Goal: Task Accomplishment & Management: Manage account settings

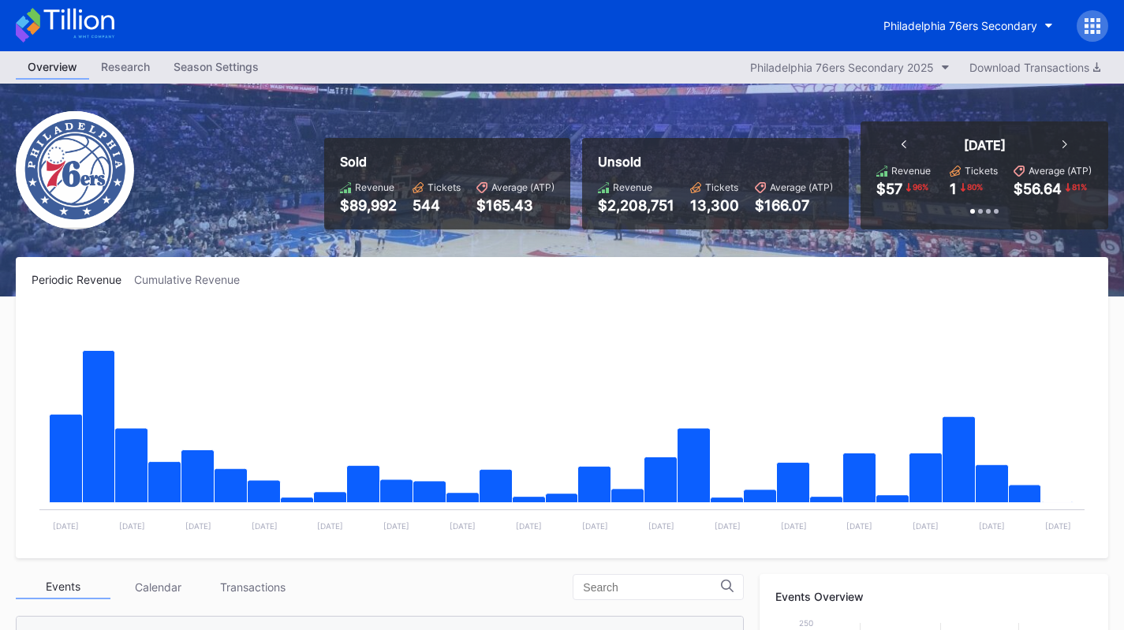
scroll to position [356, 0]
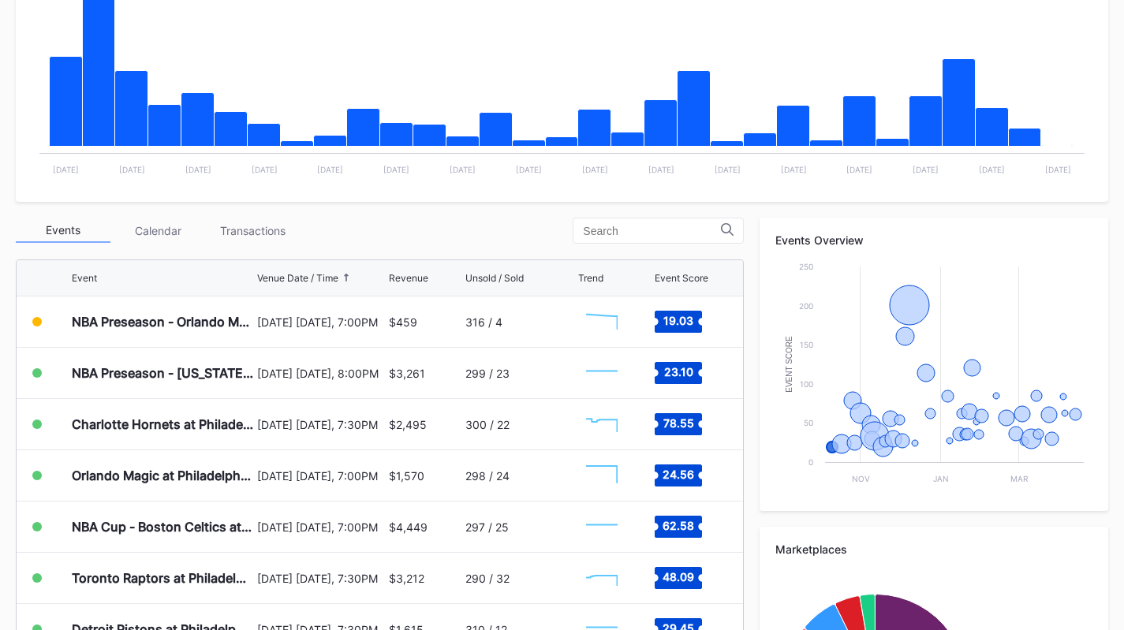
click at [204, 331] on div "NBA Preseason - Orlando Magic at Philadelphia 76ers" at bounding box center [162, 322] width 181 height 50
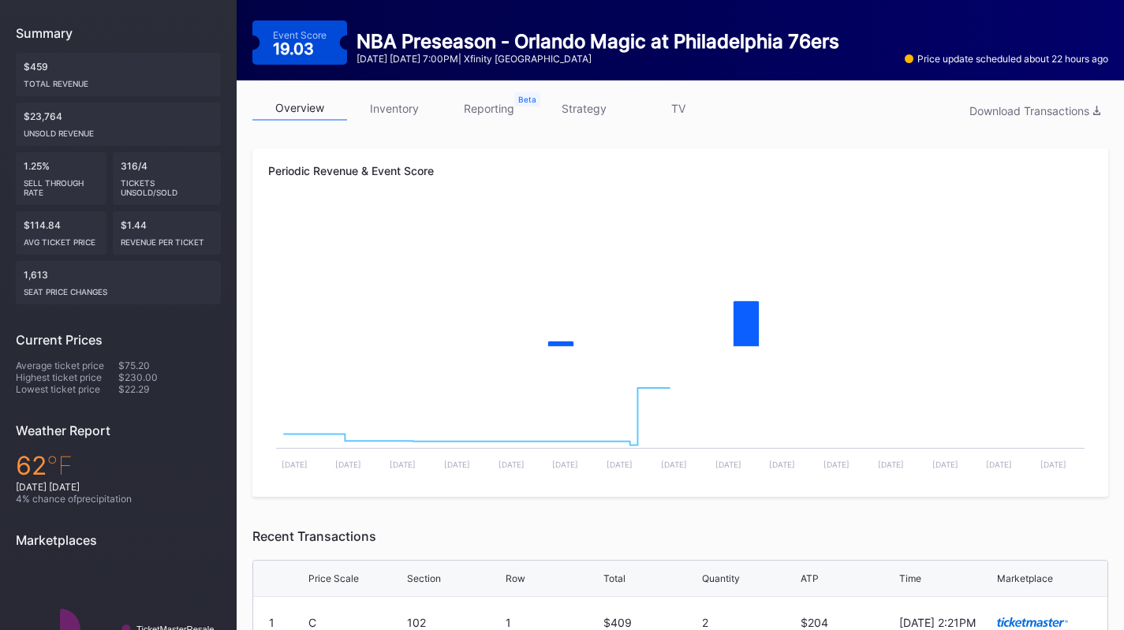
scroll to position [170, 0]
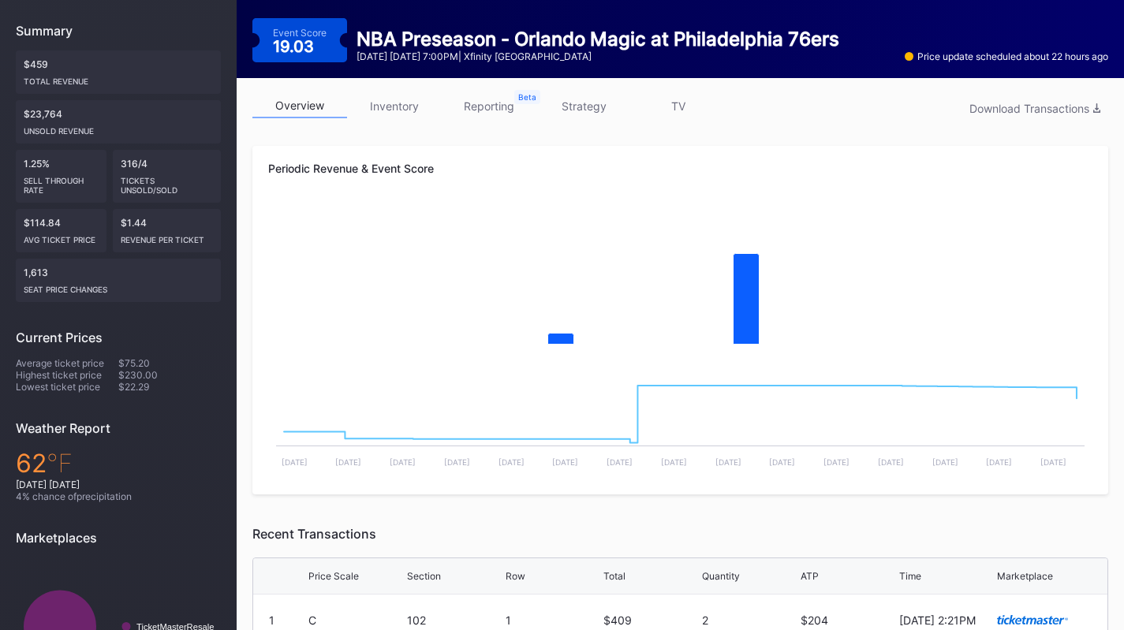
click at [434, 96] on link "inventory" at bounding box center [394, 106] width 95 height 24
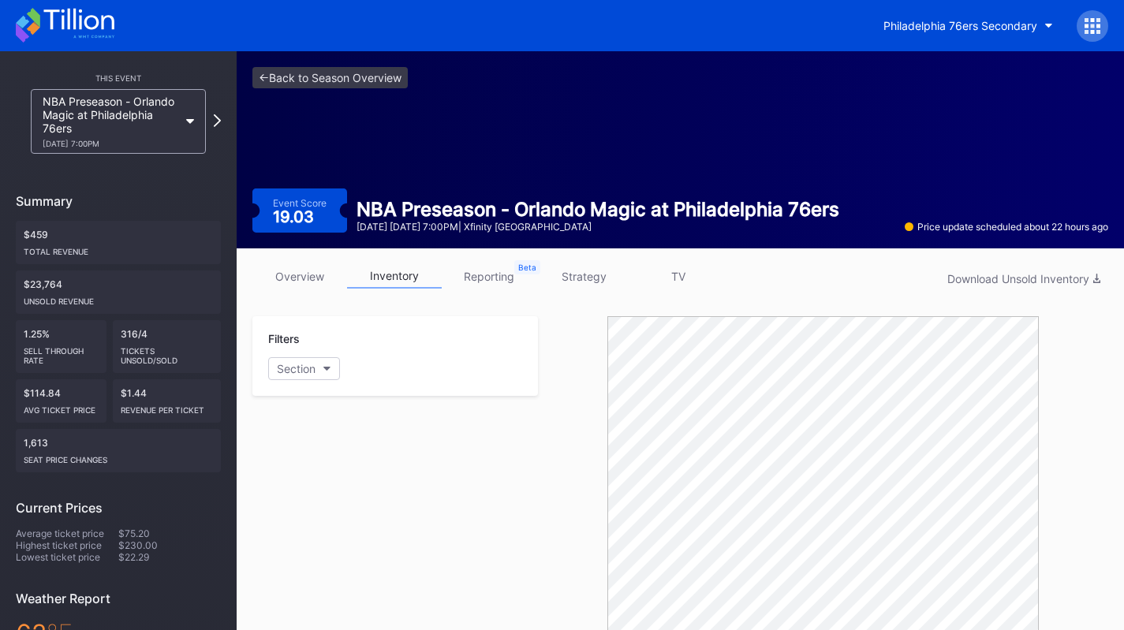
click at [593, 271] on link "strategy" at bounding box center [583, 276] width 95 height 24
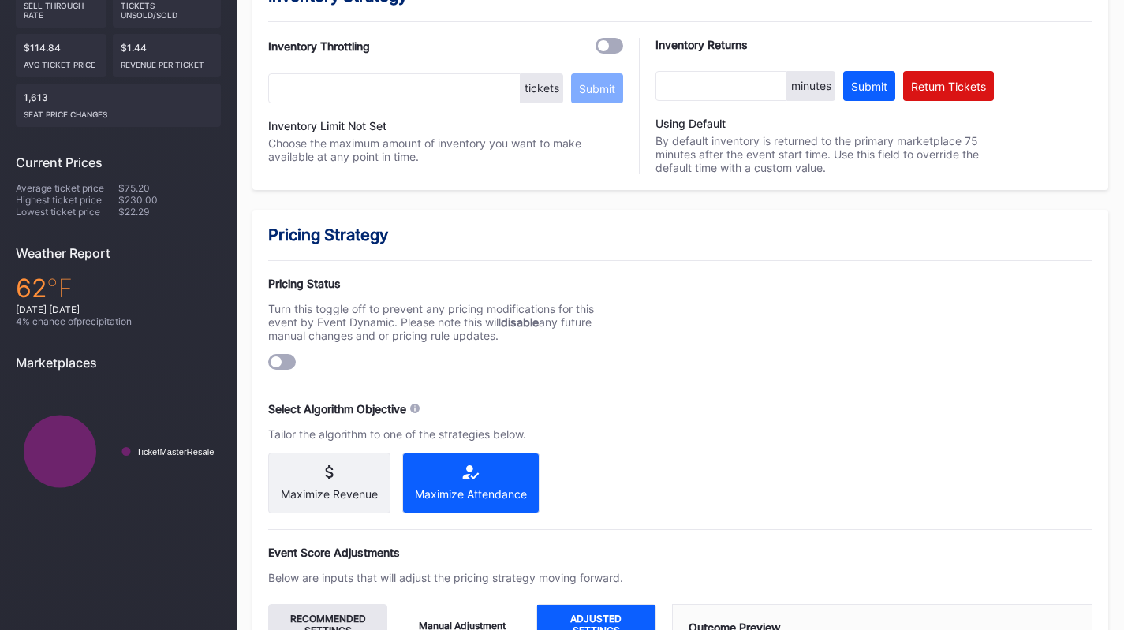
scroll to position [348, 0]
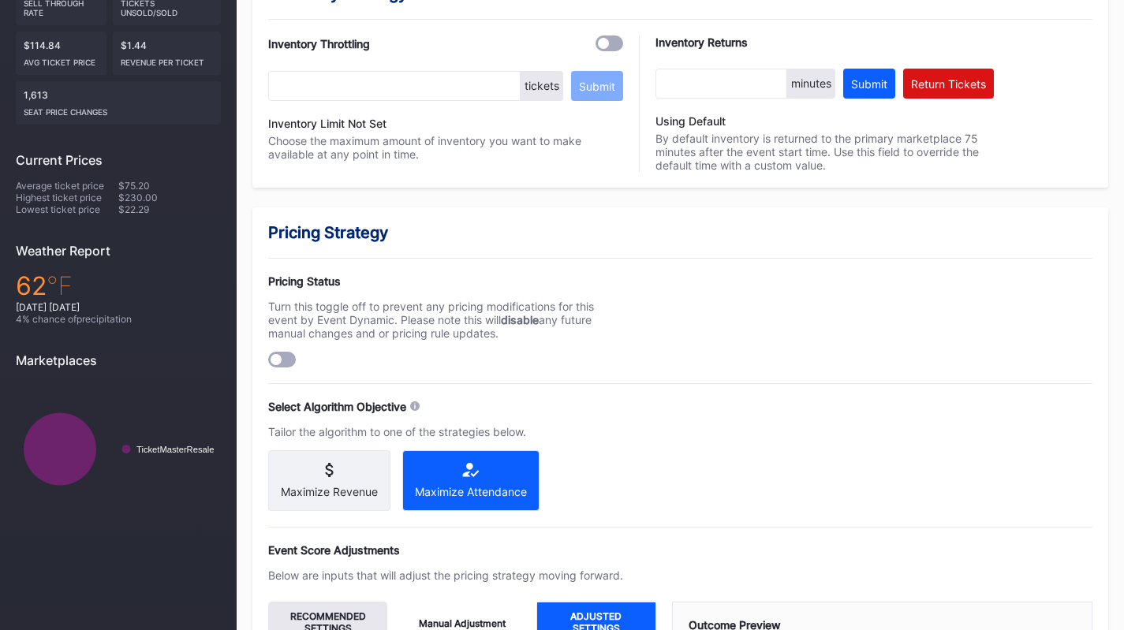
click at [289, 355] on div at bounding box center [282, 360] width 28 height 16
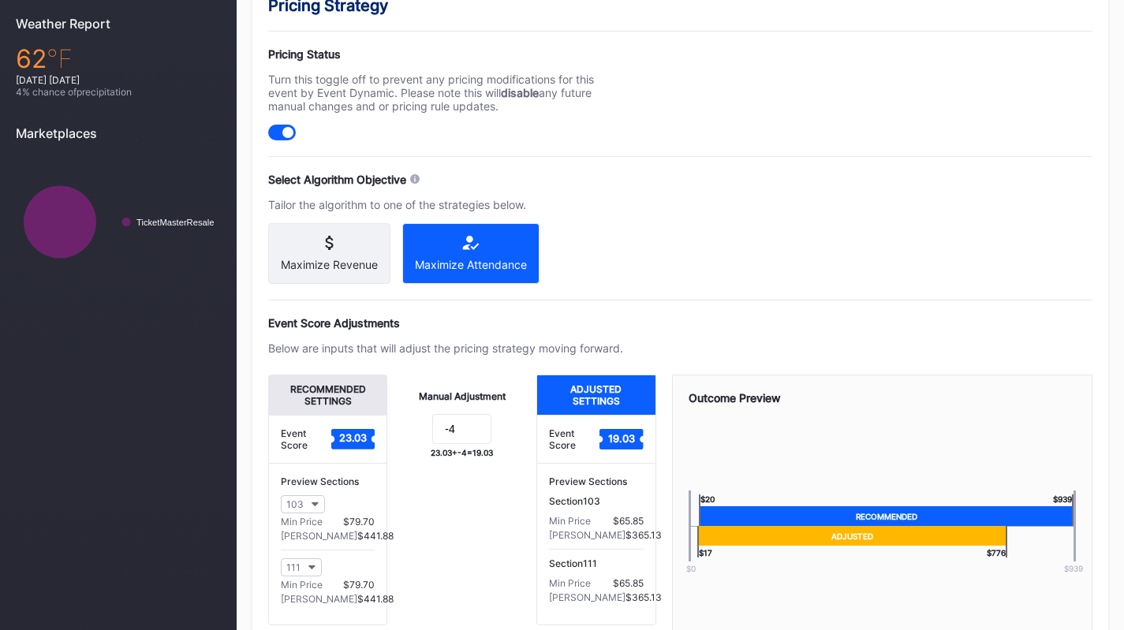
scroll to position [682, 0]
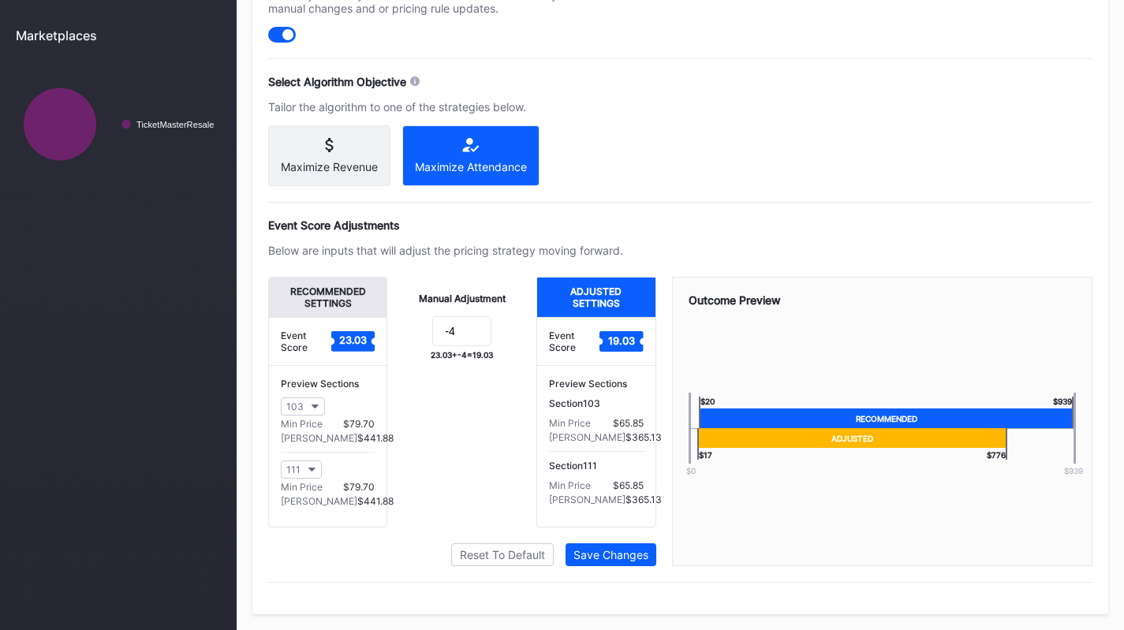
click at [625, 549] on div "Save Changes" at bounding box center [610, 554] width 75 height 13
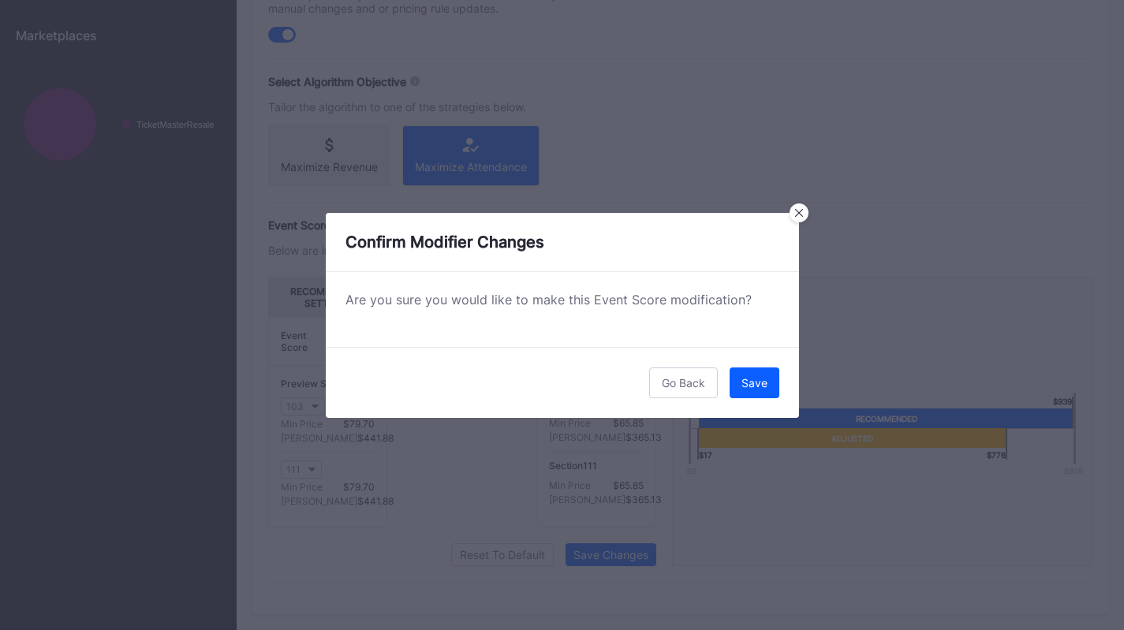
click at [748, 386] on div "Save" at bounding box center [754, 382] width 26 height 13
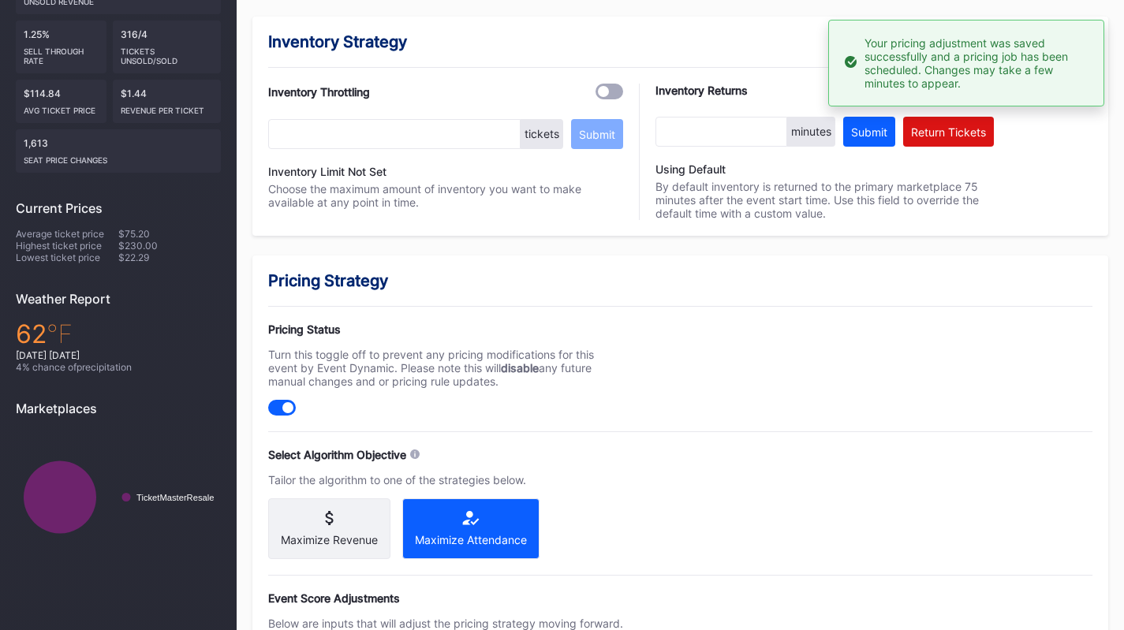
scroll to position [0, 0]
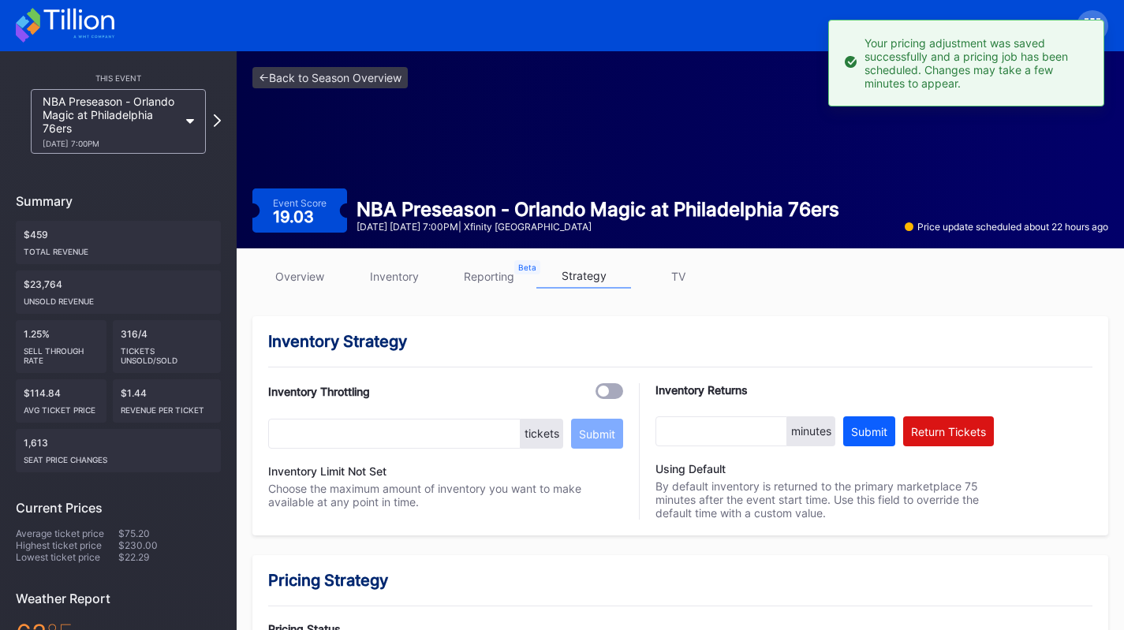
click at [154, 143] on div "[DATE] 7:00PM" at bounding box center [111, 143] width 136 height 9
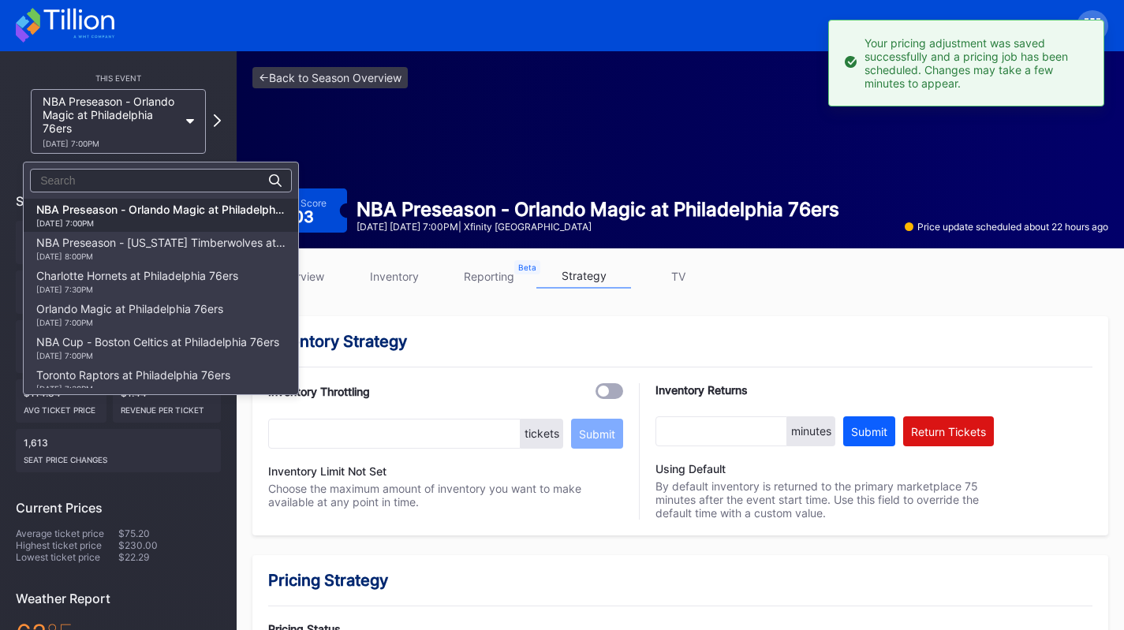
click at [170, 242] on div "NBA Preseason - [US_STATE] Timberwolves at Philadelphia 76ers [DATE] 8:00PM" at bounding box center [160, 248] width 249 height 25
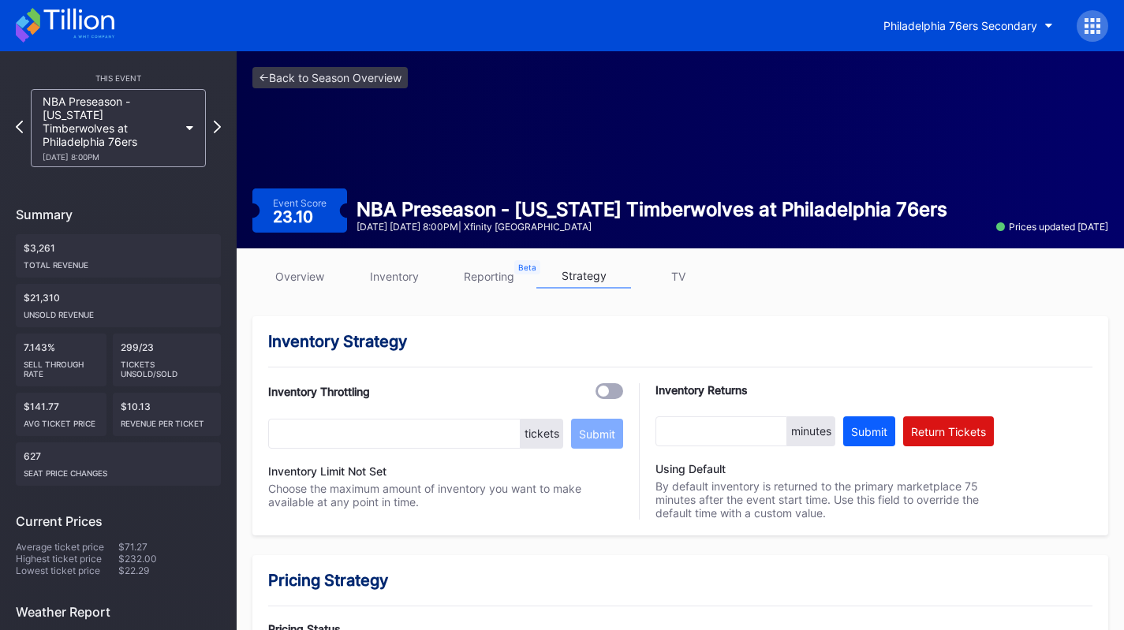
click at [126, 163] on div "This Event NBA Preseason - [US_STATE] Timberwolves at [GEOGRAPHIC_DATA] 76ers […" at bounding box center [118, 473] width 237 height 844
click at [131, 152] on div "[DATE] 8:00PM" at bounding box center [111, 156] width 136 height 9
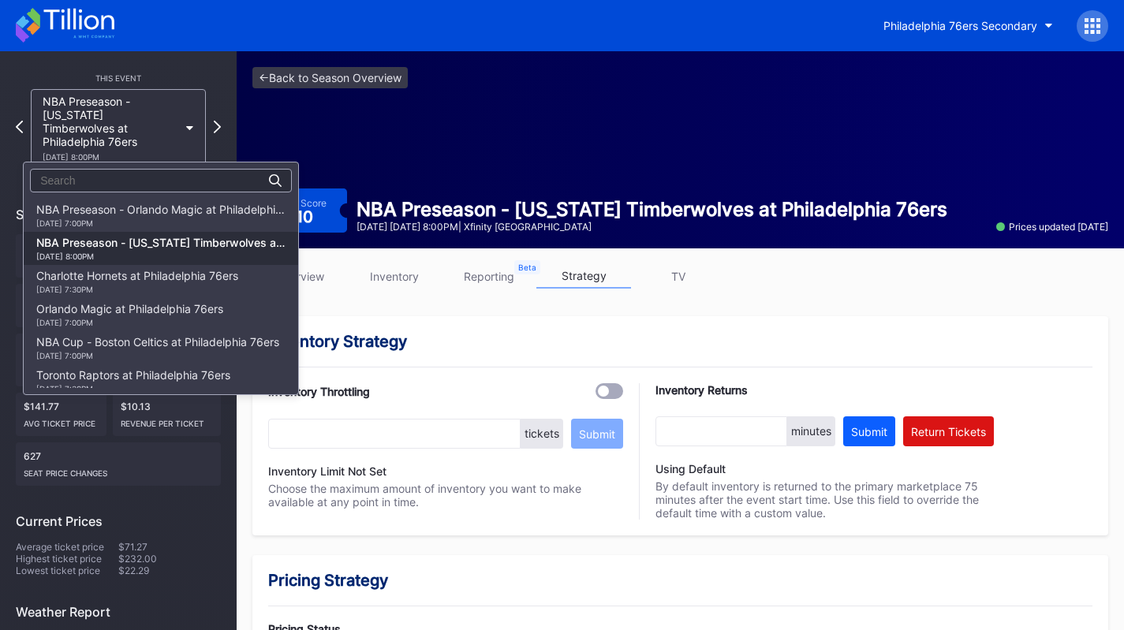
scroll to position [33, 0]
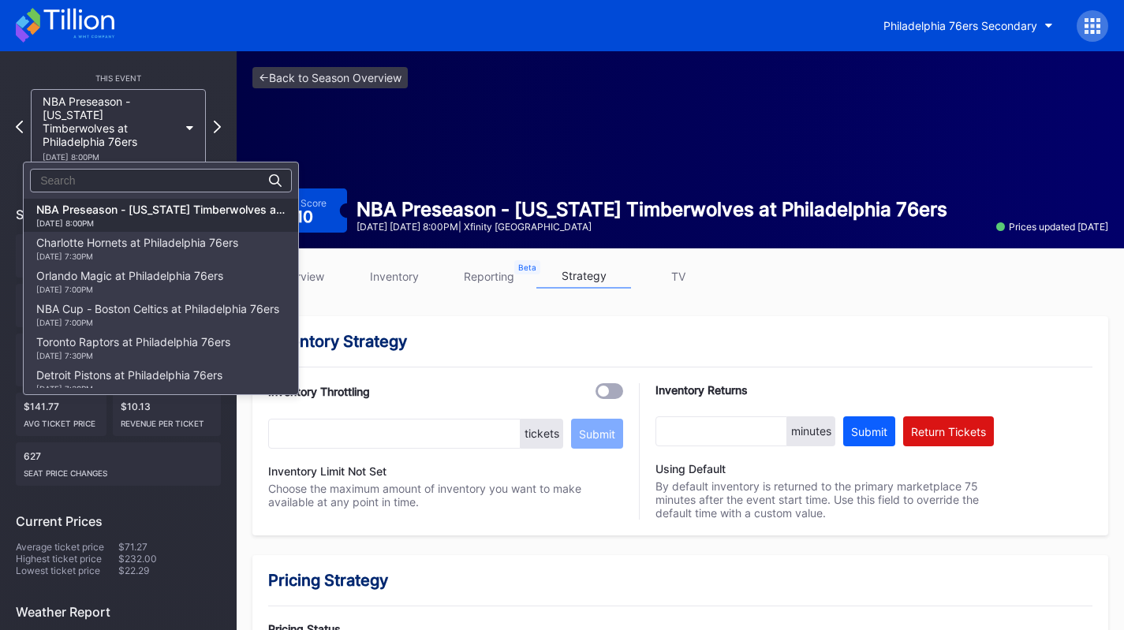
click at [157, 245] on div "Charlotte Hornets at Philadelphia 76ers [DATE] 7:30PM" at bounding box center [137, 248] width 202 height 25
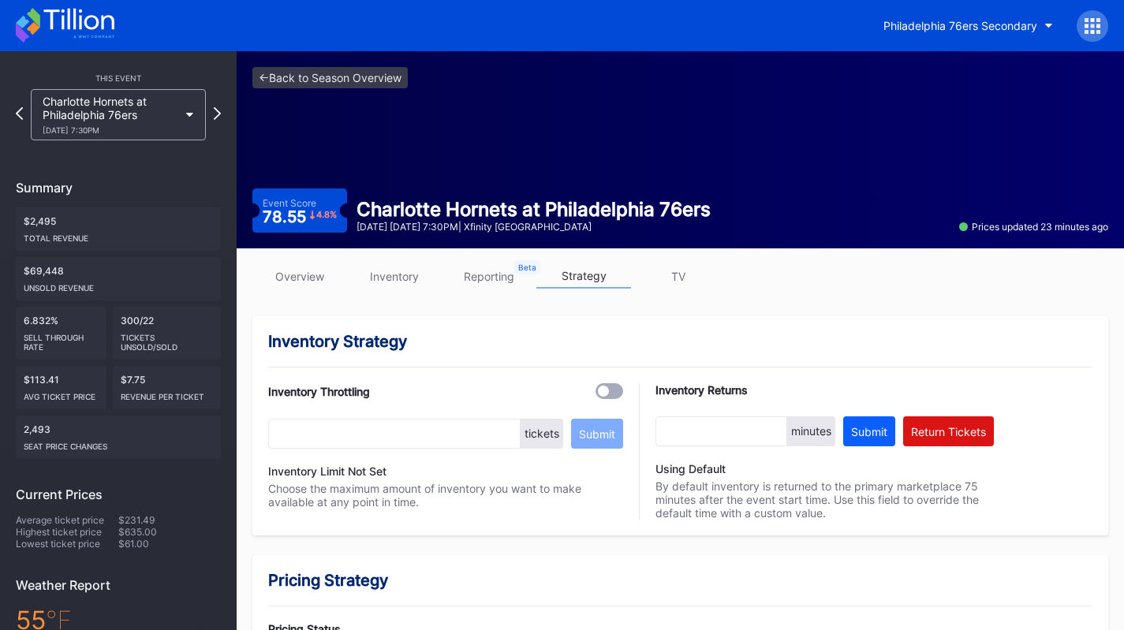
click at [151, 147] on div "This Event Charlotte Hornets at [GEOGRAPHIC_DATA] 76ers [DATE] 7:30PM Summary $…" at bounding box center [118, 459] width 237 height 817
click at [145, 129] on div "[DATE] 7:30PM" at bounding box center [111, 129] width 136 height 9
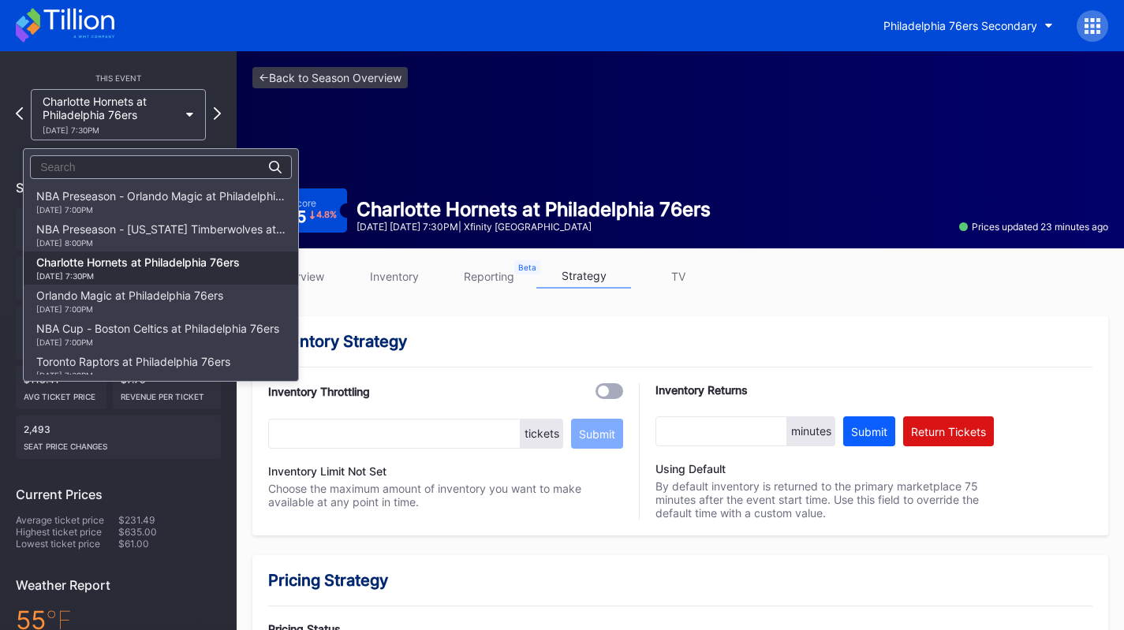
scroll to position [66, 0]
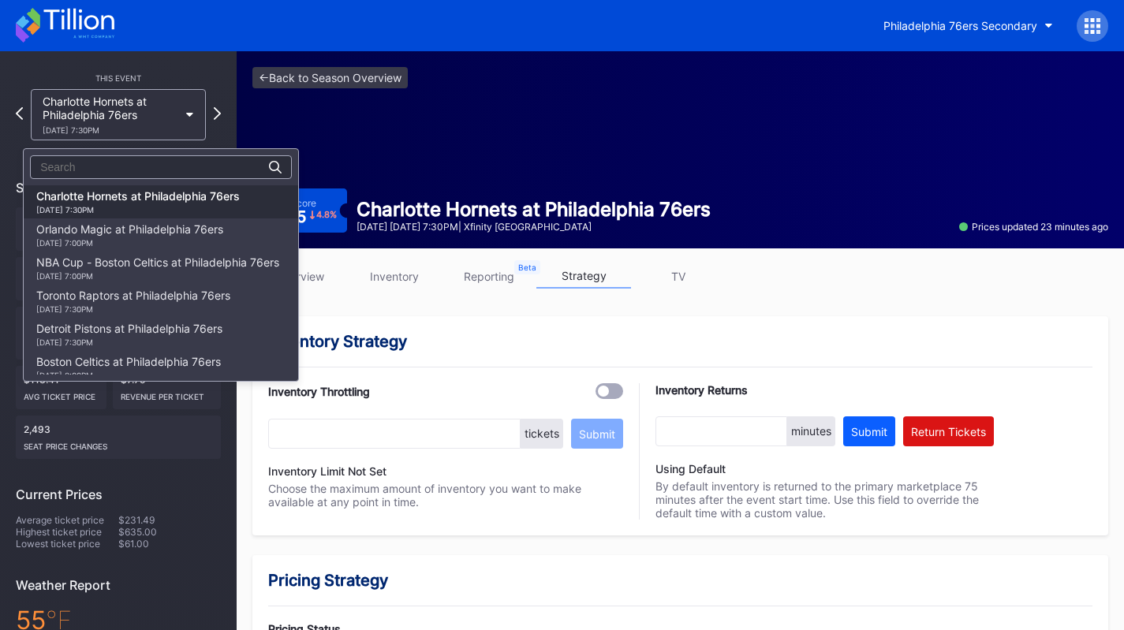
click at [147, 248] on div "Orlando Magic at Philadelphia 76ers [DATE] 7:00PM" at bounding box center [161, 234] width 274 height 33
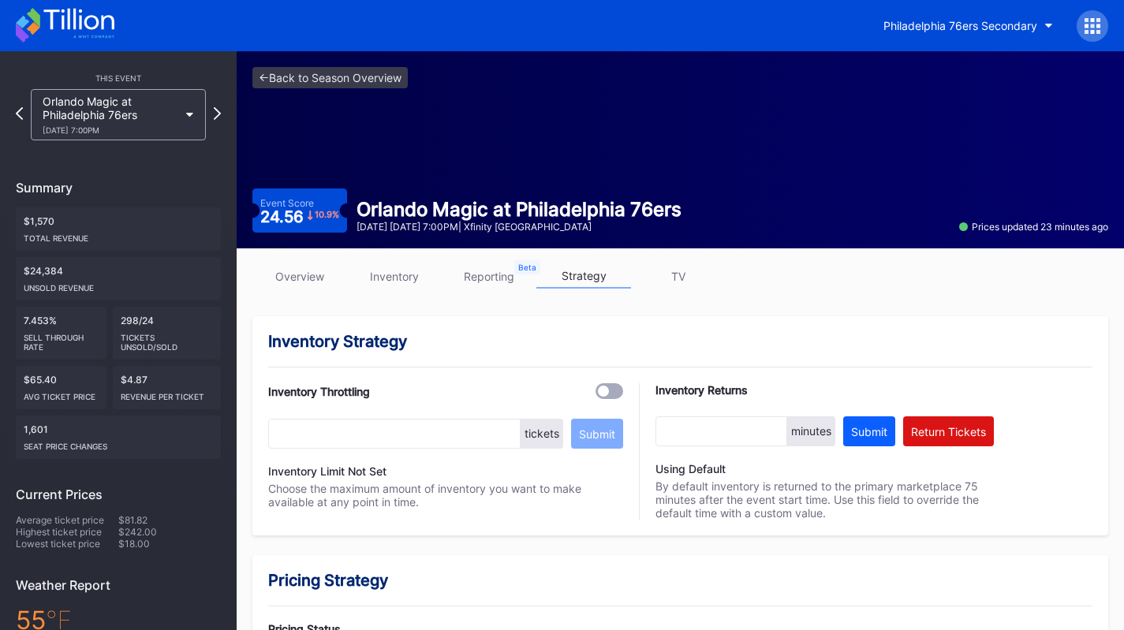
click at [174, 109] on div "Orlando Magic at Philadelphia 76ers [DATE] 7:00PM" at bounding box center [111, 115] width 136 height 40
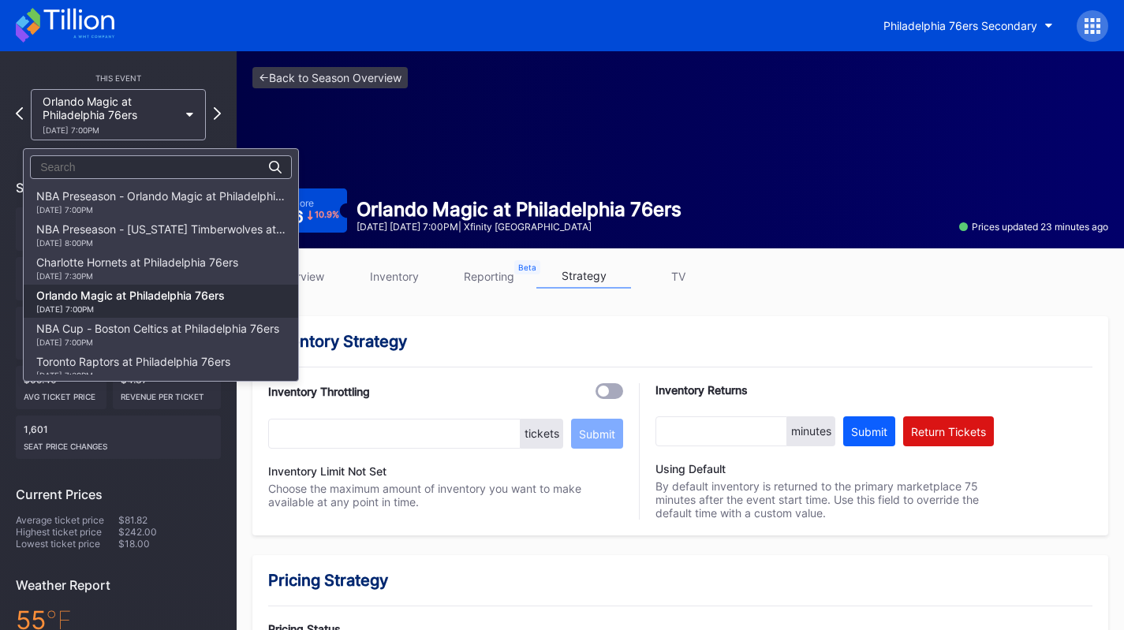
scroll to position [99, 0]
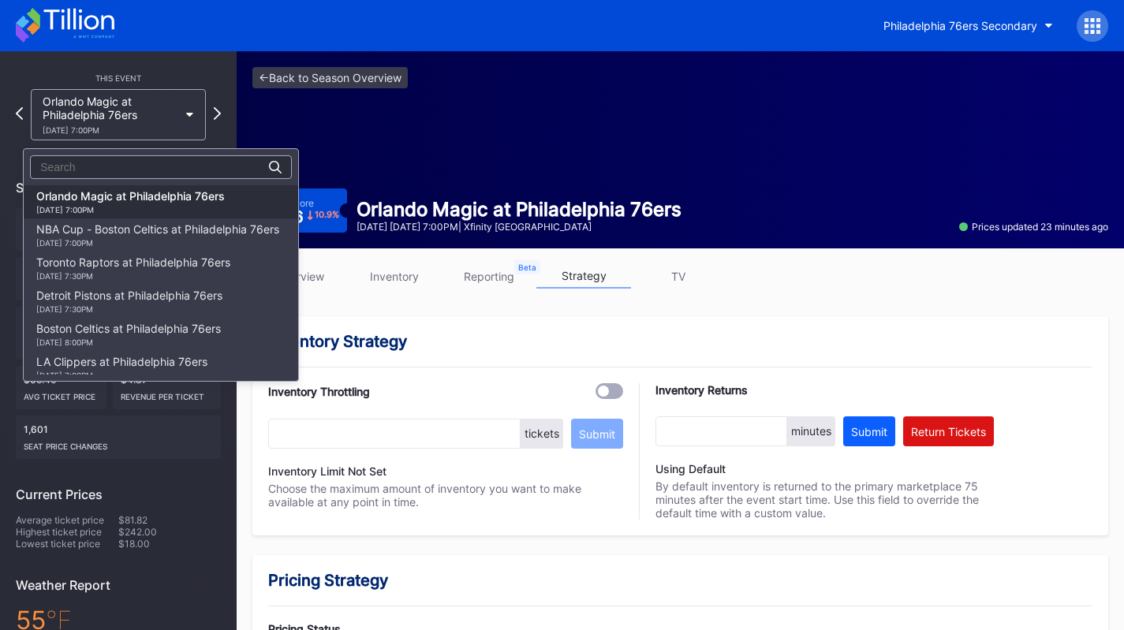
click at [174, 247] on div "[DATE] 7:00PM" at bounding box center [157, 242] width 243 height 9
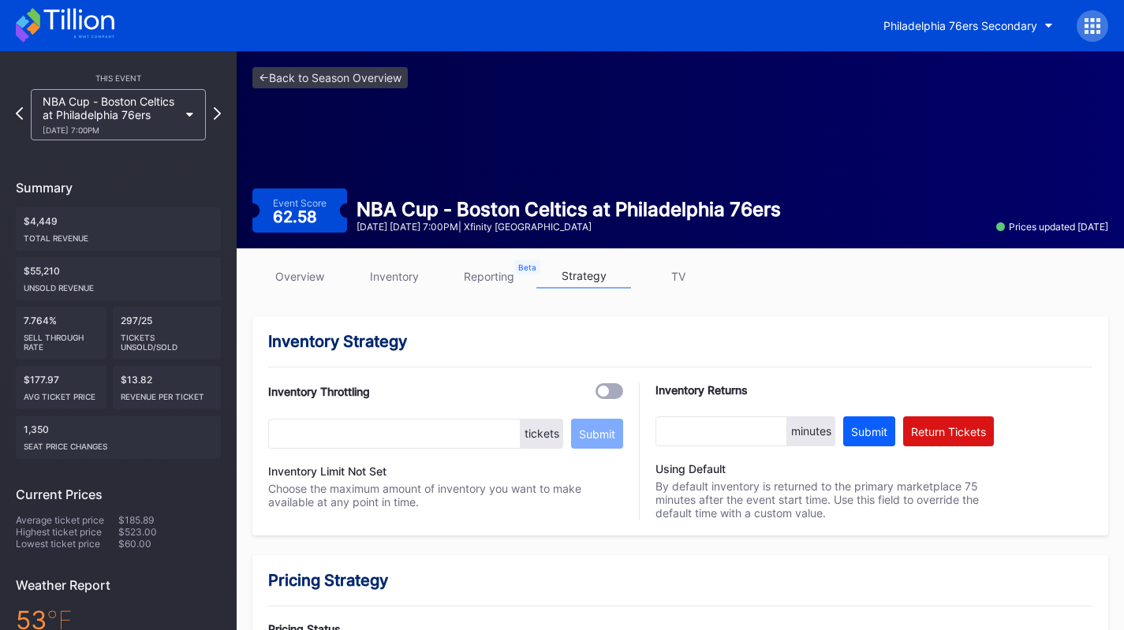
click at [192, 135] on div "NBA Cup - Boston Celtics at Philadelphia 76ers [DATE] 7:00PM" at bounding box center [118, 114] width 175 height 51
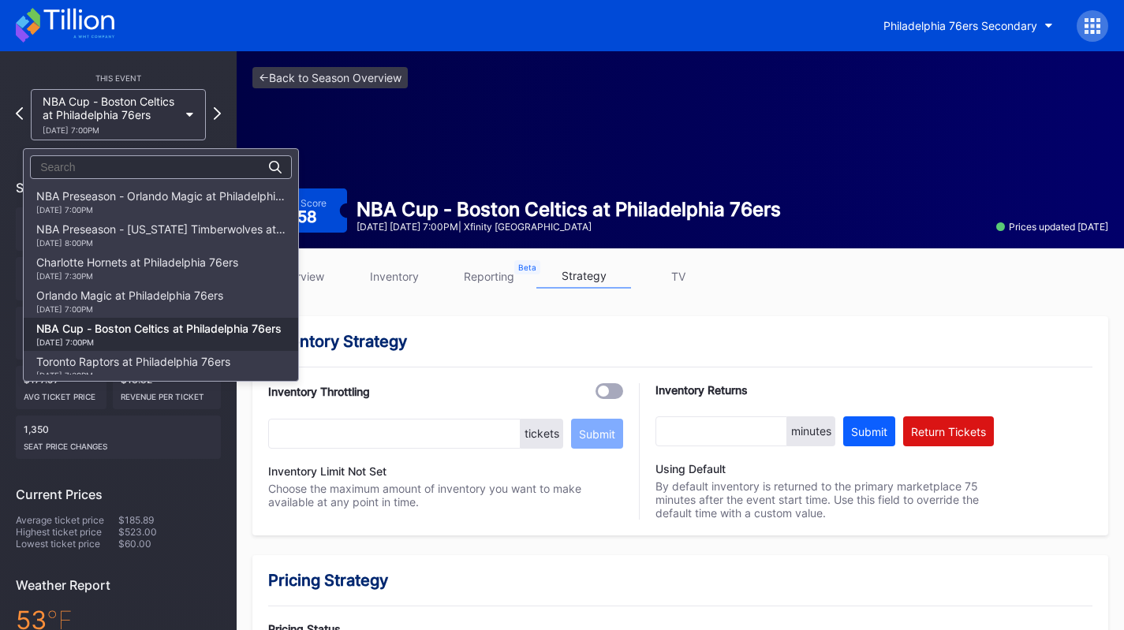
scroll to position [132, 0]
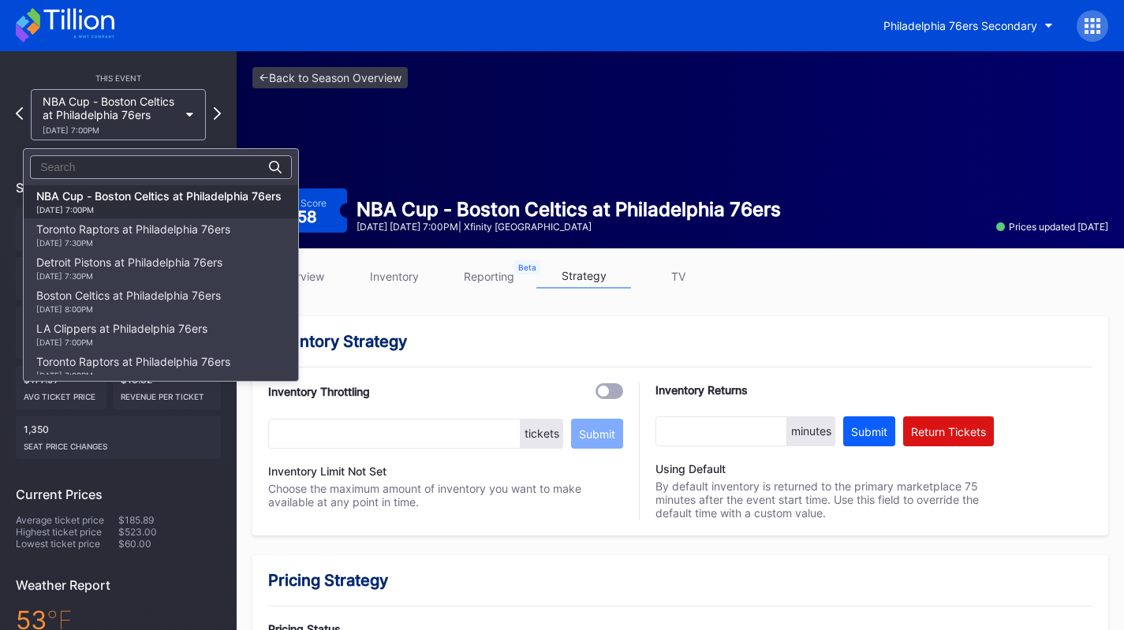
click at [204, 237] on div "Toronto Raptors at Philadelphia 76ers [DATE] 7:30PM" at bounding box center [133, 234] width 194 height 25
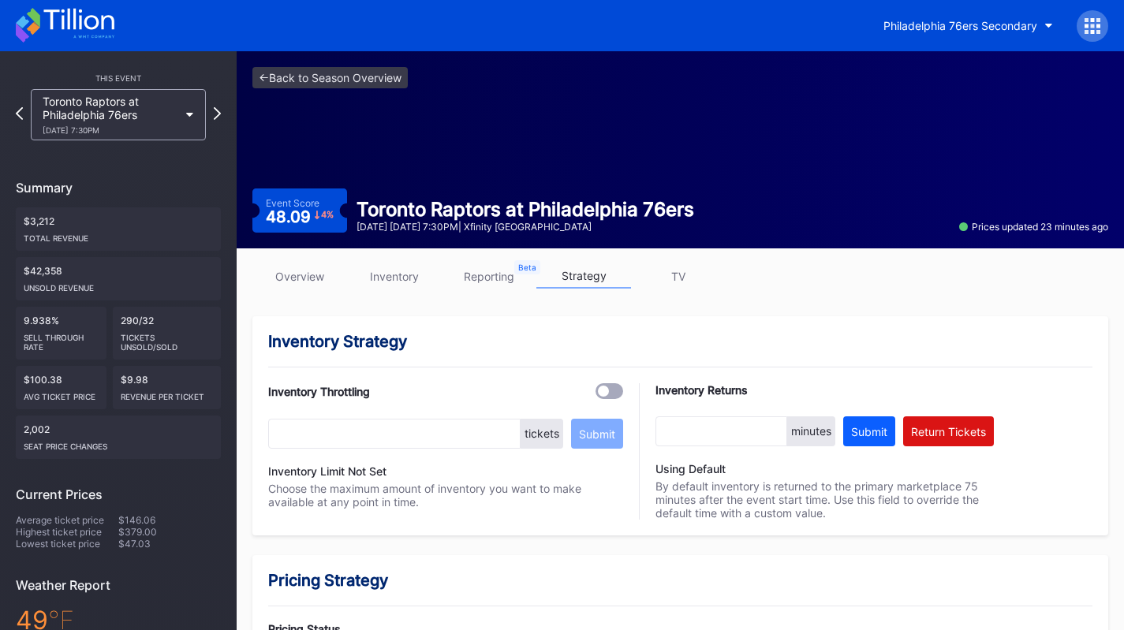
click at [155, 126] on div "[DATE] 7:30PM" at bounding box center [111, 129] width 136 height 9
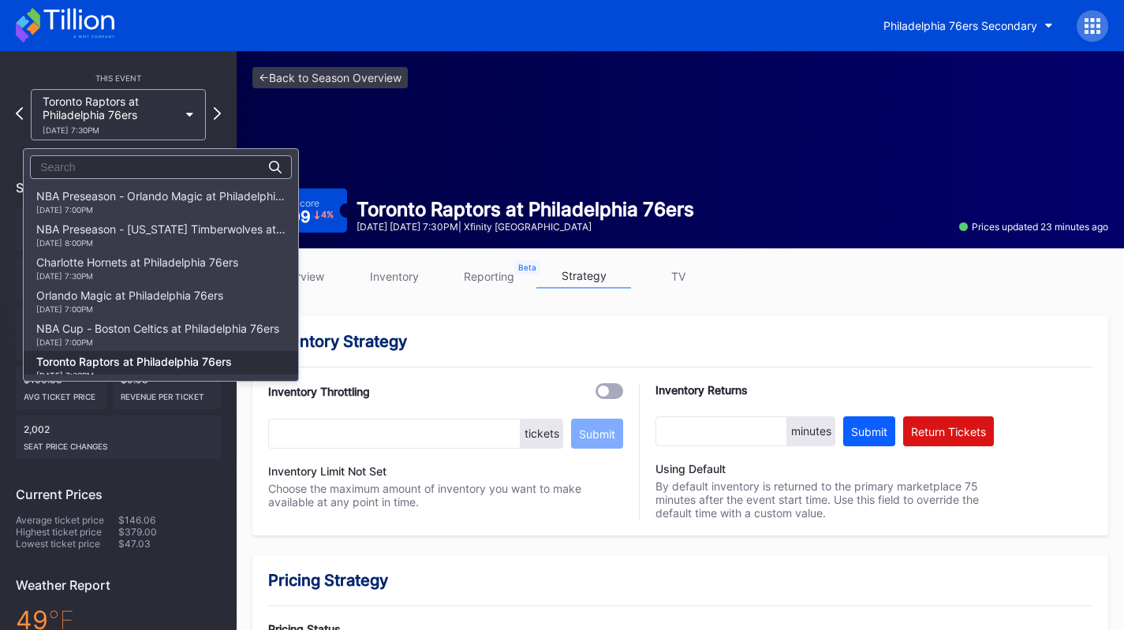
scroll to position [166, 0]
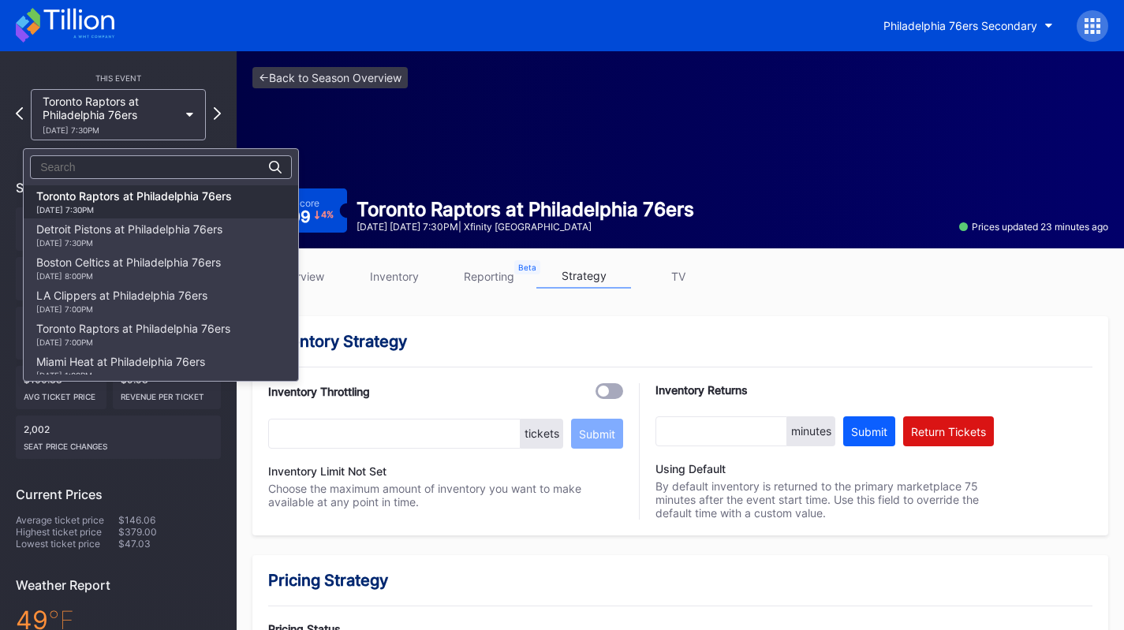
click at [159, 233] on div "Detroit Pistons at Philadelphia 76ers [DATE] 7:30PM" at bounding box center [129, 234] width 186 height 25
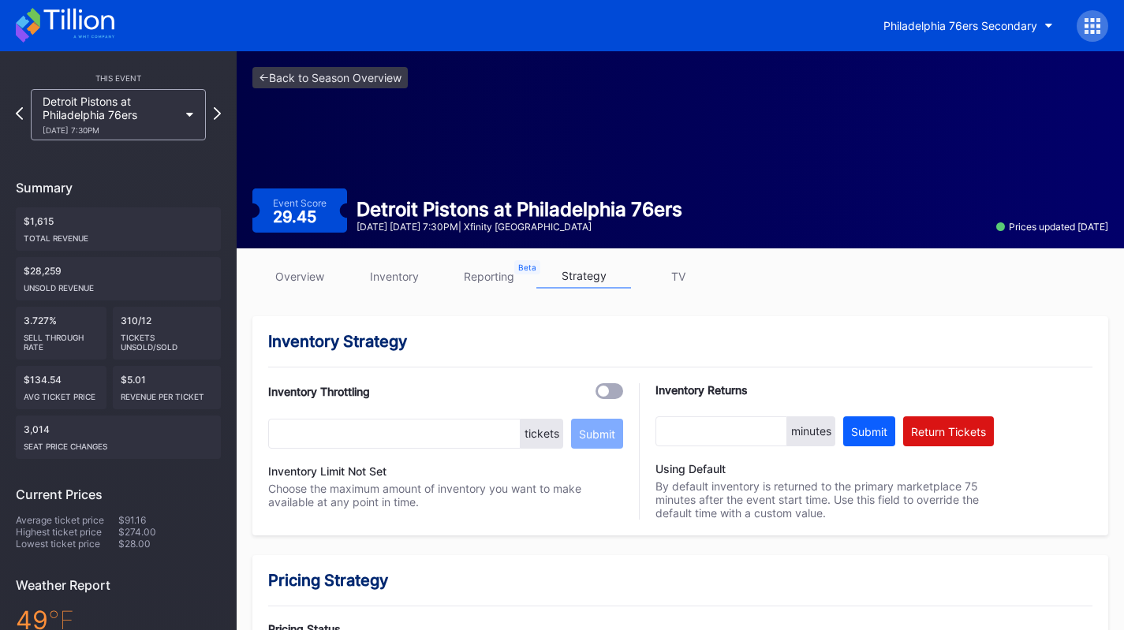
click at [142, 123] on div "Detroit Pistons at Philadelphia 76ers [DATE] 7:30PM" at bounding box center [111, 115] width 136 height 40
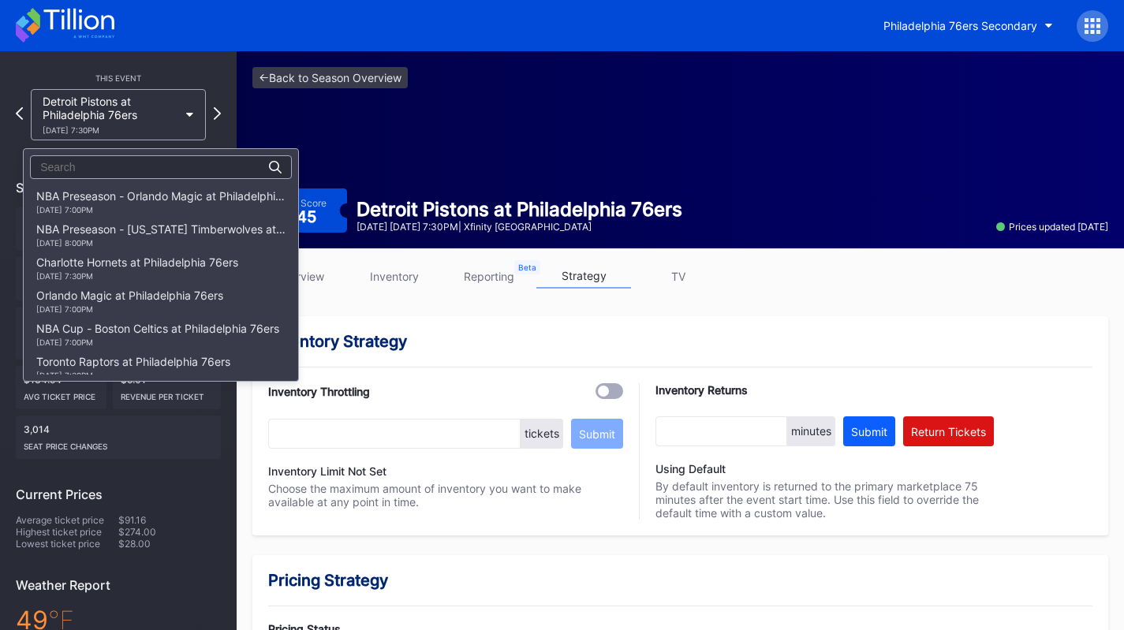
scroll to position [199, 0]
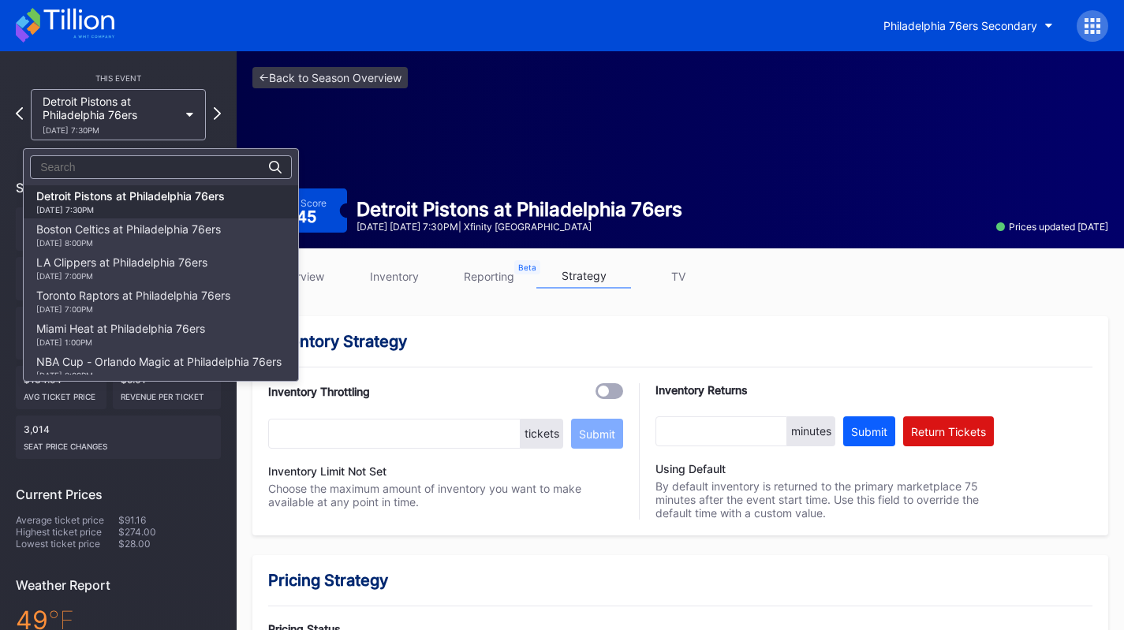
click at [159, 247] on div "[DATE] 8:00PM" at bounding box center [128, 242] width 185 height 9
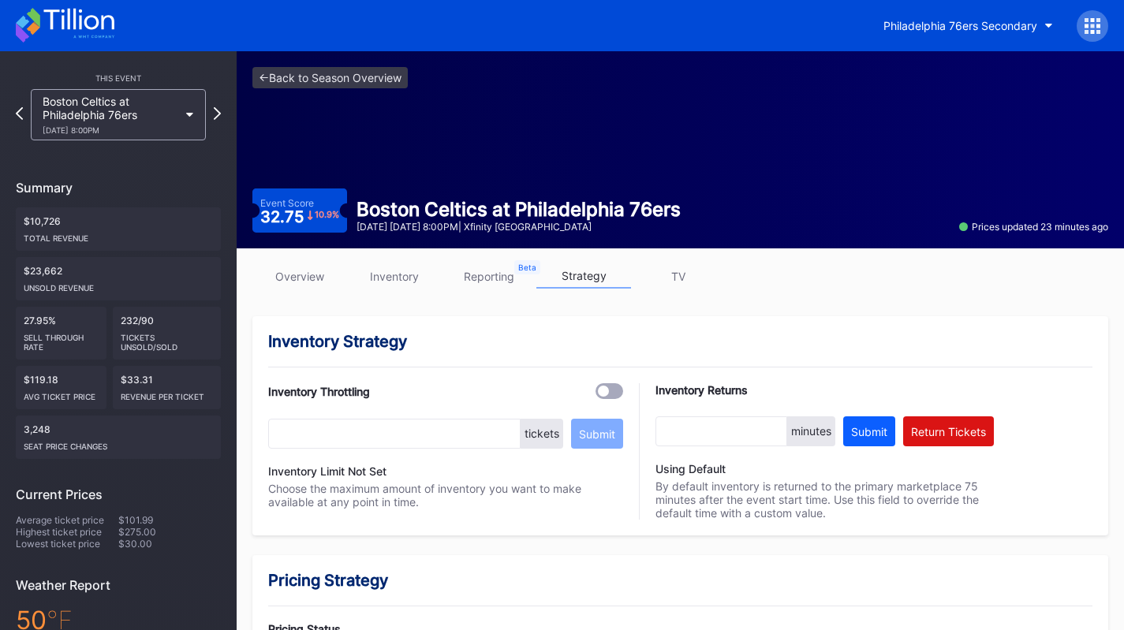
click at [144, 99] on div "Boston Celtics at Philadelphia 76ers [DATE] 8:00PM" at bounding box center [111, 115] width 136 height 40
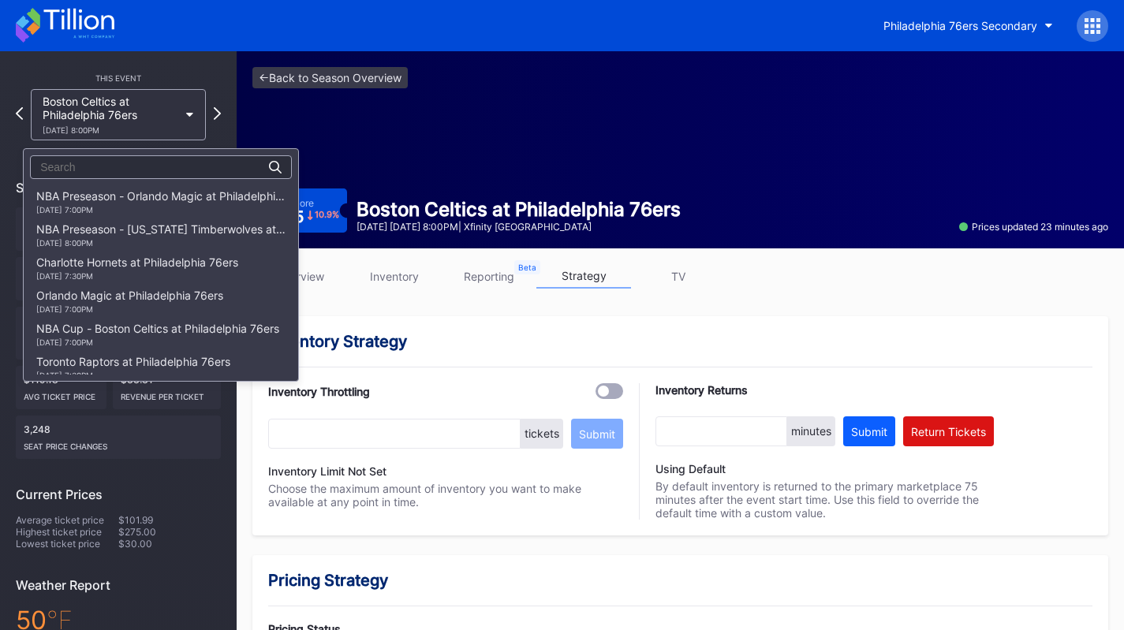
scroll to position [232, 0]
click at [160, 224] on div "LA Clippers at Philadelphia 76ers [DATE] 7:00PM" at bounding box center [121, 234] width 171 height 25
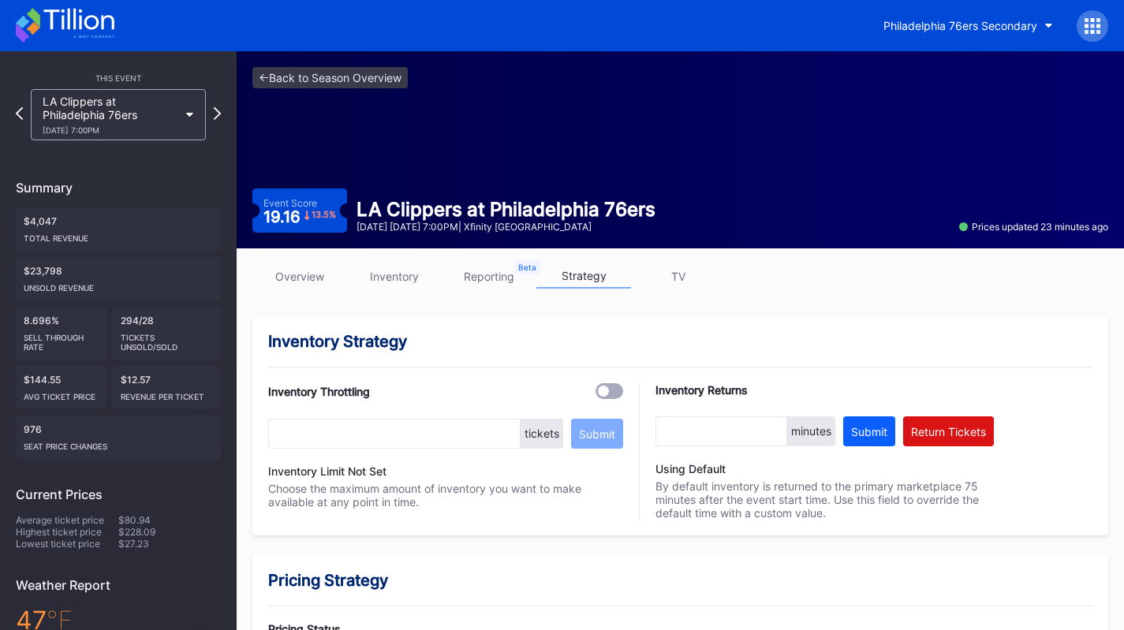
click at [176, 137] on div "LA Clippers at Philadelphia 76ers [DATE] 7:00PM" at bounding box center [118, 114] width 175 height 51
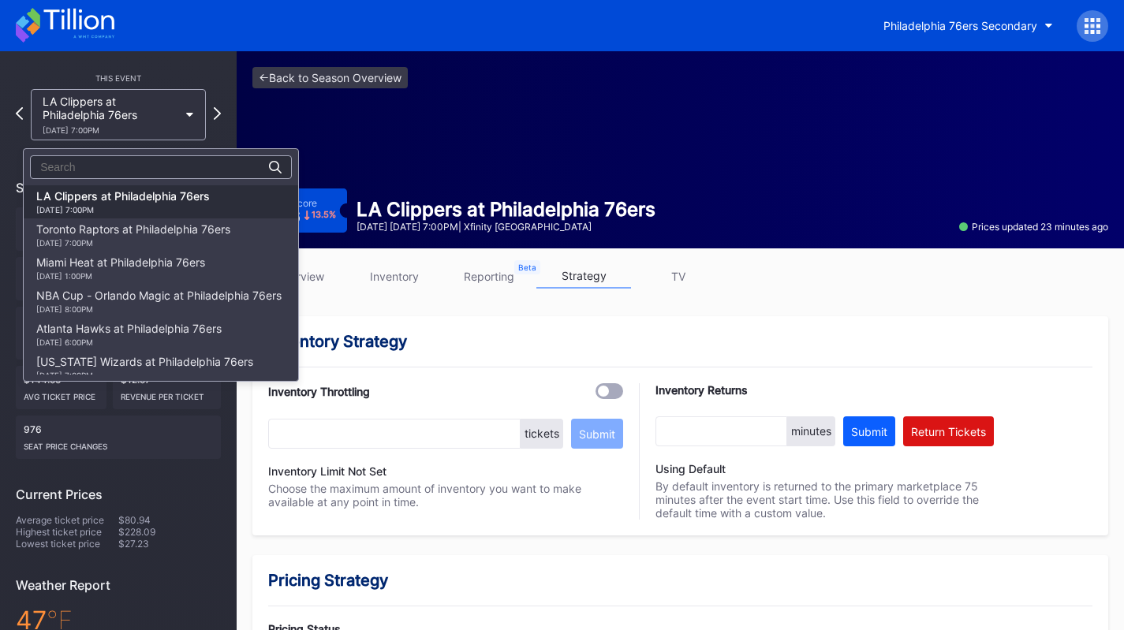
click at [181, 238] on div "[DATE] 7:00PM" at bounding box center [133, 242] width 194 height 9
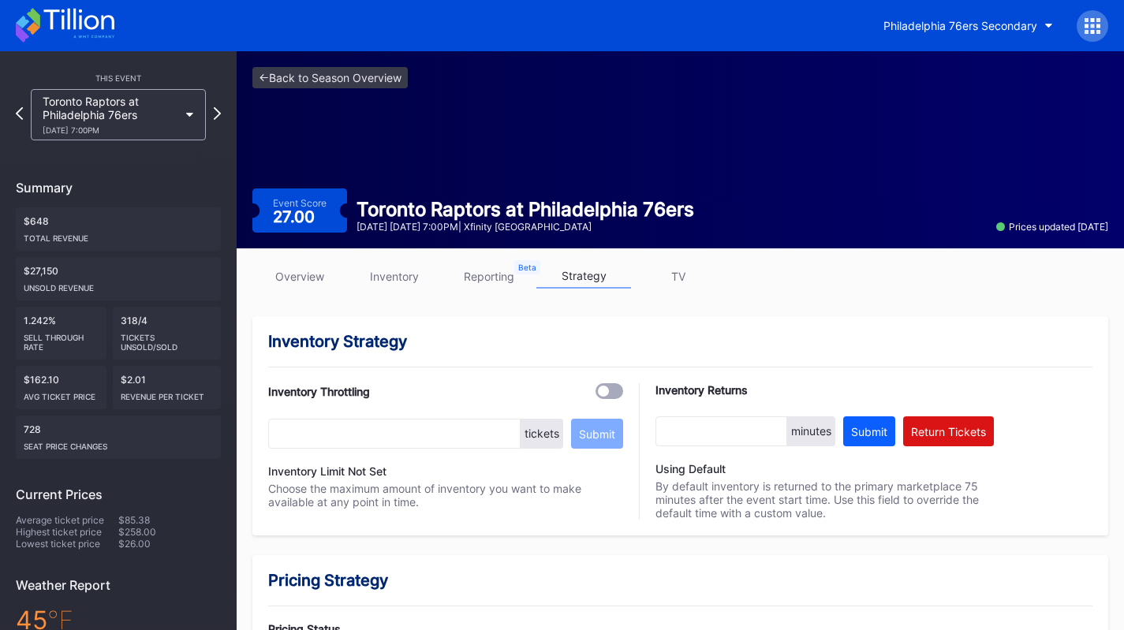
click at [146, 81] on div "This Event" at bounding box center [118, 77] width 205 height 9
click at [147, 126] on div "[DATE] 7:00PM" at bounding box center [111, 129] width 136 height 9
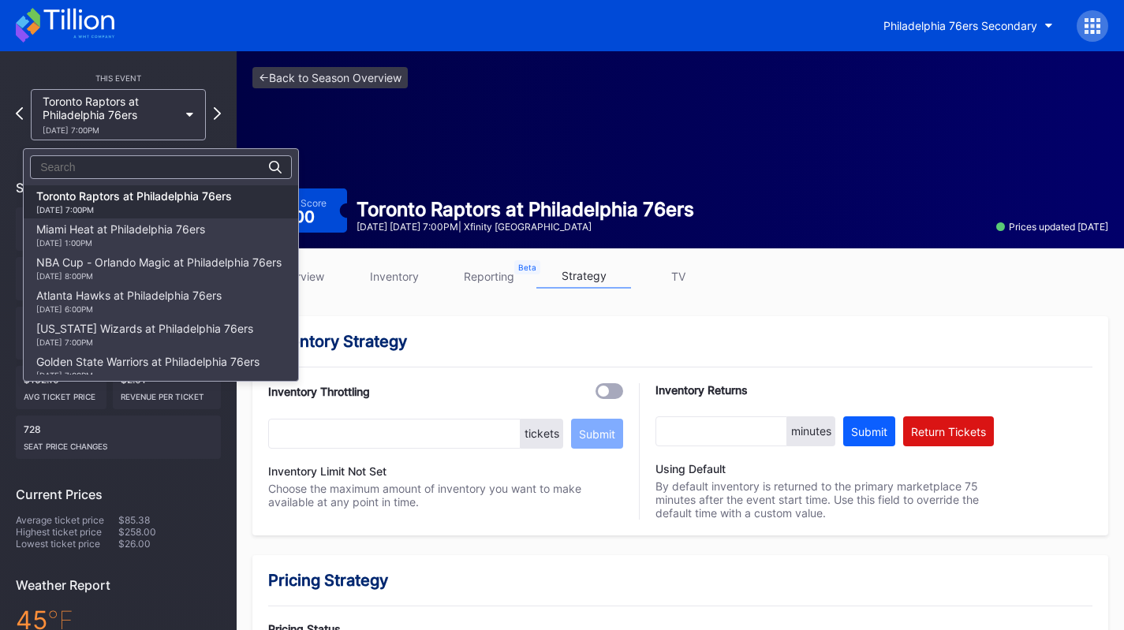
click at [147, 226] on div "Miami Heat at Philadelphia 76ers [DATE] 1:00PM" at bounding box center [120, 234] width 169 height 25
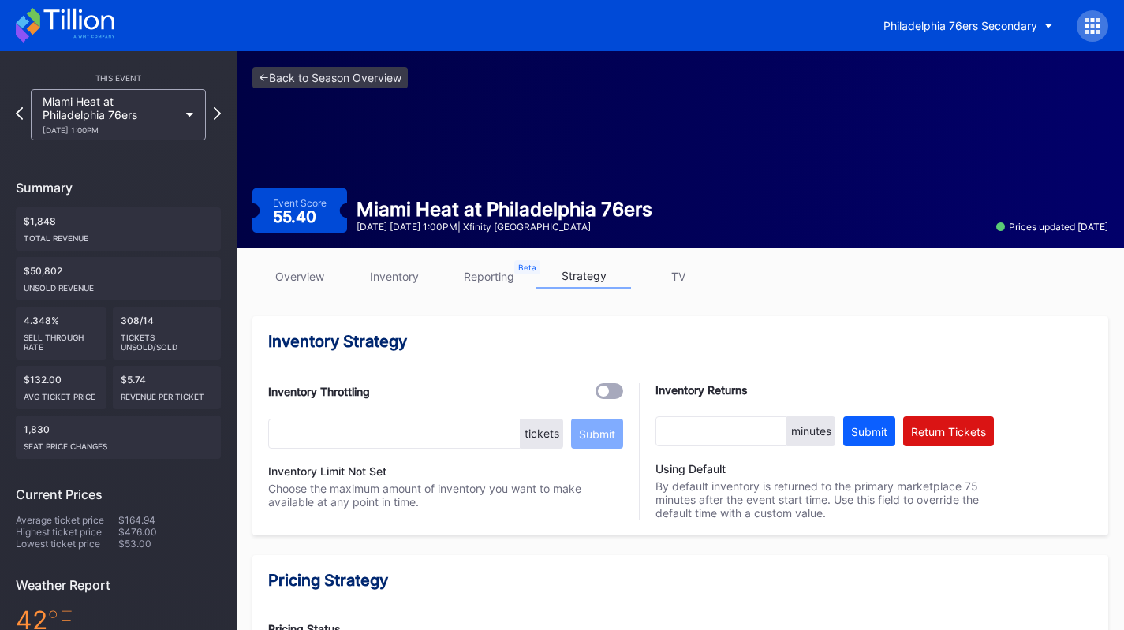
click at [171, 99] on div "Miami Heat at Philadelphia 76ers [DATE] 1:00PM" at bounding box center [111, 115] width 136 height 40
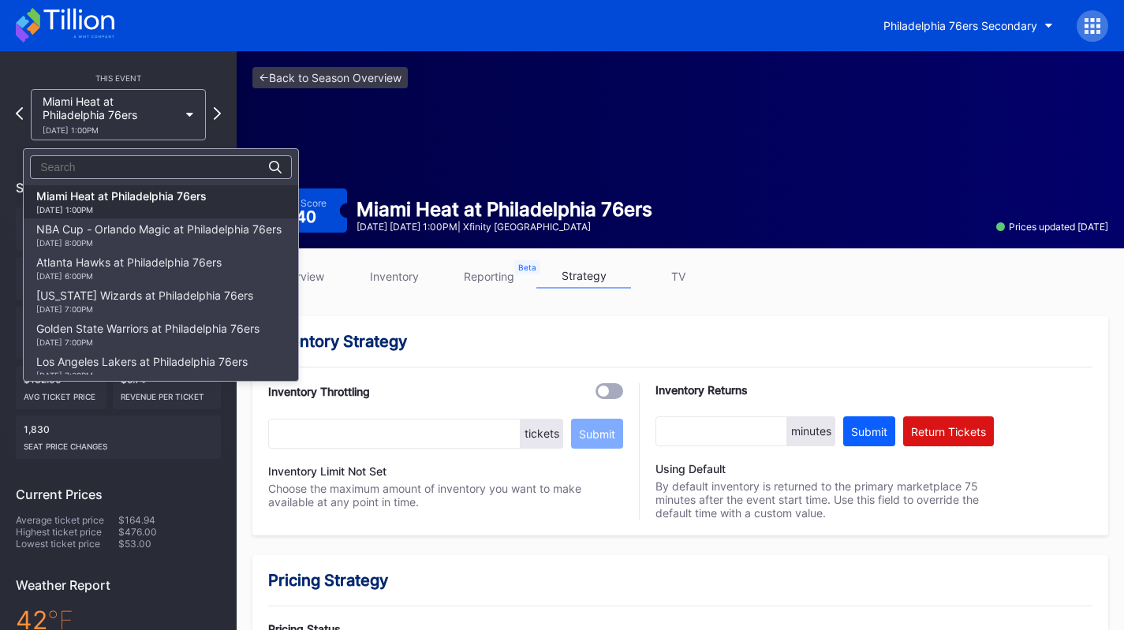
click at [169, 233] on div "NBA Cup - Orlando Magic at Philadelphia 76ers [DATE] 8:00PM" at bounding box center [158, 234] width 245 height 25
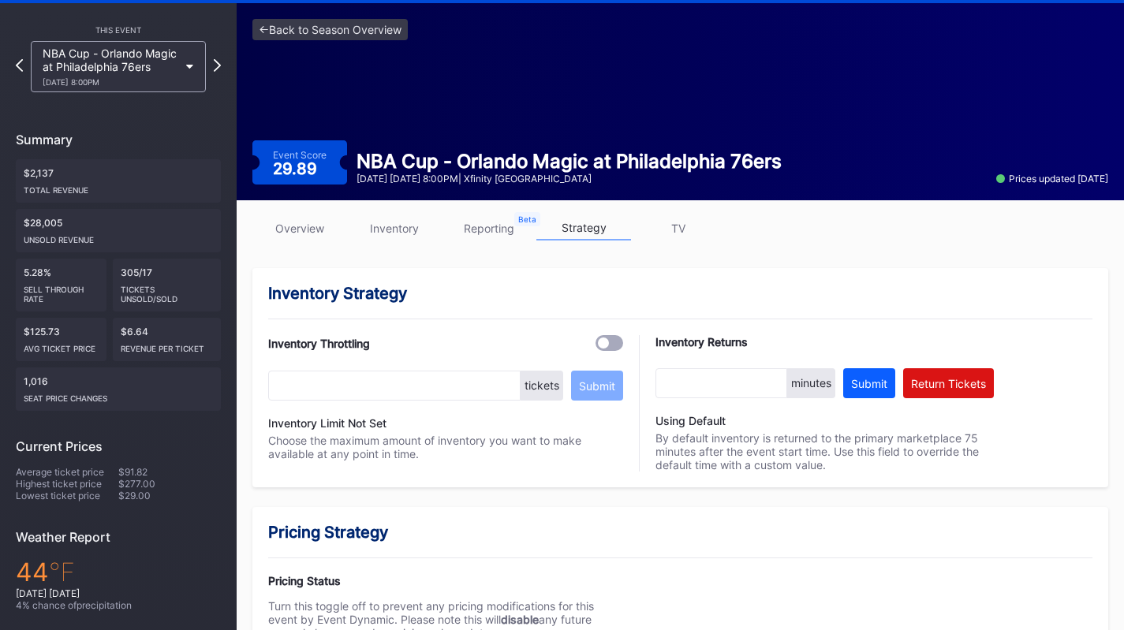
click at [170, 82] on div "[DATE] 8:00PM" at bounding box center [111, 81] width 136 height 9
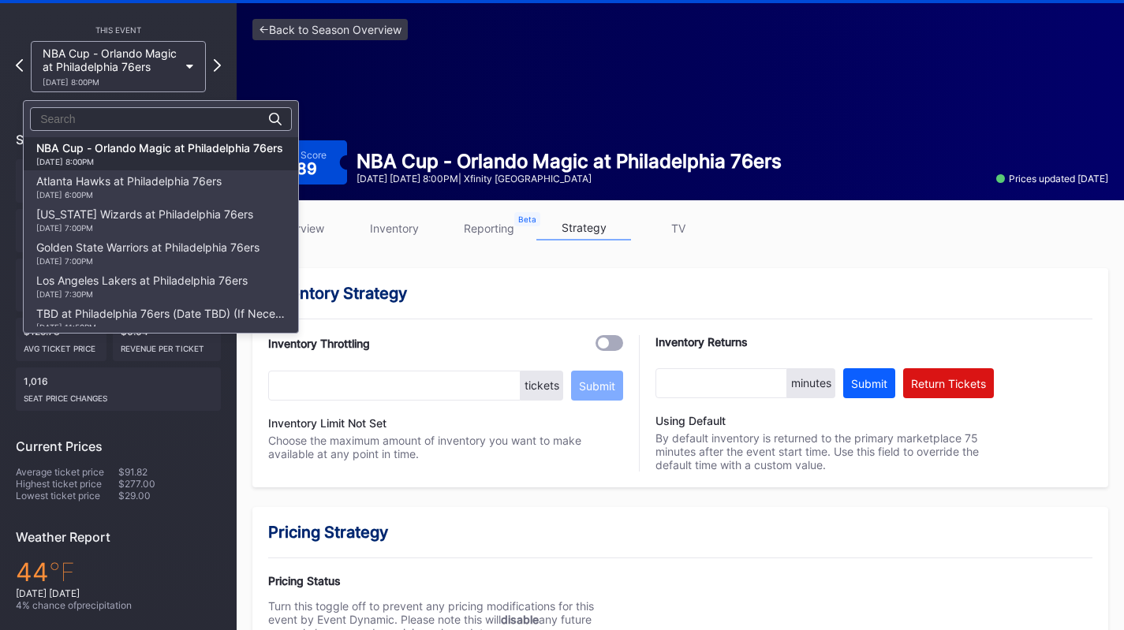
click at [181, 181] on div "Atlanta Hawks at Philadelphia 76ers [DATE] 6:00PM" at bounding box center [128, 186] width 185 height 25
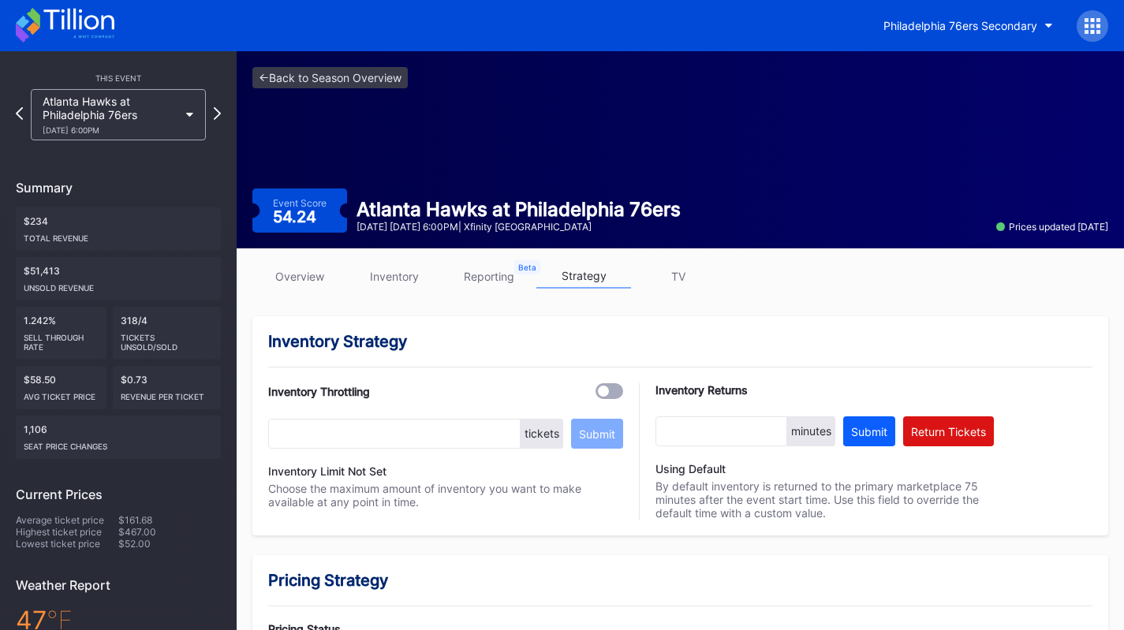
click at [157, 127] on div "[DATE] 6:00PM" at bounding box center [111, 129] width 136 height 9
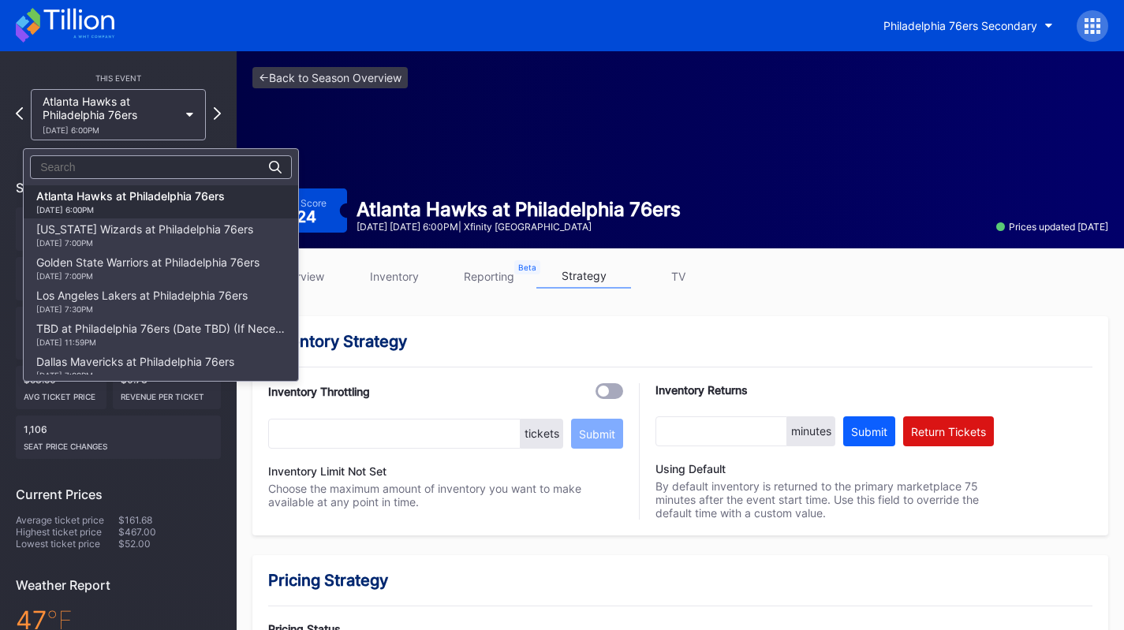
click at [174, 237] on div "[US_STATE] Wizards at Philadelphia 76ers [DATE] 7:00PM" at bounding box center [144, 234] width 217 height 25
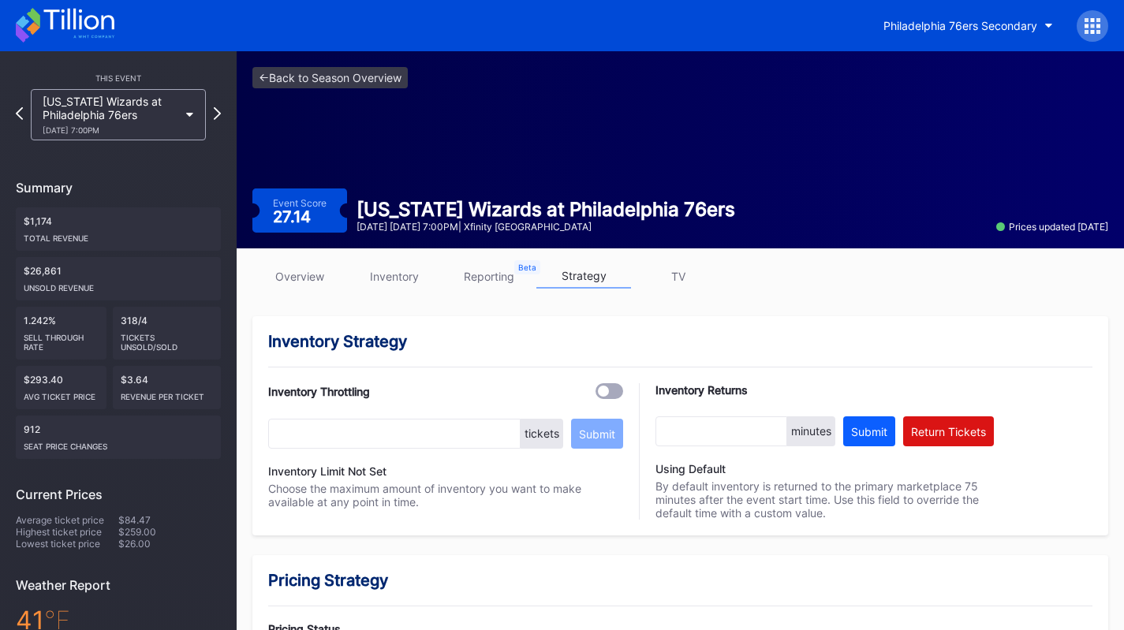
click at [160, 114] on div "[US_STATE] Wizards at Philadelphia 76ers [DATE] 7:00PM" at bounding box center [111, 115] width 136 height 40
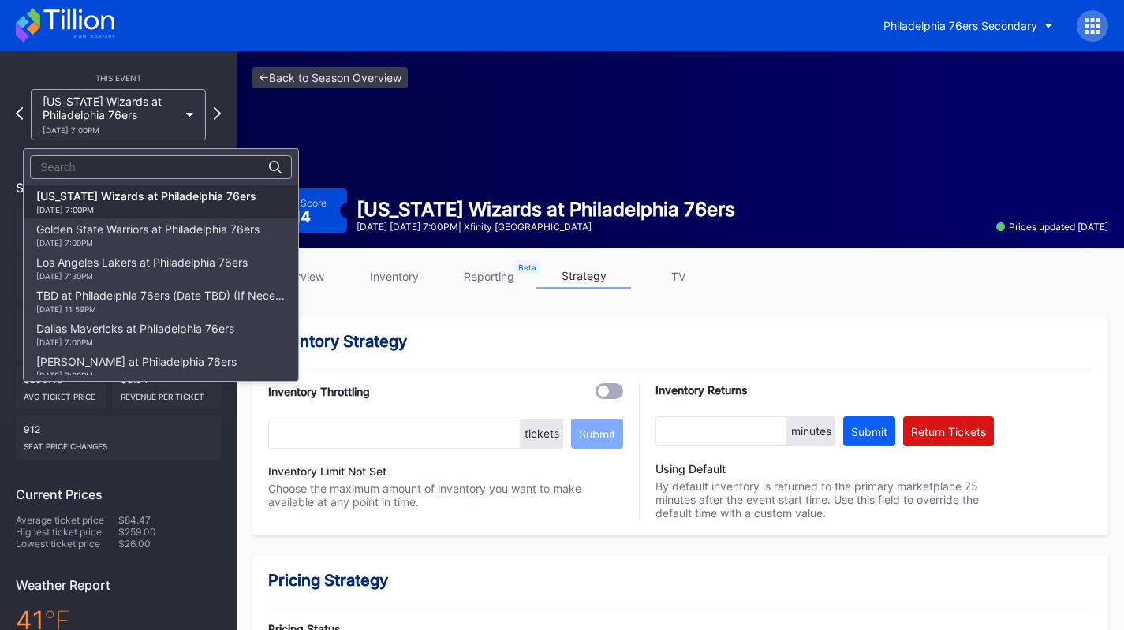
click at [178, 241] on div "[DATE] 7:00PM" at bounding box center [147, 242] width 223 height 9
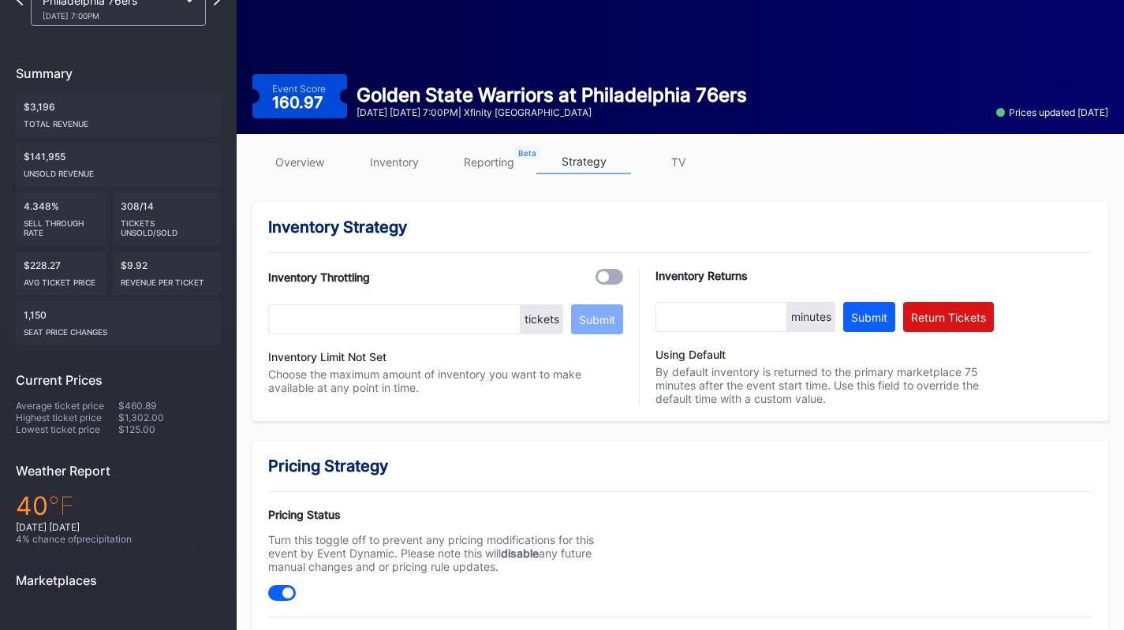
click at [177, 21] on div "Golden State Warriors at Philadelphia 76ers [DATE] 7:00PM" at bounding box center [118, 0] width 175 height 51
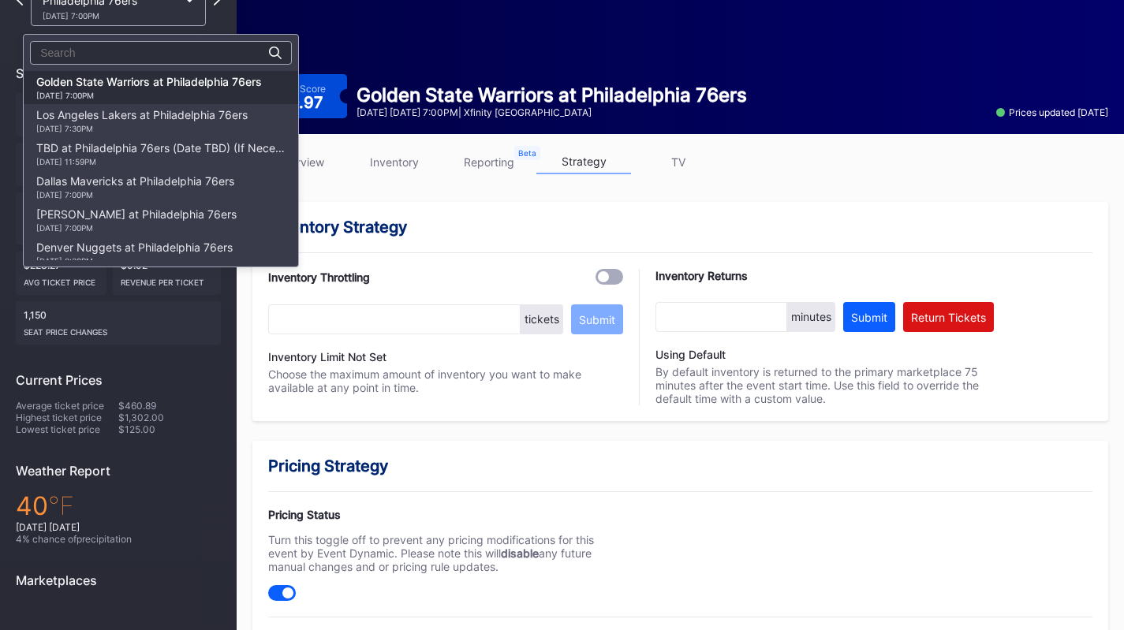
click at [174, 185] on div "Dallas Mavericks at Philadelphia 76ers [DATE] 7:00PM" at bounding box center [135, 186] width 198 height 25
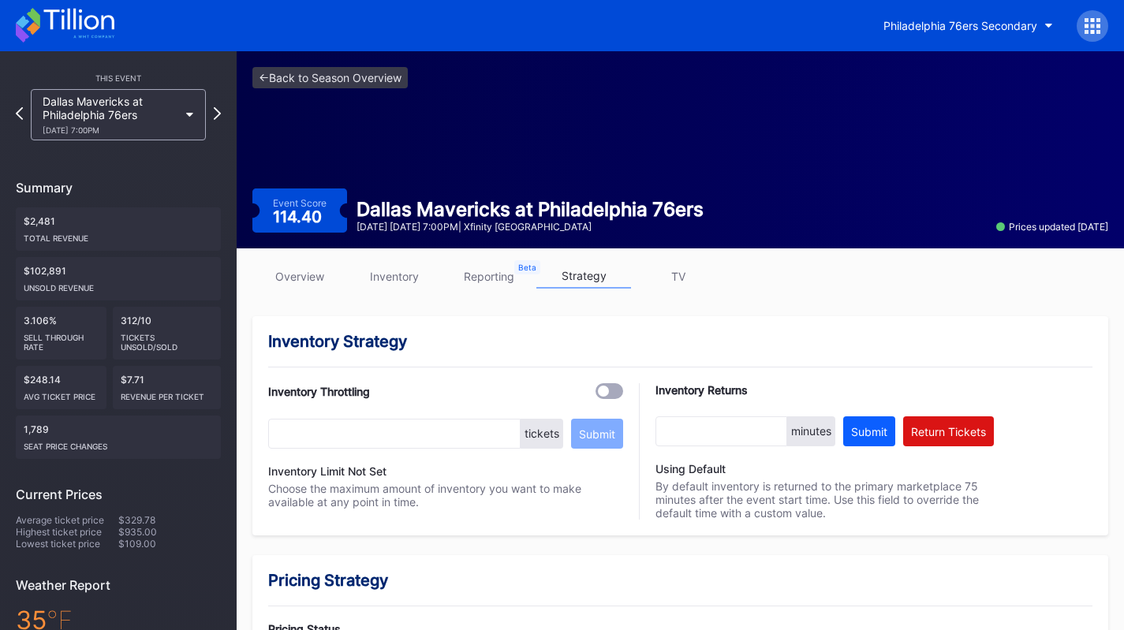
click at [147, 124] on div "Dallas Mavericks at Philadelphia 76ers [DATE] 7:00PM" at bounding box center [111, 115] width 136 height 40
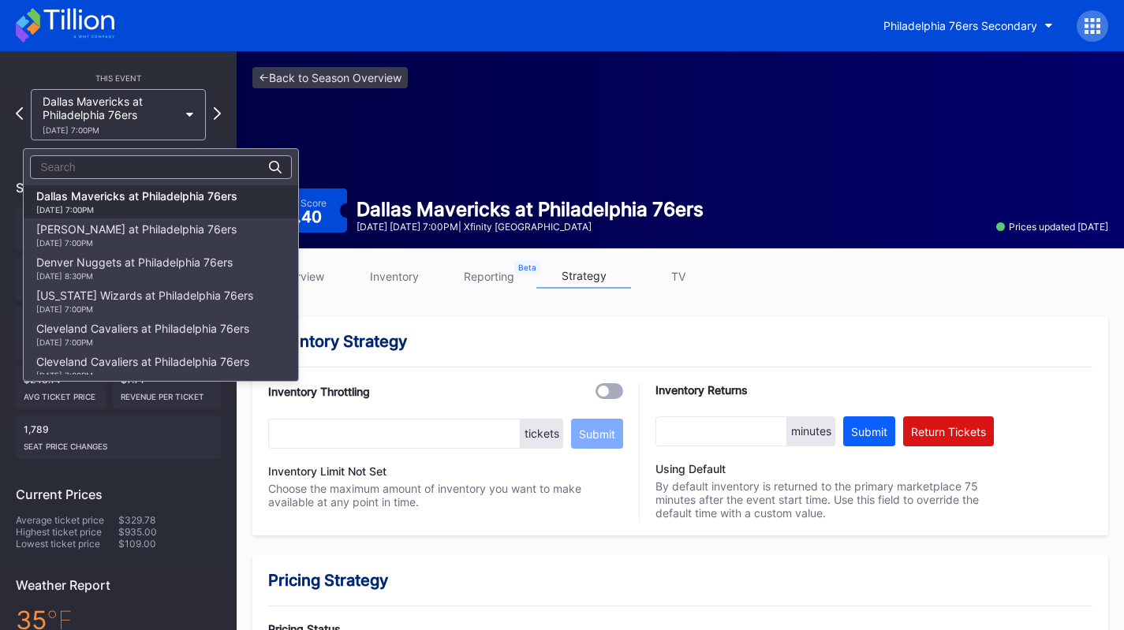
click at [174, 249] on div "[PERSON_NAME] at Philadelphia 76ers [DATE] 7:00PM" at bounding box center [161, 234] width 274 height 33
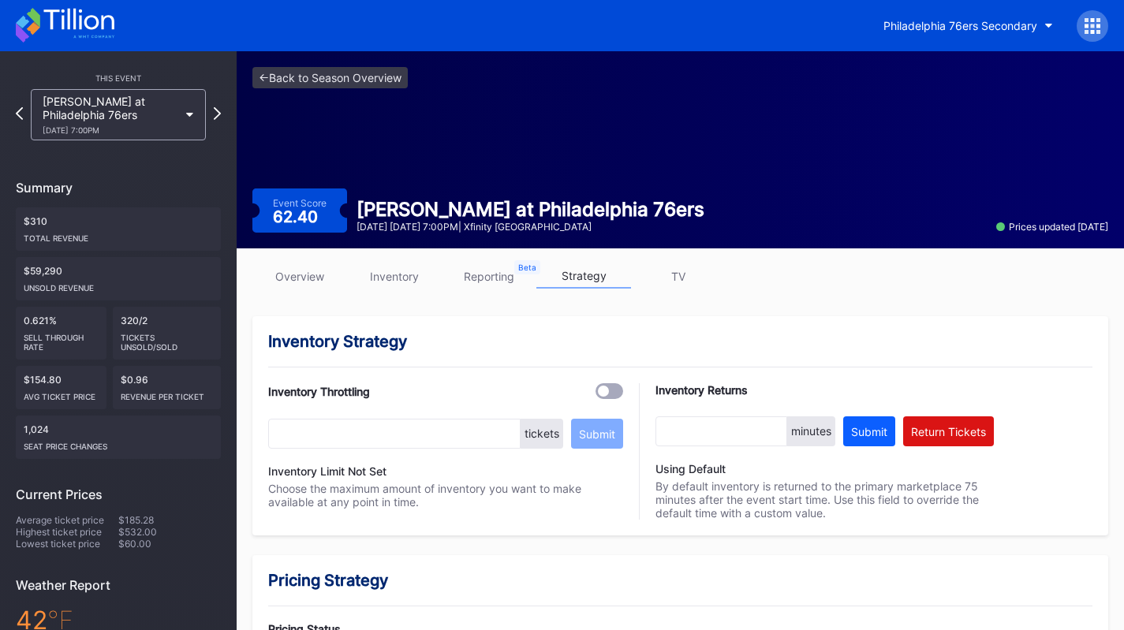
click at [157, 129] on div "[DATE] 7:00PM" at bounding box center [111, 129] width 136 height 9
click at [392, 280] on link "inventory" at bounding box center [394, 276] width 95 height 24
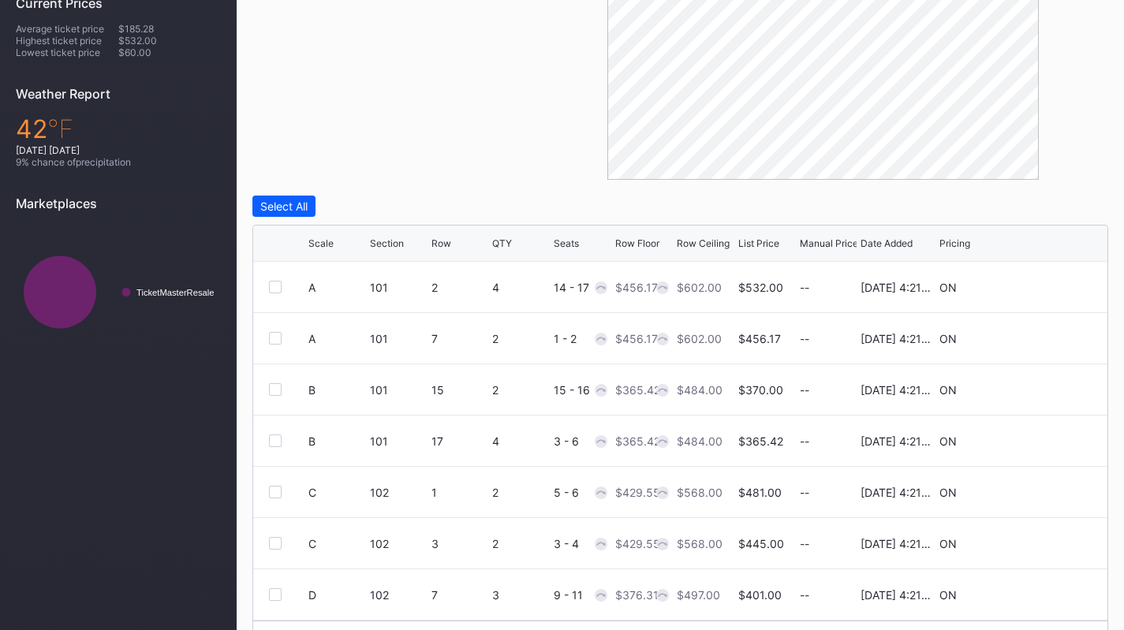
click at [334, 239] on div "Scale" at bounding box center [337, 243] width 58 height 12
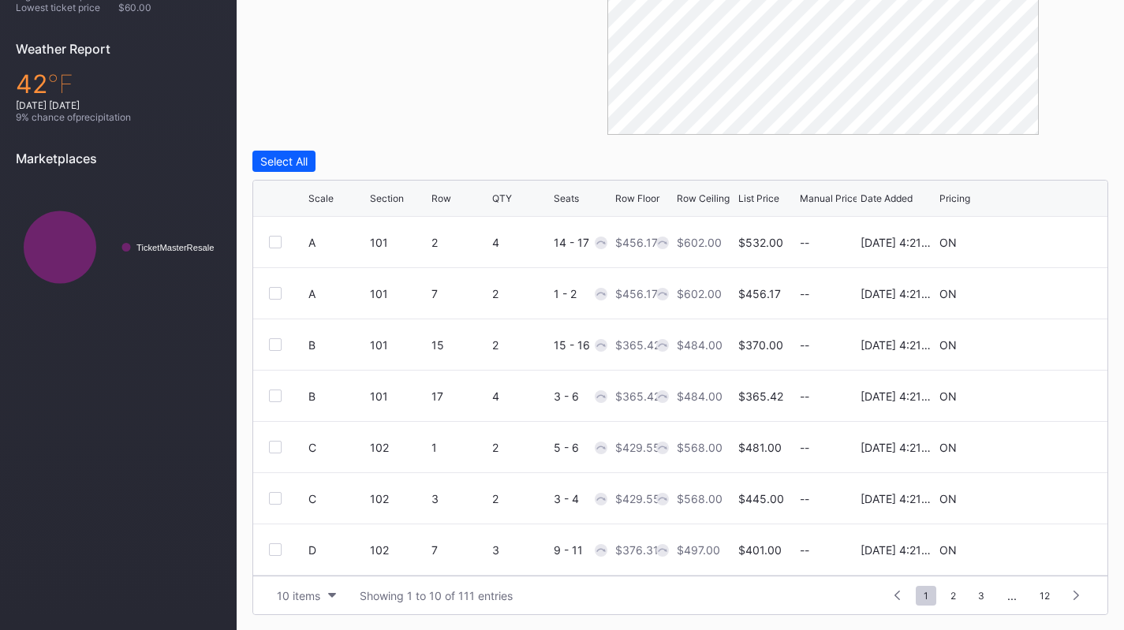
click at [303, 593] on div "10 items" at bounding box center [298, 595] width 43 height 13
click at [314, 562] on div "200 items" at bounding box center [306, 555] width 75 height 29
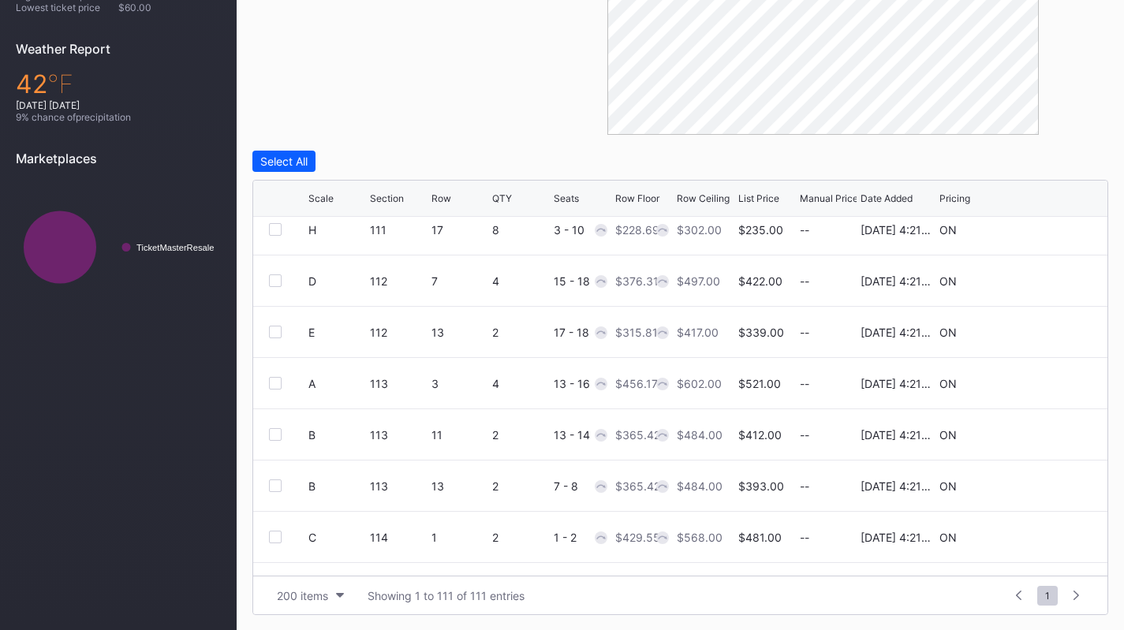
click at [329, 196] on div "Scale" at bounding box center [320, 198] width 25 height 12
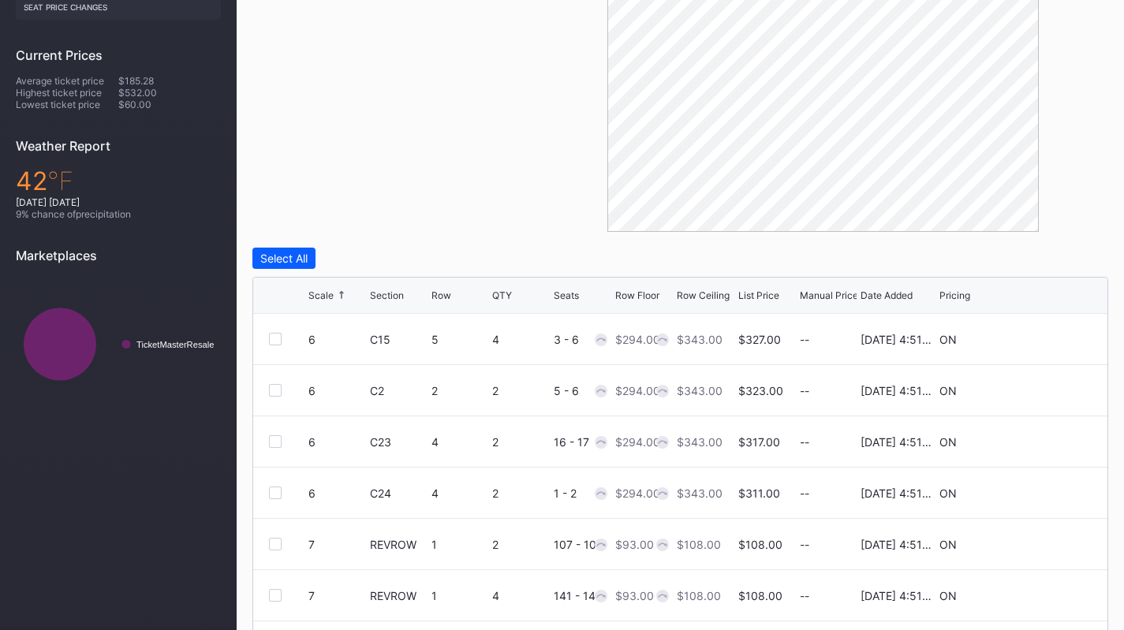
click at [271, 344] on div at bounding box center [275, 339] width 13 height 13
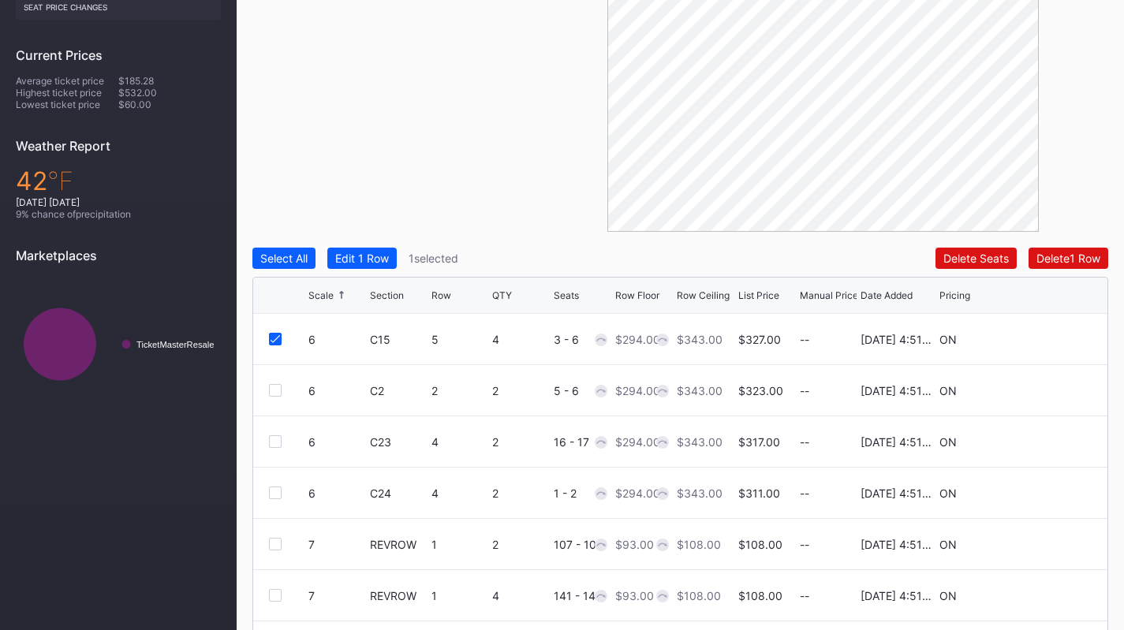
click at [273, 390] on div at bounding box center [275, 390] width 13 height 13
click at [273, 435] on div at bounding box center [275, 441] width 13 height 13
click at [351, 252] on div "Edit 3 Rows" at bounding box center [365, 258] width 61 height 13
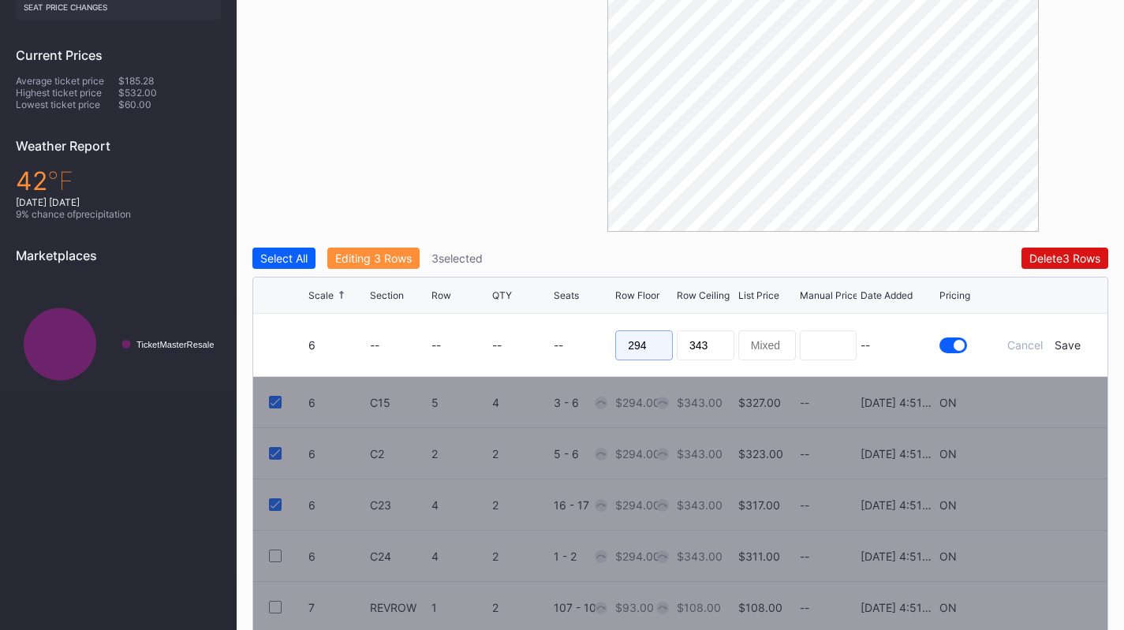
click at [652, 339] on input "294" at bounding box center [644, 345] width 58 height 30
type input "250"
type input "265"
click at [1069, 339] on div "Save" at bounding box center [1067, 344] width 26 height 13
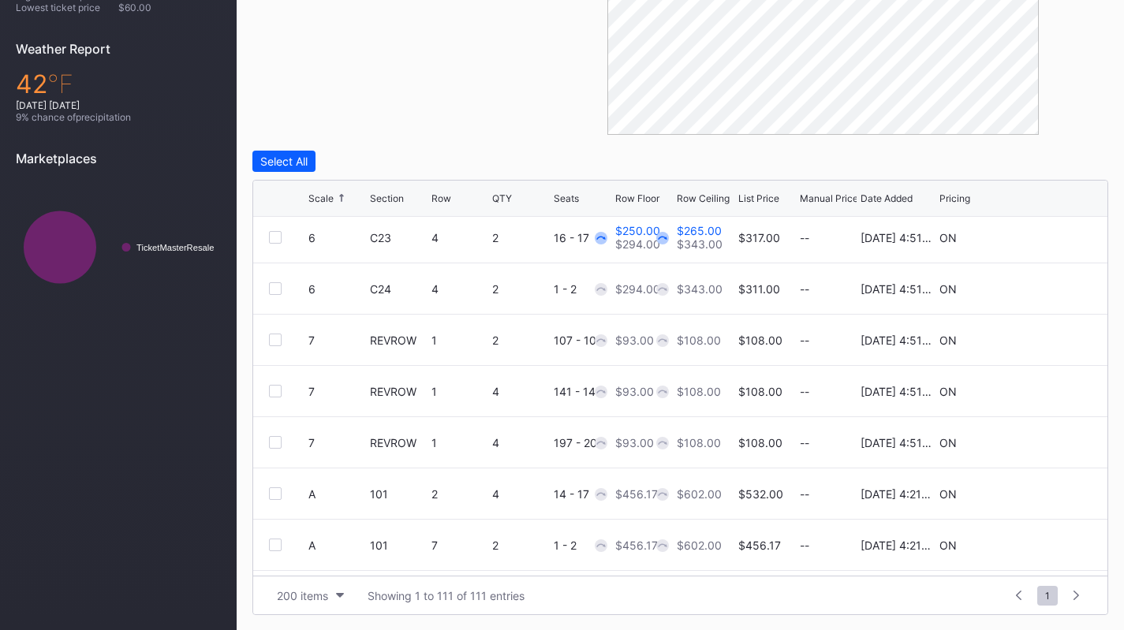
scroll to position [110, 0]
click at [280, 395] on div "7 REVROW 1 4 141 - 144 $93.00 $108.00 $108.00 -- [DATE] 4:51PM ON" at bounding box center [680, 389] width 854 height 51
click at [279, 392] on div at bounding box center [275, 388] width 13 height 13
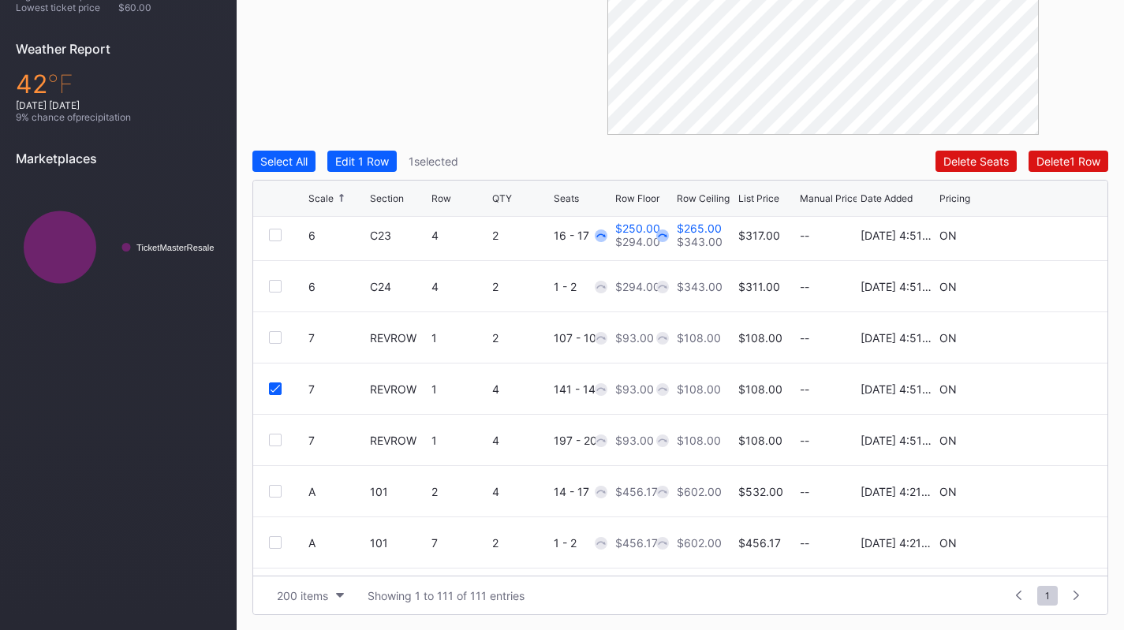
click at [276, 448] on div "7 REVROW 1 4 197 - 200 $93.00 $108.00 $108.00 -- [DATE] 4:51PM ON" at bounding box center [680, 440] width 854 height 51
click at [276, 438] on div at bounding box center [275, 440] width 13 height 13
click at [381, 158] on div "Edit 2 Rows" at bounding box center [365, 161] width 60 height 13
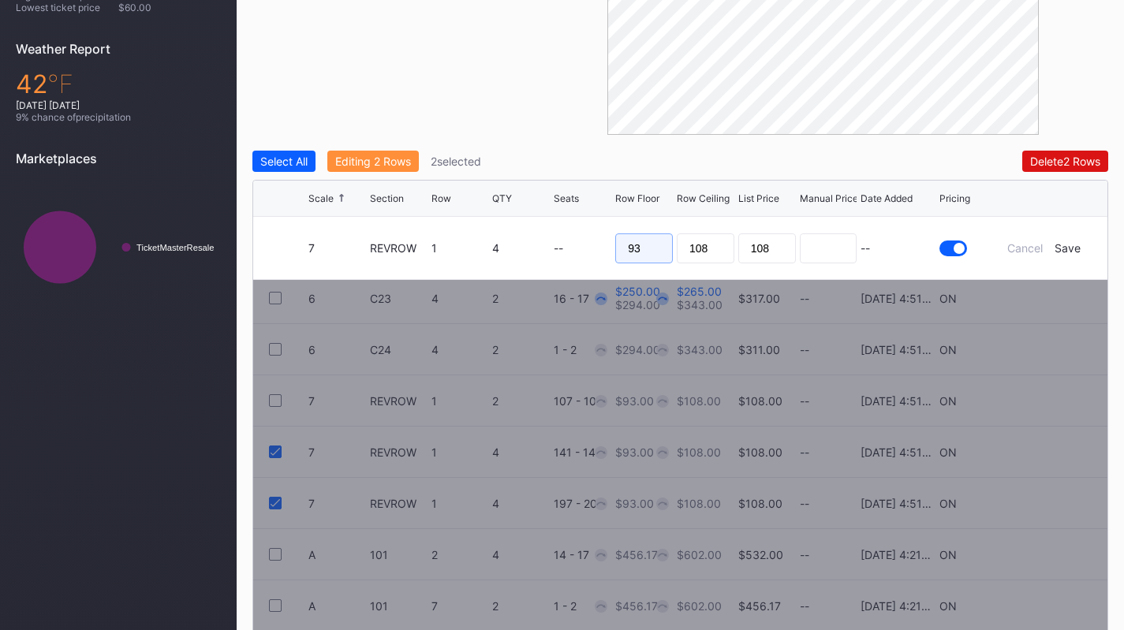
click at [640, 247] on input "93" at bounding box center [644, 248] width 58 height 30
click at [722, 243] on input "108" at bounding box center [706, 248] width 58 height 30
type input "95"
click at [635, 251] on input "93" at bounding box center [644, 248] width 58 height 30
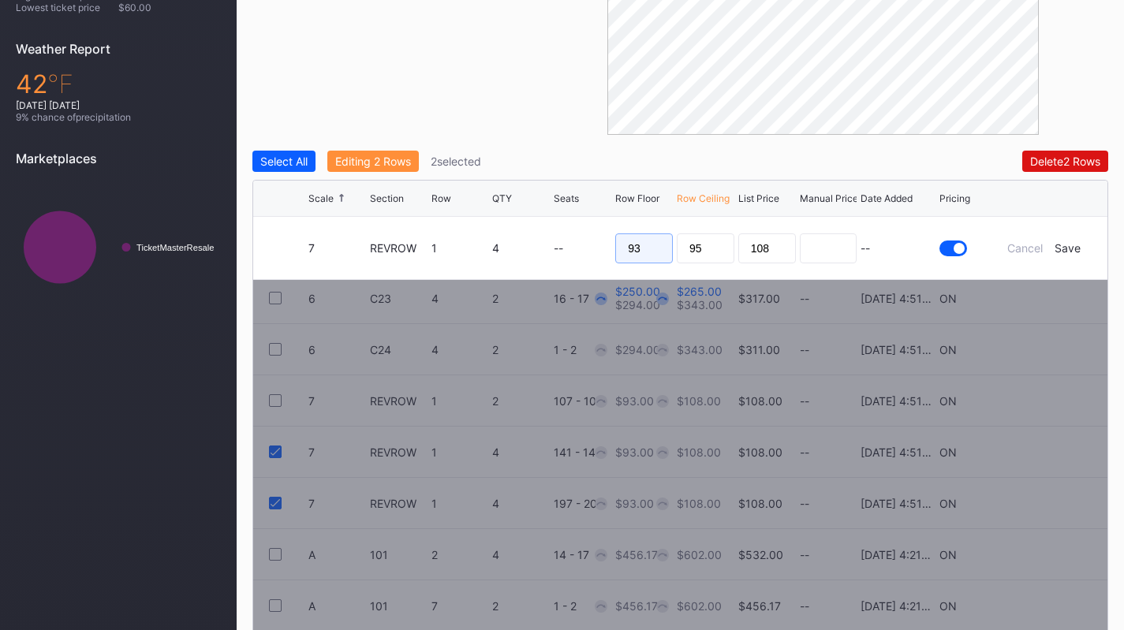
click at [635, 251] on input "93" at bounding box center [644, 248] width 58 height 30
type input "93"
click at [1075, 252] on div "Save" at bounding box center [1067, 247] width 26 height 13
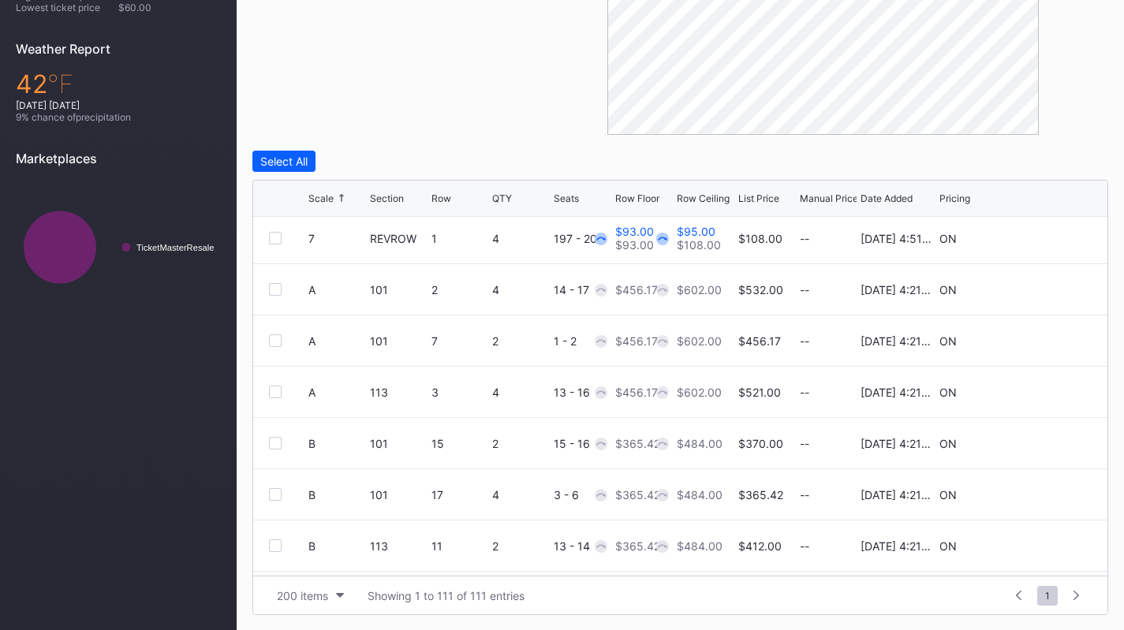
scroll to position [312, 0]
click at [1038, 386] on icon at bounding box center [1044, 392] width 12 height 12
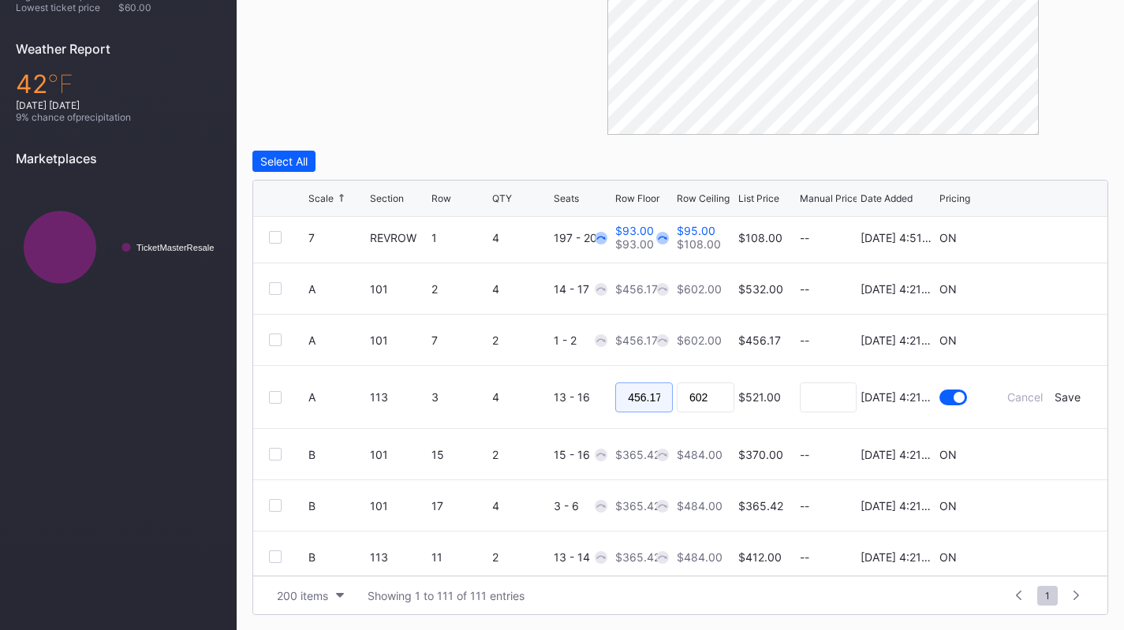
click at [641, 408] on input "456.17" at bounding box center [644, 397] width 58 height 30
type input "450"
type input "455"
click at [1060, 396] on div "Save" at bounding box center [1067, 396] width 26 height 13
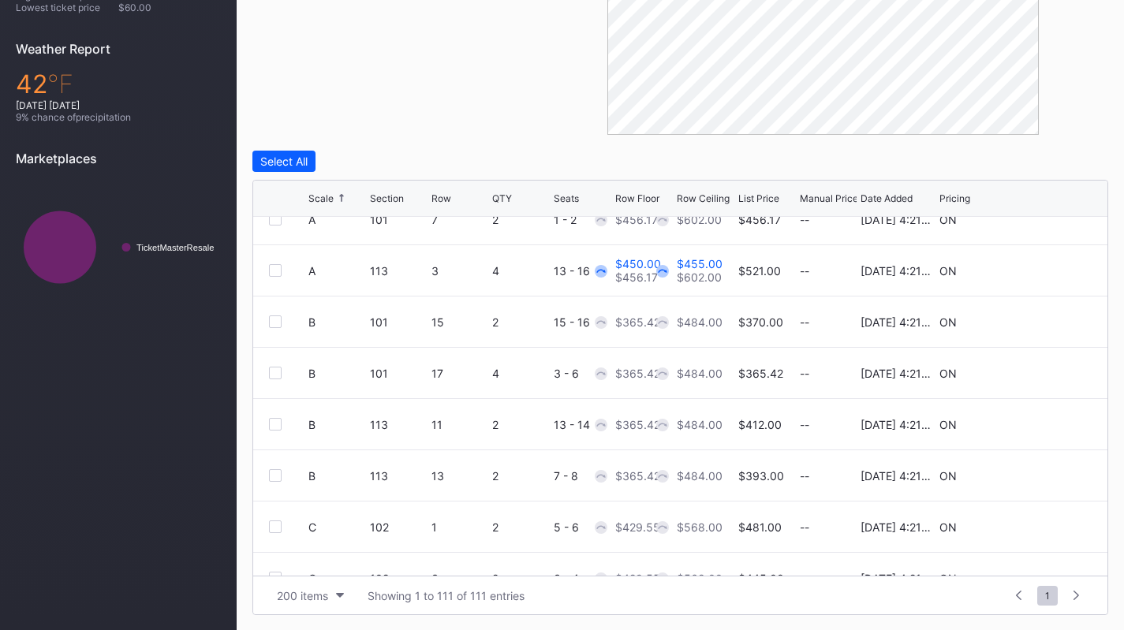
scroll to position [435, 0]
click at [1038, 367] on icon at bounding box center [1044, 371] width 12 height 12
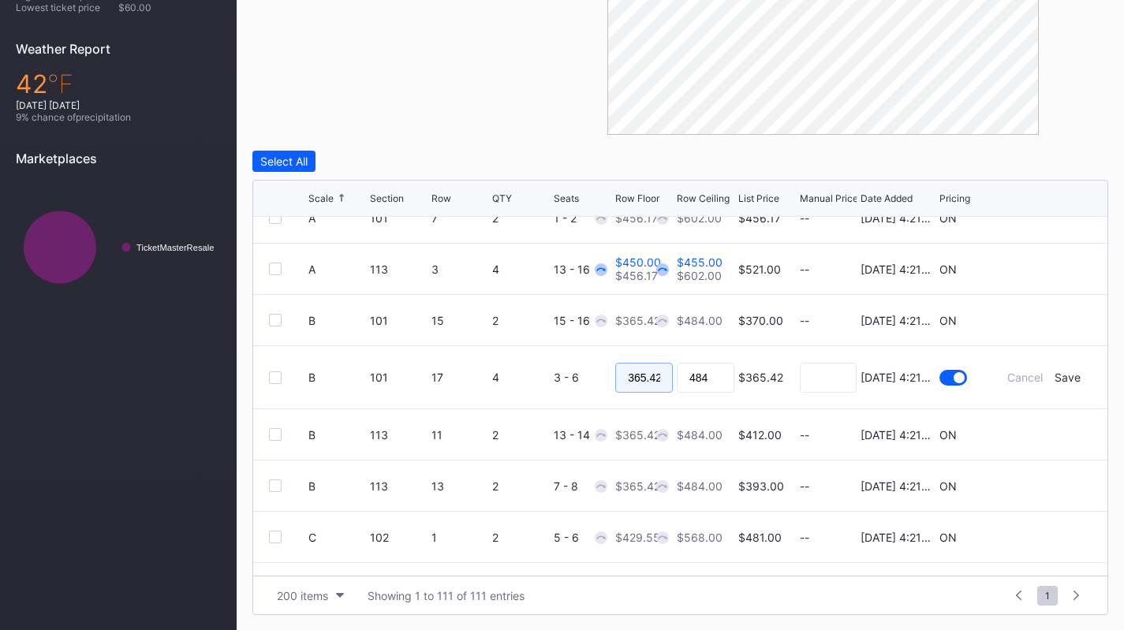
click at [636, 368] on input "365.42" at bounding box center [644, 378] width 58 height 30
type input "360"
type input "365"
click at [1061, 379] on div "Save" at bounding box center [1067, 377] width 26 height 13
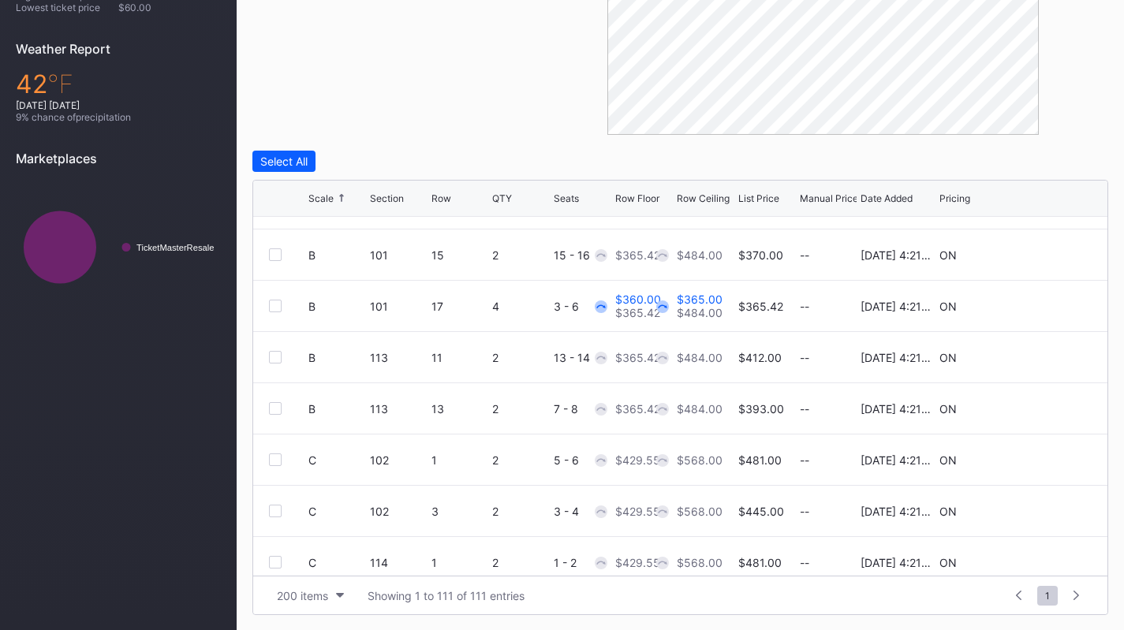
scroll to position [501, 0]
click at [1038, 406] on icon at bounding box center [1044, 407] width 12 height 12
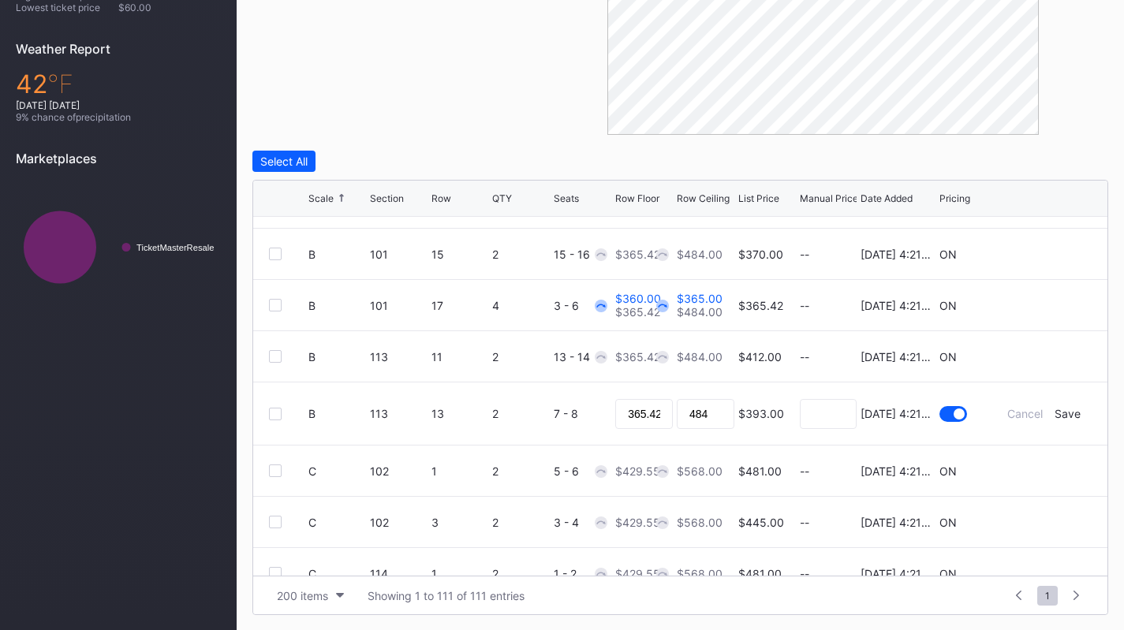
click at [655, 394] on div "365.42" at bounding box center [644, 413] width 58 height 62
click at [646, 407] on input "365.42" at bounding box center [644, 414] width 58 height 30
type input "355"
type input "360"
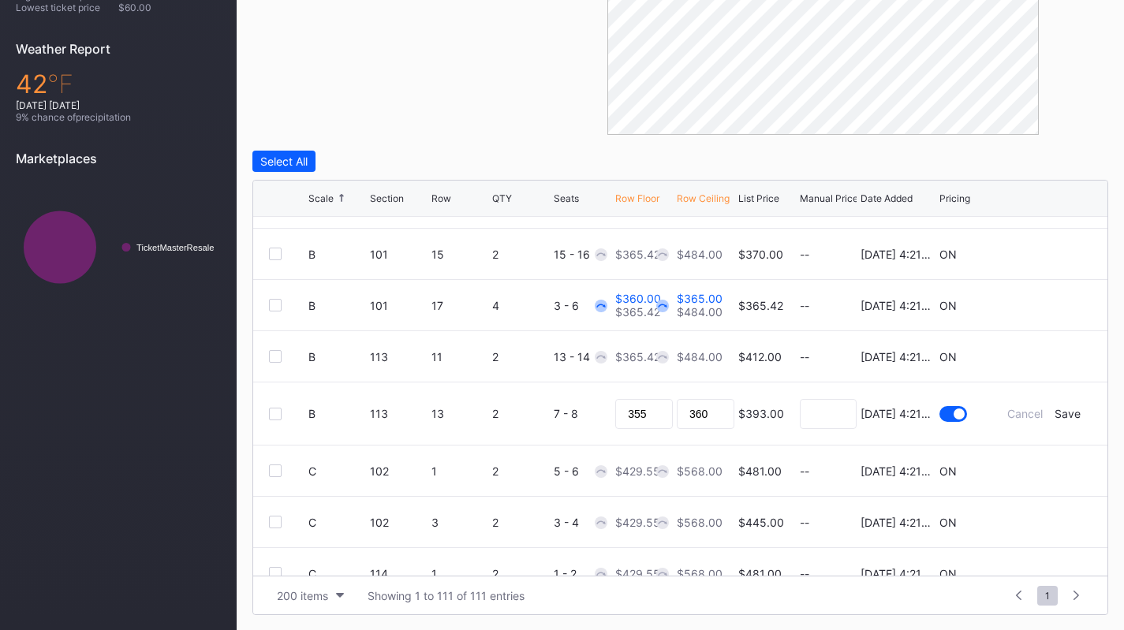
click at [1059, 416] on div "Save" at bounding box center [1067, 413] width 26 height 13
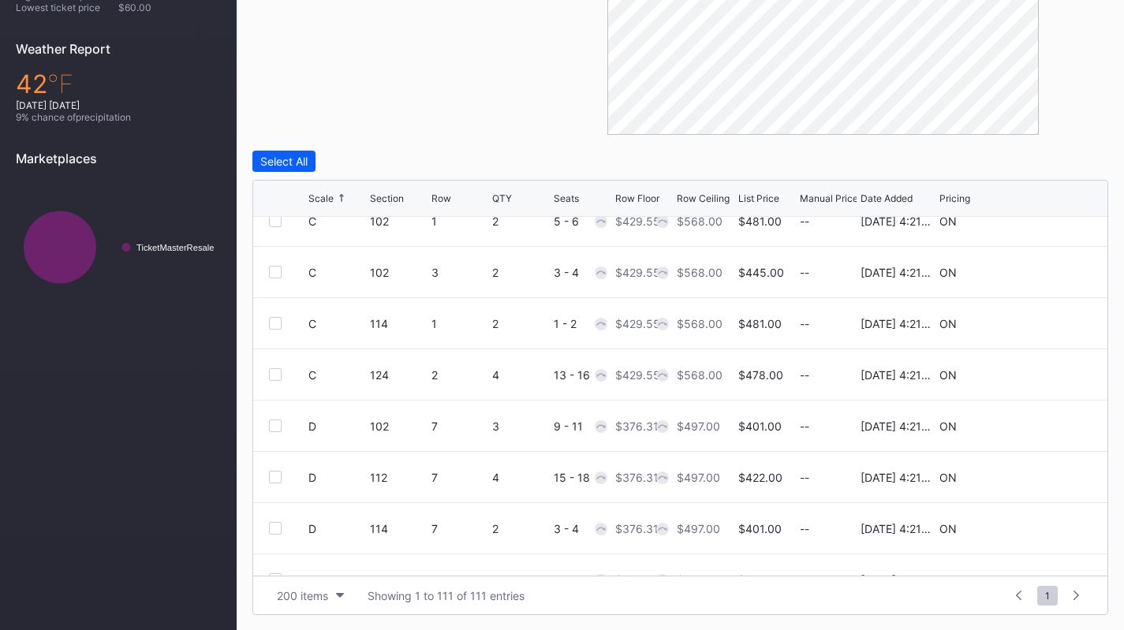
scroll to position [744, 0]
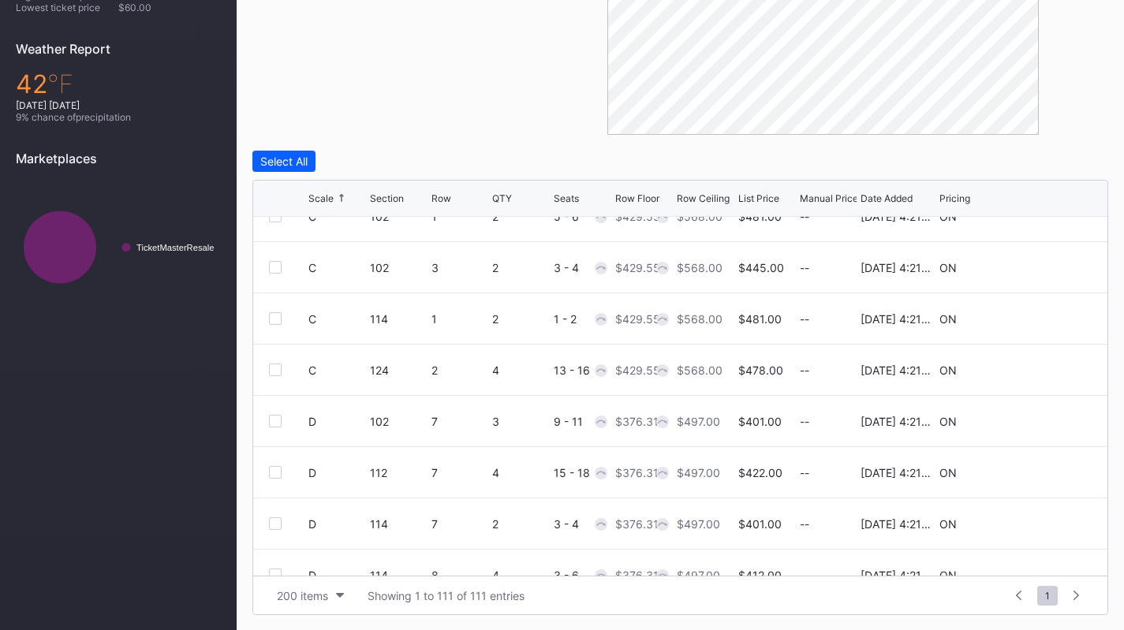
click at [1038, 319] on icon at bounding box center [1044, 319] width 12 height 12
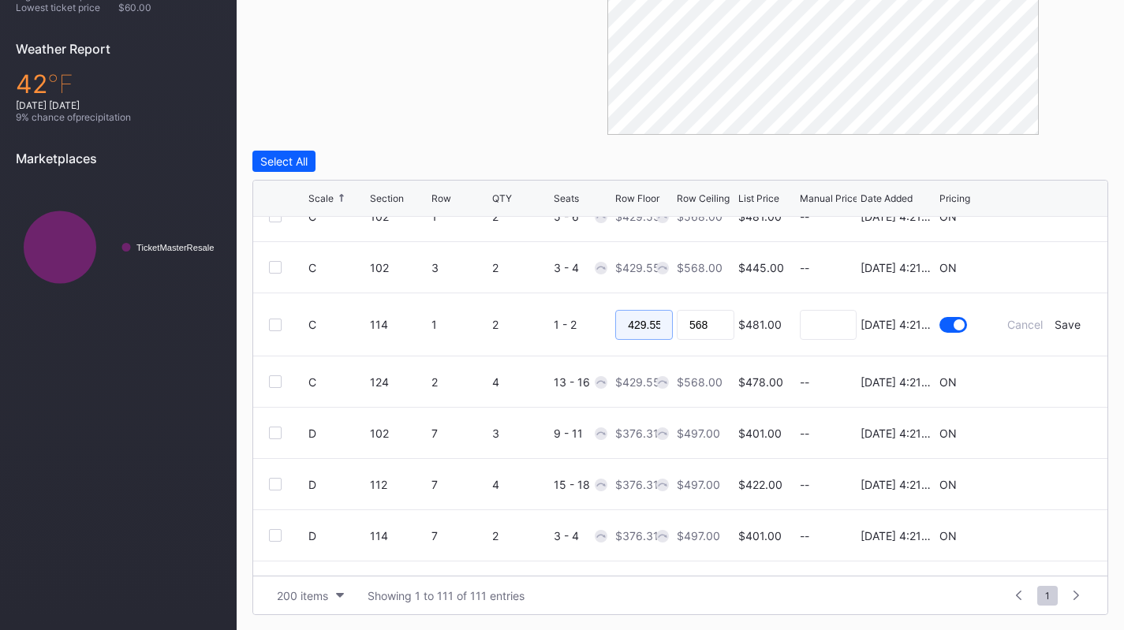
click at [657, 325] on input "429.55" at bounding box center [644, 325] width 58 height 30
type input "425"
type input "430"
click at [1058, 325] on div "Save" at bounding box center [1067, 324] width 26 height 13
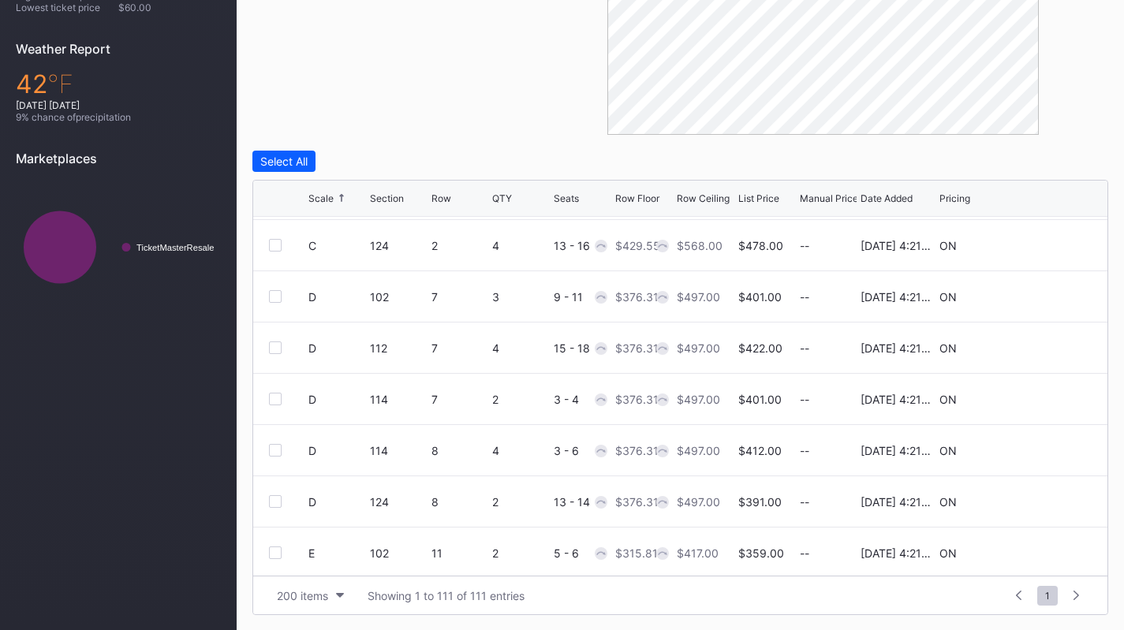
scroll to position [864, 0]
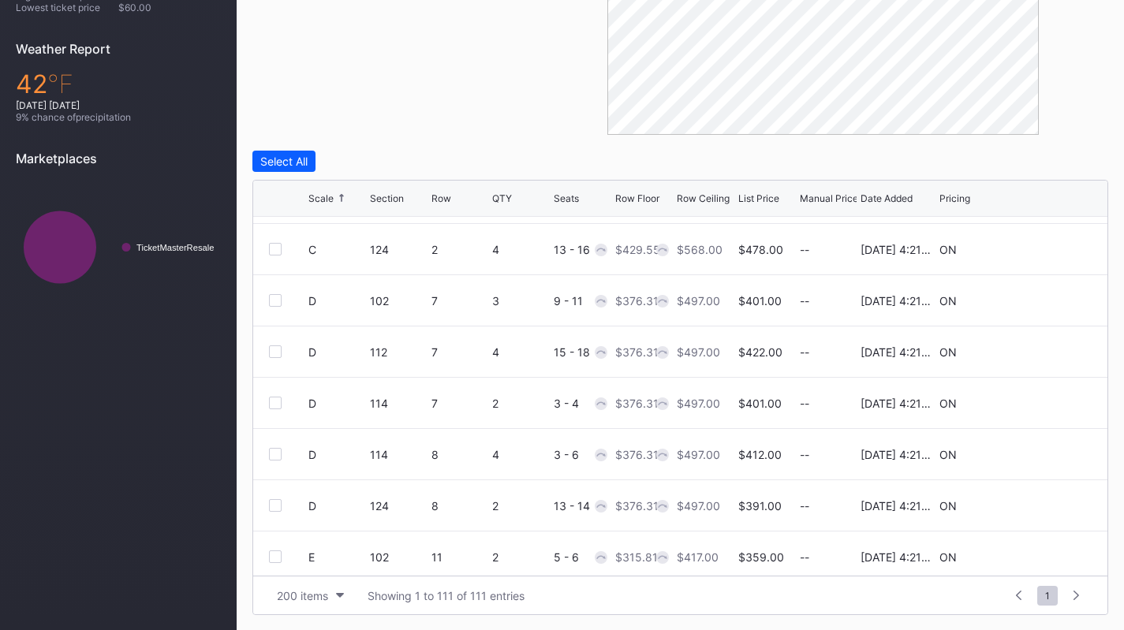
click at [277, 296] on div at bounding box center [275, 300] width 13 height 13
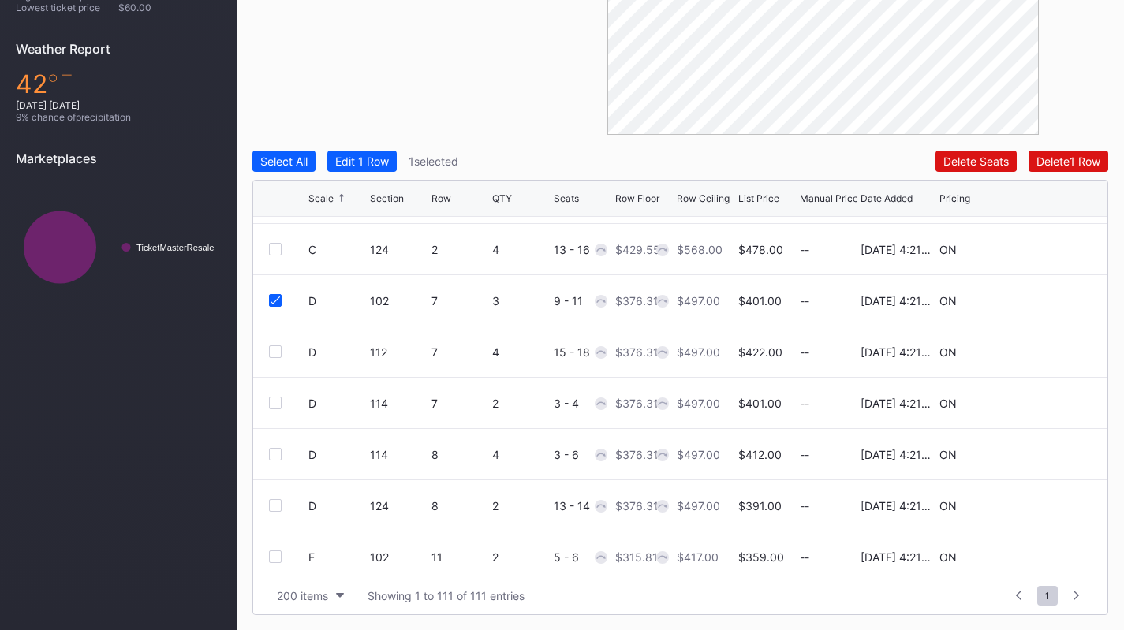
click at [271, 345] on div at bounding box center [275, 351] width 13 height 13
click at [381, 152] on button "Edit 2 Rows" at bounding box center [365, 161] width 76 height 21
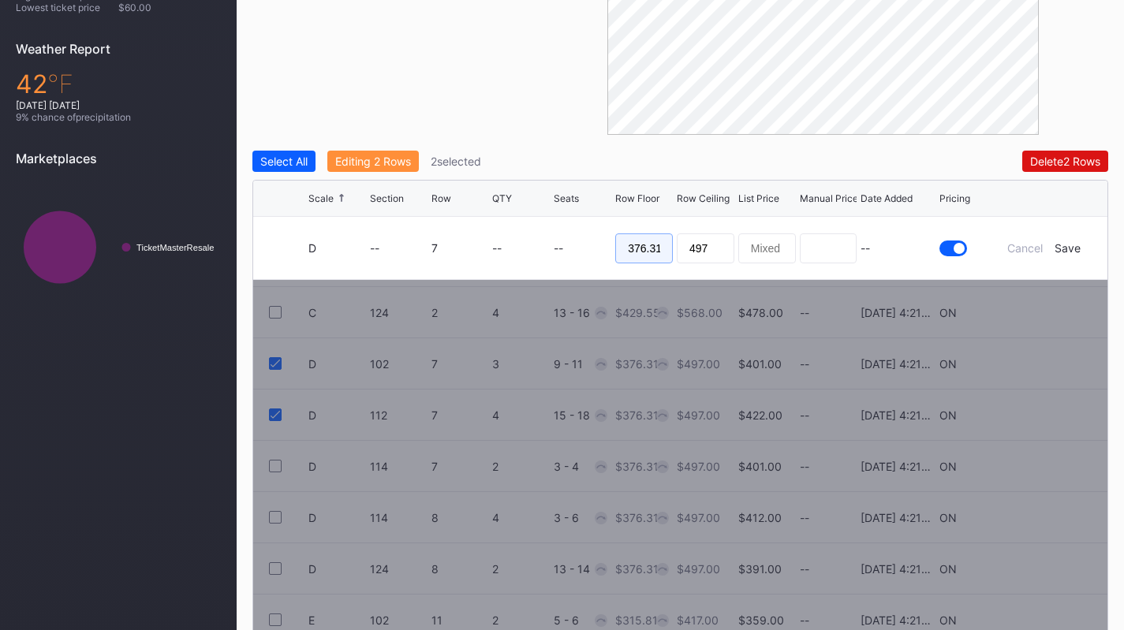
click at [655, 246] on input "376.31" at bounding box center [644, 248] width 58 height 30
type input "370"
type input "375"
click at [1070, 252] on div "Save" at bounding box center [1067, 247] width 26 height 13
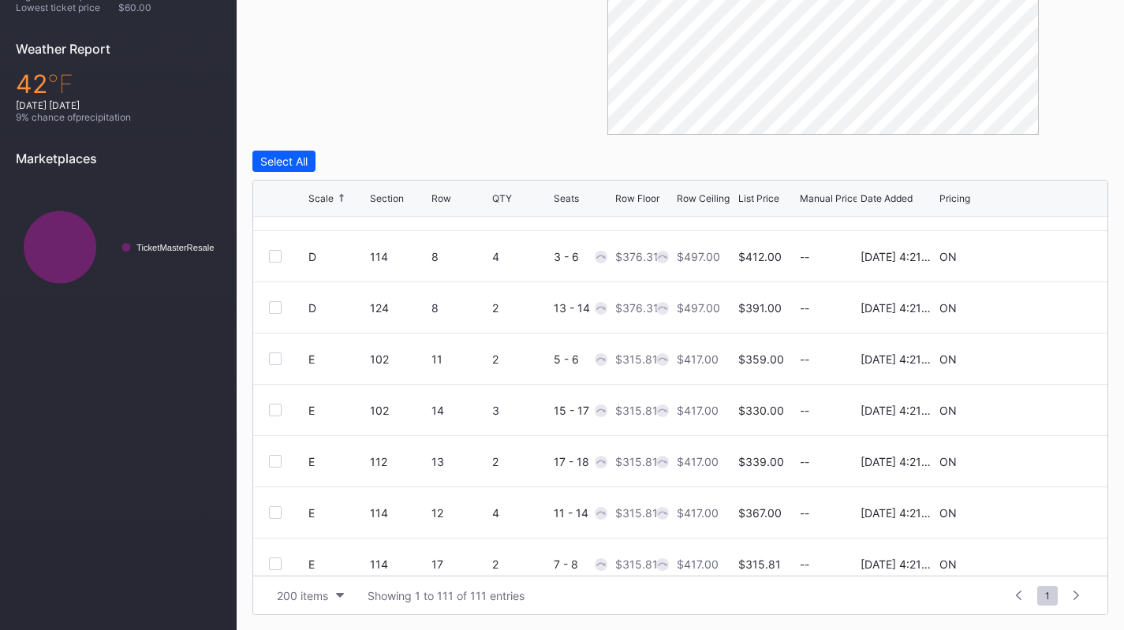
scroll to position [1107, 0]
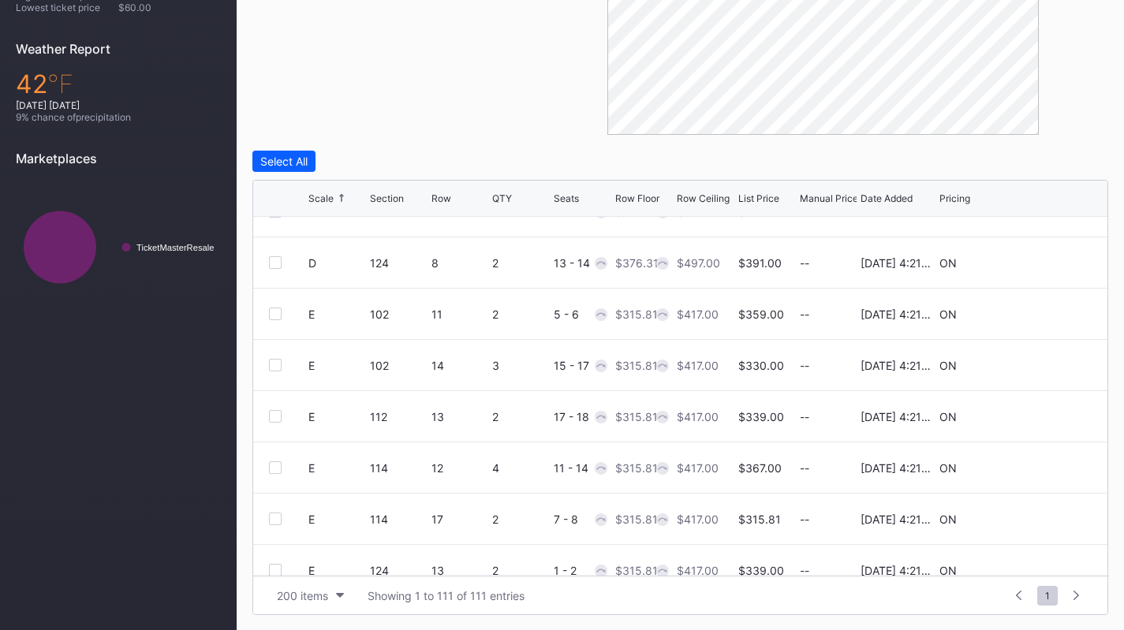
click at [271, 364] on div at bounding box center [275, 365] width 13 height 13
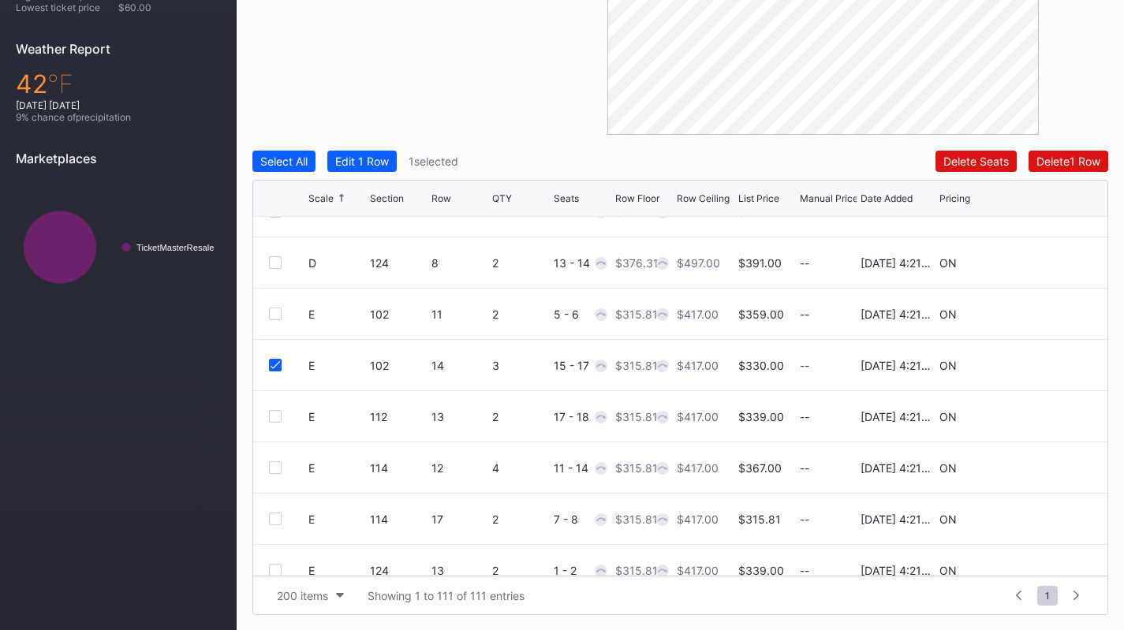
click at [271, 410] on div at bounding box center [275, 416] width 13 height 13
click at [372, 170] on button "Edit 2 Rows" at bounding box center [365, 161] width 76 height 21
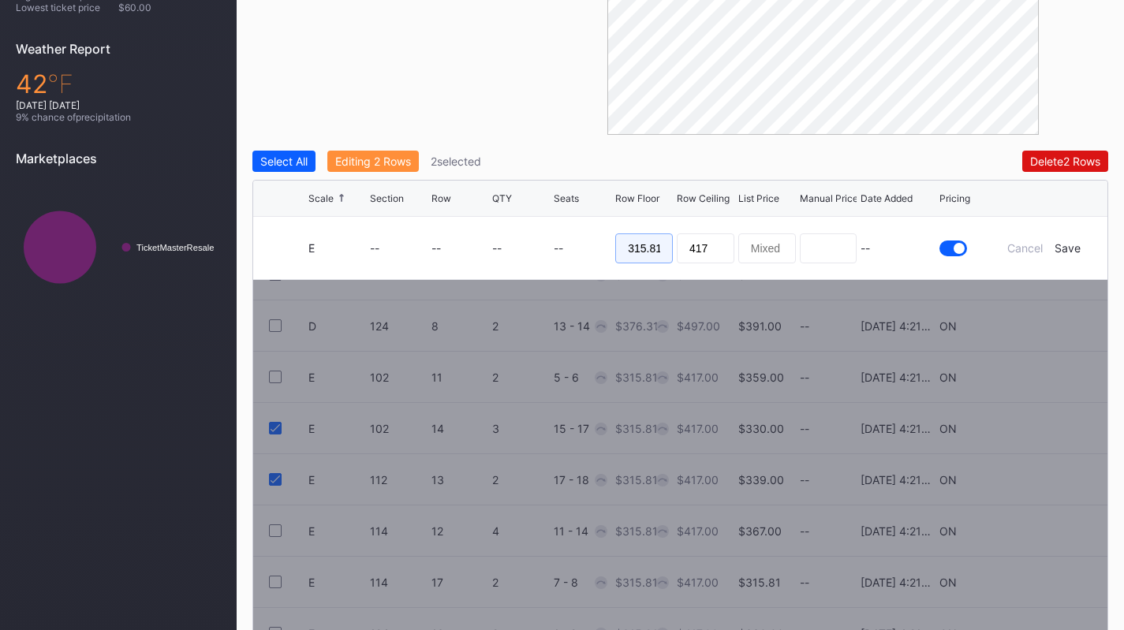
click at [657, 252] on input "315.81" at bounding box center [644, 248] width 58 height 30
type input "309"
type input "315"
click at [1070, 248] on div "Save" at bounding box center [1067, 247] width 26 height 13
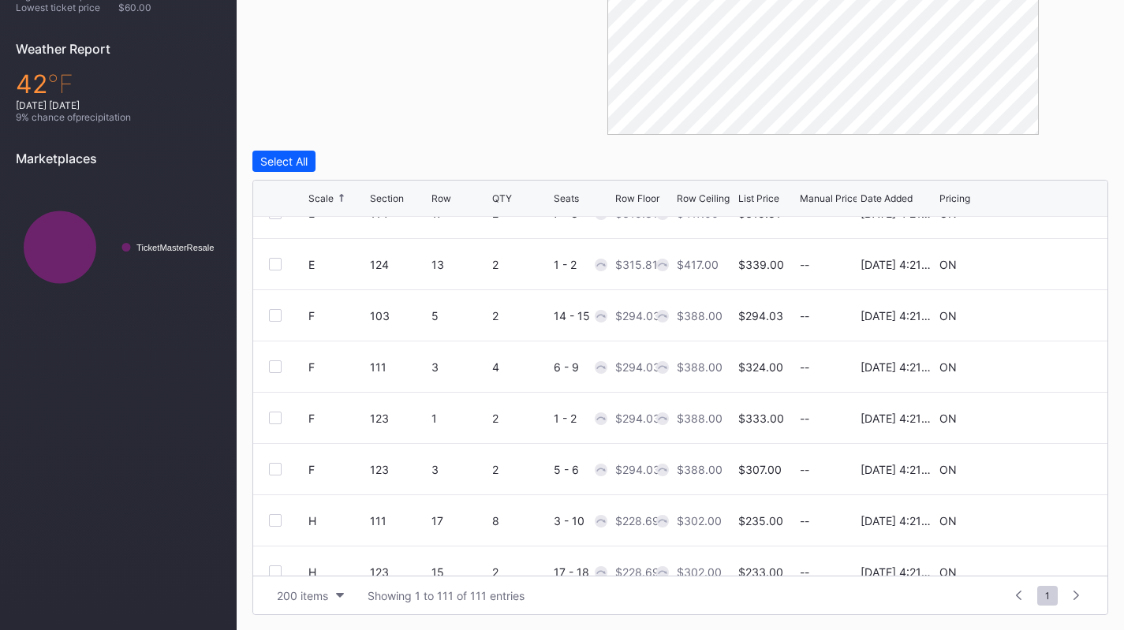
scroll to position [1414, 0]
click at [275, 364] on div at bounding box center [275, 366] width 13 height 13
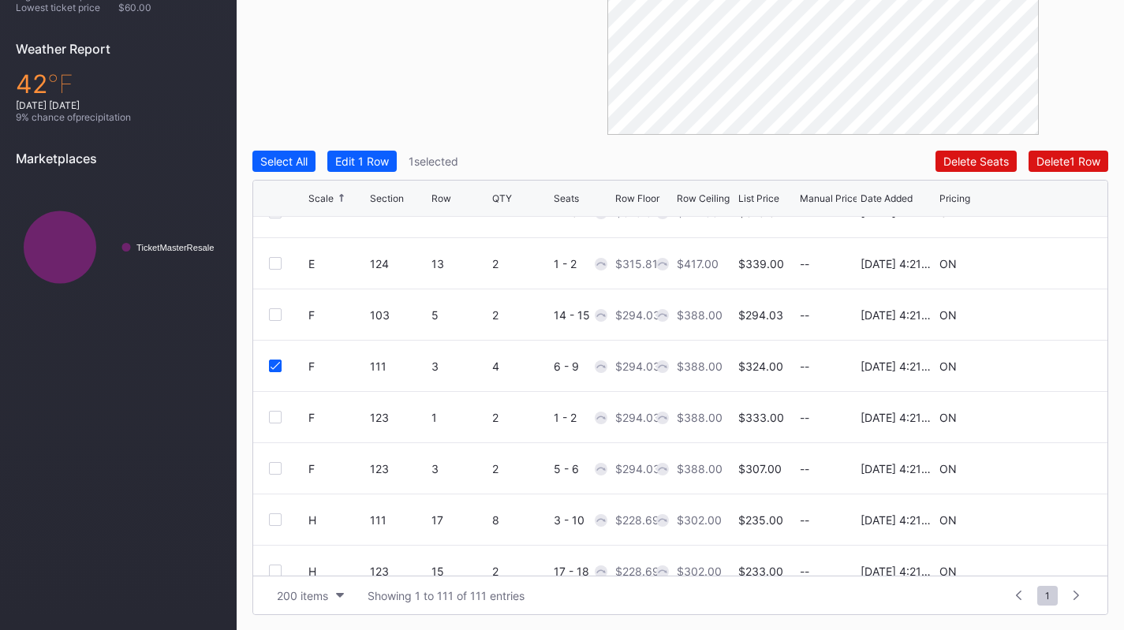
click at [275, 412] on div at bounding box center [275, 417] width 13 height 13
click at [394, 157] on div "Edit 2 Rows" at bounding box center [365, 161] width 60 height 13
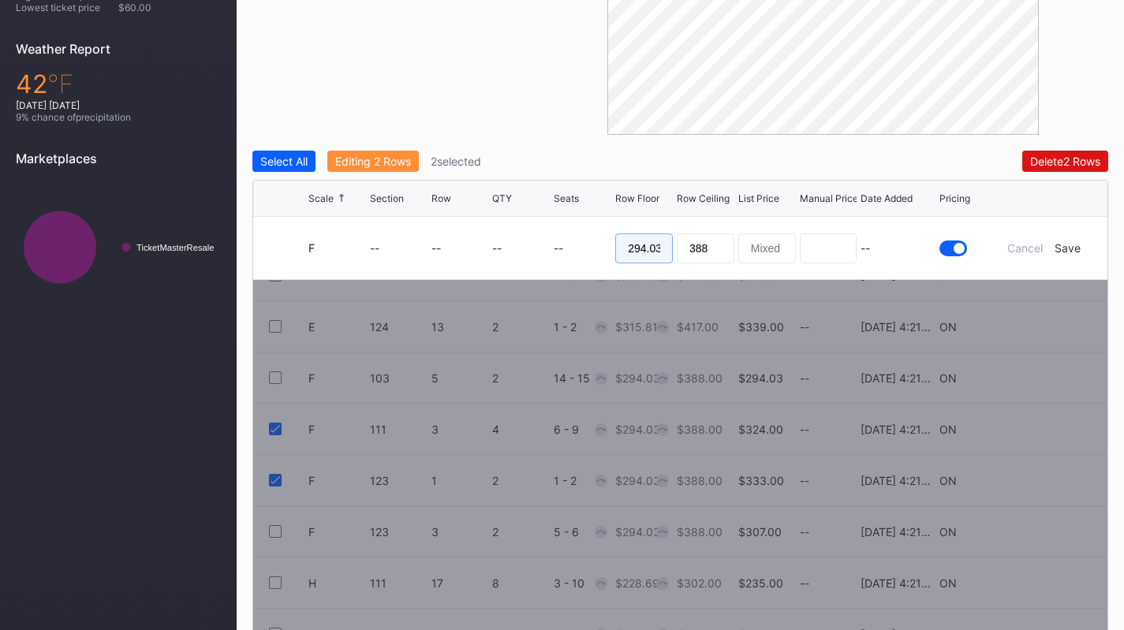
click at [648, 247] on input "294.03" at bounding box center [644, 248] width 58 height 30
type input "290"
type input "295"
click at [1069, 251] on div "Save" at bounding box center [1067, 247] width 26 height 13
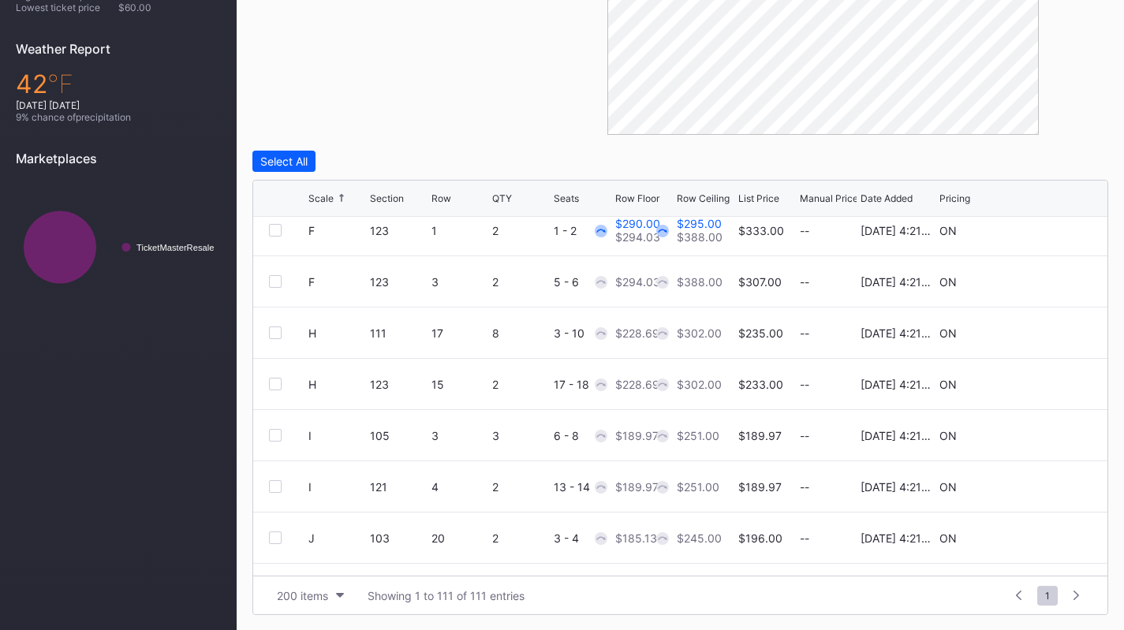
scroll to position [1609, 0]
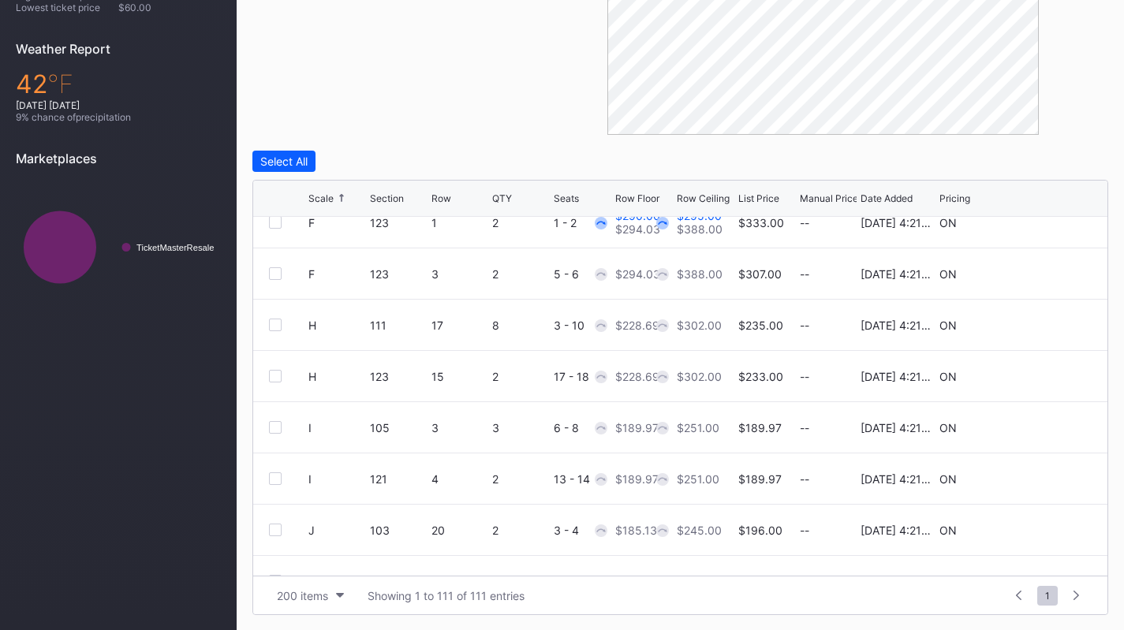
click at [1025, 324] on div at bounding box center [1044, 325] width 95 height 12
click at [1038, 327] on icon at bounding box center [1044, 325] width 12 height 12
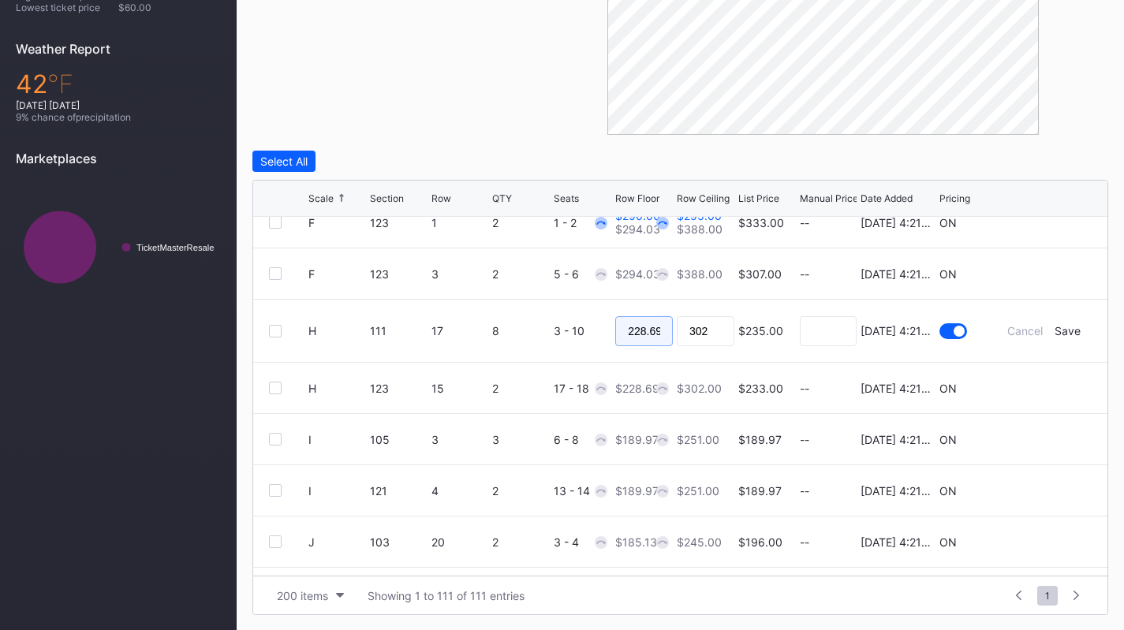
click at [636, 335] on input "228.69" at bounding box center [644, 331] width 58 height 30
type input "218"
type input "222"
click at [1063, 330] on div "Save" at bounding box center [1067, 330] width 26 height 13
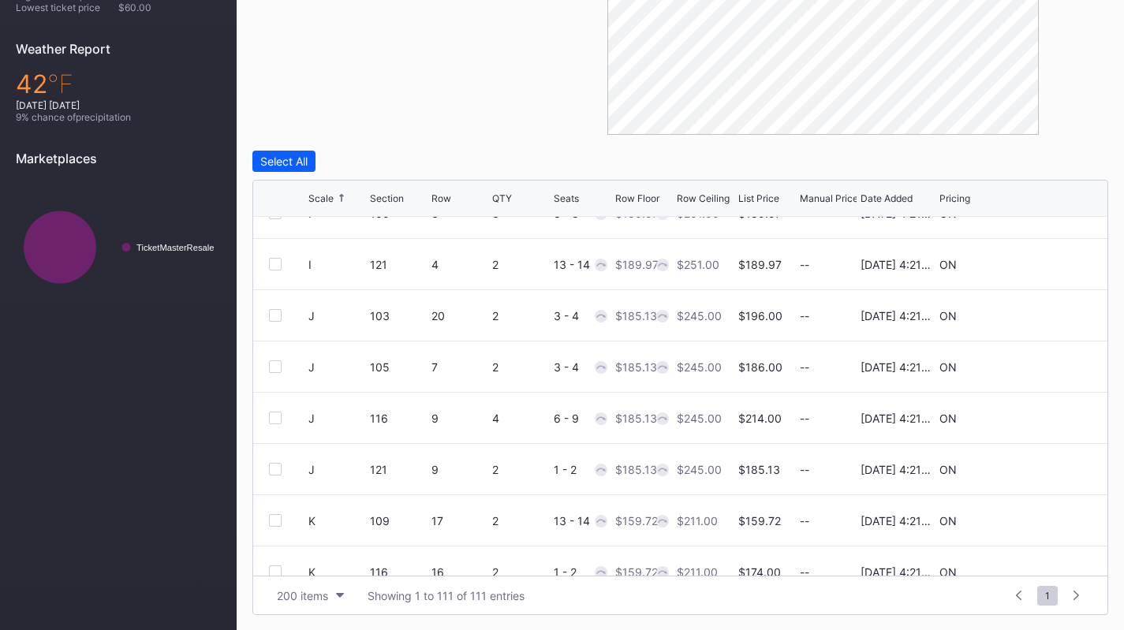
scroll to position [1824, 0]
click at [271, 468] on div at bounding box center [275, 468] width 13 height 13
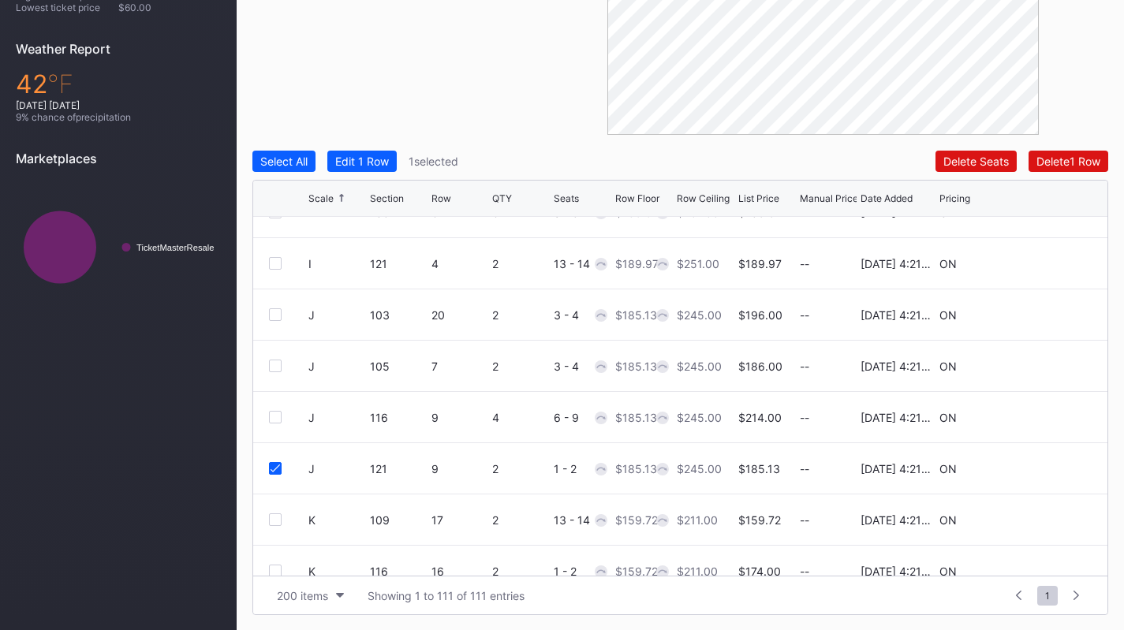
click at [278, 413] on div at bounding box center [275, 417] width 13 height 13
click at [400, 166] on button "Edit 2 Rows" at bounding box center [365, 161] width 76 height 21
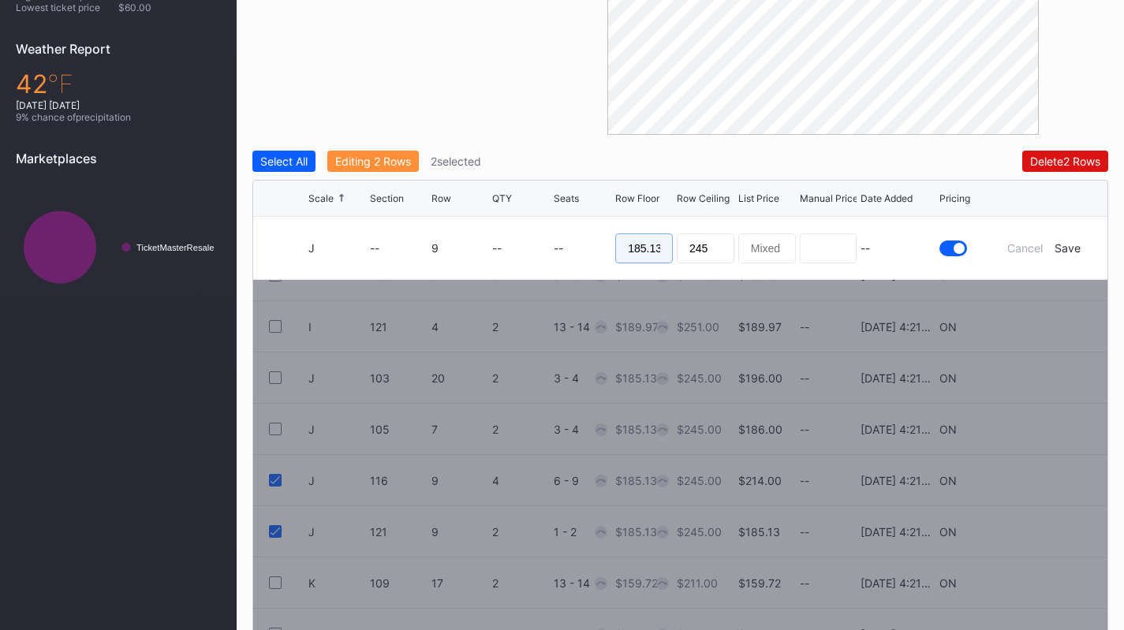
click at [656, 248] on input "185.13" at bounding box center [644, 248] width 58 height 30
type input "180"
type input "185"
click at [1063, 253] on div "Save" at bounding box center [1067, 247] width 26 height 13
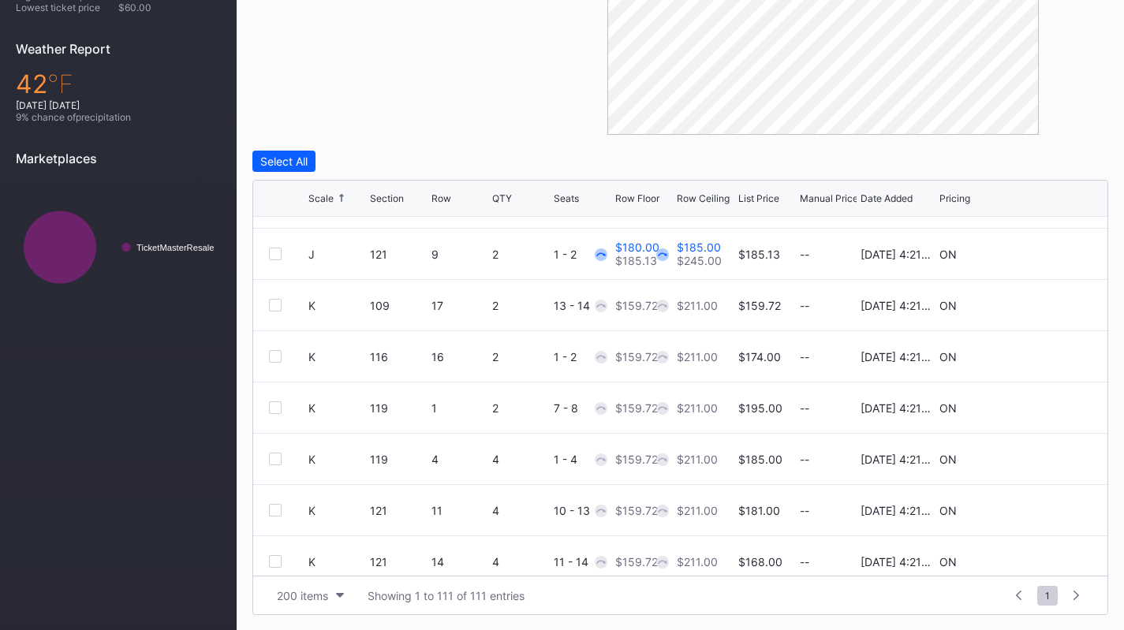
scroll to position [2039, 0]
click at [275, 400] on div "K 119 1 2 7 - 8 $159.72 $211.00 $195.00 -- [DATE] 4:21PM ON" at bounding box center [680, 407] width 854 height 51
click at [274, 404] on div at bounding box center [275, 407] width 13 height 13
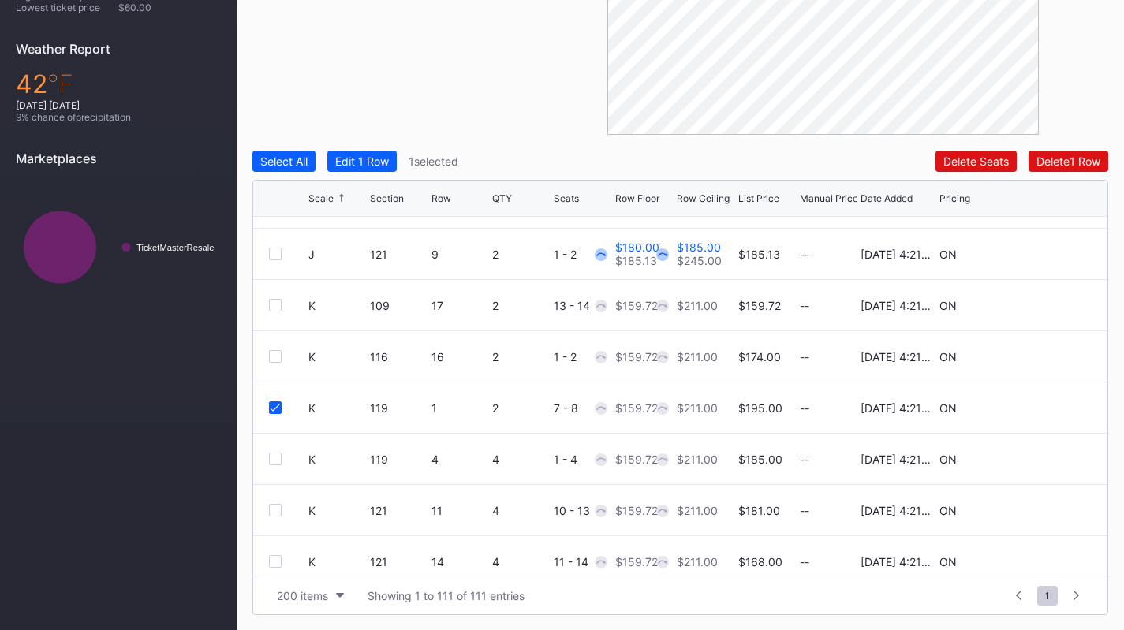
click at [281, 450] on div "K 119 4 4 1 - 4 $159.72 $211.00 $185.00 -- [DATE] 4:21PM ON" at bounding box center [680, 459] width 854 height 51
click at [276, 459] on div at bounding box center [275, 459] width 13 height 13
click at [276, 509] on div at bounding box center [275, 510] width 13 height 13
click at [396, 166] on div "Edit 3 Rows" at bounding box center [365, 161] width 61 height 13
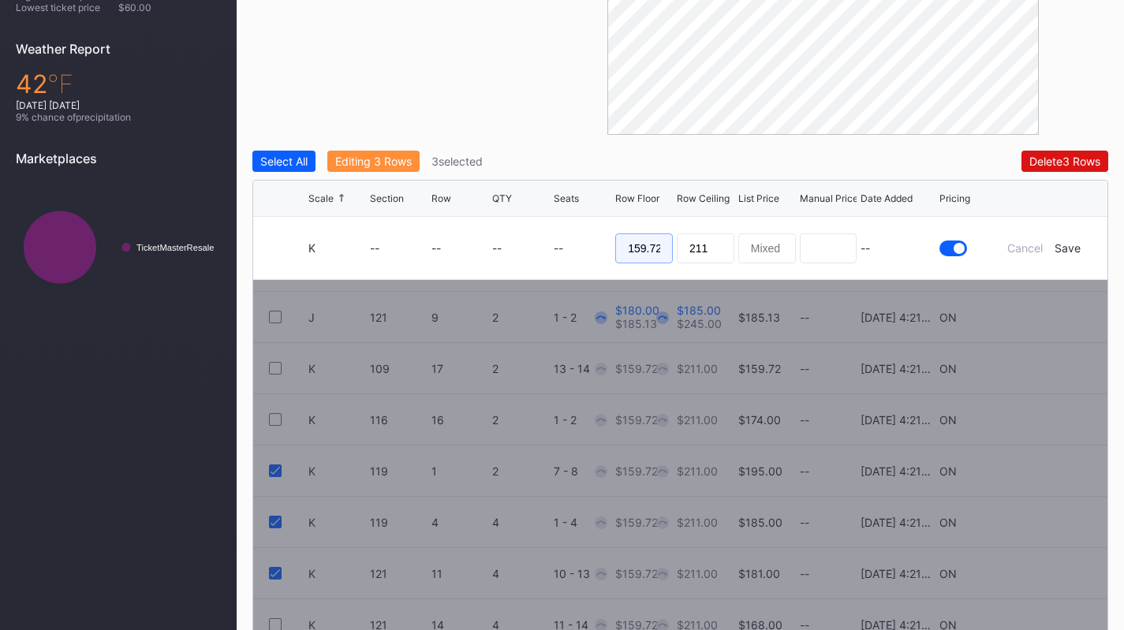
click at [640, 258] on input "159.72" at bounding box center [644, 248] width 58 height 30
type input "155"
type input "160"
click at [1070, 248] on div "Save" at bounding box center [1067, 247] width 26 height 13
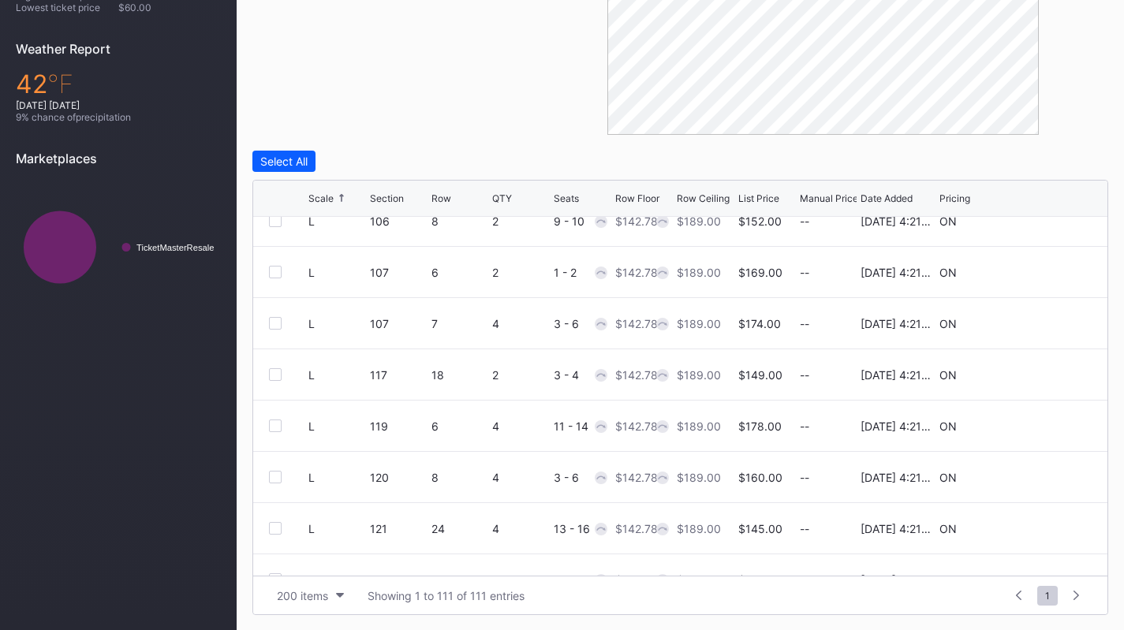
scroll to position [2431, 0]
click at [271, 420] on div at bounding box center [275, 425] width 13 height 13
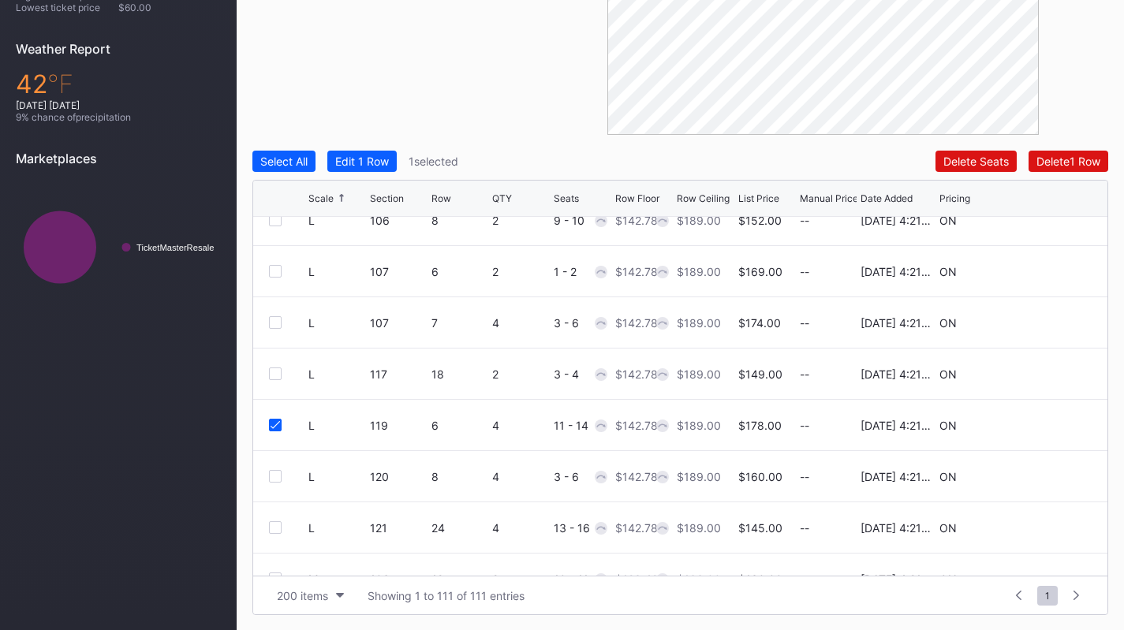
click at [275, 474] on div at bounding box center [275, 476] width 13 height 13
click at [382, 159] on div "Edit 2 Rows" at bounding box center [365, 161] width 60 height 13
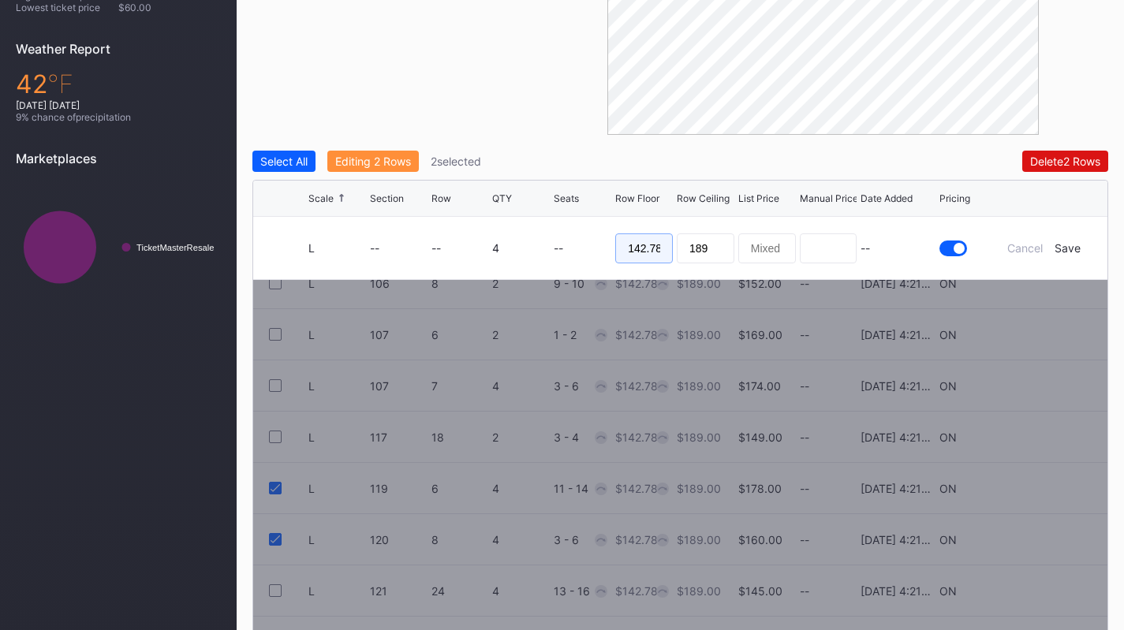
click at [634, 240] on input "142.78" at bounding box center [644, 248] width 58 height 30
type input "139"
type input "142"
click at [1073, 245] on div "Save" at bounding box center [1067, 247] width 26 height 13
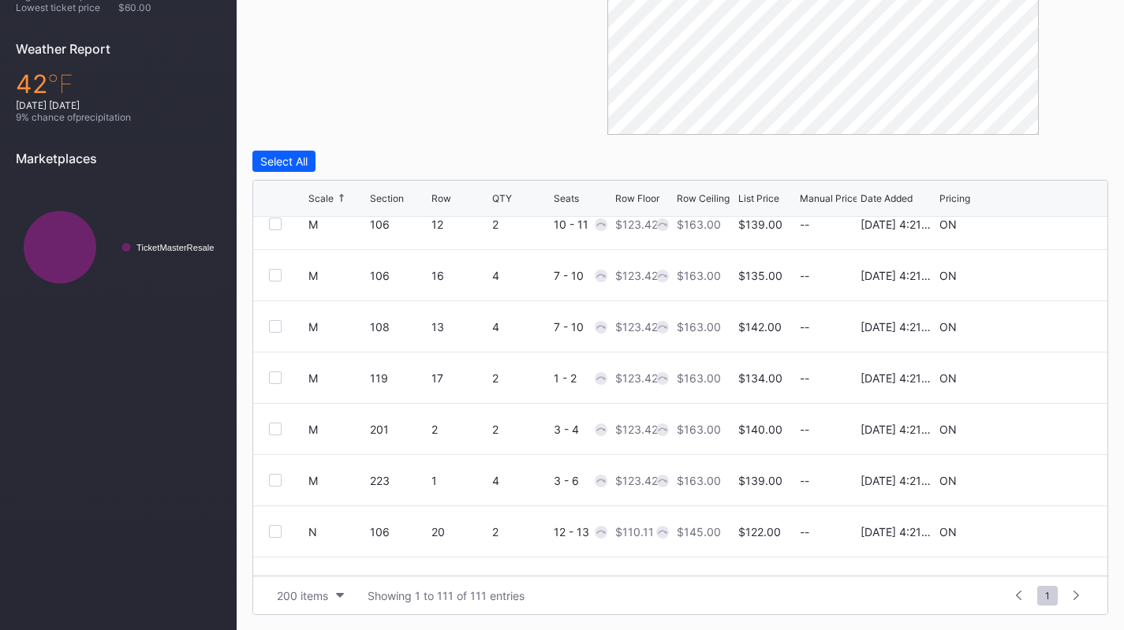
scroll to position [2787, 0]
click at [274, 273] on div at bounding box center [275, 274] width 13 height 13
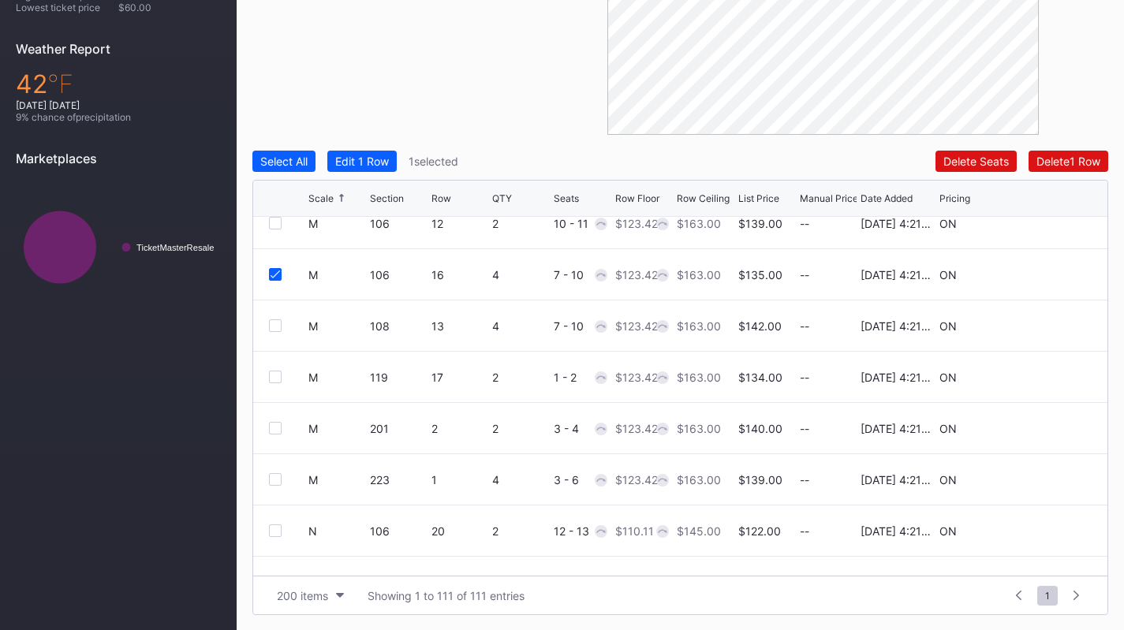
click at [277, 326] on div at bounding box center [275, 325] width 13 height 13
click at [366, 153] on button "Edit 2 Rows" at bounding box center [365, 161] width 76 height 21
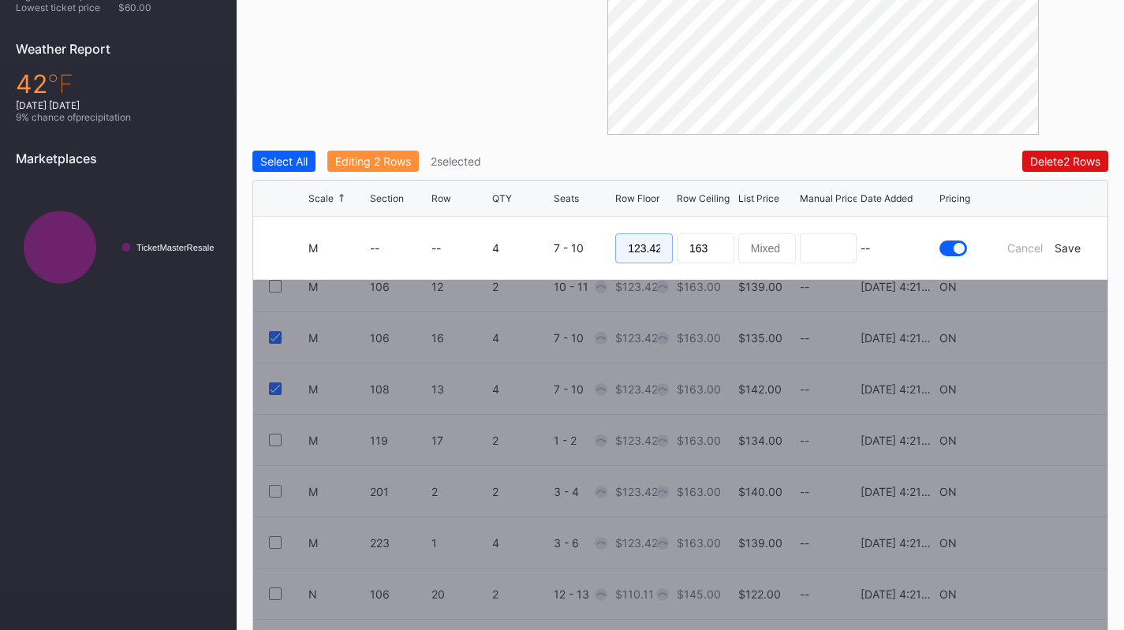
click at [636, 237] on input "123.42" at bounding box center [644, 248] width 58 height 30
type input "120"
type input "125"
click at [1066, 244] on div "Save" at bounding box center [1067, 247] width 26 height 13
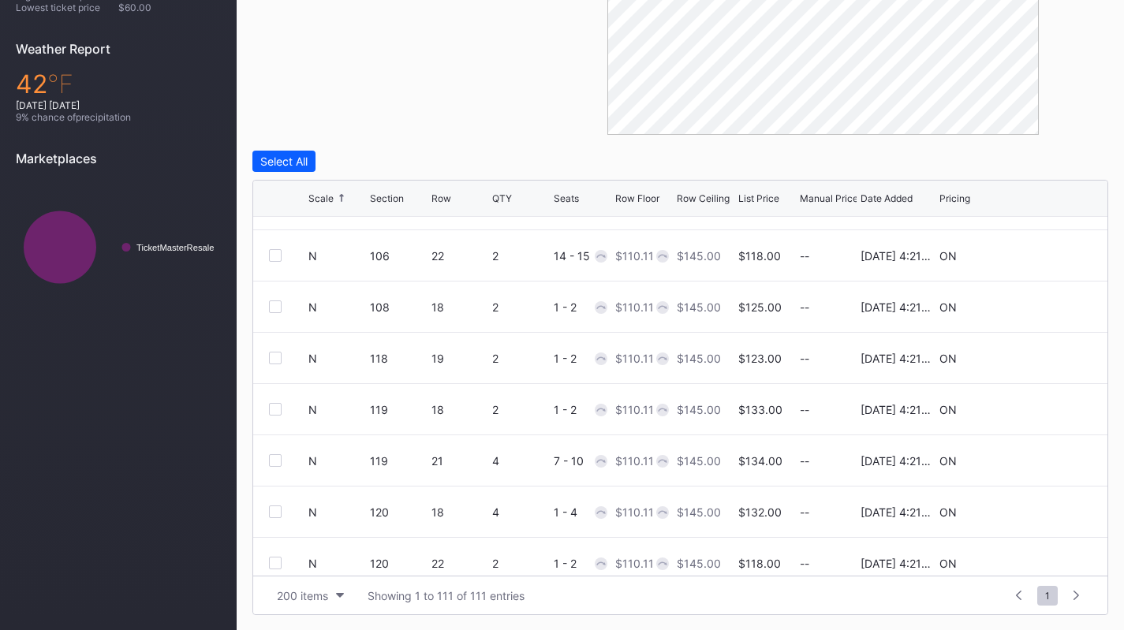
scroll to position [3116, 0]
click at [281, 459] on div at bounding box center [275, 458] width 13 height 13
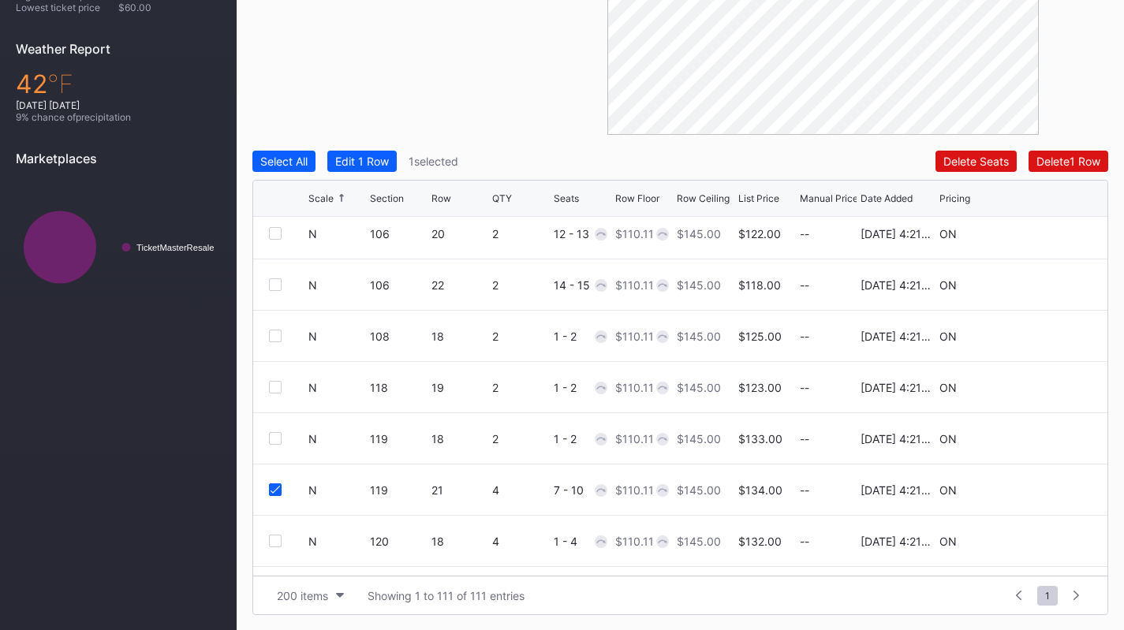
scroll to position [3084, 0]
click at [277, 542] on div at bounding box center [275, 541] width 13 height 13
click at [343, 166] on div "Edit 2 Rows" at bounding box center [365, 161] width 60 height 13
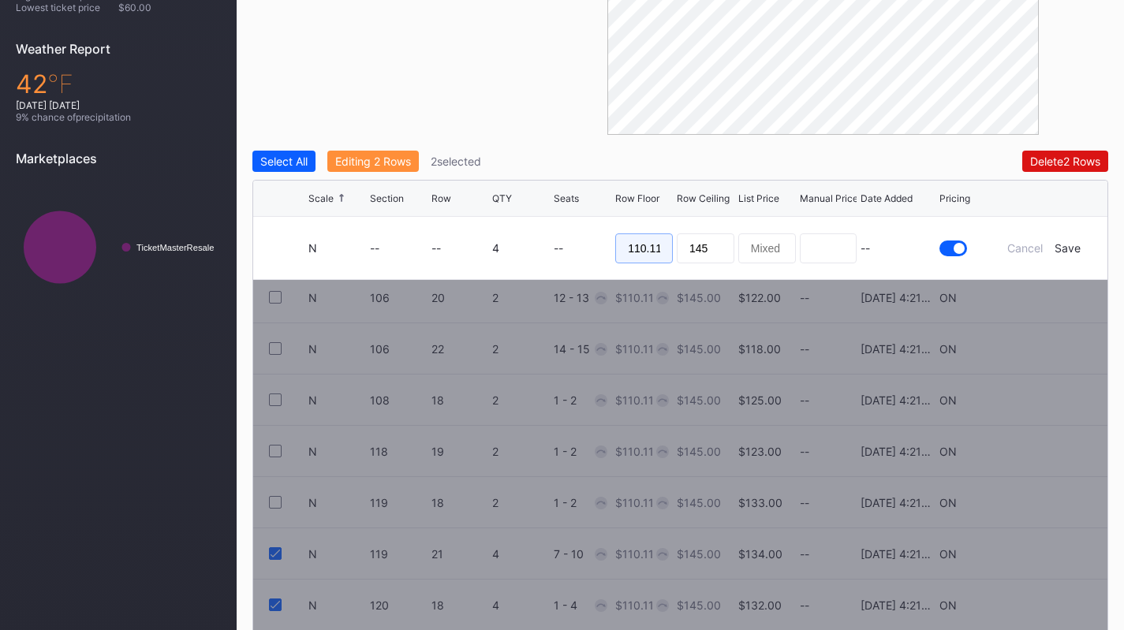
click at [636, 246] on input "110.11" at bounding box center [644, 248] width 58 height 30
type input "105"
type input "110"
click at [1070, 251] on div "Save" at bounding box center [1067, 247] width 26 height 13
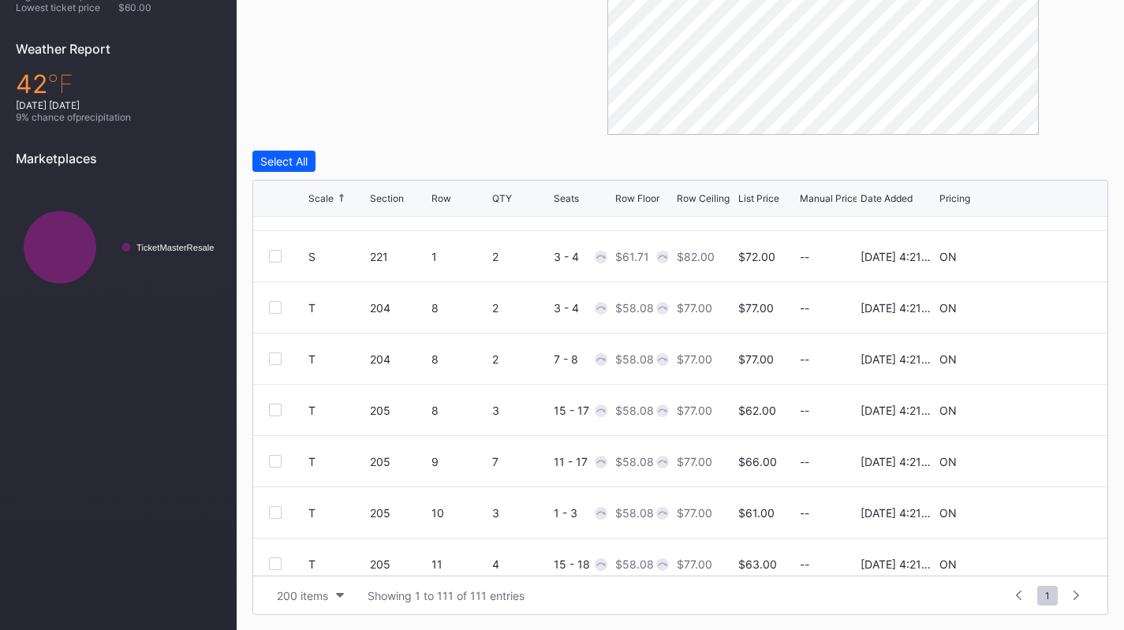
scroll to position [4600, 0]
click at [1038, 458] on icon at bounding box center [1044, 460] width 12 height 12
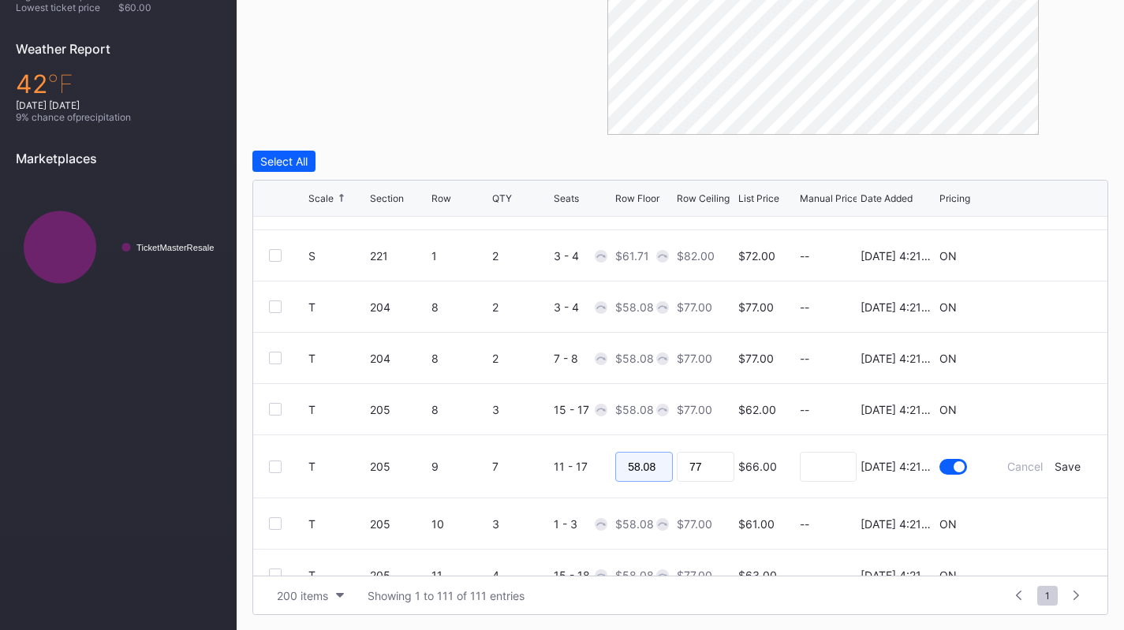
click at [644, 478] on input "58.08" at bounding box center [644, 467] width 58 height 30
type input "55"
type input "6"
type input "58"
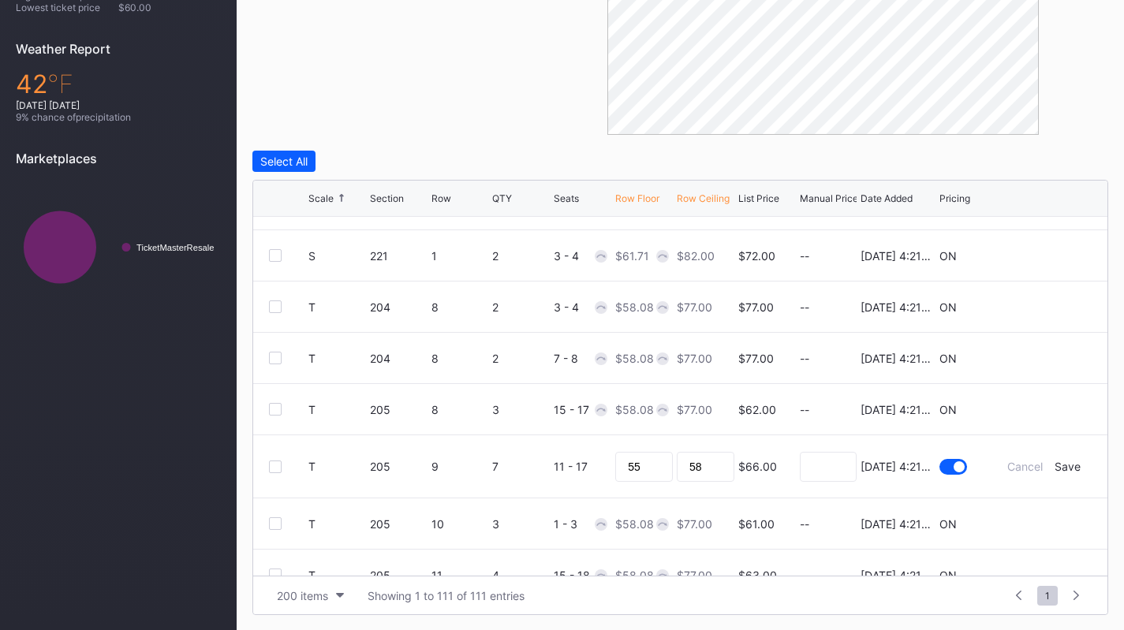
click at [1059, 467] on div "Save" at bounding box center [1067, 466] width 26 height 13
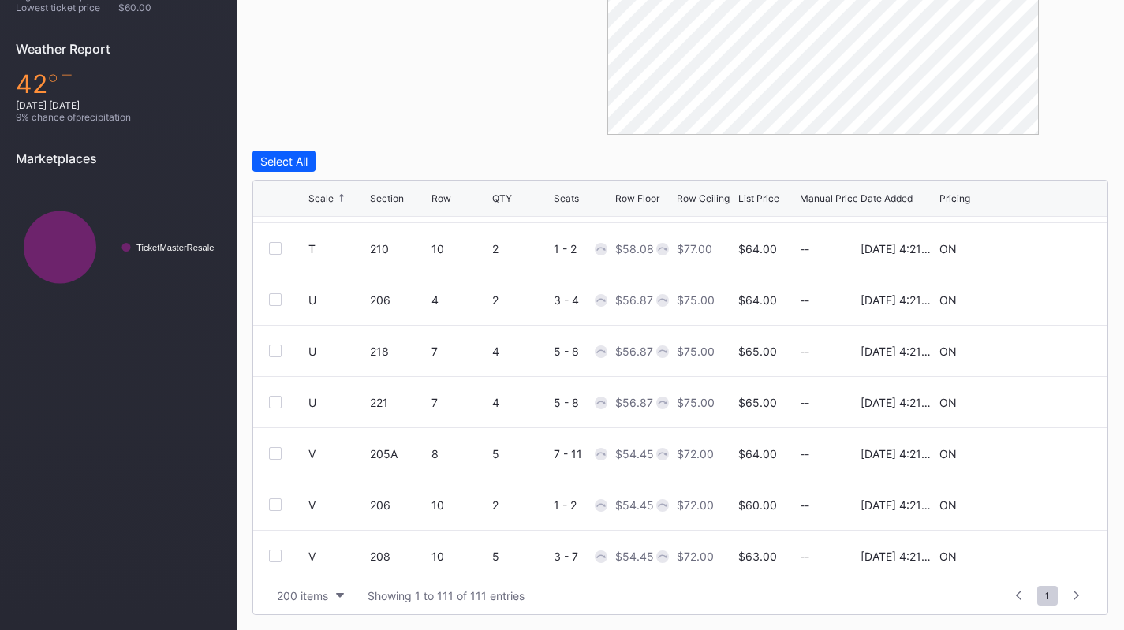
scroll to position [5172, 0]
click at [1038, 352] on icon at bounding box center [1044, 351] width 12 height 12
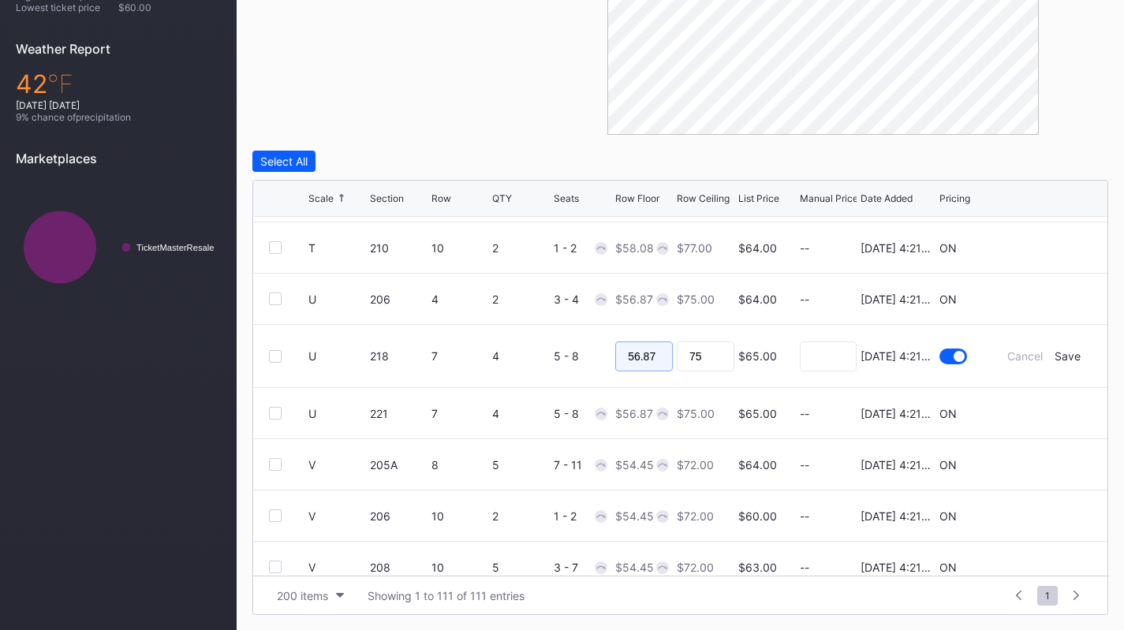
click at [647, 356] on input "56.87" at bounding box center [644, 356] width 58 height 30
type input "52"
type input "55"
click at [1065, 356] on div "Save" at bounding box center [1067, 355] width 26 height 13
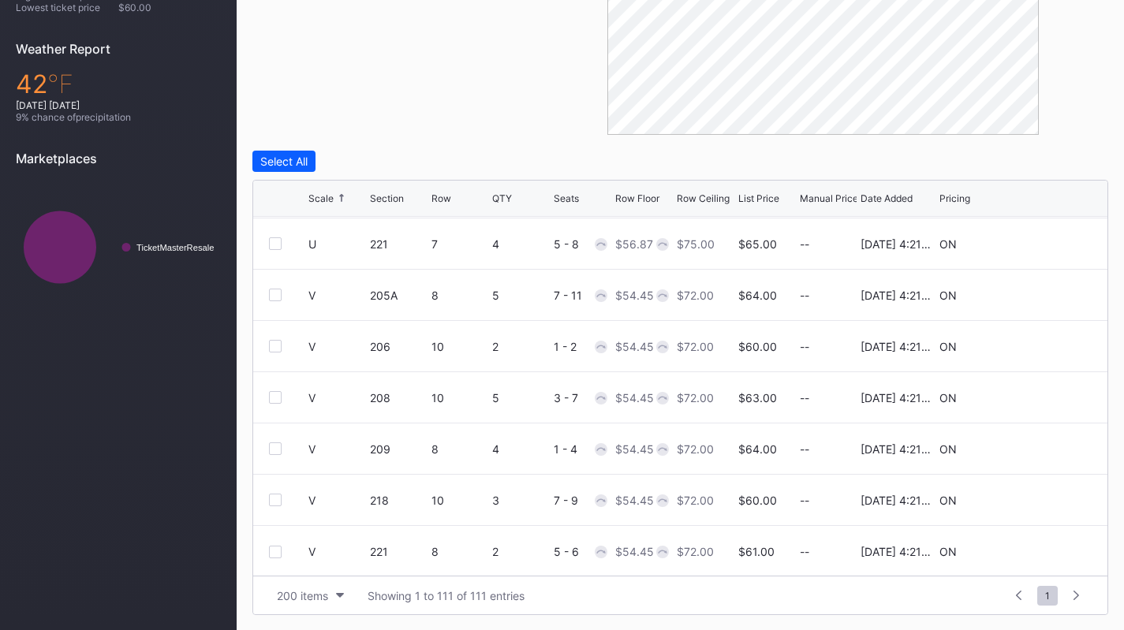
scroll to position [5331, 0]
click at [1038, 450] on icon at bounding box center [1044, 447] width 12 height 12
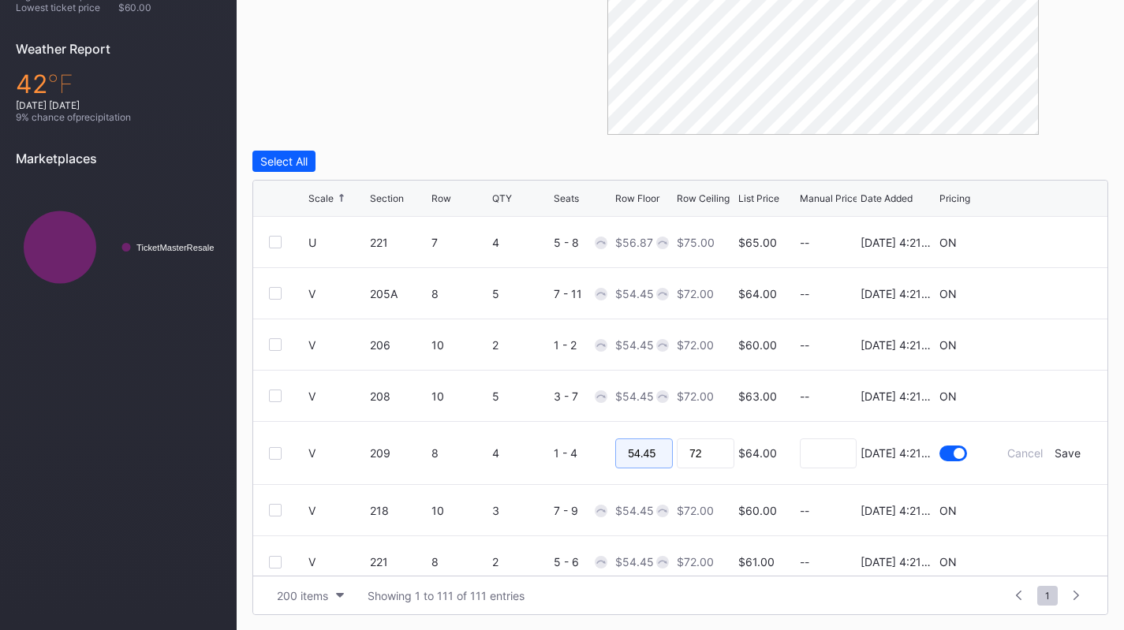
click at [660, 441] on input "54.45" at bounding box center [644, 453] width 58 height 30
type input "50"
type input "54"
click at [1062, 452] on div "Save" at bounding box center [1067, 452] width 26 height 13
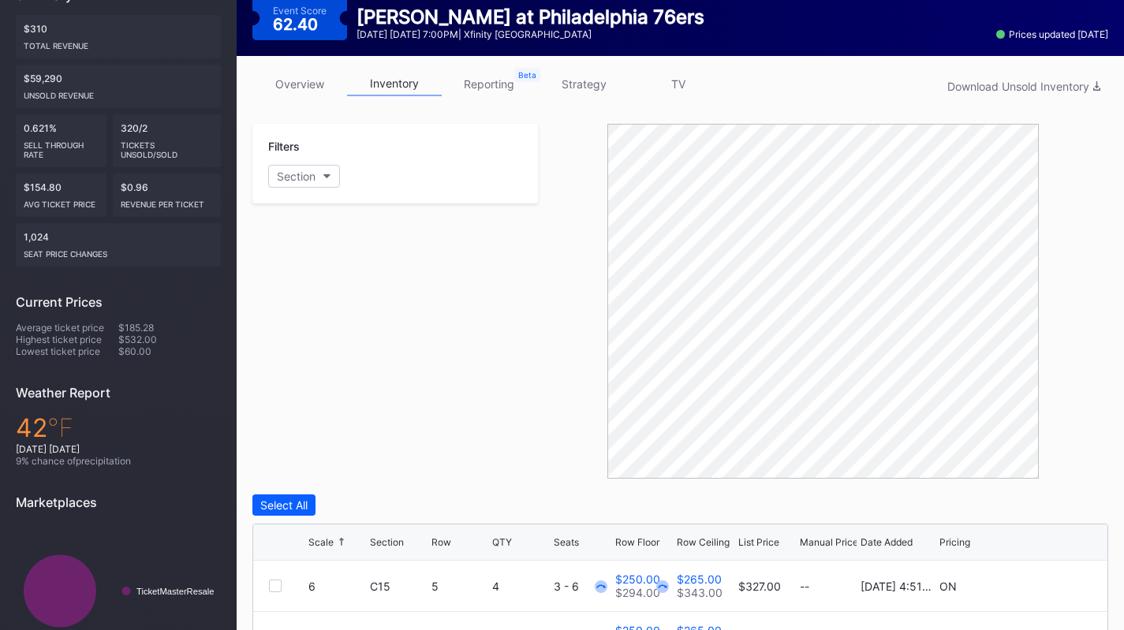
scroll to position [0, 0]
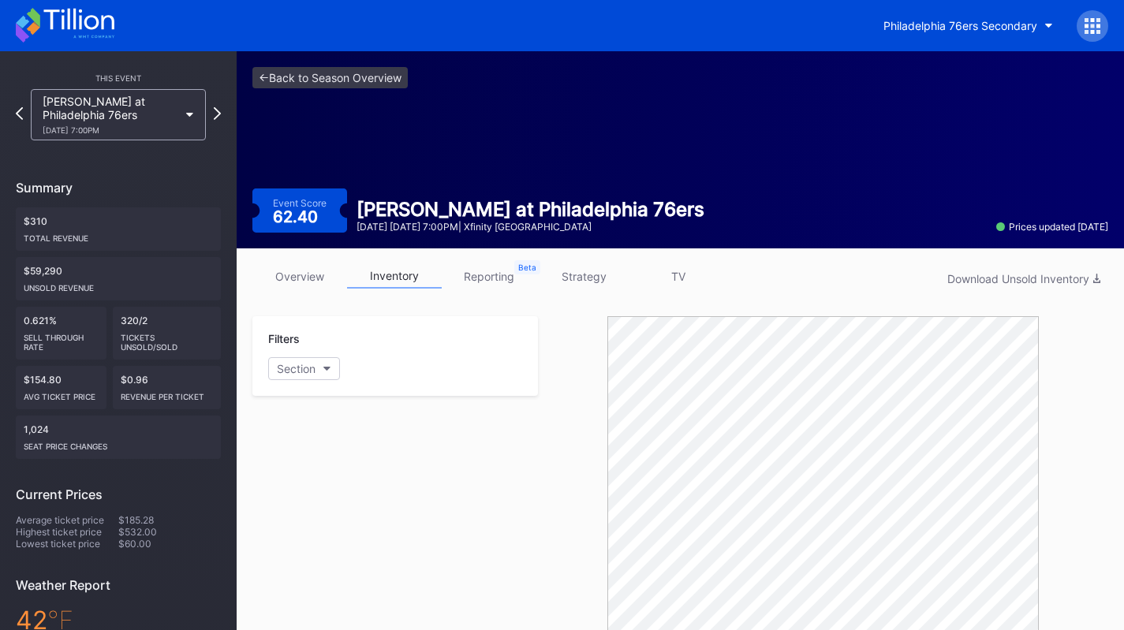
click at [172, 118] on div "[PERSON_NAME] at Philadelphia 76ers [DATE] 7:00PM" at bounding box center [111, 115] width 136 height 40
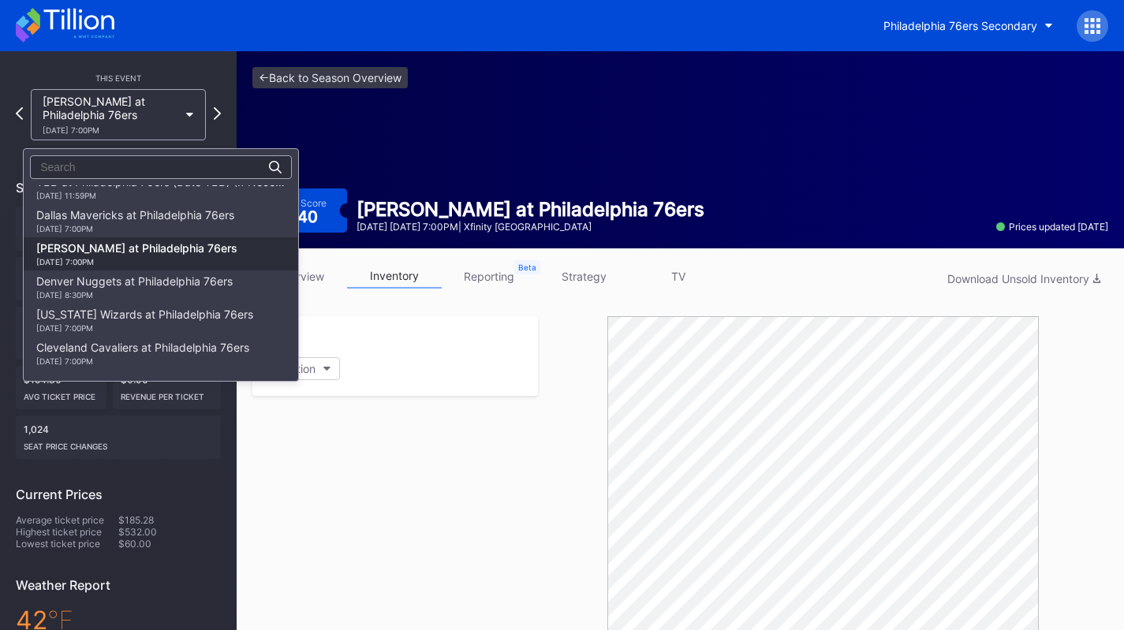
scroll to position [533, 0]
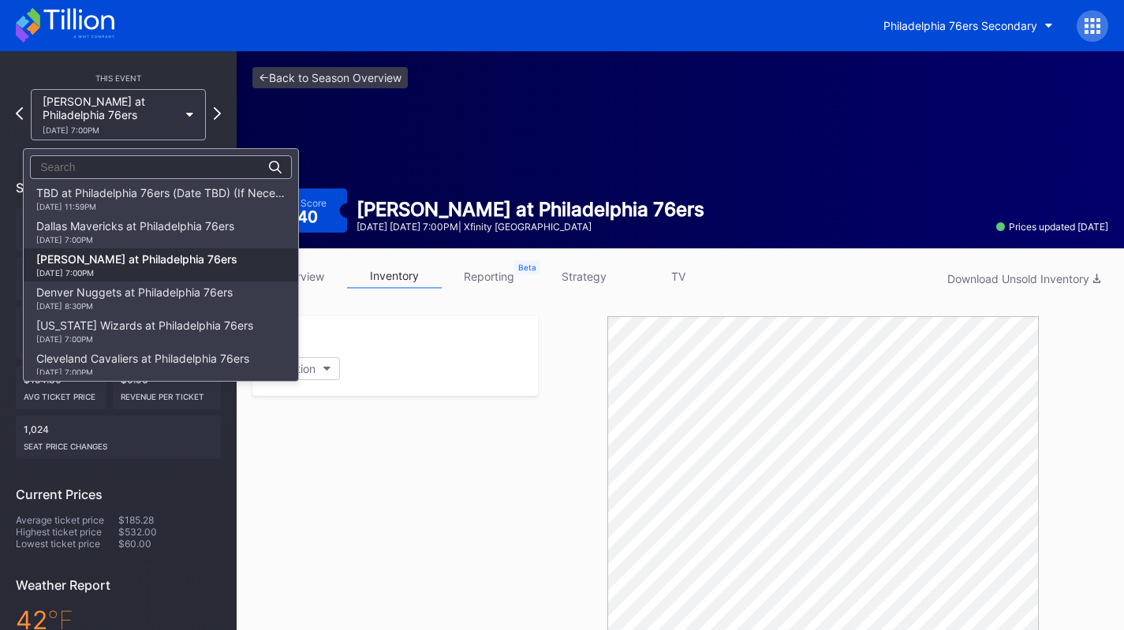
click at [193, 222] on div "Dallas Mavericks at Philadelphia 76ers [DATE] 7:00PM" at bounding box center [135, 231] width 198 height 25
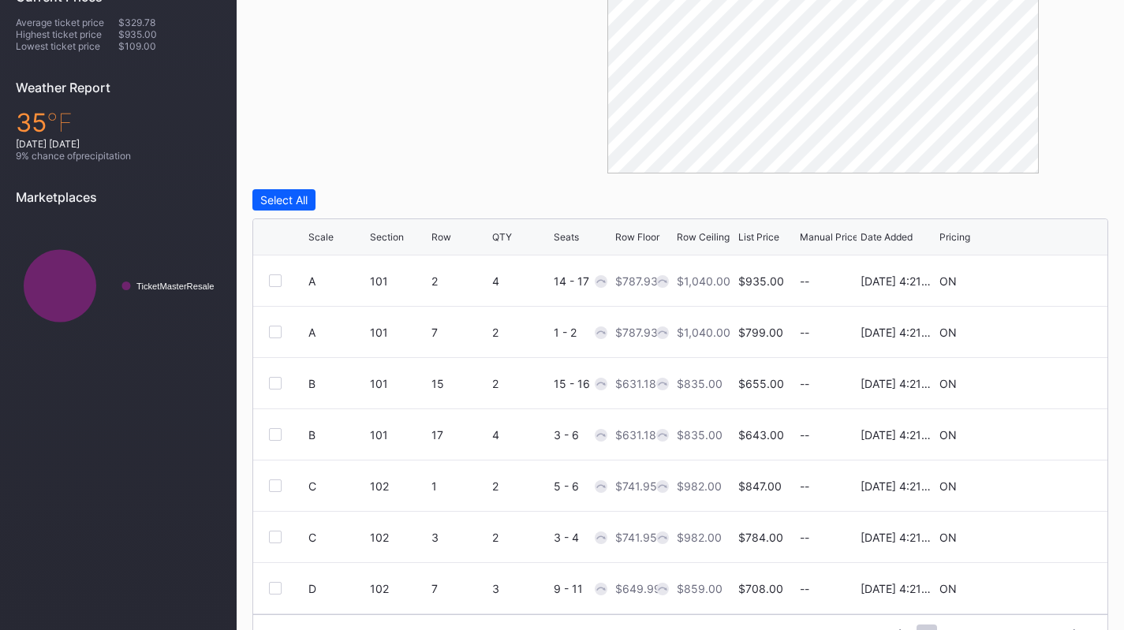
scroll to position [536, 0]
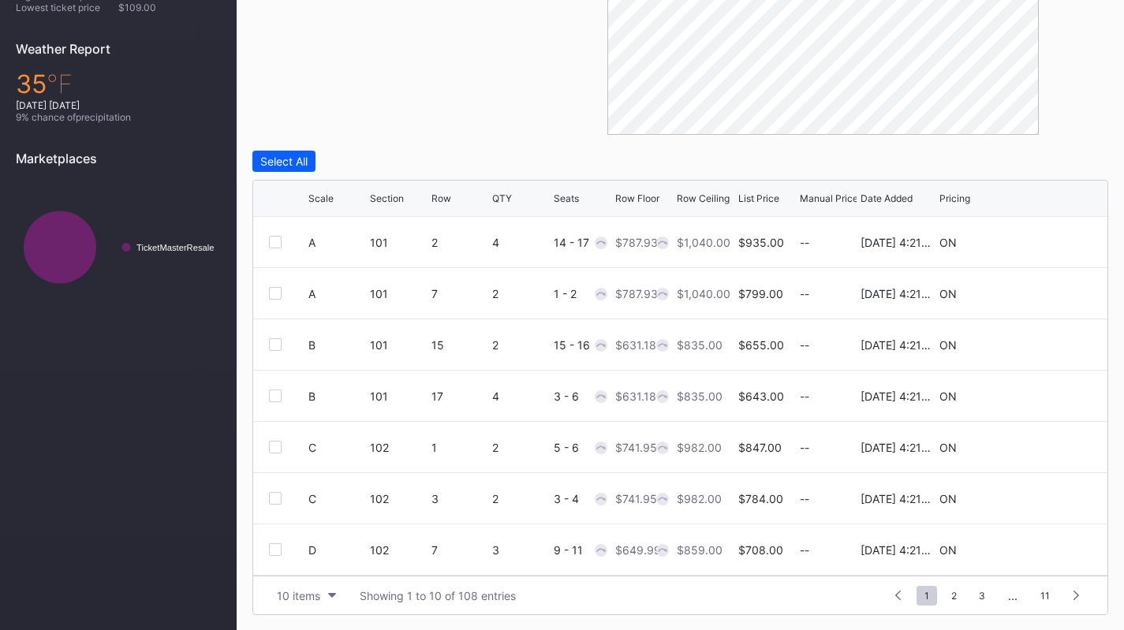
click at [284, 589] on div "10 items" at bounding box center [298, 595] width 43 height 13
click at [274, 563] on div "200 items" at bounding box center [306, 555] width 75 height 29
click at [319, 198] on div "Scale" at bounding box center [320, 198] width 25 height 12
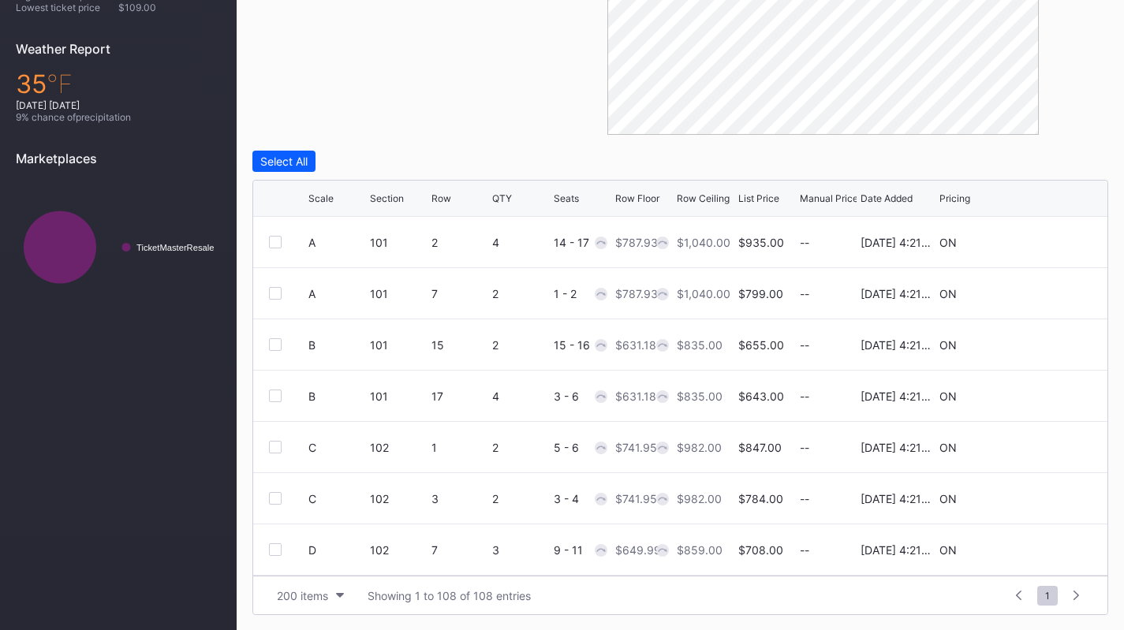
click at [319, 198] on div "Scale" at bounding box center [320, 198] width 25 height 12
click at [276, 243] on div at bounding box center [275, 242] width 13 height 13
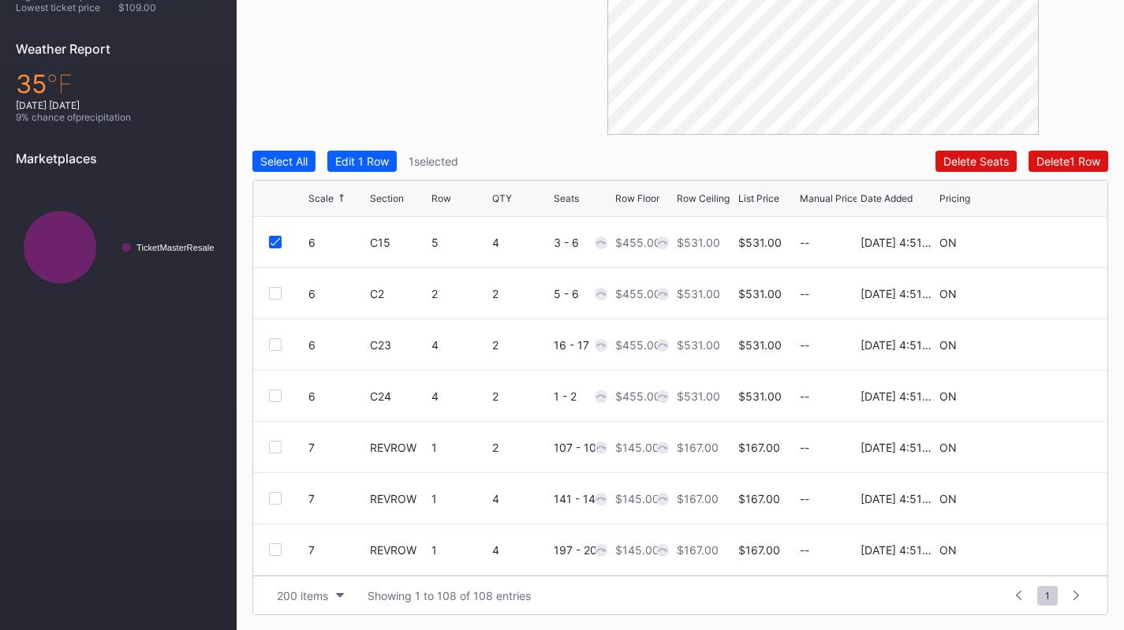
click at [280, 292] on div at bounding box center [275, 293] width 13 height 13
click at [364, 166] on div "Edit 2 Rows" at bounding box center [365, 161] width 60 height 13
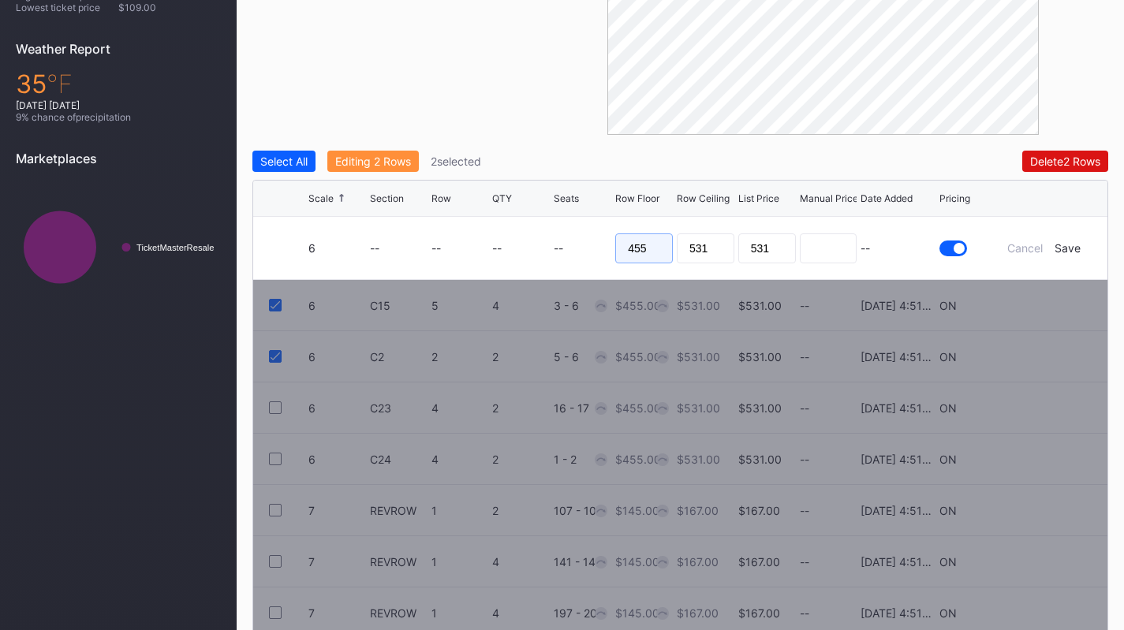
click at [656, 252] on input "455" at bounding box center [644, 248] width 58 height 30
type input "425"
type input "430"
click at [1069, 248] on div "Save" at bounding box center [1067, 247] width 26 height 13
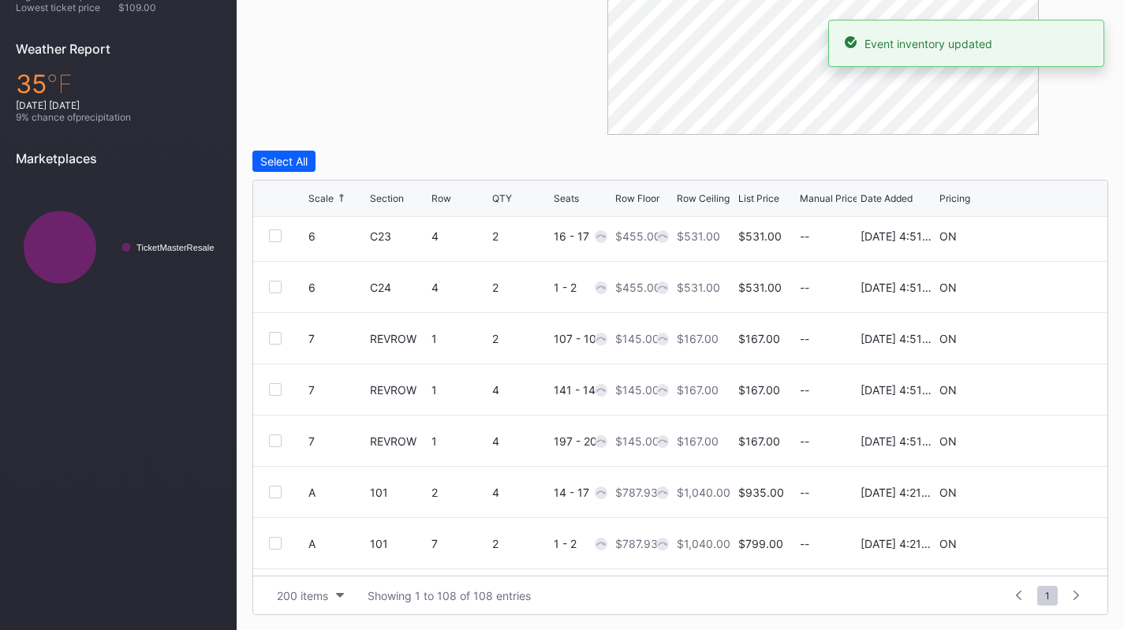
scroll to position [123, 0]
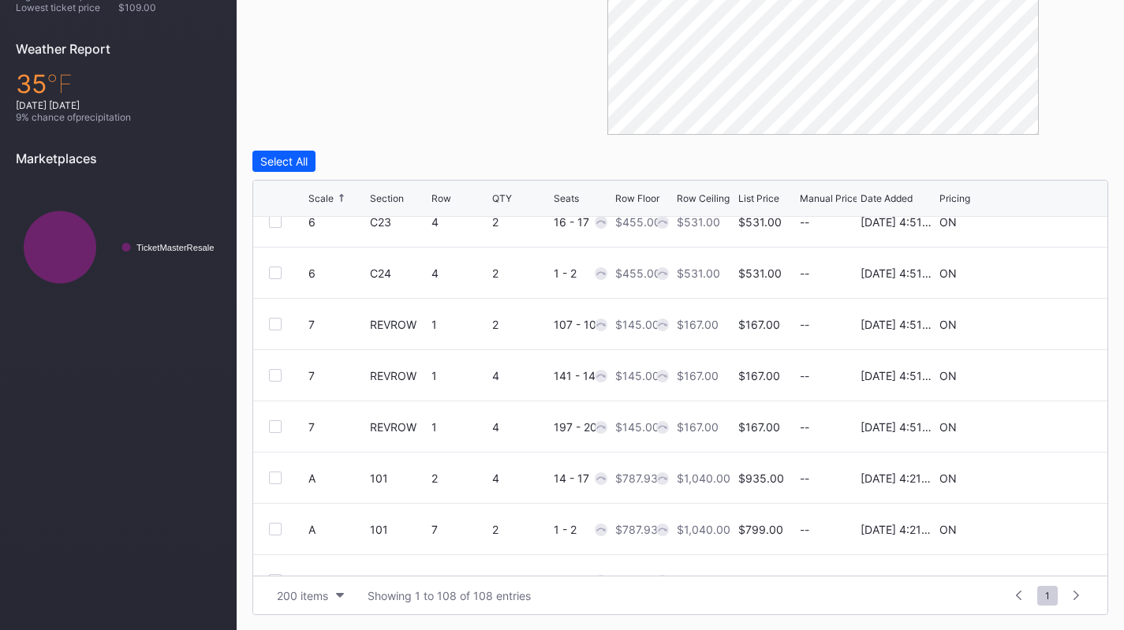
click at [278, 369] on div at bounding box center [275, 375] width 13 height 13
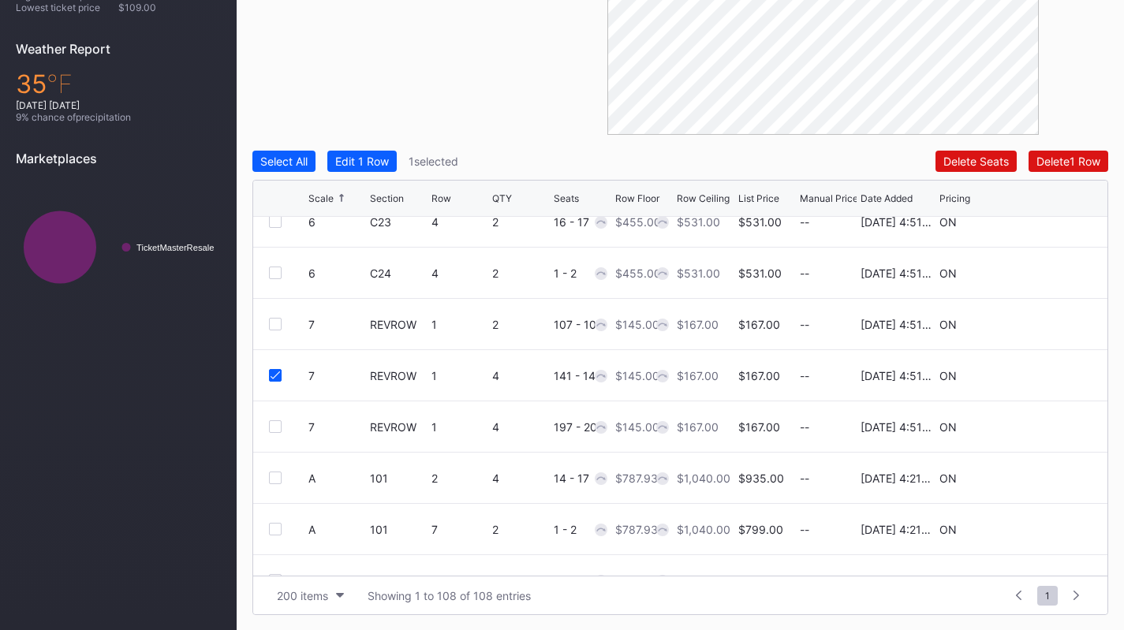
click at [278, 423] on div at bounding box center [275, 426] width 13 height 13
click at [390, 159] on div "Edit 2 Rows" at bounding box center [365, 161] width 60 height 13
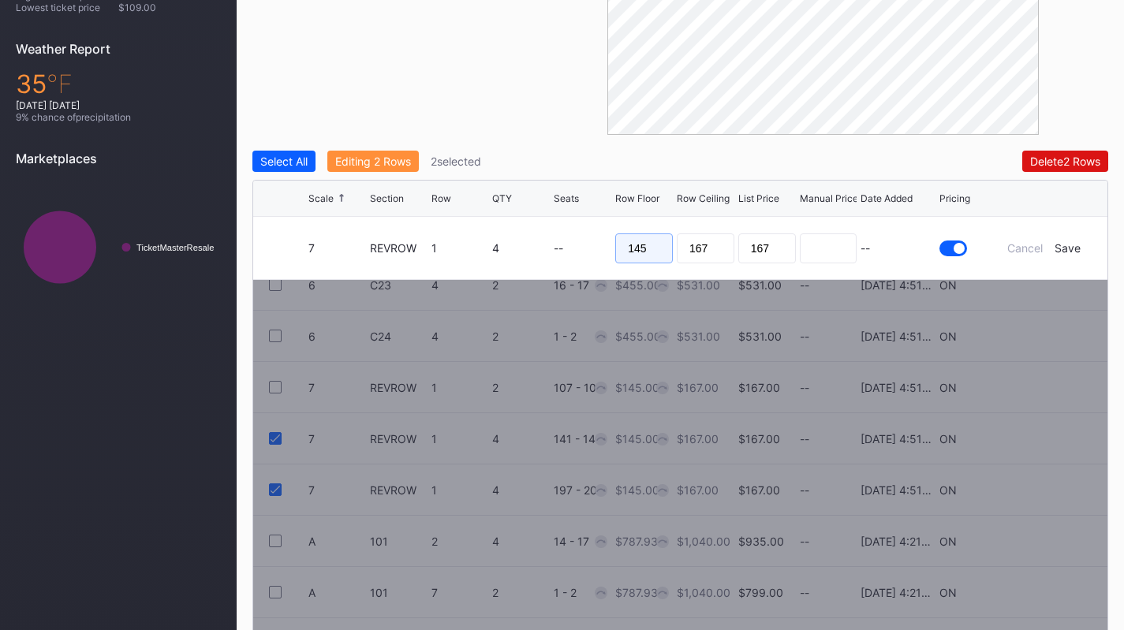
click at [658, 248] on input "145" at bounding box center [644, 248] width 58 height 30
type input "138"
type input "140"
click at [1065, 249] on div "Save" at bounding box center [1067, 247] width 26 height 13
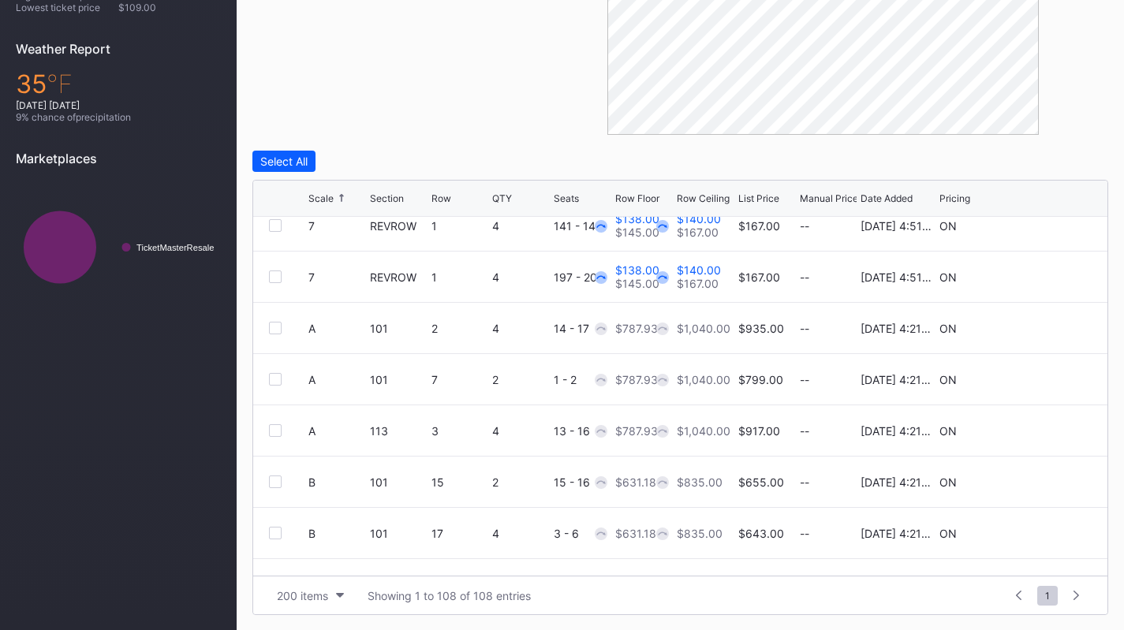
scroll to position [277, 0]
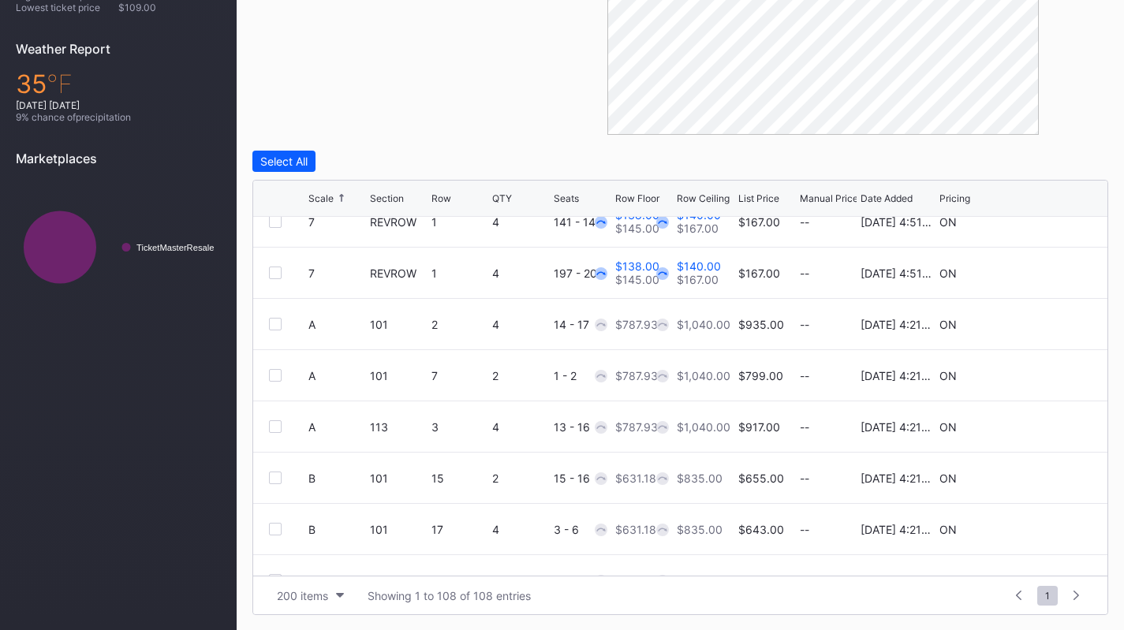
click at [1038, 424] on icon at bounding box center [1044, 426] width 12 height 12
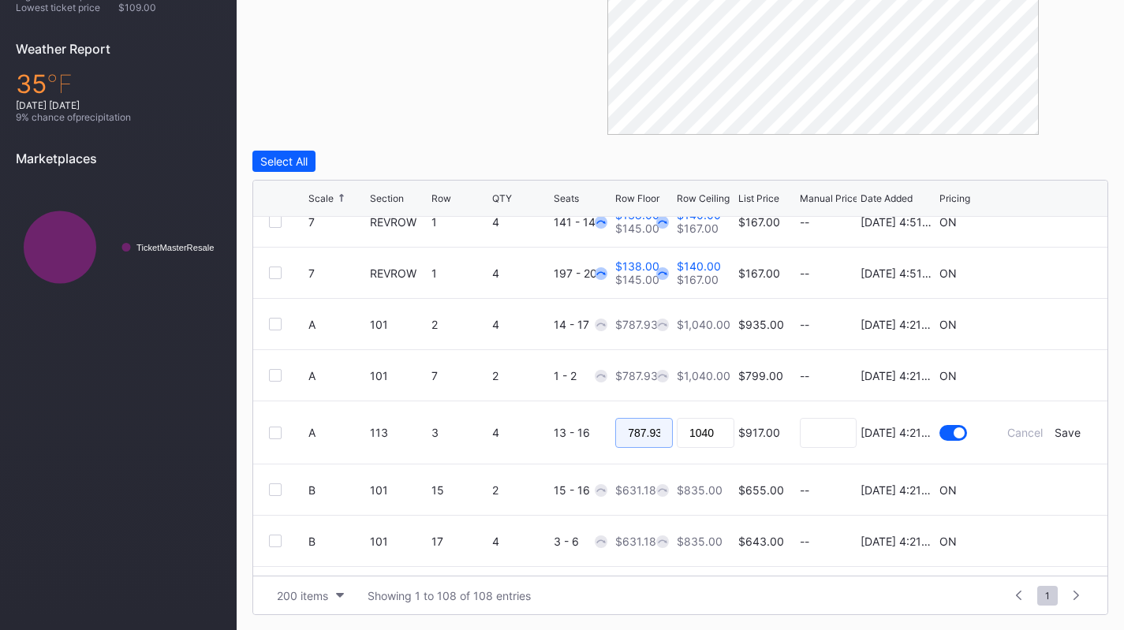
click at [655, 431] on input "787.93" at bounding box center [644, 433] width 58 height 30
type input "775"
type input "780"
click at [1061, 435] on div "Save" at bounding box center [1067, 432] width 26 height 13
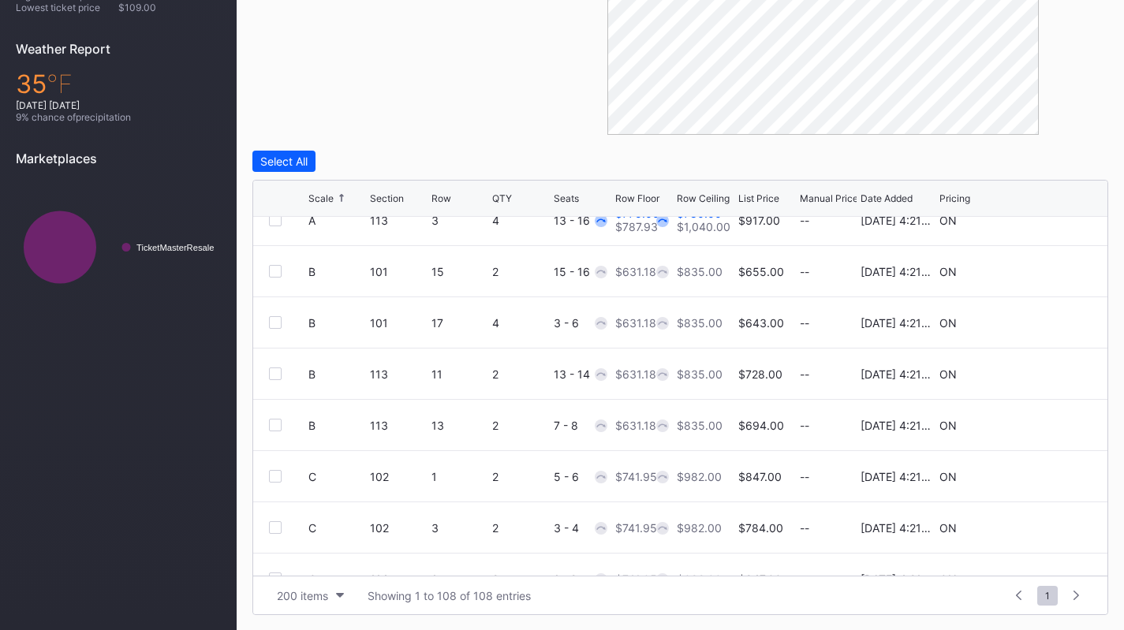
scroll to position [484, 0]
click at [1038, 317] on icon at bounding box center [1044, 322] width 12 height 12
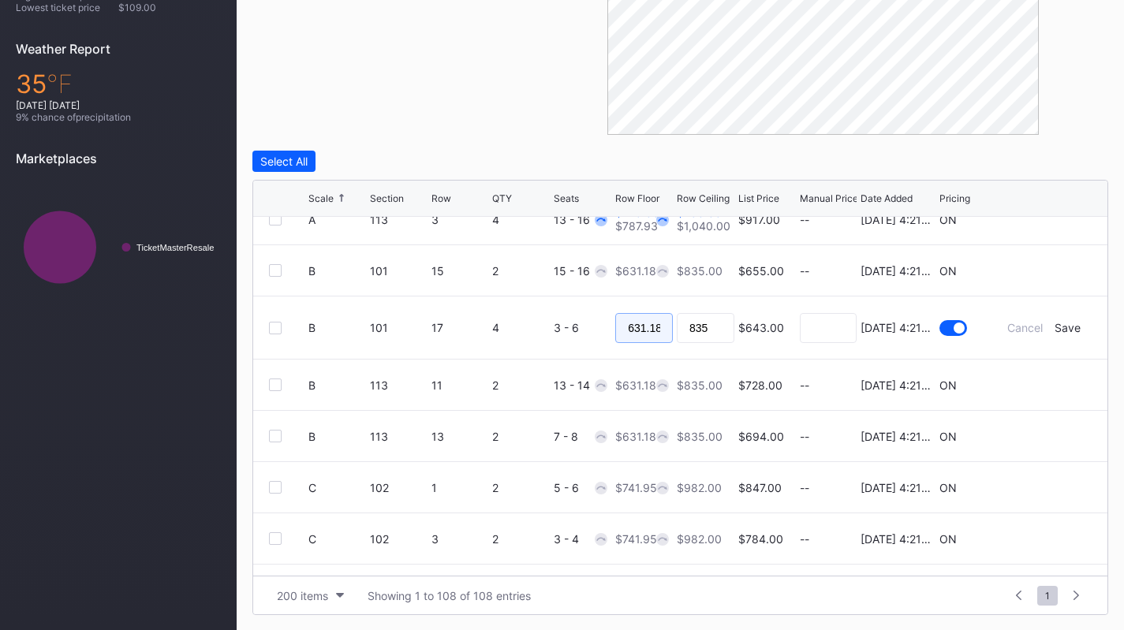
click at [625, 319] on input "631.18" at bounding box center [644, 328] width 58 height 30
type input "625"
type input "635"
click at [1058, 331] on div "Save" at bounding box center [1067, 327] width 26 height 13
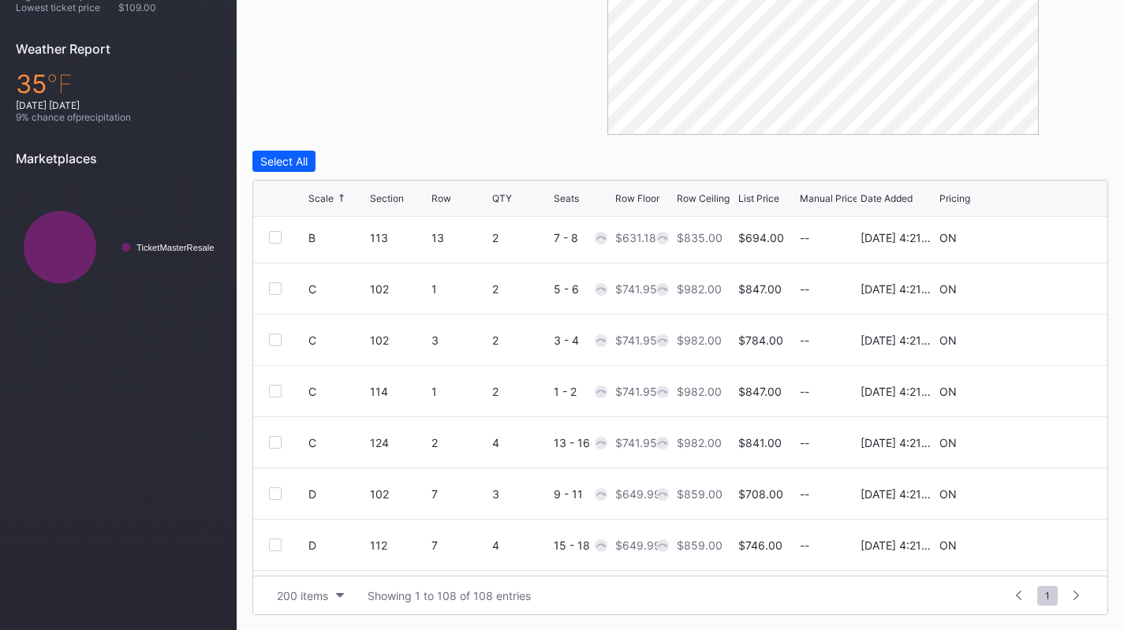
scroll to position [672, 0]
click at [1038, 334] on icon at bounding box center [1044, 340] width 12 height 12
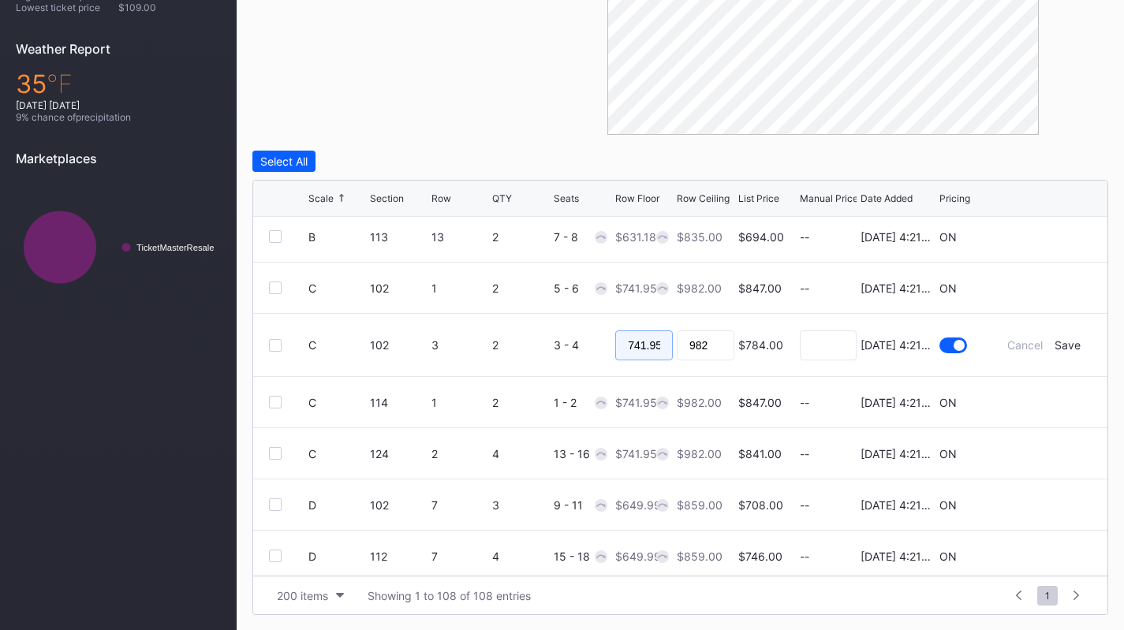
click at [651, 345] on input "741.95" at bounding box center [644, 345] width 58 height 30
type input "735"
type input "740"
click at [1064, 344] on div "Save" at bounding box center [1067, 344] width 26 height 13
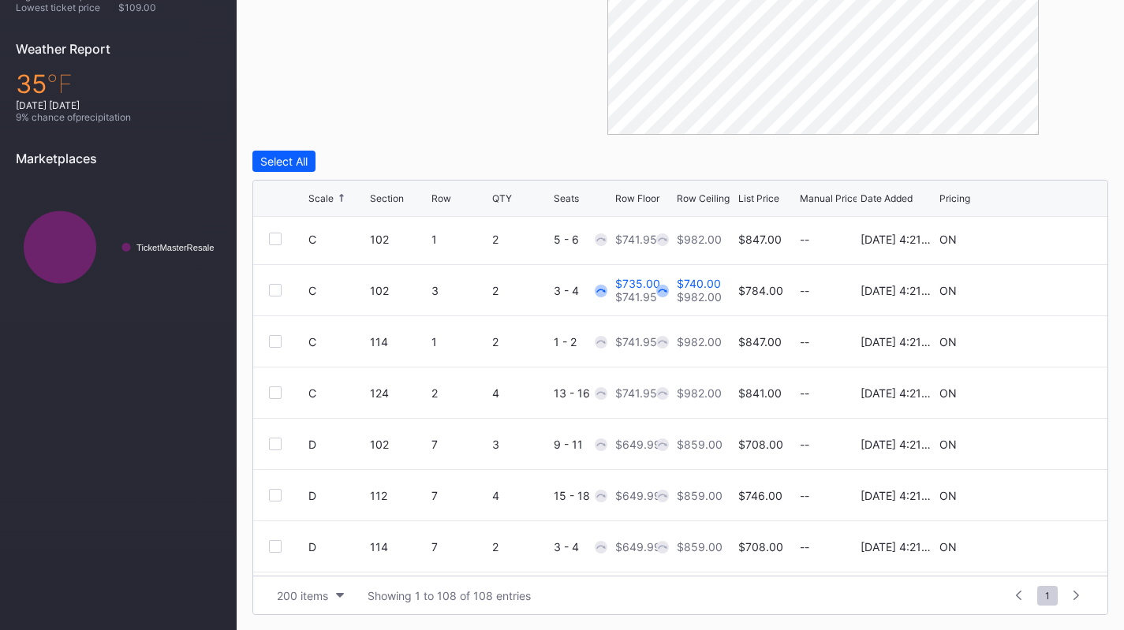
scroll to position [725, 0]
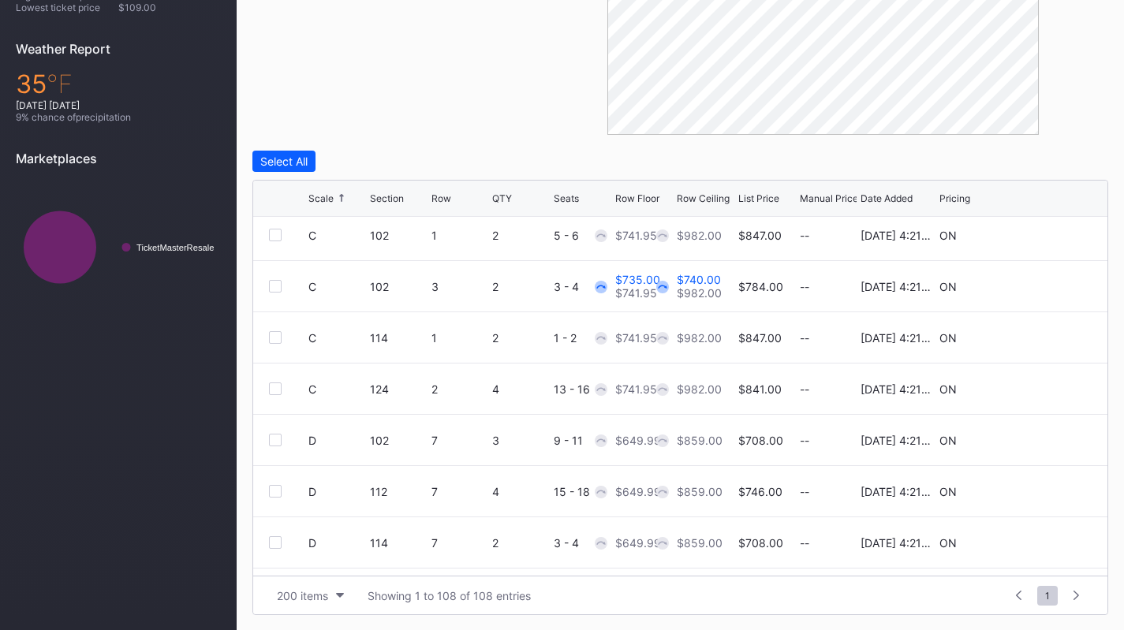
click at [1038, 390] on icon at bounding box center [1044, 389] width 12 height 12
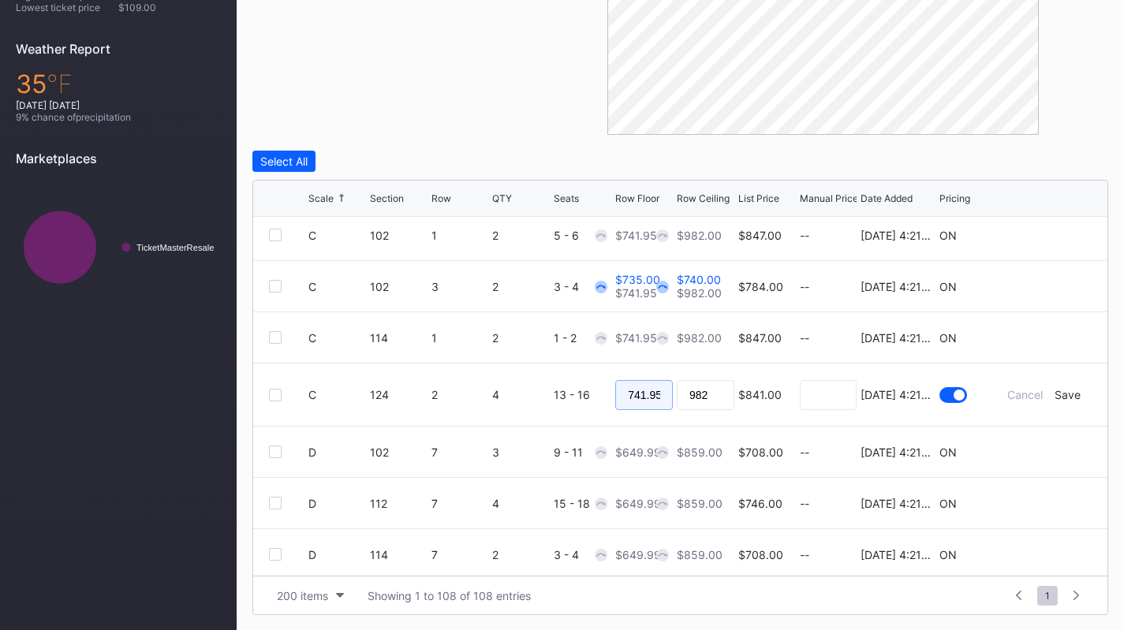
click at [644, 395] on input "741.95" at bounding box center [644, 395] width 58 height 30
type input "734"
type input "738"
click at [1059, 398] on div "Save" at bounding box center [1067, 394] width 26 height 13
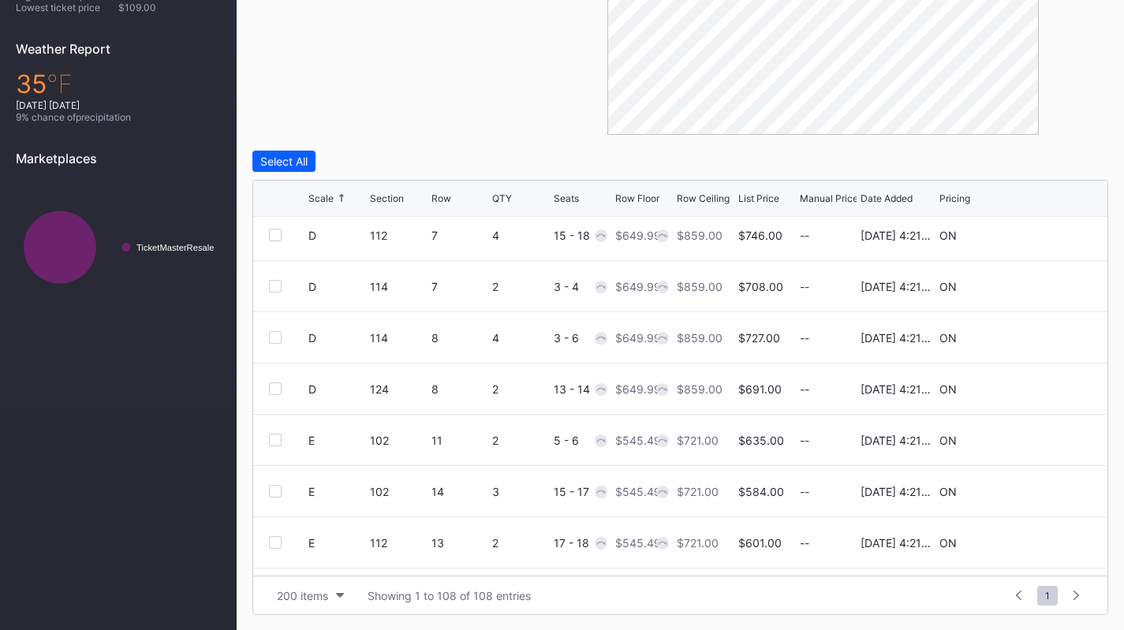
scroll to position [980, 0]
click at [1038, 339] on icon at bounding box center [1044, 338] width 12 height 12
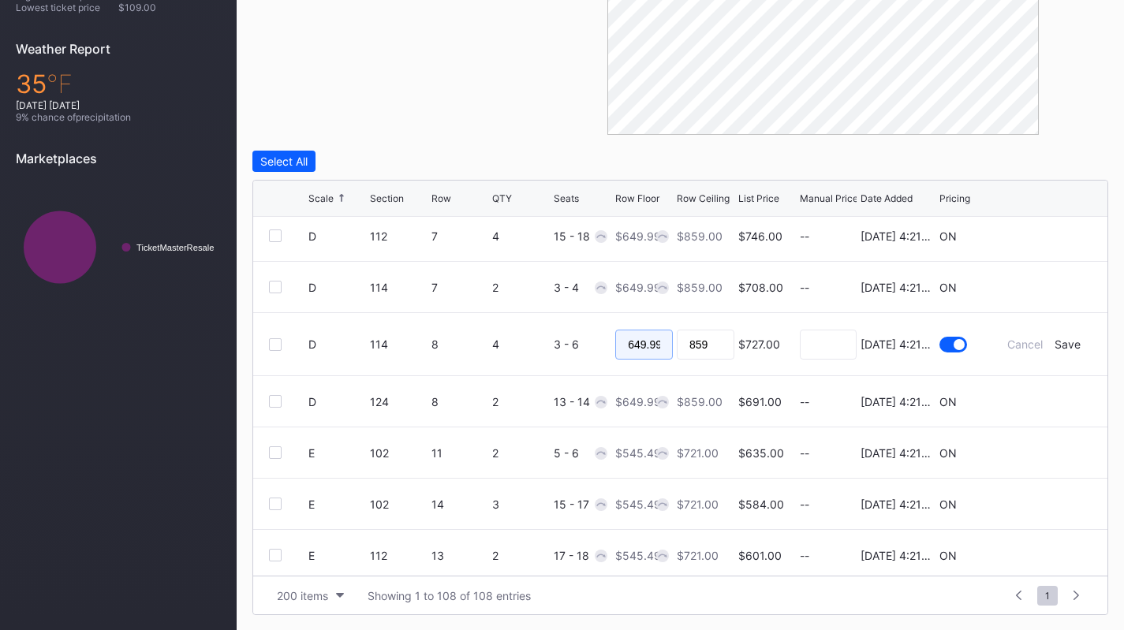
click at [655, 345] on input "649.99" at bounding box center [644, 345] width 58 height 30
type input "640"
type input "645"
click at [1058, 345] on div "Save" at bounding box center [1067, 344] width 26 height 13
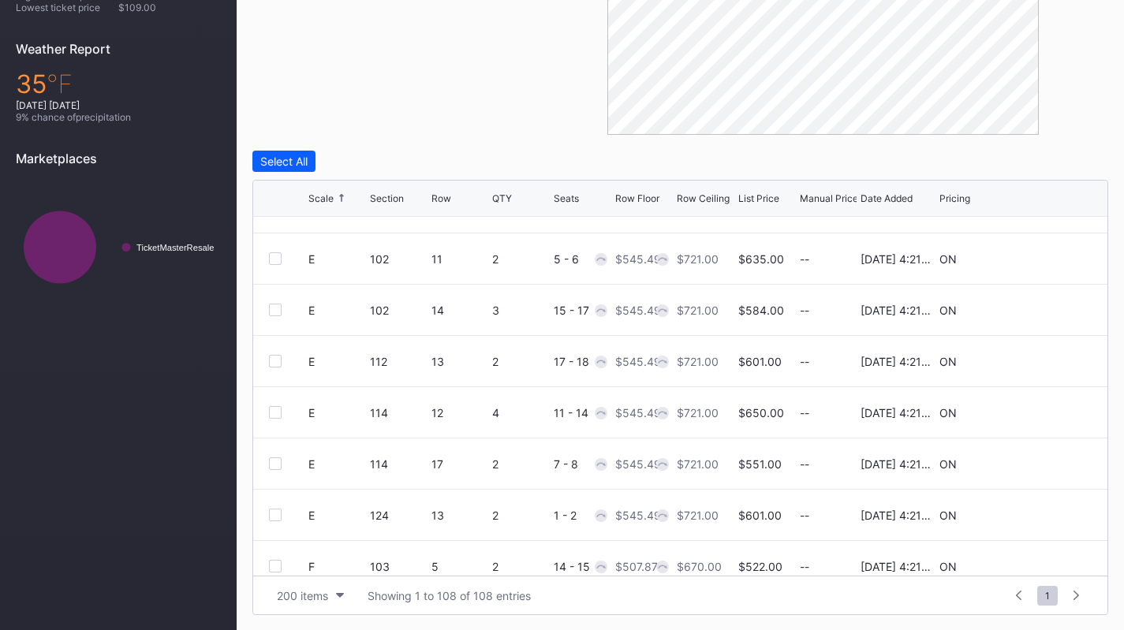
scroll to position [1165, 0]
click at [1038, 412] on icon at bounding box center [1044, 410] width 12 height 12
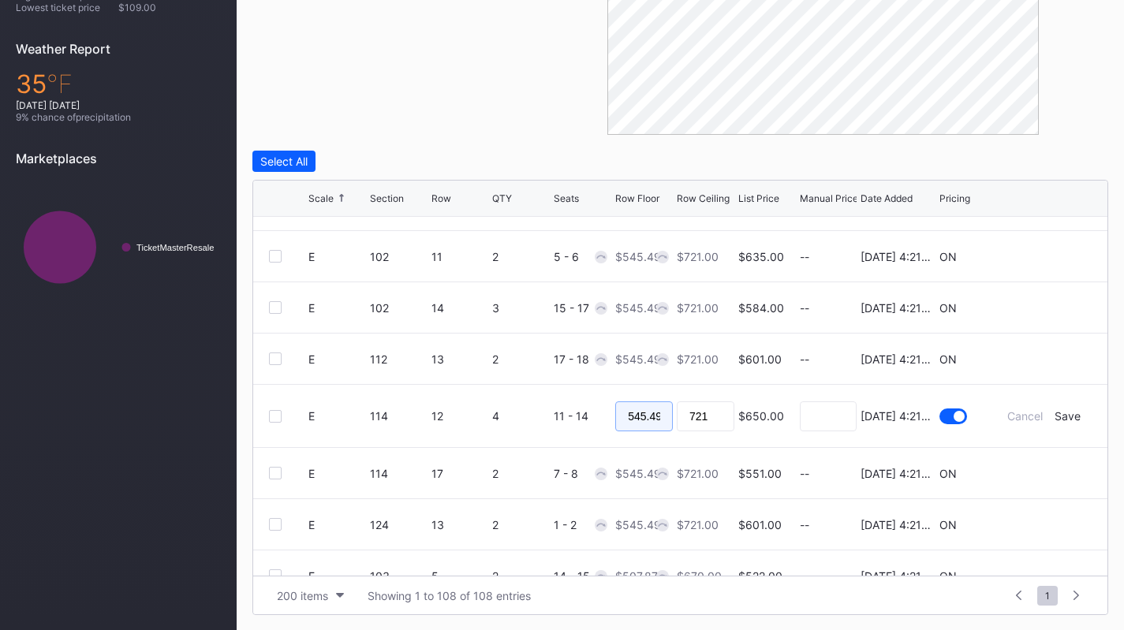
click at [631, 416] on input "545.49" at bounding box center [644, 416] width 58 height 30
type input "535"
type input "545"
click at [1057, 417] on div "Save" at bounding box center [1067, 415] width 26 height 13
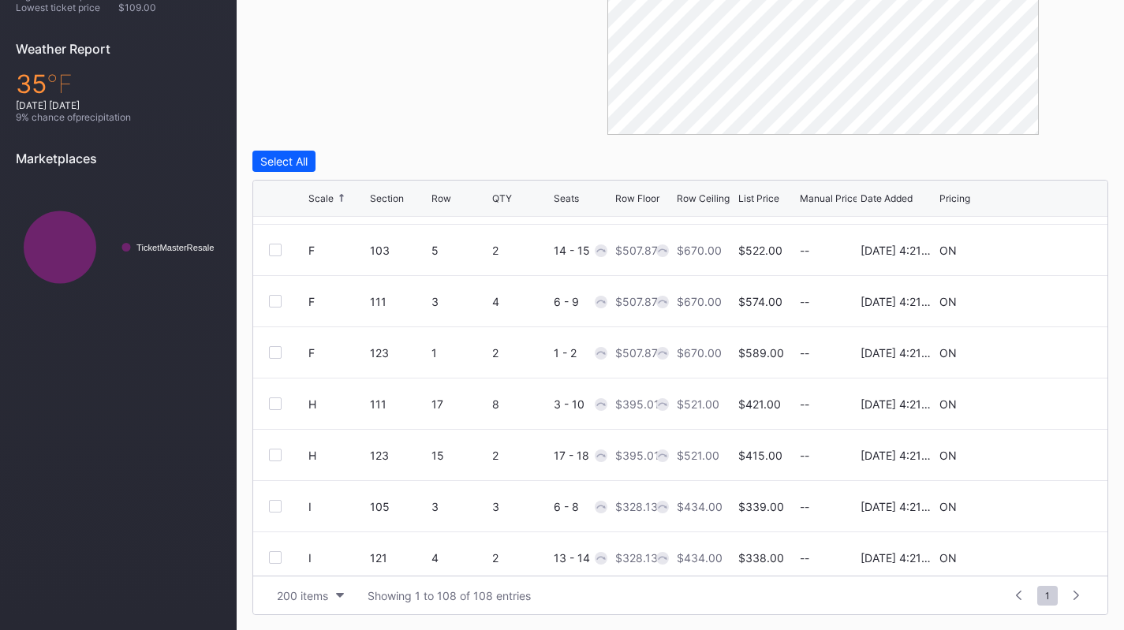
scroll to position [1480, 0]
click at [1038, 405] on icon at bounding box center [1044, 403] width 12 height 12
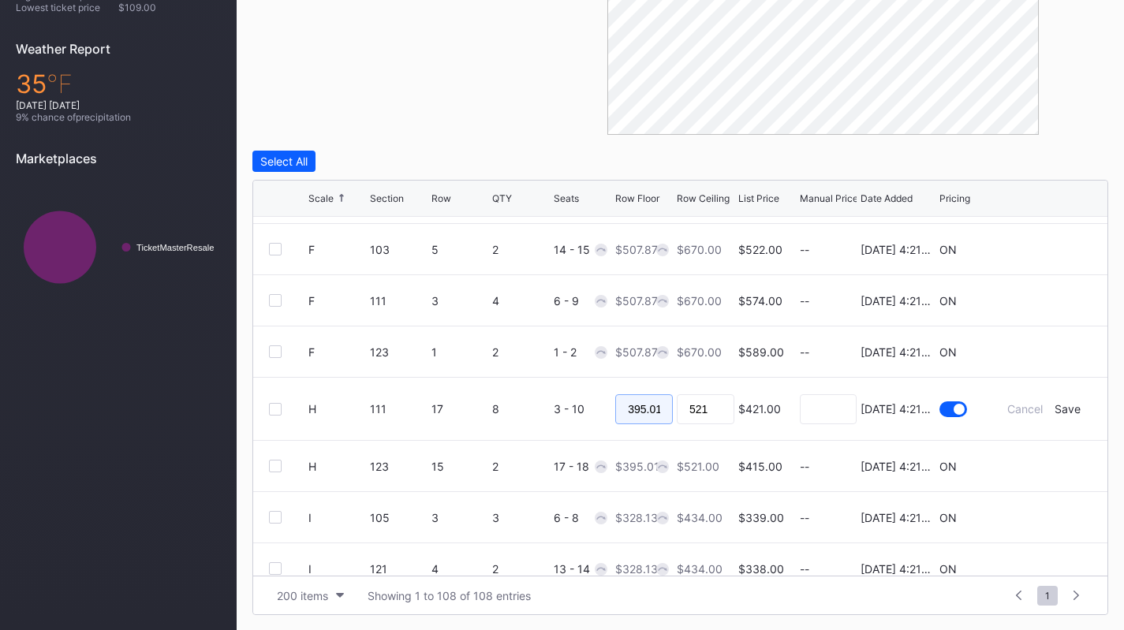
click at [629, 412] on input "395.01" at bounding box center [644, 409] width 58 height 30
type input "390"
type input "395"
click at [1062, 405] on div "Save" at bounding box center [1067, 408] width 26 height 13
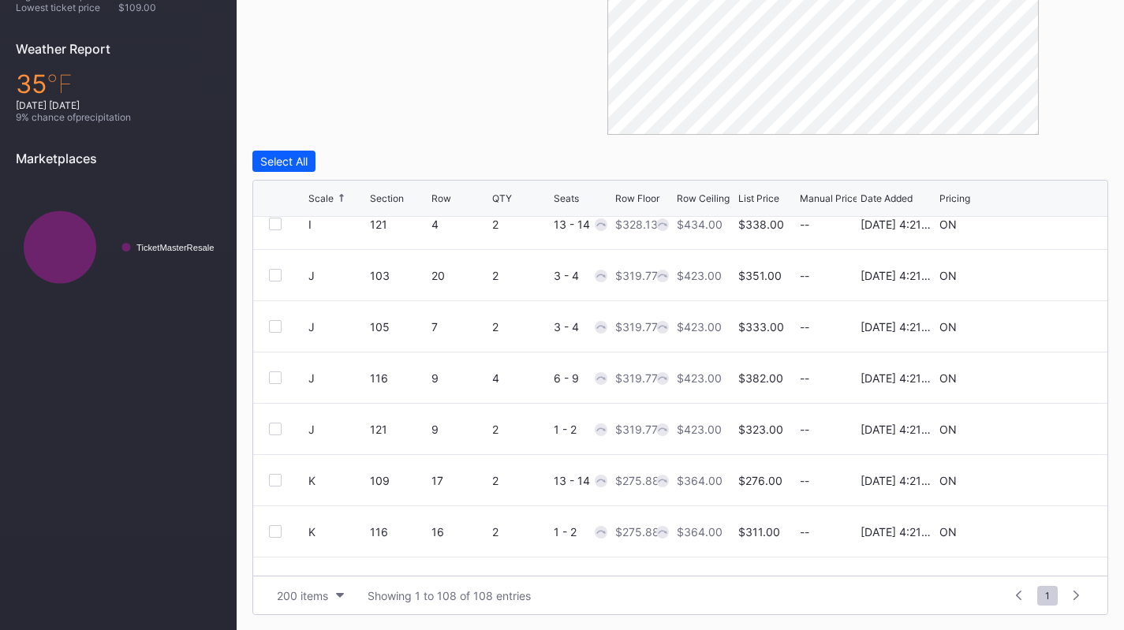
scroll to position [1811, 0]
click at [1038, 381] on icon at bounding box center [1044, 379] width 12 height 12
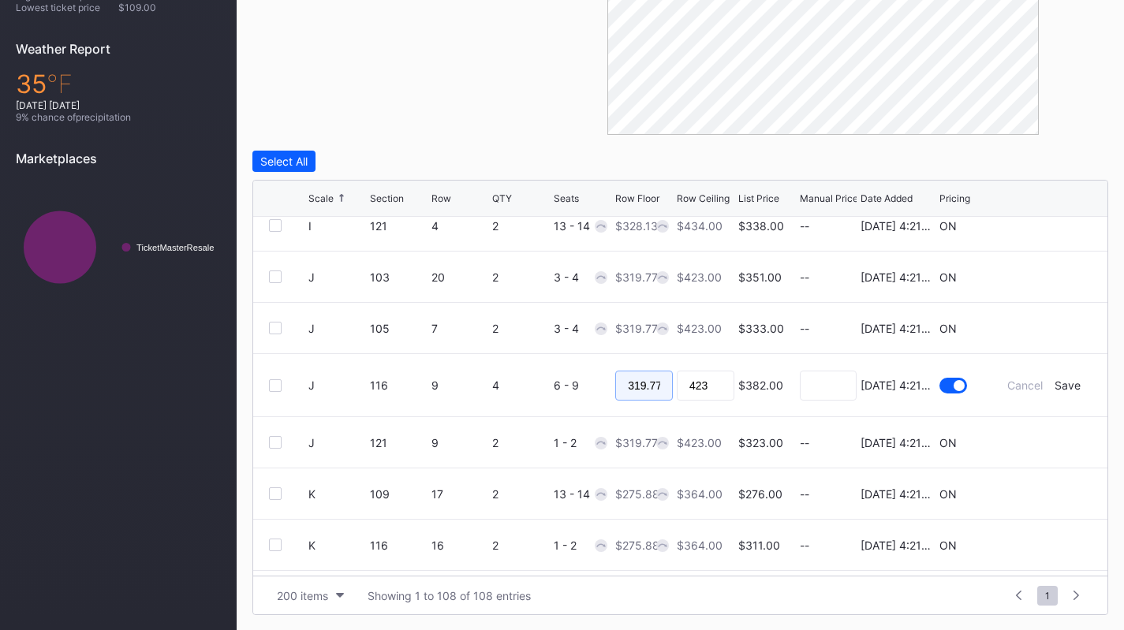
click at [637, 379] on input "319.77" at bounding box center [644, 386] width 58 height 30
type input "315"
type input "320"
click at [1054, 385] on div "Save" at bounding box center [1067, 385] width 26 height 13
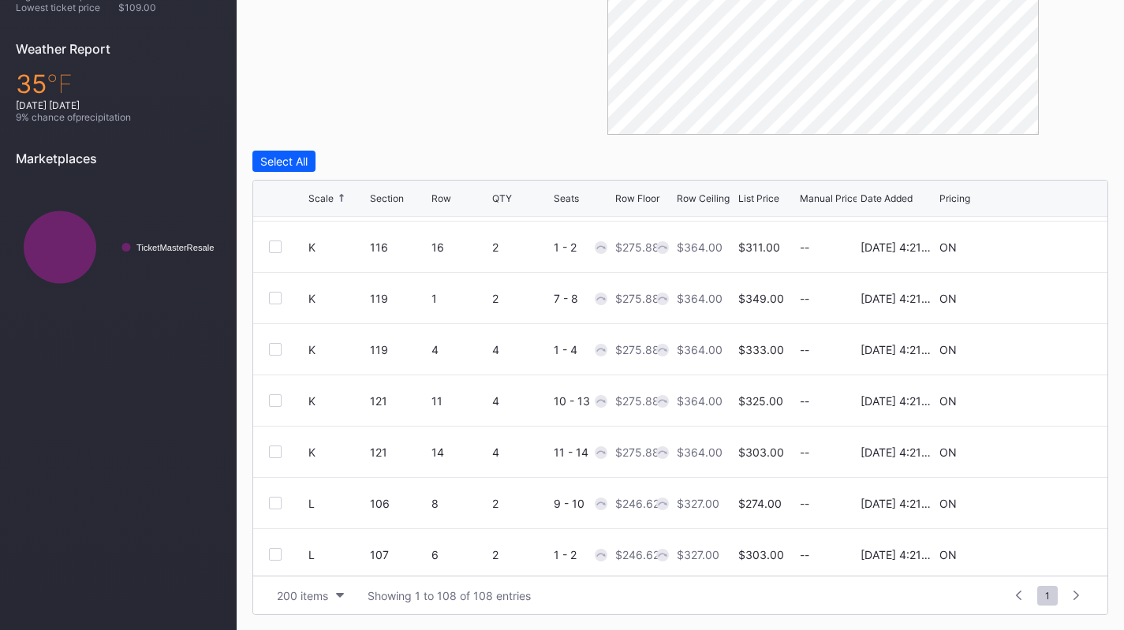
scroll to position [2098, 0]
click at [1038, 397] on icon at bounding box center [1044, 400] width 12 height 12
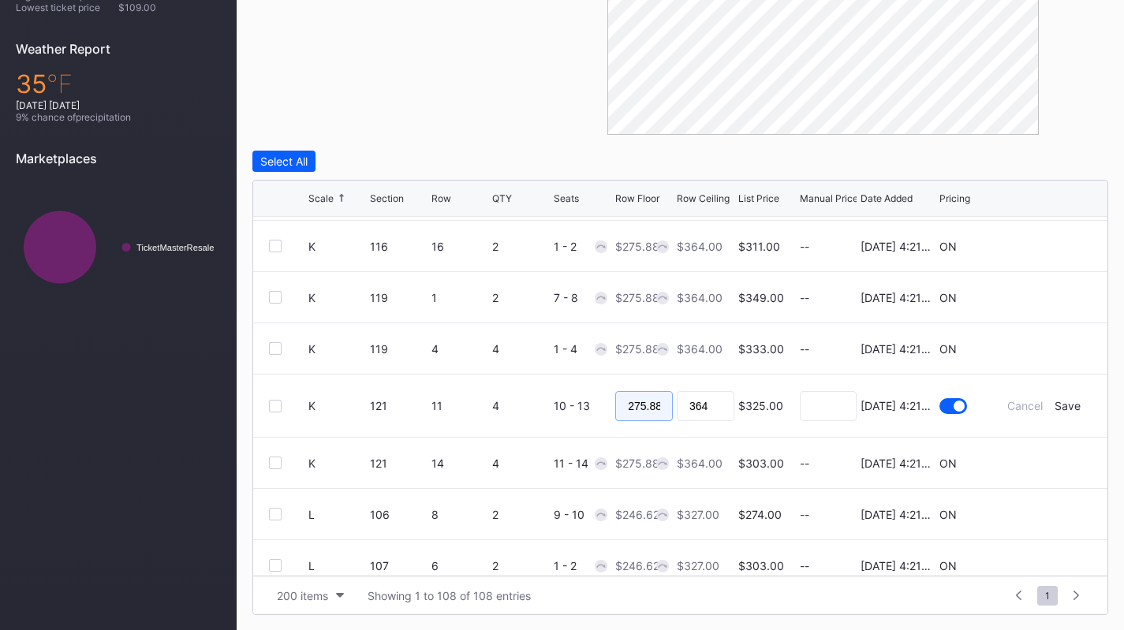
click at [650, 410] on input "275.88" at bounding box center [644, 406] width 58 height 30
type input "270"
type input "275"
click at [1054, 409] on div "Save" at bounding box center [1067, 405] width 26 height 13
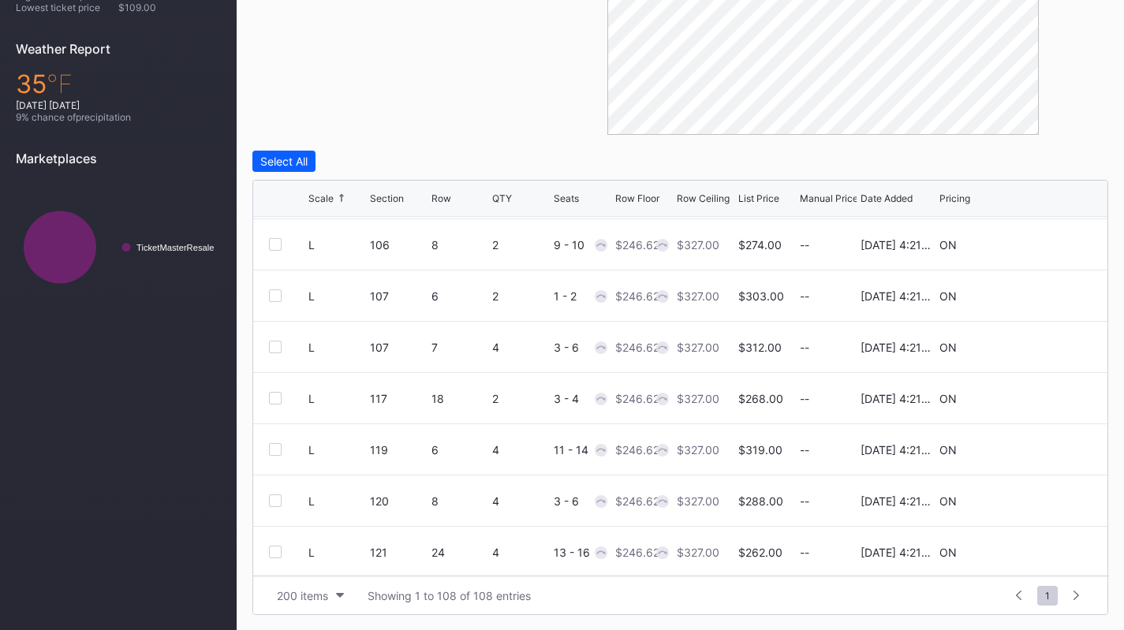
scroll to position [2377, 0]
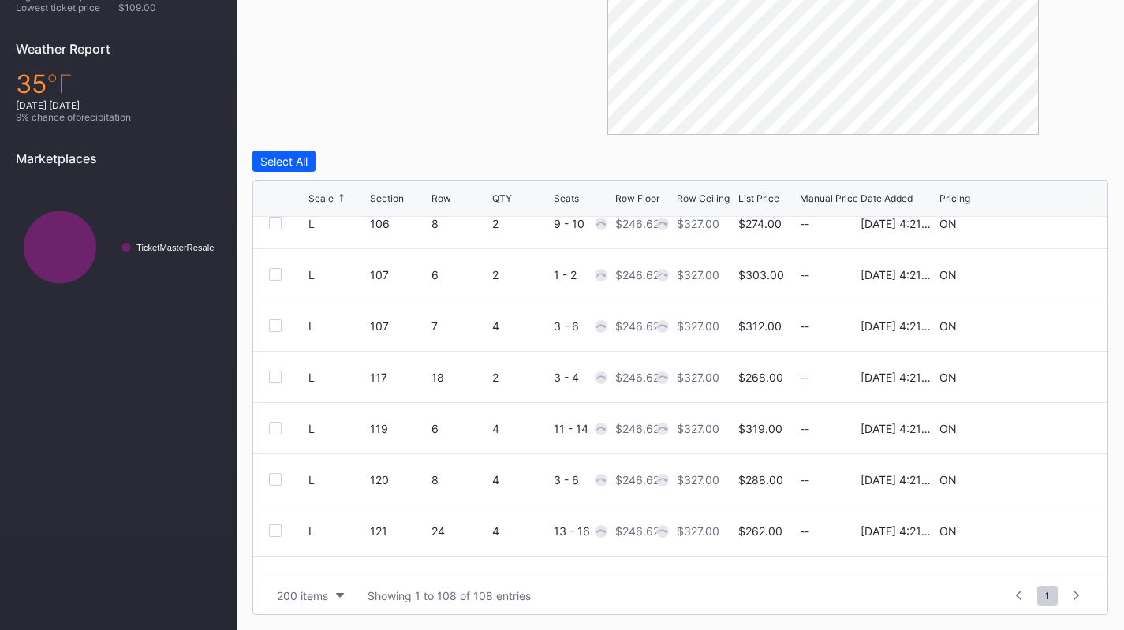
click at [1038, 431] on icon at bounding box center [1044, 429] width 12 height 12
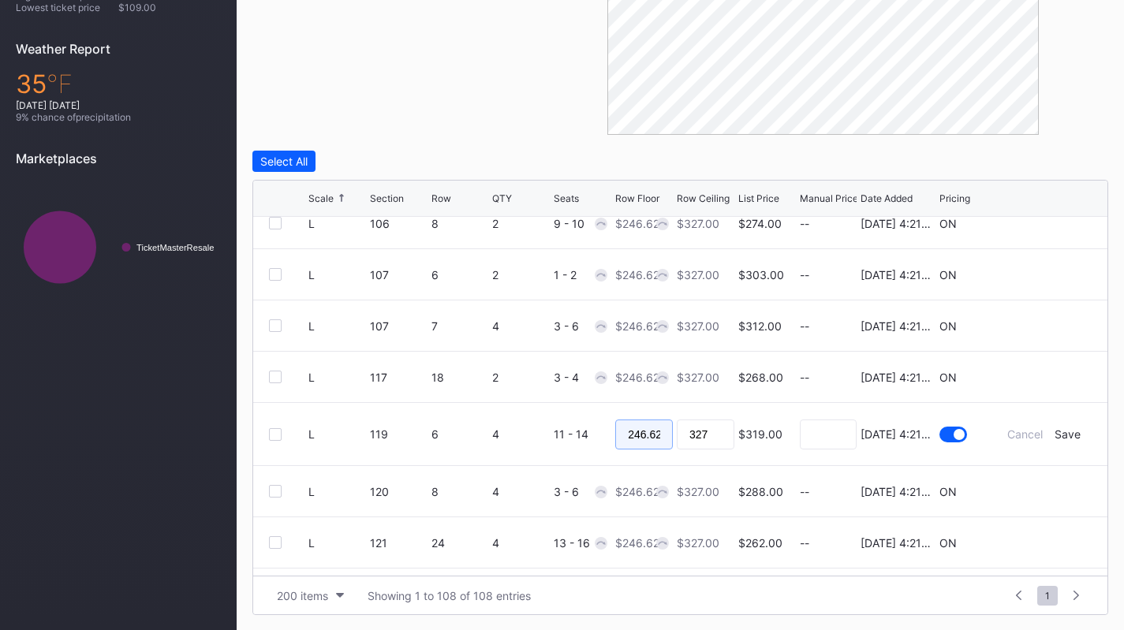
click at [630, 432] on input "246.62" at bounding box center [644, 435] width 58 height 30
type input "240"
type input "2"
click at [702, 421] on input "327" at bounding box center [706, 435] width 58 height 30
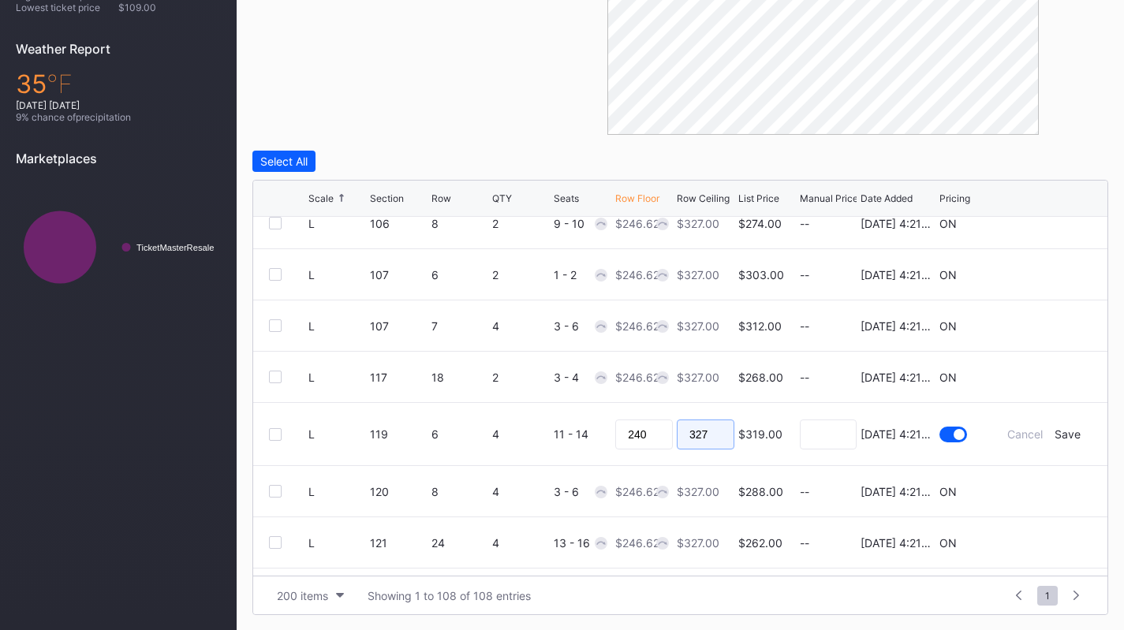
click at [702, 421] on input "327" at bounding box center [706, 435] width 58 height 30
type input "245"
click at [1058, 436] on div "Save" at bounding box center [1067, 433] width 26 height 13
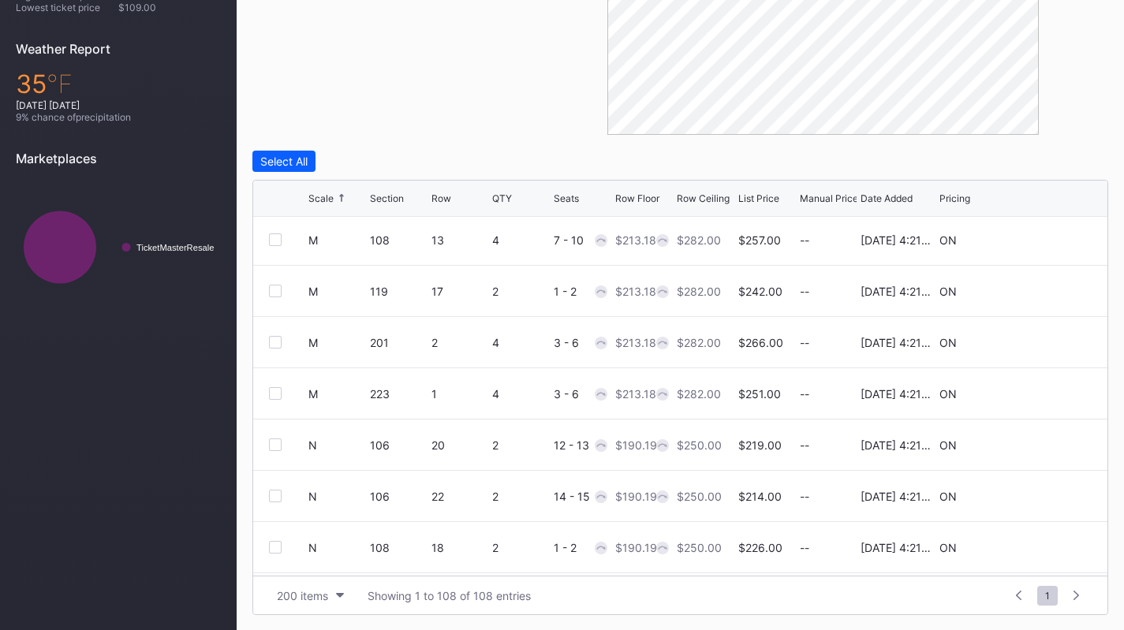
scroll to position [2769, 0]
click at [281, 292] on div at bounding box center [275, 292] width 13 height 13
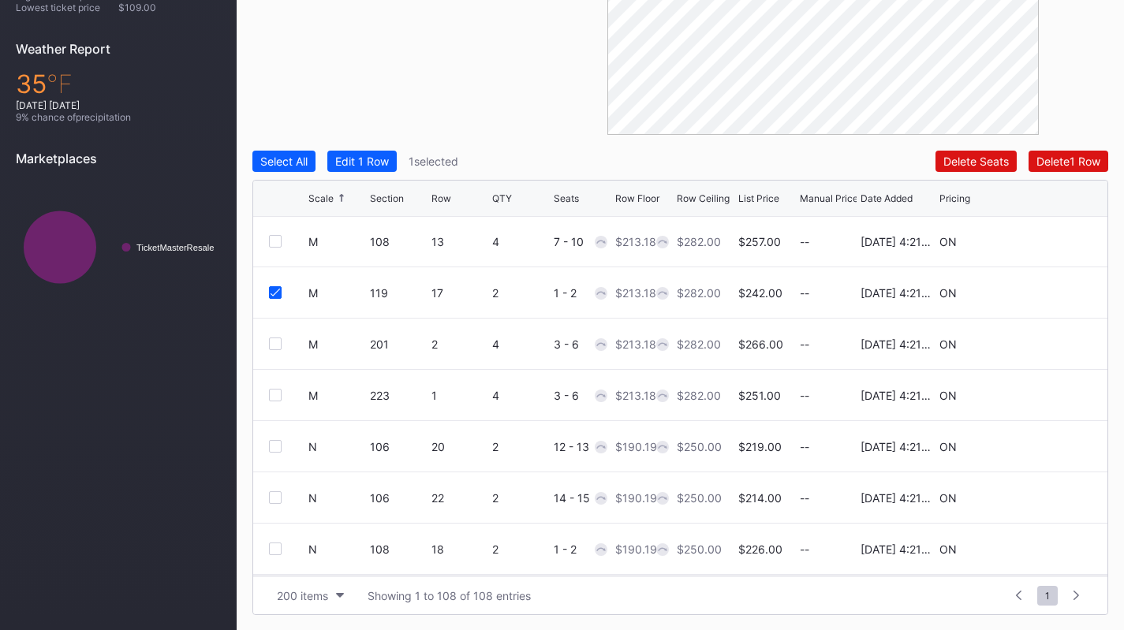
click at [282, 338] on div at bounding box center [288, 344] width 39 height 13
click at [277, 298] on div "M 119 17 2 1 - 2 $213.18 $282.00 $242.00 -- [DATE] 4:21PM ON" at bounding box center [680, 292] width 854 height 51
click at [274, 286] on div at bounding box center [275, 292] width 13 height 13
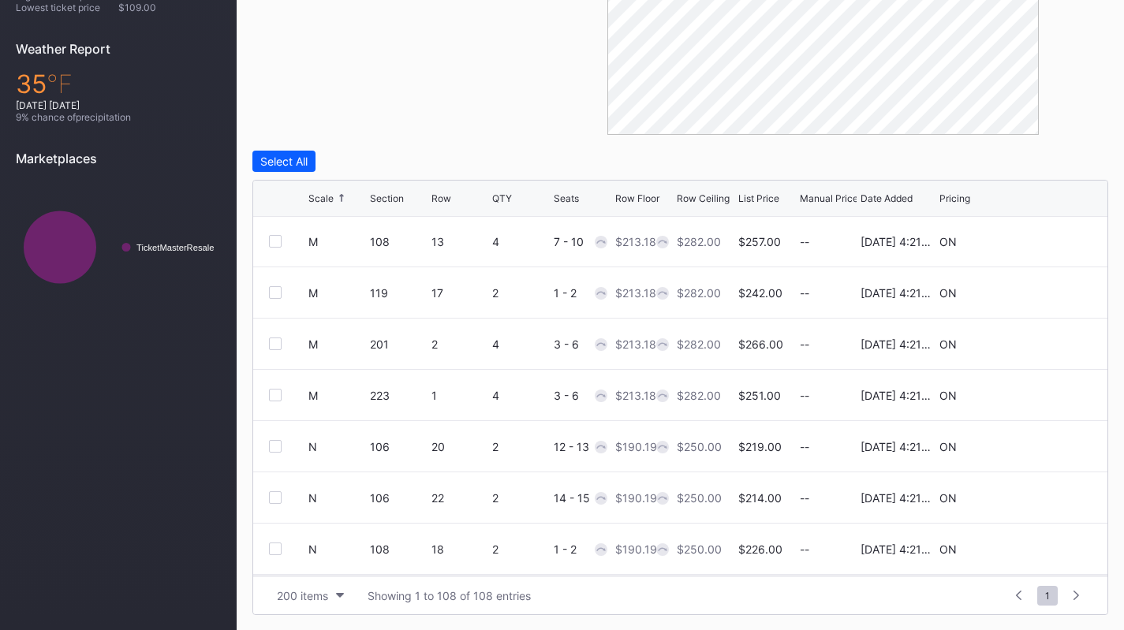
click at [276, 341] on div at bounding box center [275, 344] width 13 height 13
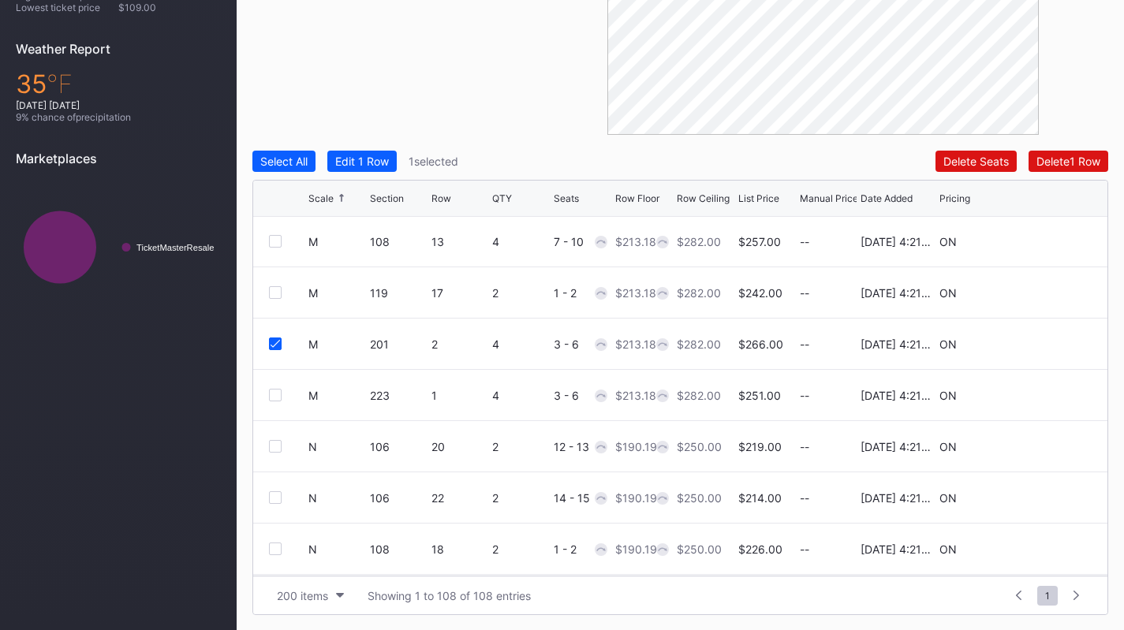
click at [275, 389] on div at bounding box center [275, 395] width 13 height 13
click at [368, 166] on div "Edit 2 Rows" at bounding box center [365, 161] width 60 height 13
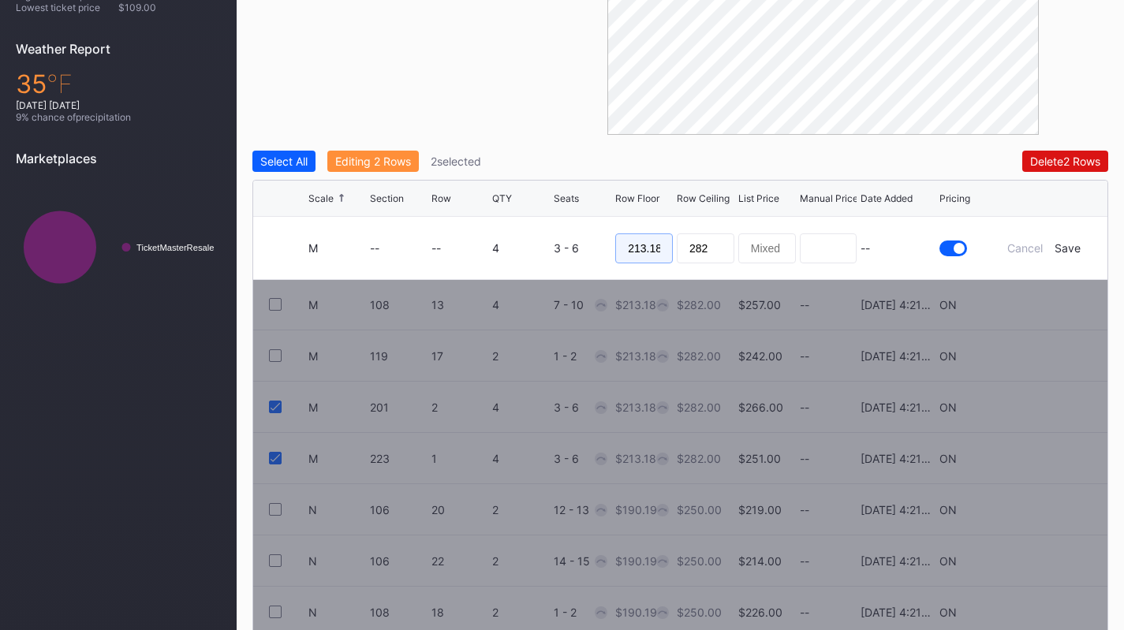
click at [644, 250] on input "213.18" at bounding box center [644, 248] width 58 height 30
type input "208"
type input "214"
click at [1071, 249] on div "Save" at bounding box center [1067, 247] width 26 height 13
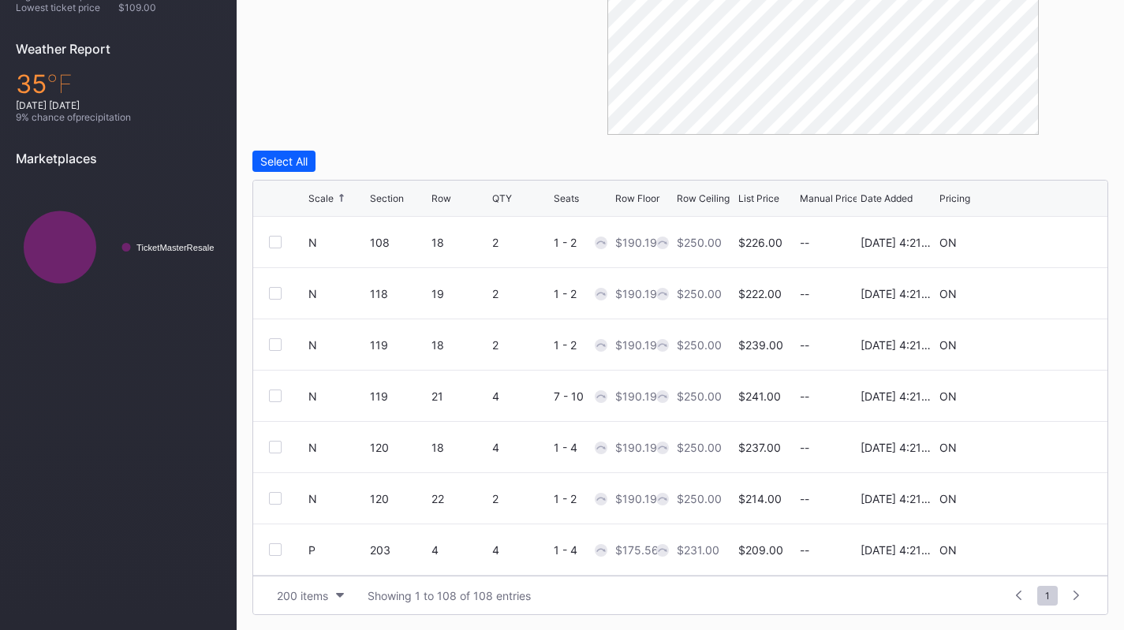
scroll to position [3078, 0]
click at [1038, 442] on icon at bounding box center [1044, 445] width 12 height 12
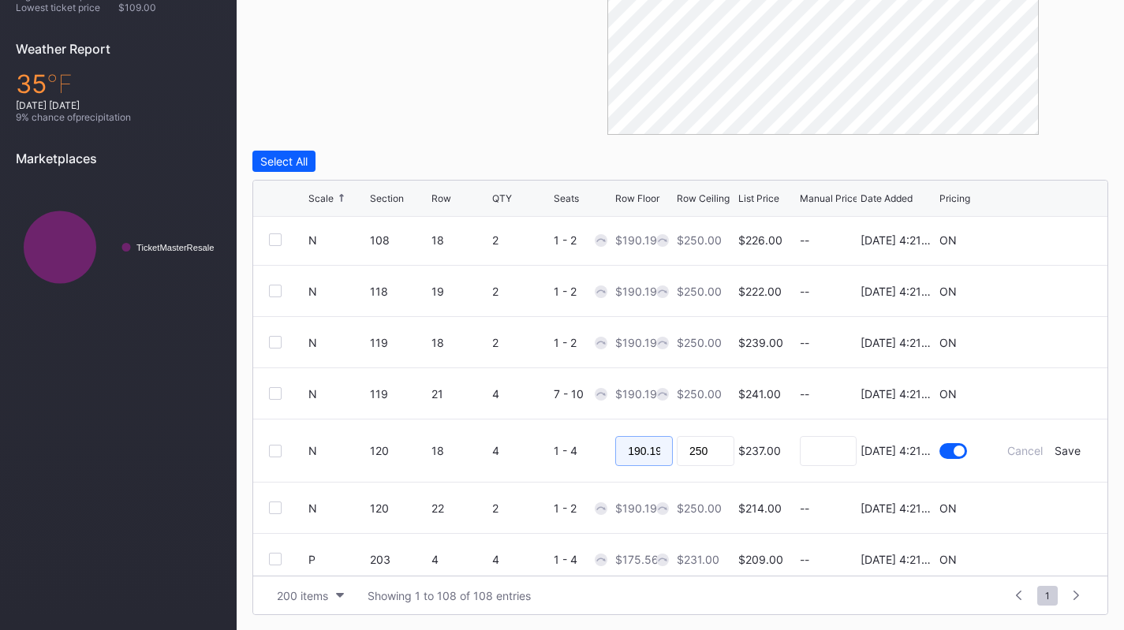
click at [629, 452] on input "190.19" at bounding box center [644, 451] width 58 height 30
type input "185"
type input "188"
click at [1059, 453] on div "Save" at bounding box center [1067, 450] width 26 height 13
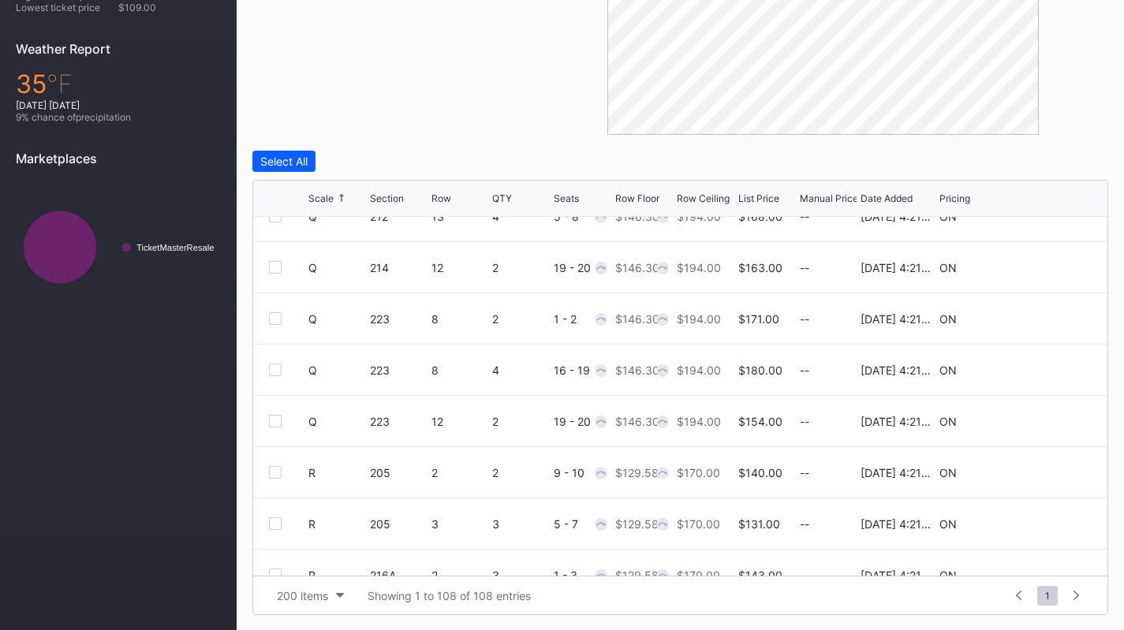
scroll to position [3881, 0]
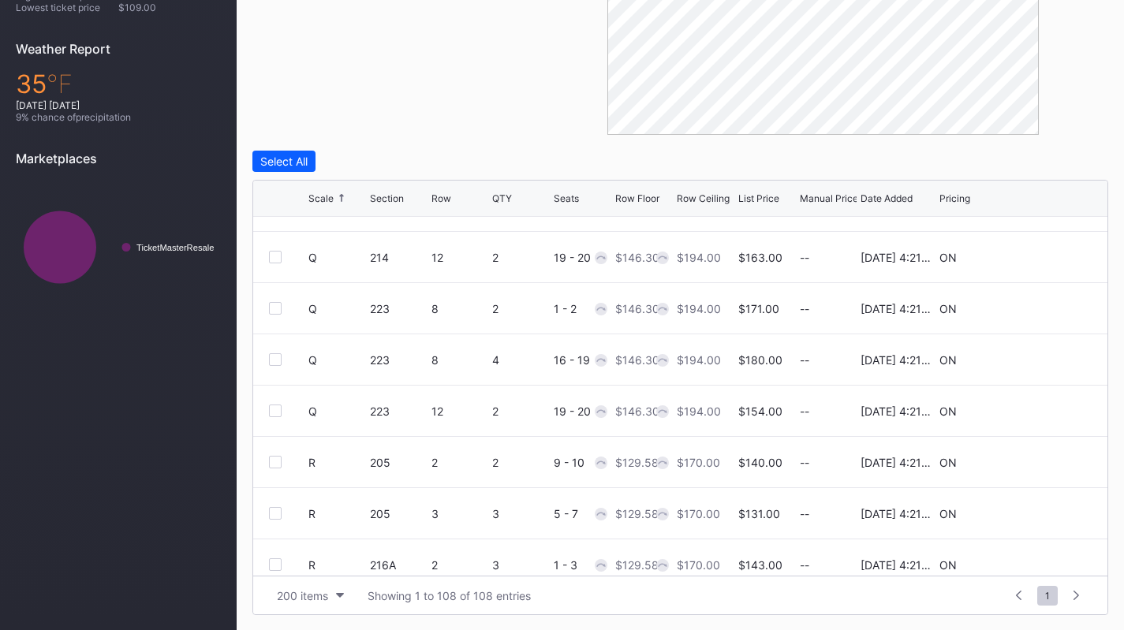
click at [1038, 359] on icon at bounding box center [1044, 359] width 12 height 12
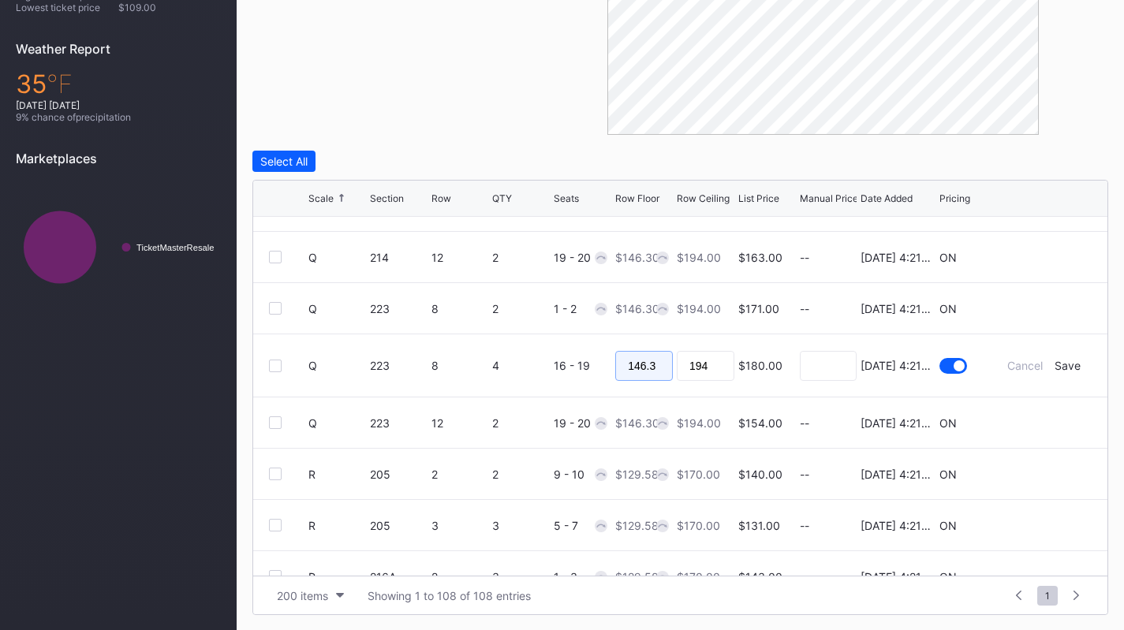
click at [642, 371] on input "146.3" at bounding box center [644, 366] width 58 height 30
type input "140"
type input "142"
click at [1058, 369] on div "Save" at bounding box center [1067, 365] width 26 height 13
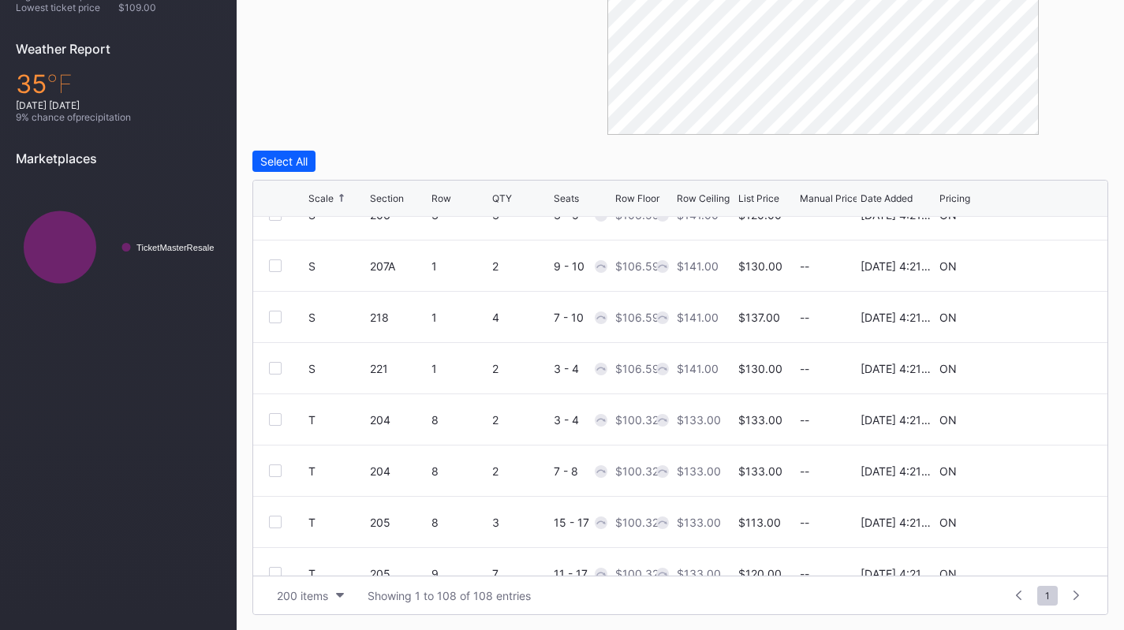
scroll to position [4333, 0]
click at [1038, 316] on icon at bounding box center [1044, 318] width 12 height 12
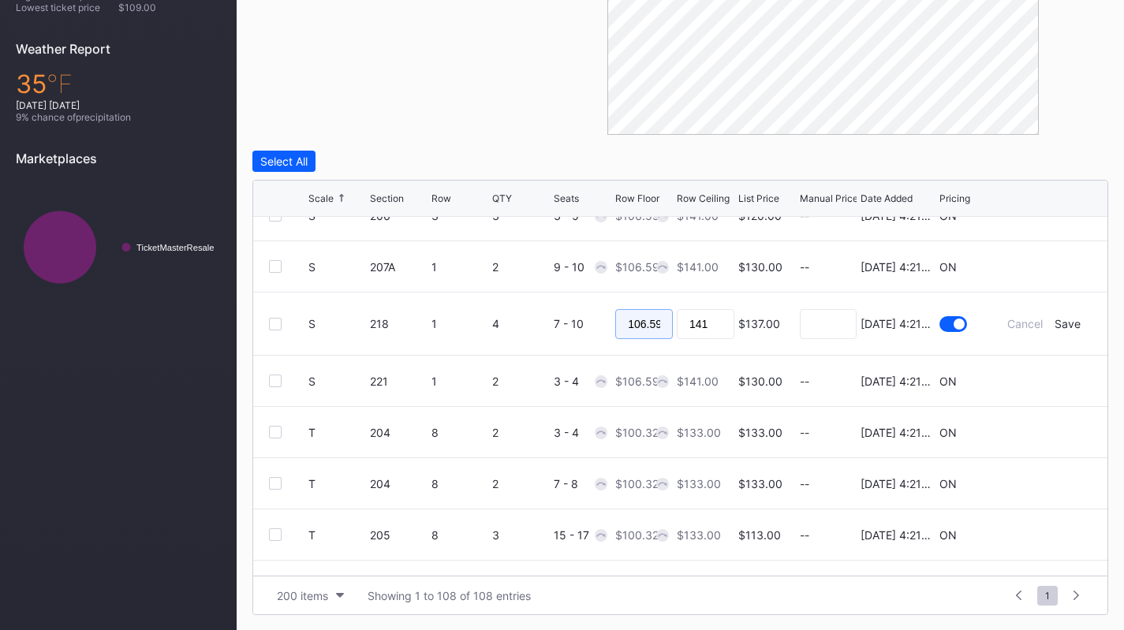
click at [621, 319] on input "106.59" at bounding box center [644, 324] width 58 height 30
type input "95"
type input "99"
click at [1058, 319] on div "Save" at bounding box center [1067, 323] width 26 height 13
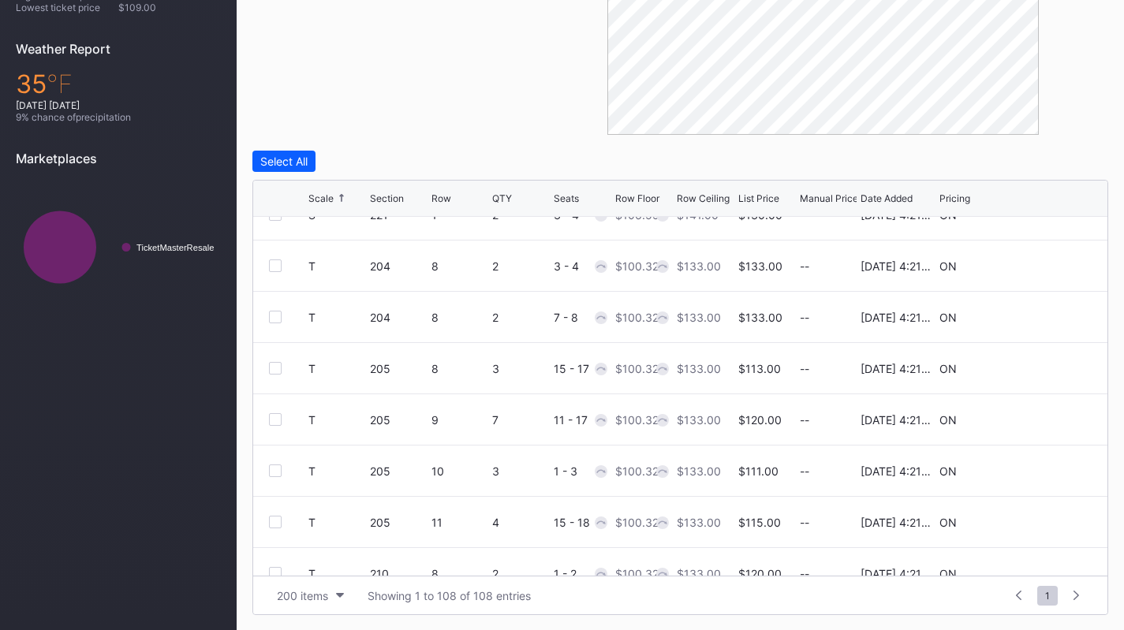
scroll to position [4505, 0]
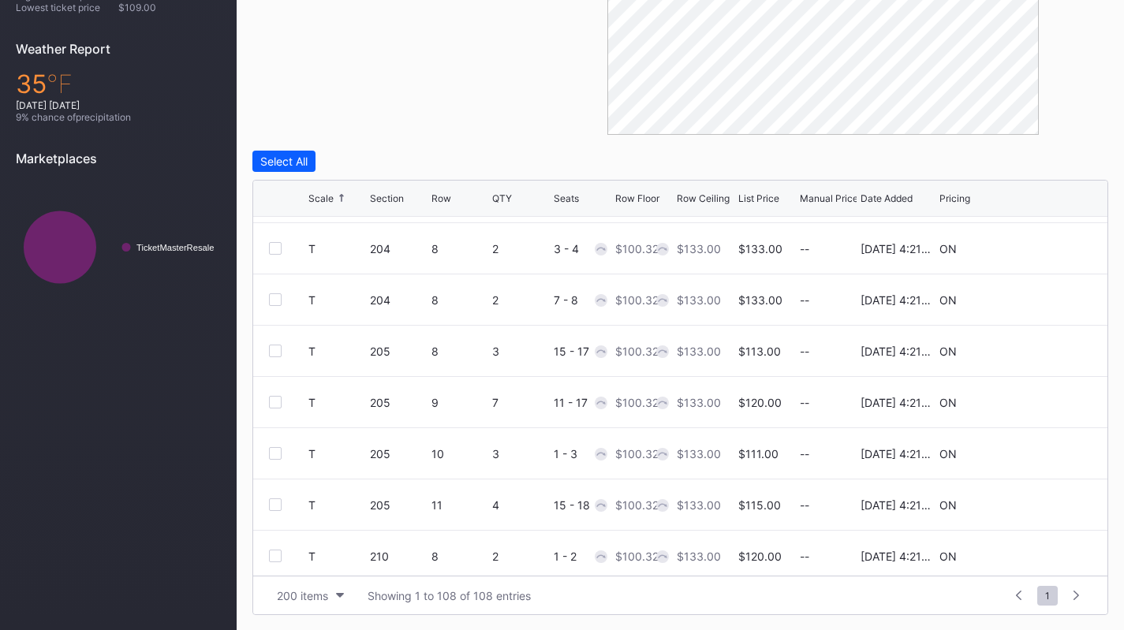
click at [1038, 398] on icon at bounding box center [1044, 403] width 12 height 12
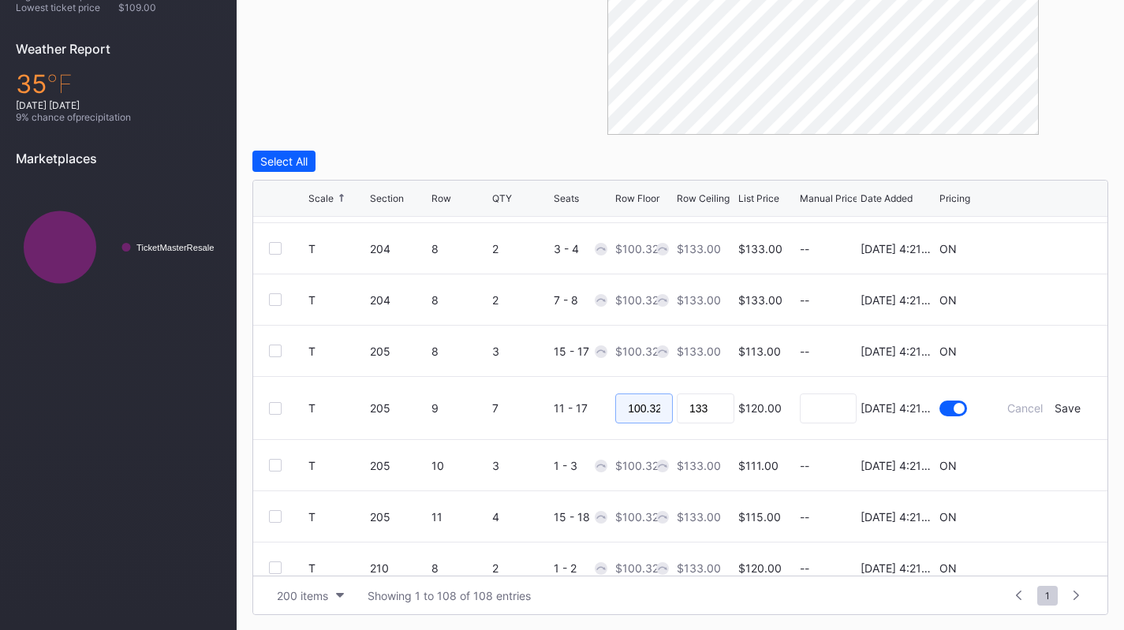
click at [647, 403] on input "100.32" at bounding box center [644, 409] width 58 height 30
type input "95"
type input "98"
click at [1061, 408] on div "Save" at bounding box center [1067, 407] width 26 height 13
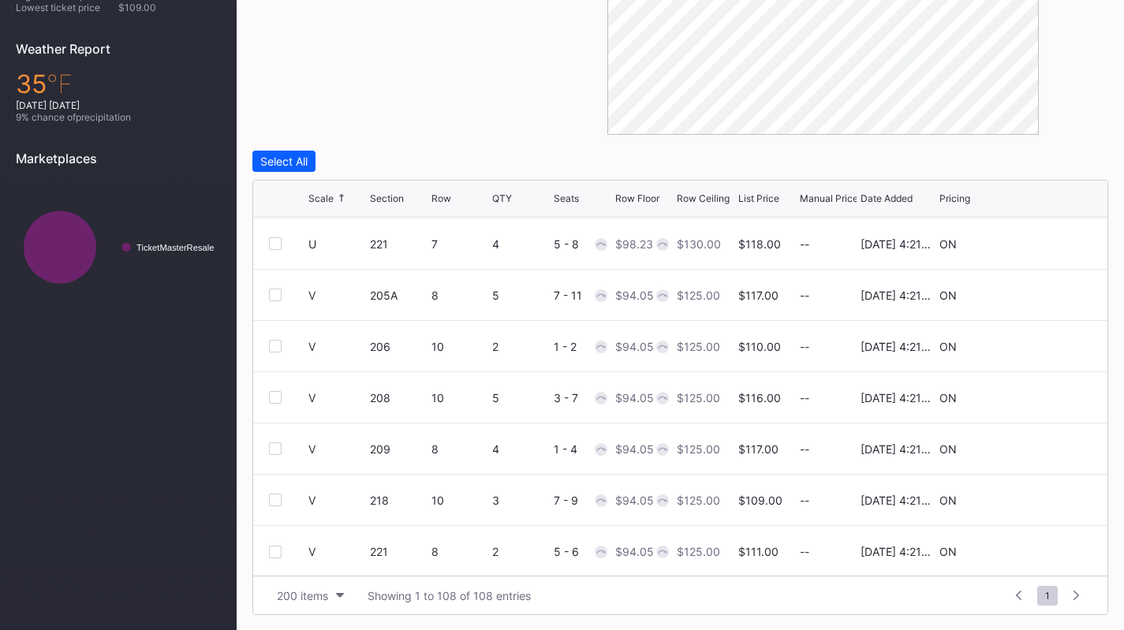
scroll to position [5178, 0]
click at [1038, 399] on icon at bounding box center [1044, 396] width 12 height 12
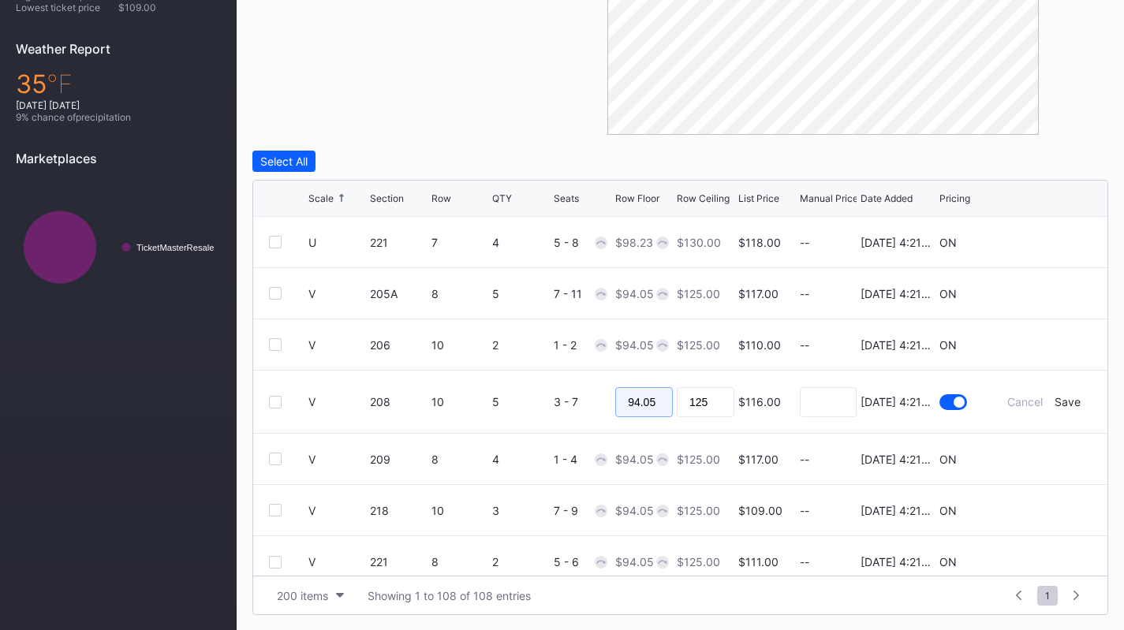
click at [656, 405] on input "94.05" at bounding box center [644, 402] width 58 height 30
type input "88"
type input "90"
click at [1065, 403] on div "Save" at bounding box center [1067, 401] width 26 height 13
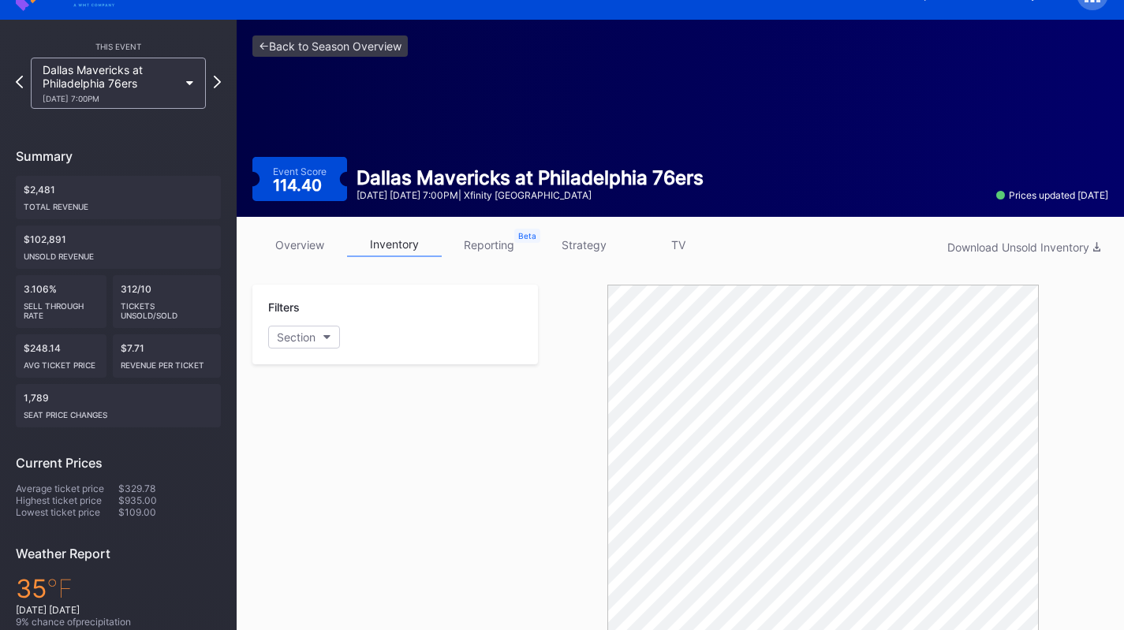
scroll to position [0, 0]
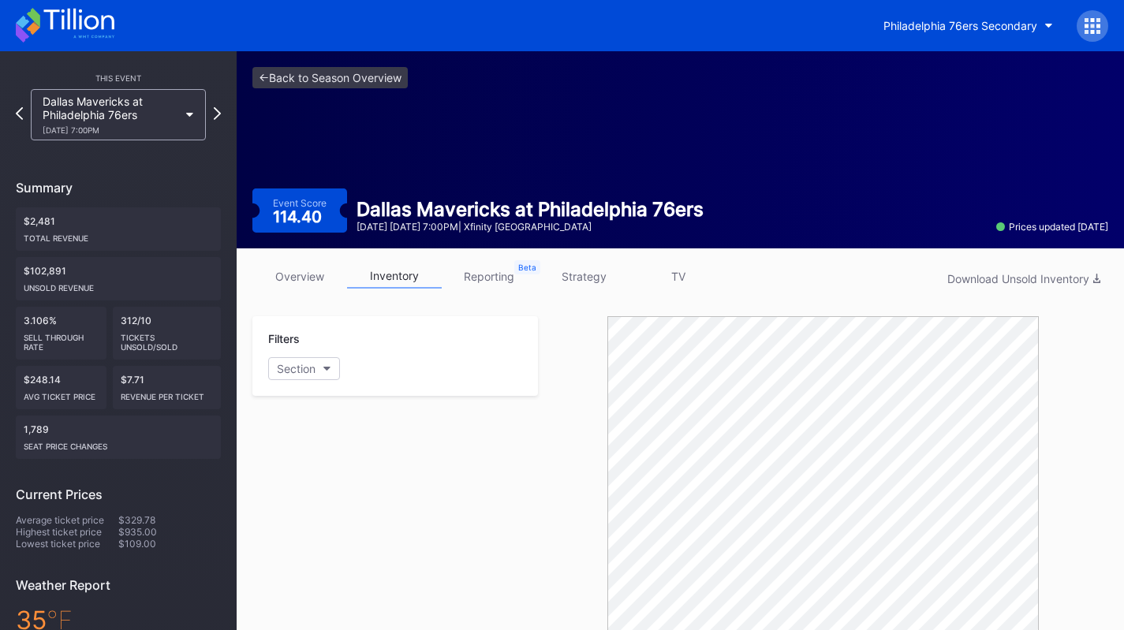
click at [128, 114] on div "Dallas Mavericks at Philadelphia 76ers [DATE] 7:00PM" at bounding box center [111, 115] width 136 height 40
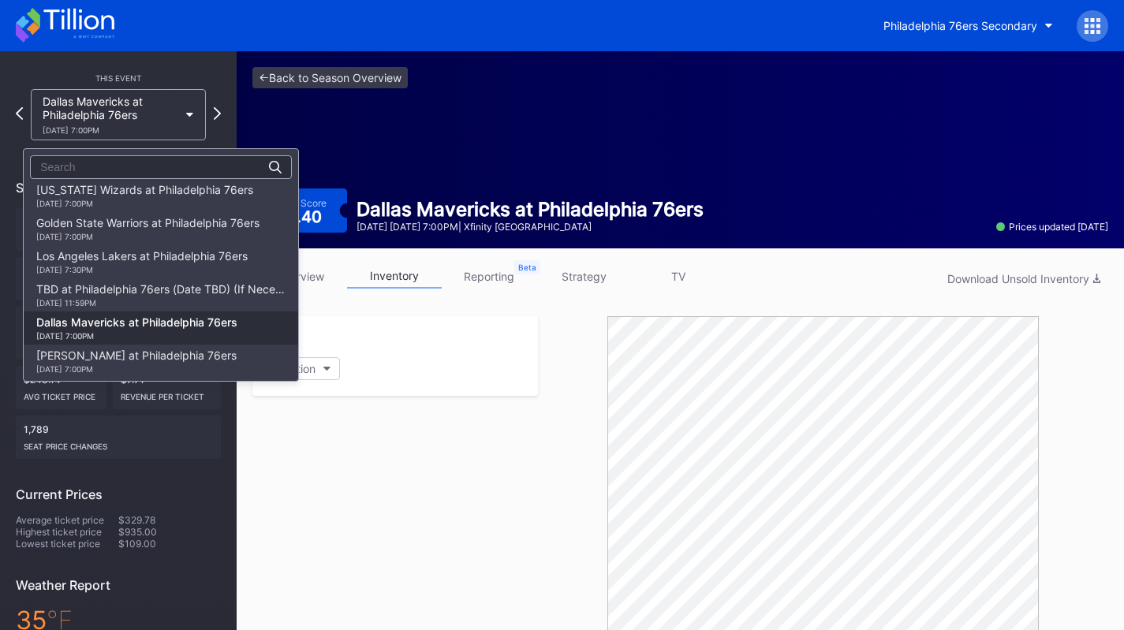
scroll to position [421, 0]
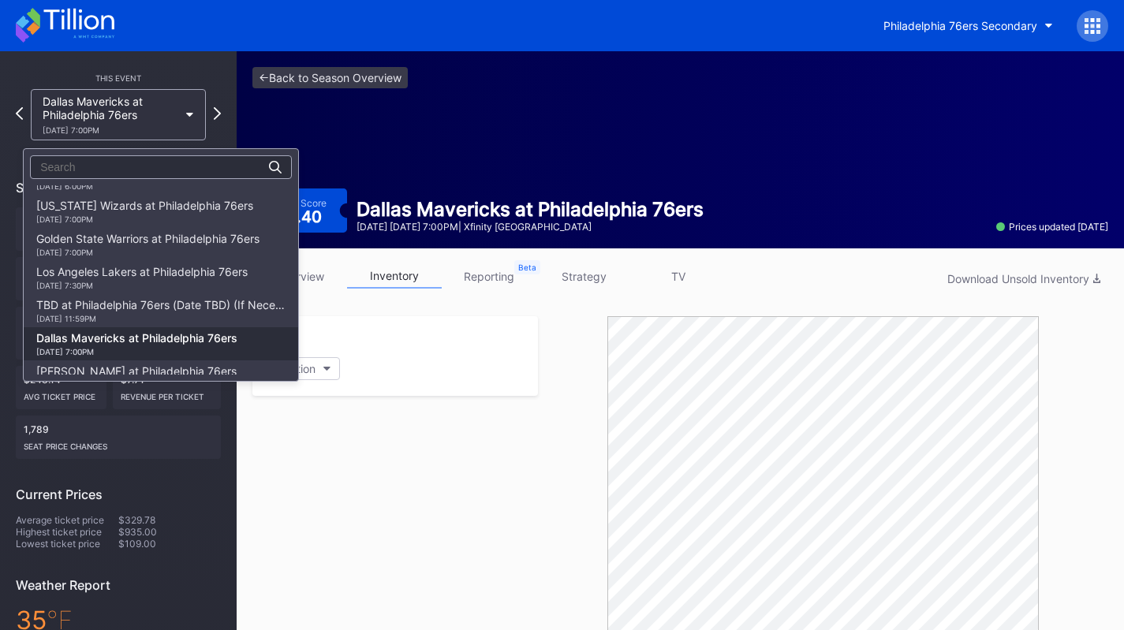
click at [162, 284] on div "[DATE] 7:30PM" at bounding box center [141, 285] width 211 height 9
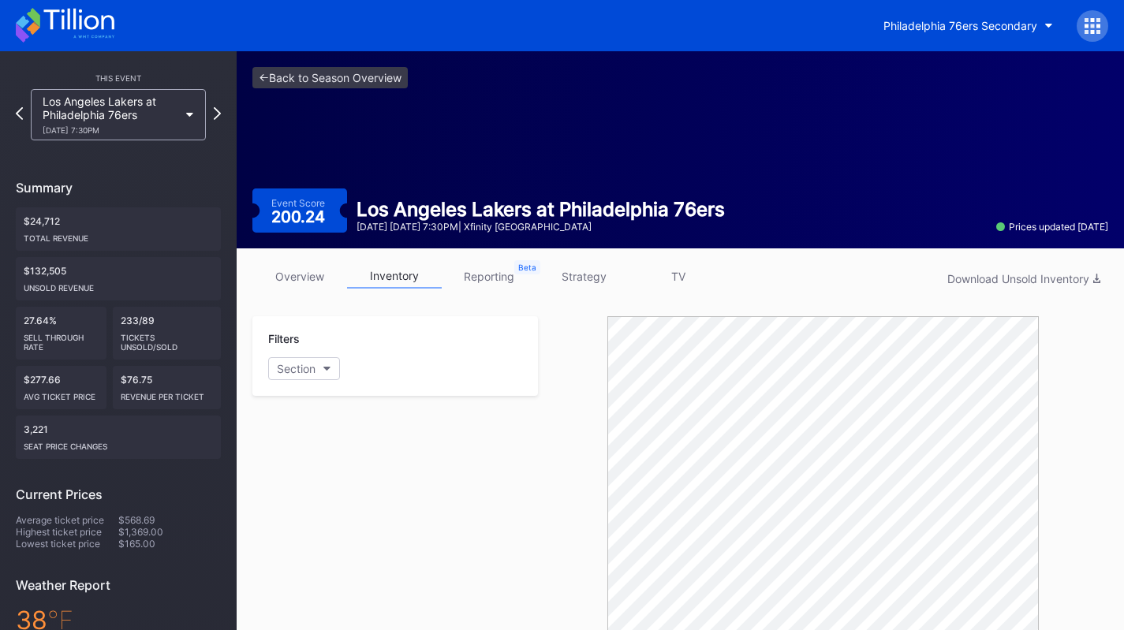
click at [155, 116] on div "Los Angeles Lakers at Philadelphia 76ers [DATE] 7:30PM" at bounding box center [111, 115] width 136 height 40
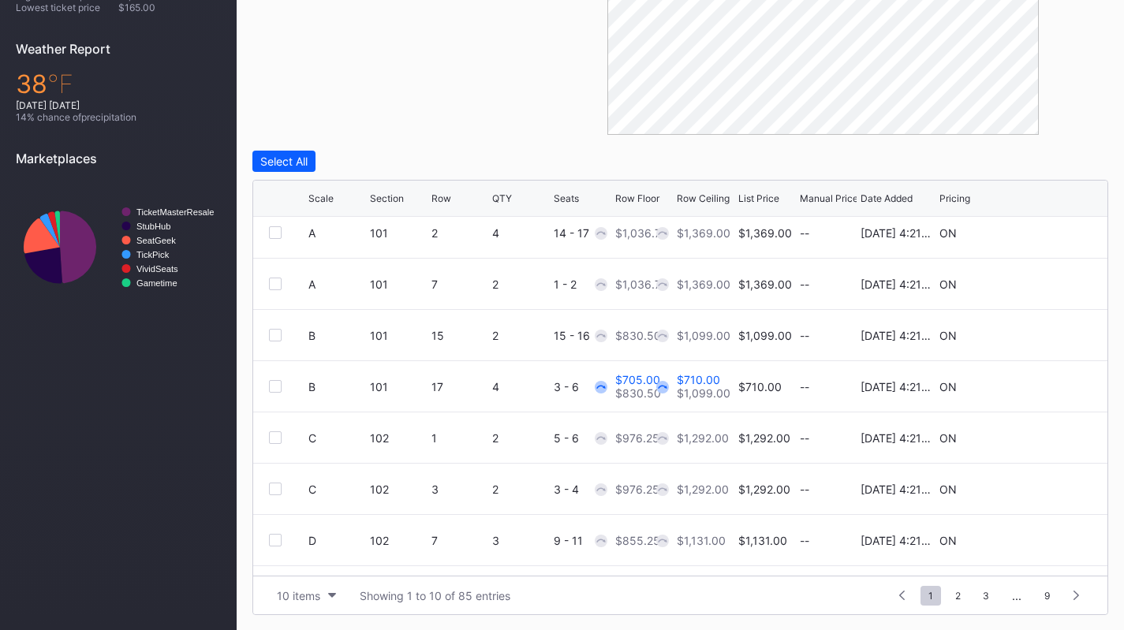
scroll to position [11, 0]
click at [327, 583] on div "10 items Showing 1 to 10 of 85 entries 1 ... -1 0 1 2 3 ... 9" at bounding box center [680, 595] width 854 height 39
click at [326, 589] on button "10 items" at bounding box center [306, 595] width 75 height 21
click at [323, 556] on div "200 items" at bounding box center [306, 555] width 51 height 13
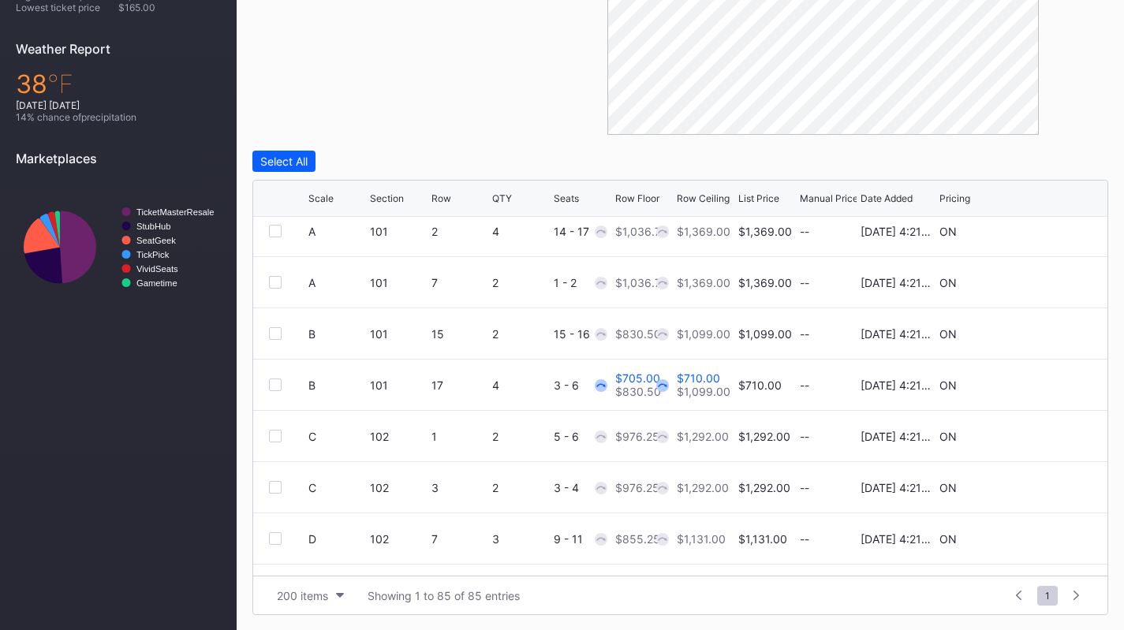
scroll to position [0, 0]
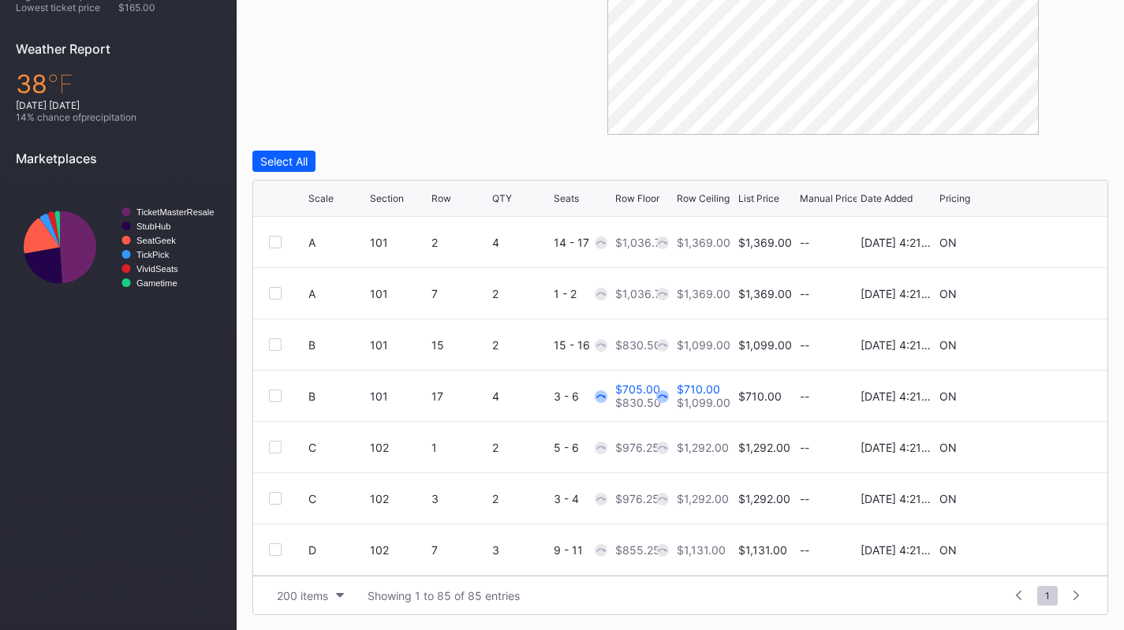
click at [338, 194] on icon at bounding box center [342, 198] width 8 height 8
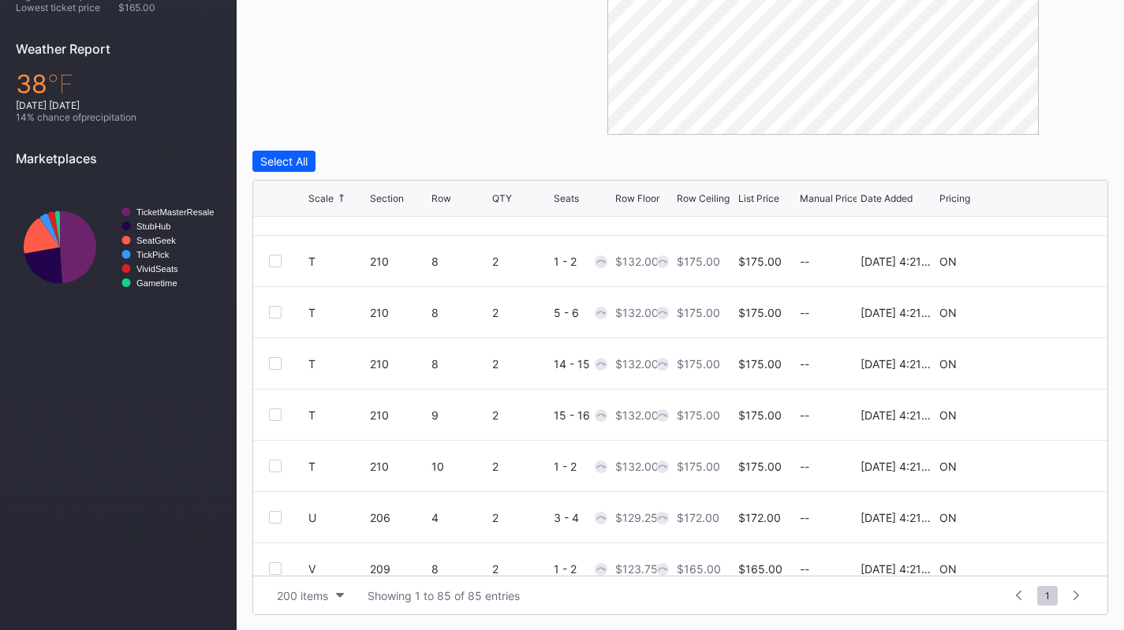
scroll to position [3998, 0]
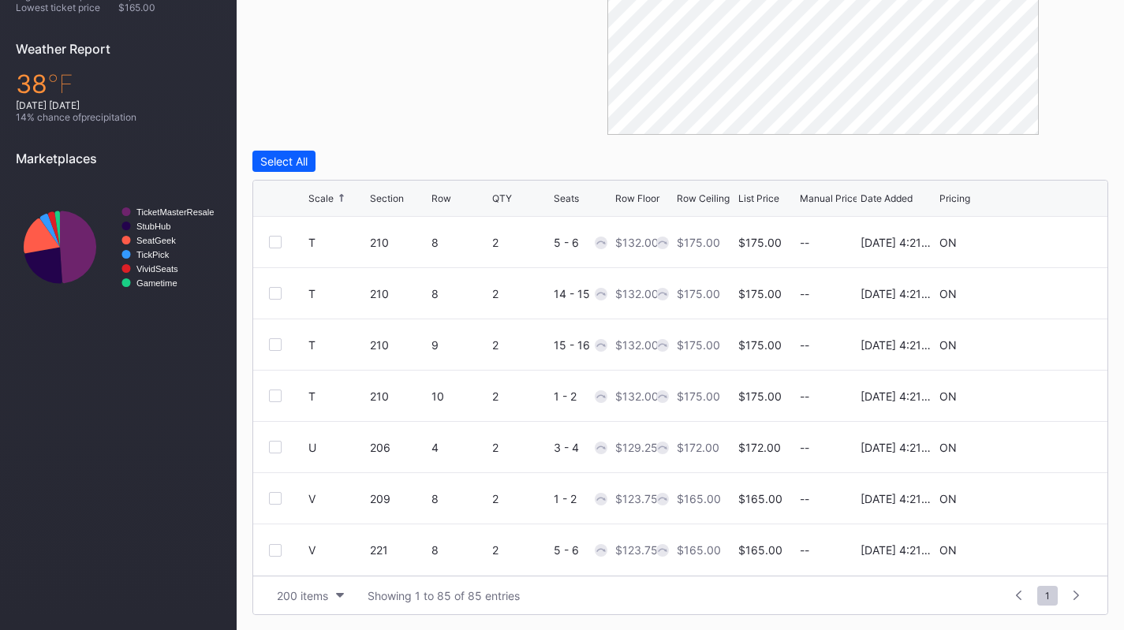
click at [1038, 393] on icon at bounding box center [1044, 396] width 12 height 12
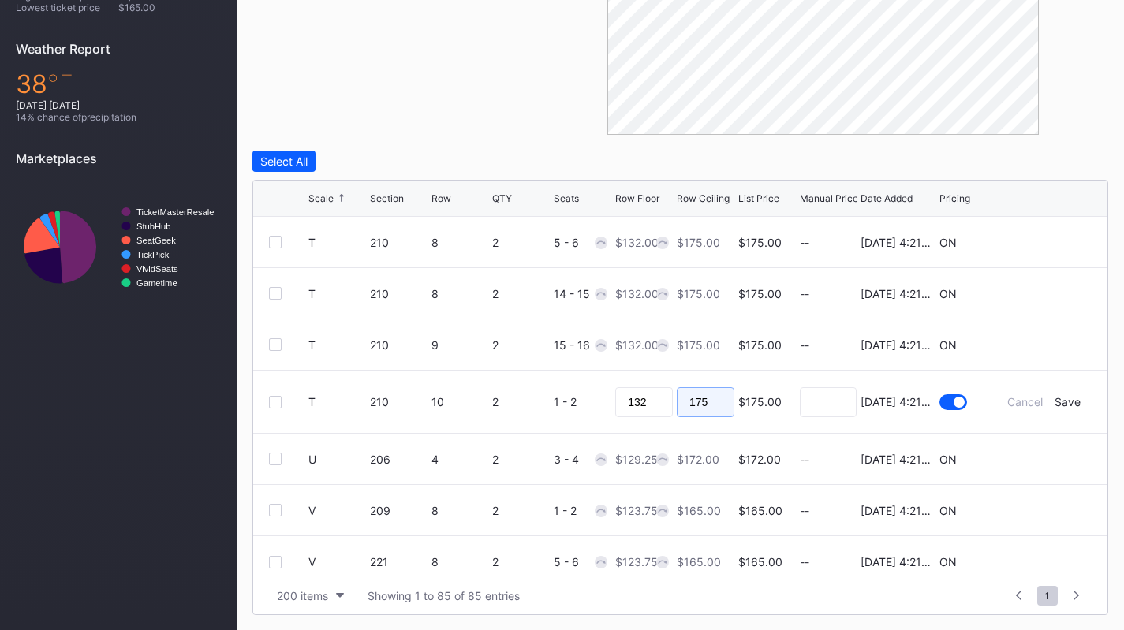
click at [704, 394] on input "175" at bounding box center [706, 402] width 58 height 30
type input "136"
click at [1054, 403] on div "Save" at bounding box center [1067, 401] width 26 height 13
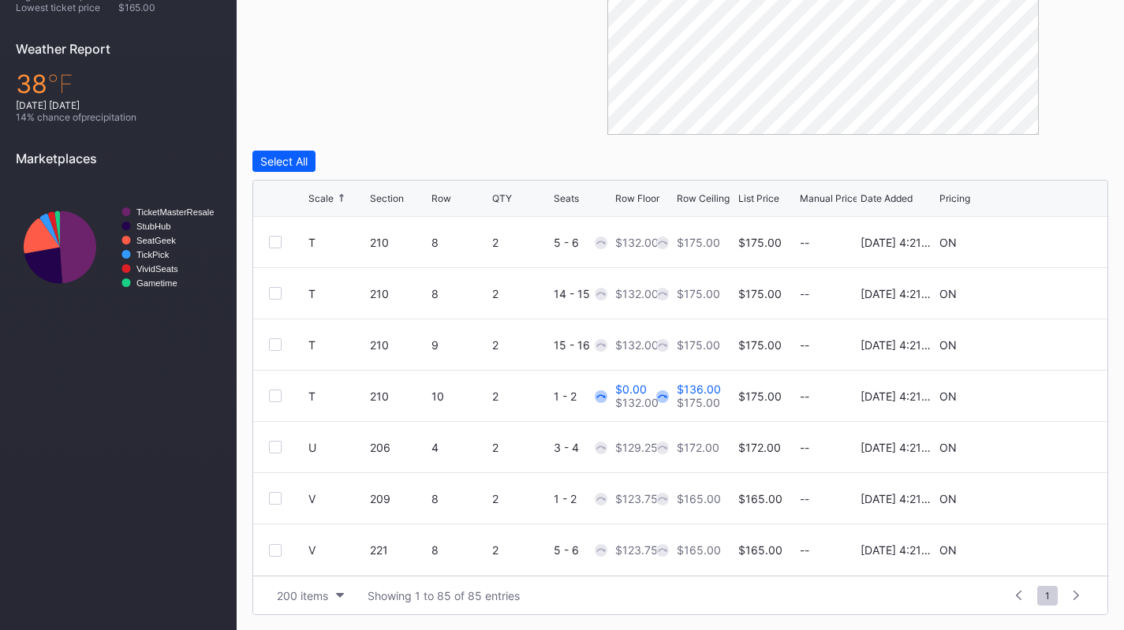
click at [1038, 396] on icon at bounding box center [1044, 396] width 12 height 12
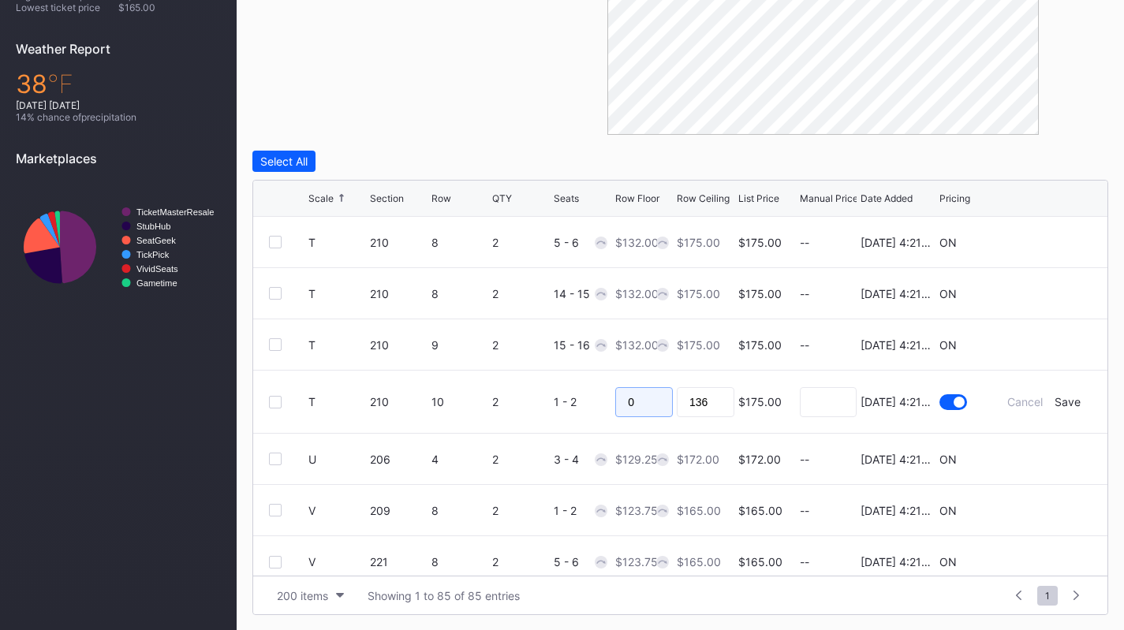
click at [631, 405] on input "0" at bounding box center [644, 402] width 58 height 30
type input "132"
click at [1064, 396] on div "Save" at bounding box center [1067, 401] width 26 height 13
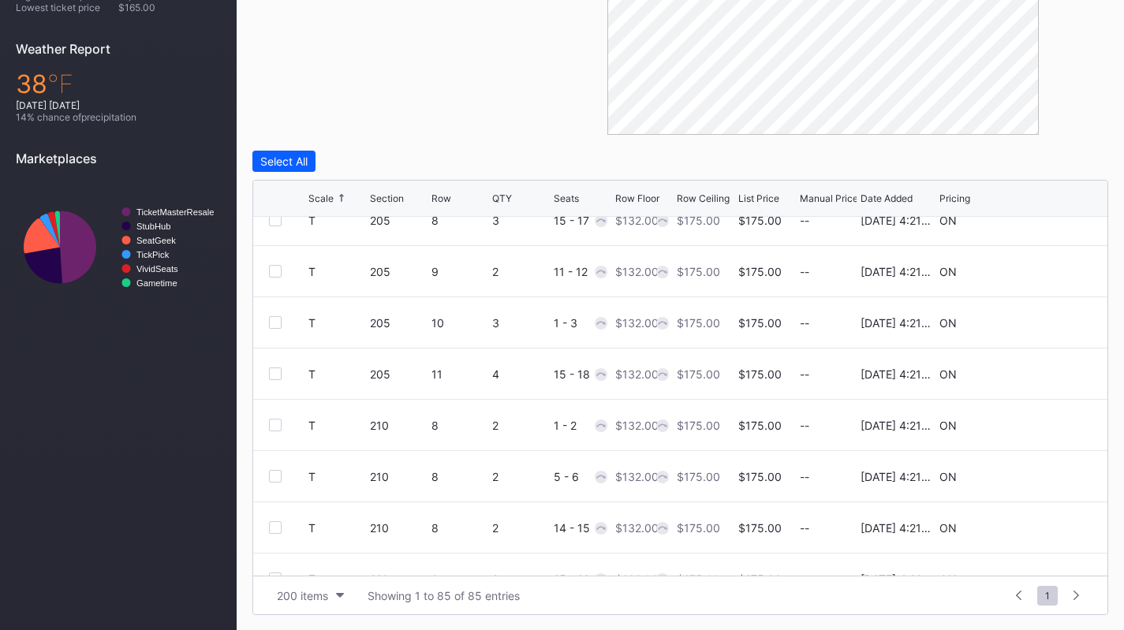
scroll to position [3763, 0]
click at [1038, 371] on icon at bounding box center [1044, 376] width 12 height 12
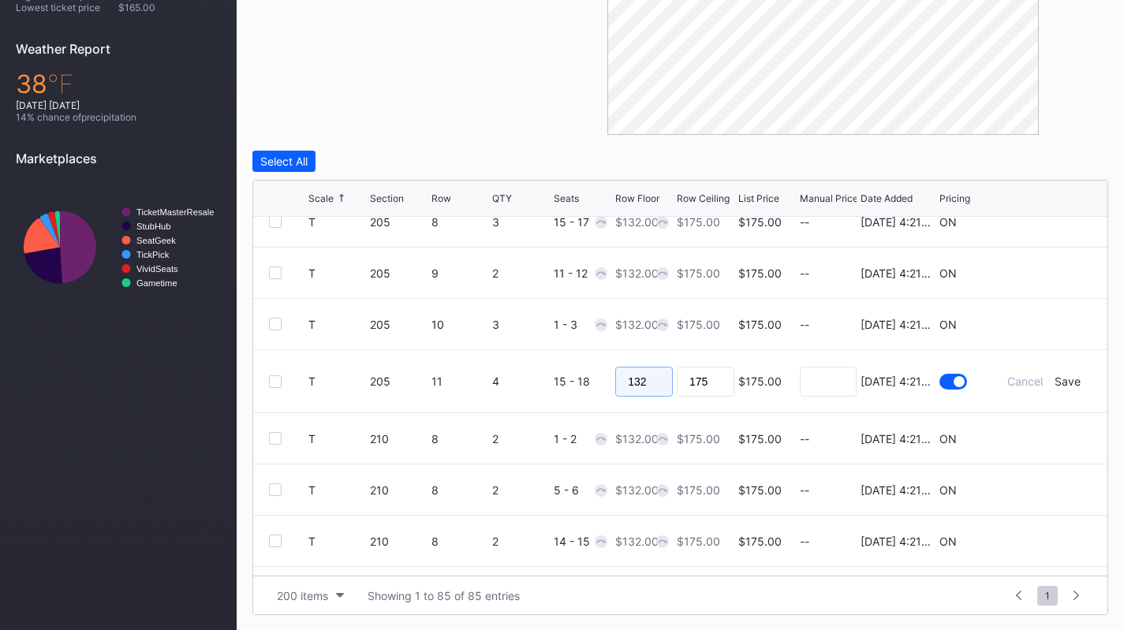
click at [639, 377] on input "132" at bounding box center [644, 382] width 58 height 30
type input "132"
type input "140"
click at [1056, 382] on div "Save" at bounding box center [1067, 381] width 26 height 13
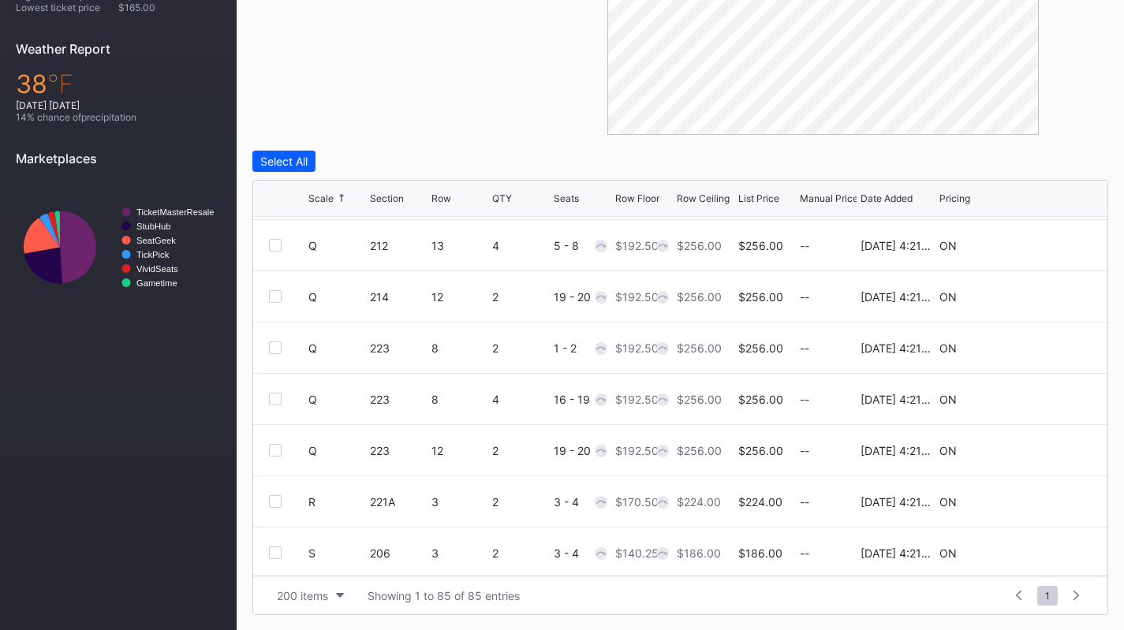
scroll to position [3379, 0]
click at [1038, 405] on icon at bounding box center [1044, 401] width 12 height 12
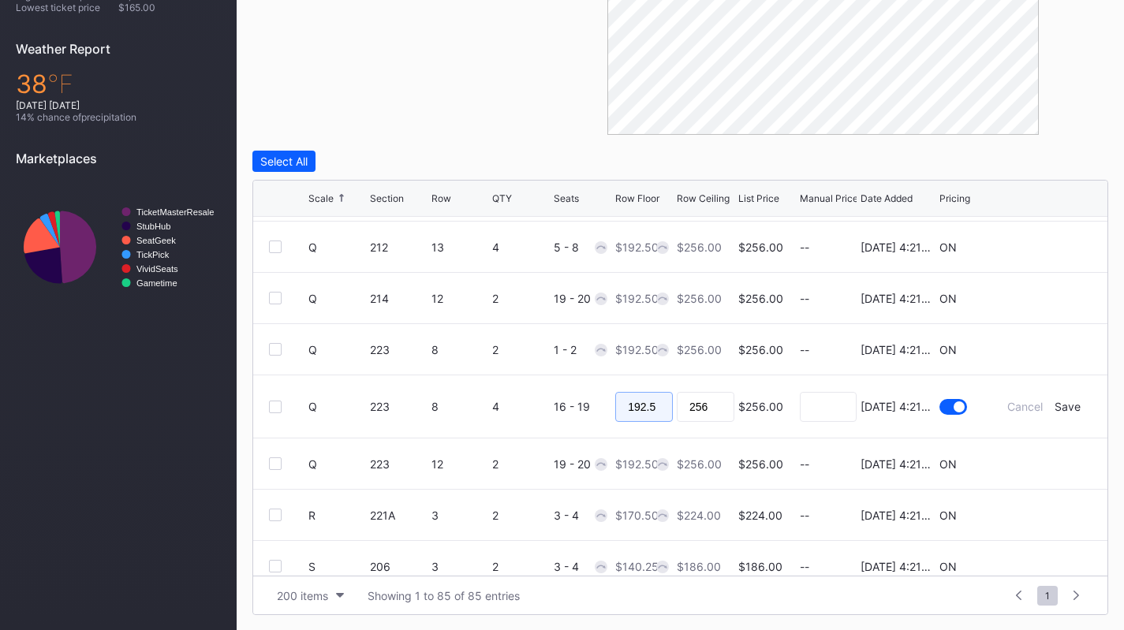
click at [632, 406] on input "192.5" at bounding box center [644, 407] width 58 height 30
type input "185"
type input "195"
click at [1054, 410] on div "Save" at bounding box center [1067, 406] width 26 height 13
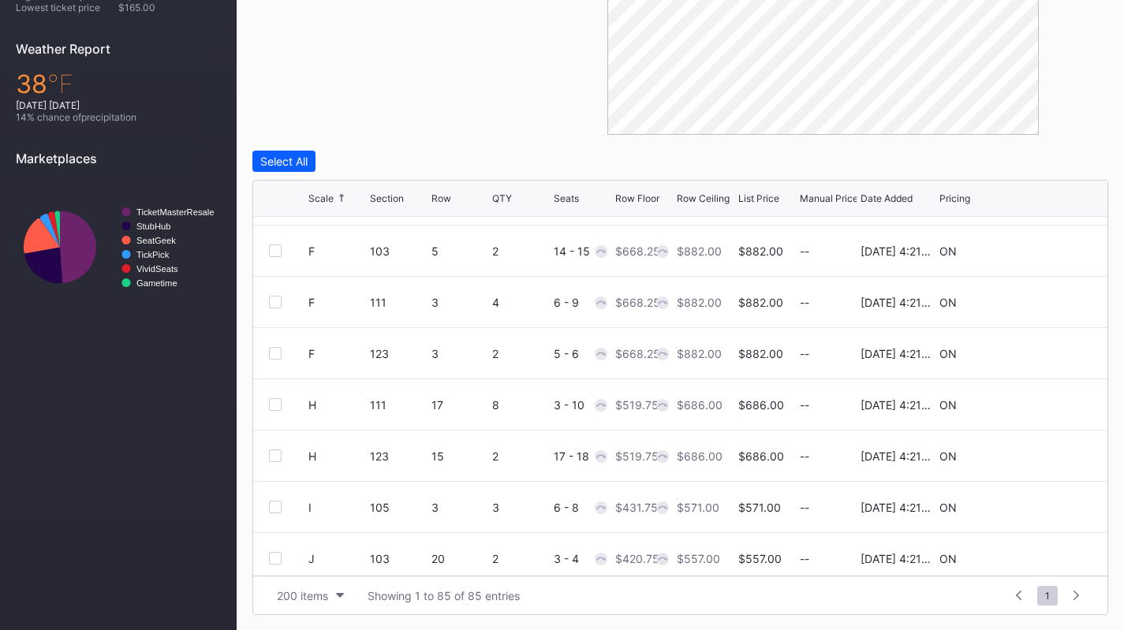
scroll to position [1274, 0]
click at [1038, 406] on icon at bounding box center [1044, 404] width 12 height 12
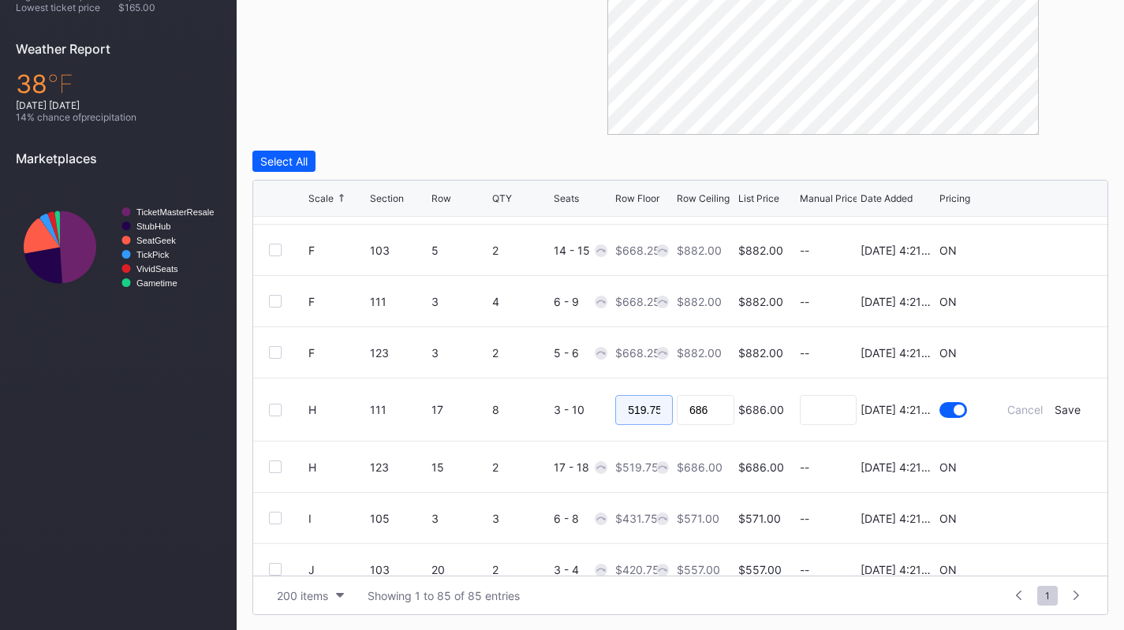
click at [647, 409] on input "519.75" at bounding box center [644, 410] width 58 height 30
type input "520"
type input "550"
click at [1060, 407] on div "Save" at bounding box center [1067, 409] width 26 height 13
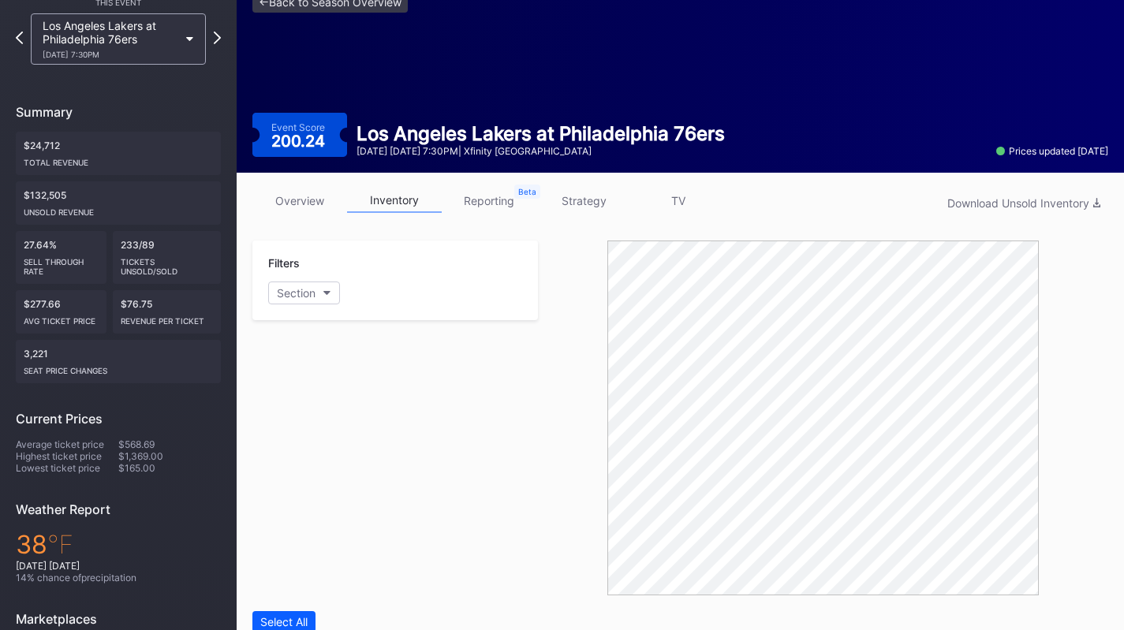
scroll to position [0, 0]
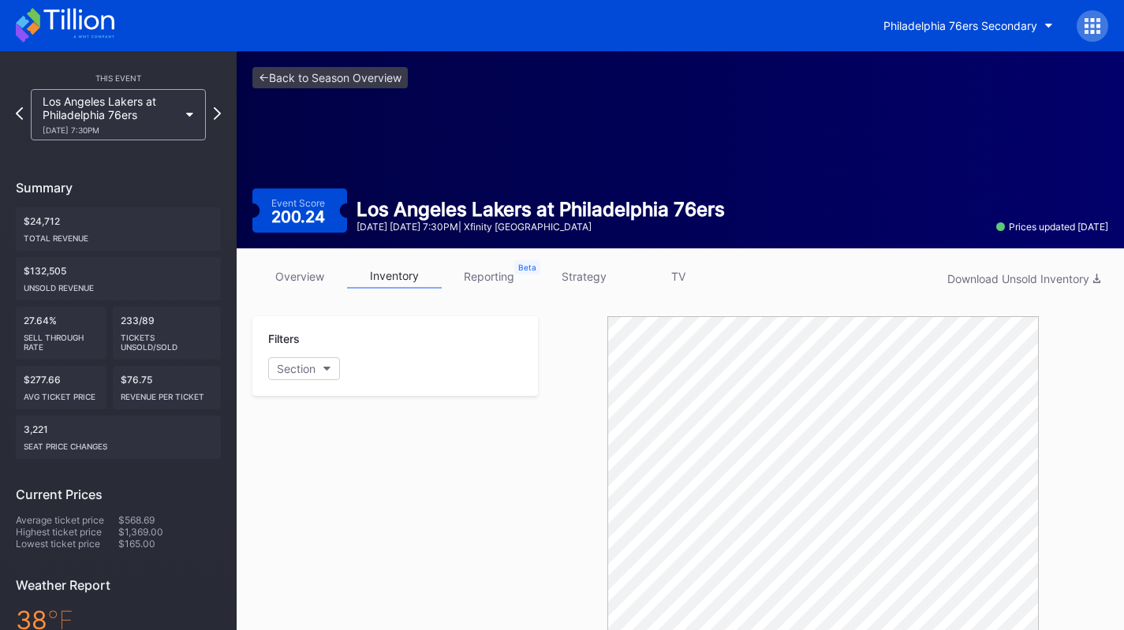
click at [151, 123] on div "Los Angeles Lakers at Philadelphia 76ers [DATE] 7:30PM" at bounding box center [111, 115] width 136 height 40
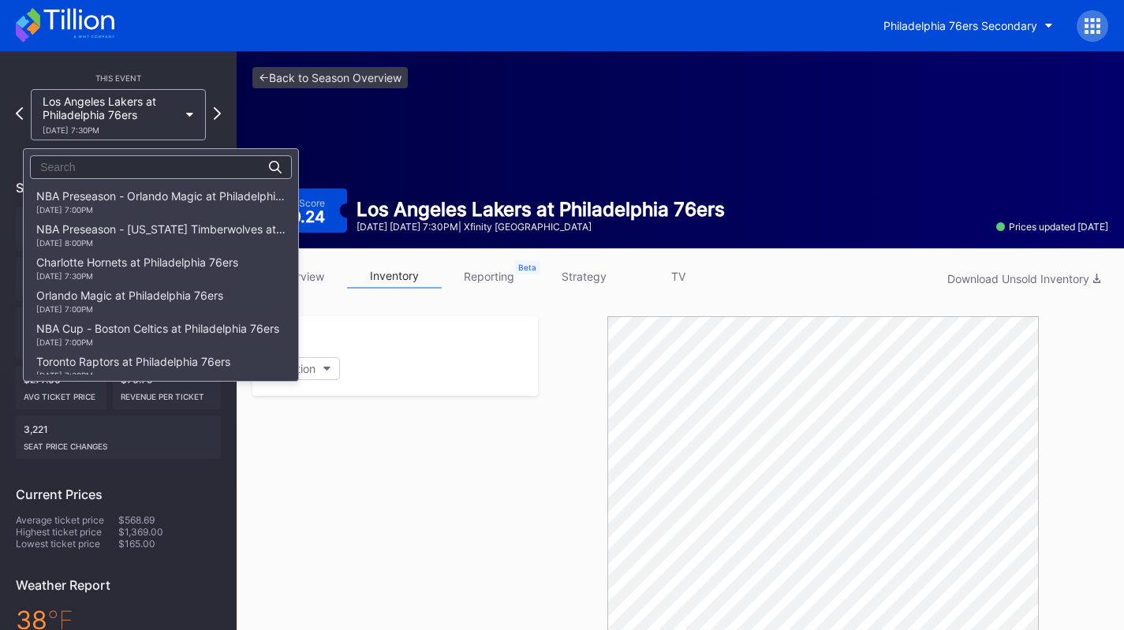
click at [168, 263] on div "Charlotte Hornets at Philadelphia 76ers [DATE] 7:30PM" at bounding box center [137, 268] width 202 height 25
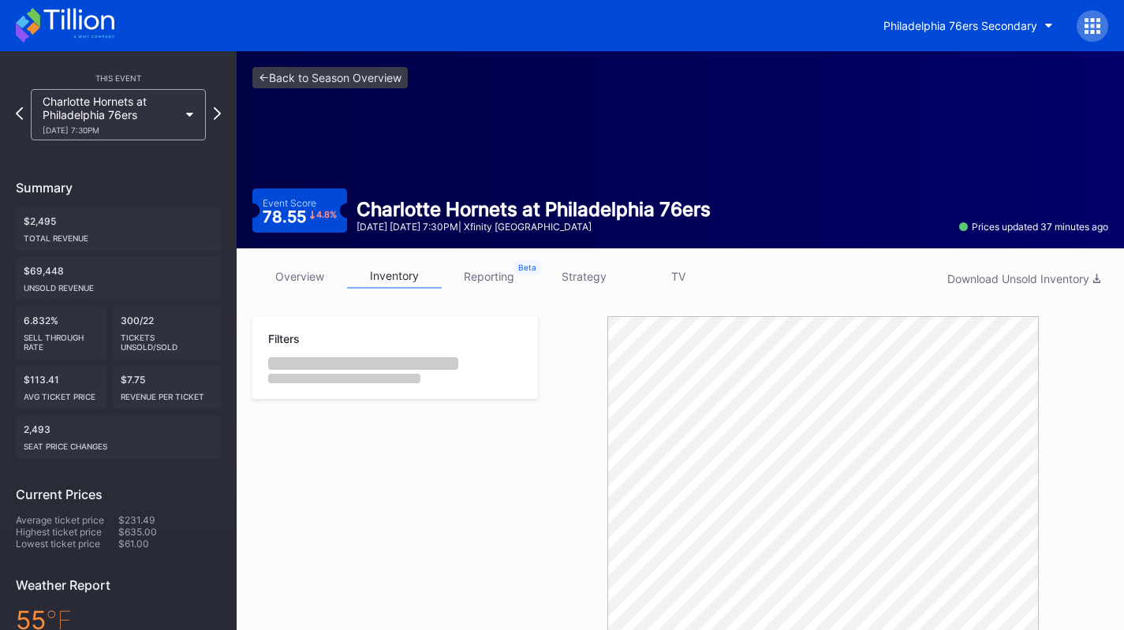
click at [168, 268] on div "$69,448 Unsold Revenue" at bounding box center [118, 278] width 205 height 43
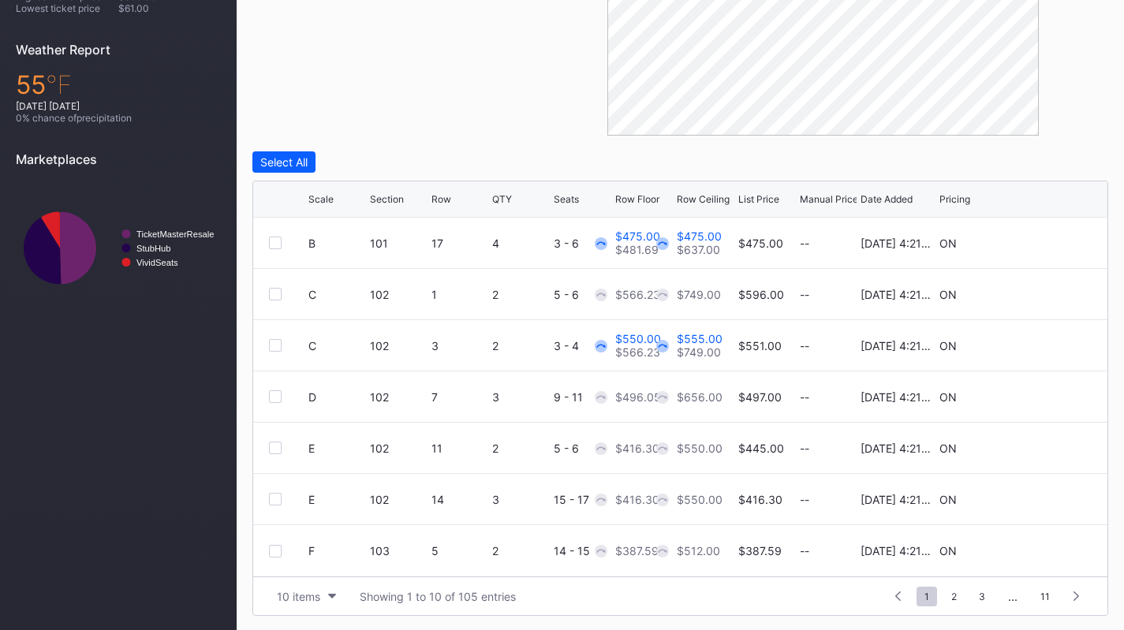
scroll to position [536, 0]
click at [331, 587] on button "10 items" at bounding box center [306, 595] width 75 height 21
click at [328, 557] on div "200 items" at bounding box center [306, 555] width 51 height 13
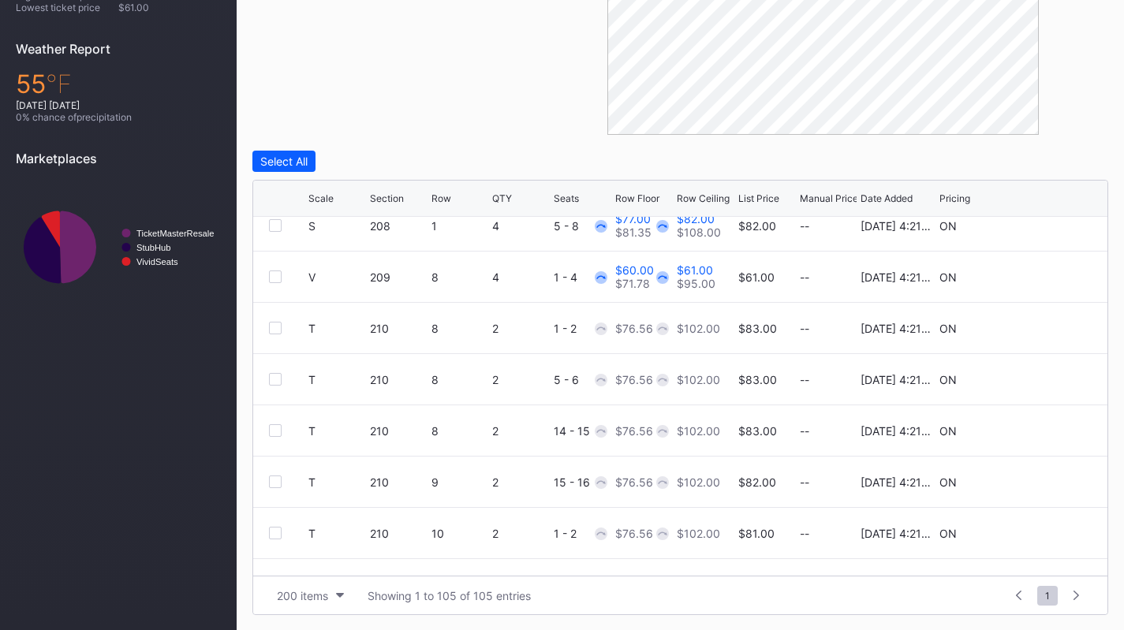
scroll to position [3899, 0]
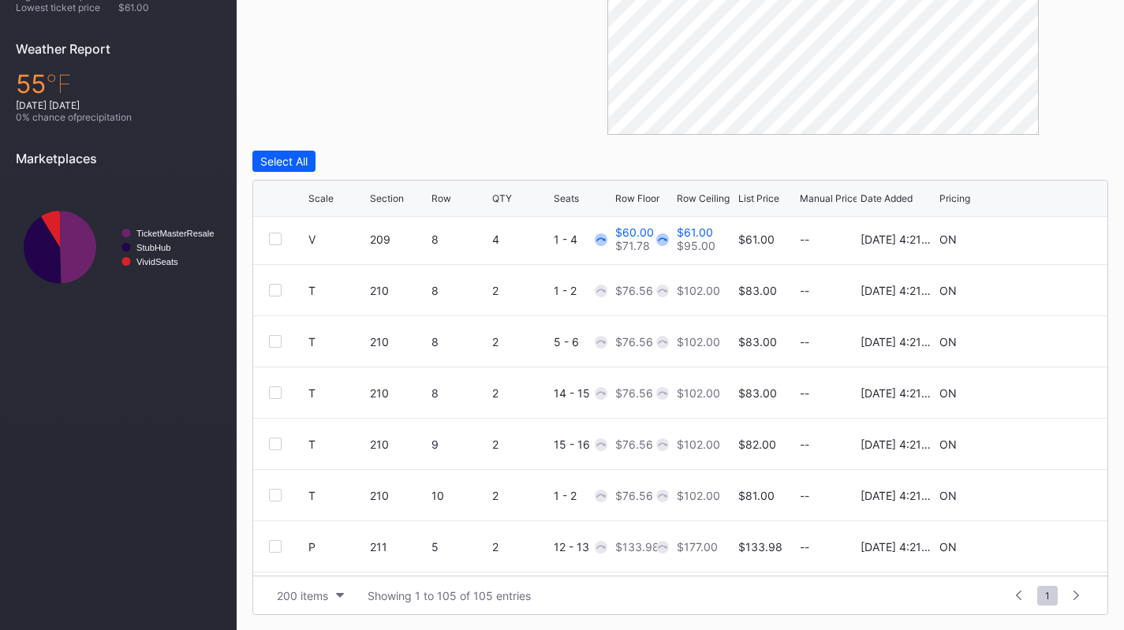
click at [510, 200] on div "QTY" at bounding box center [502, 198] width 20 height 12
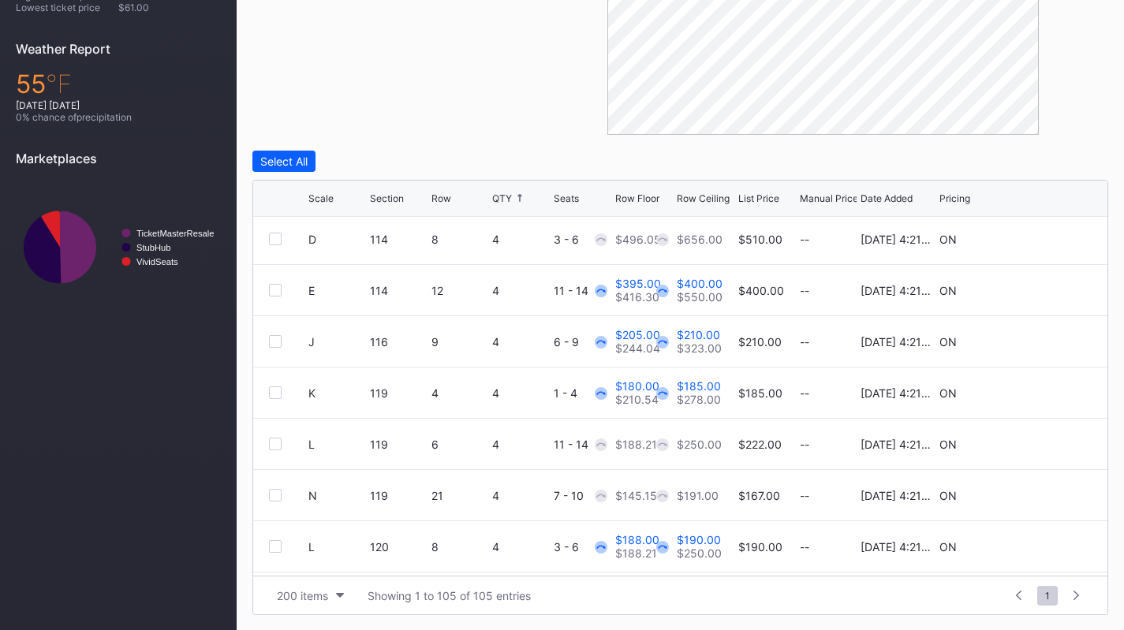
scroll to position [0, 0]
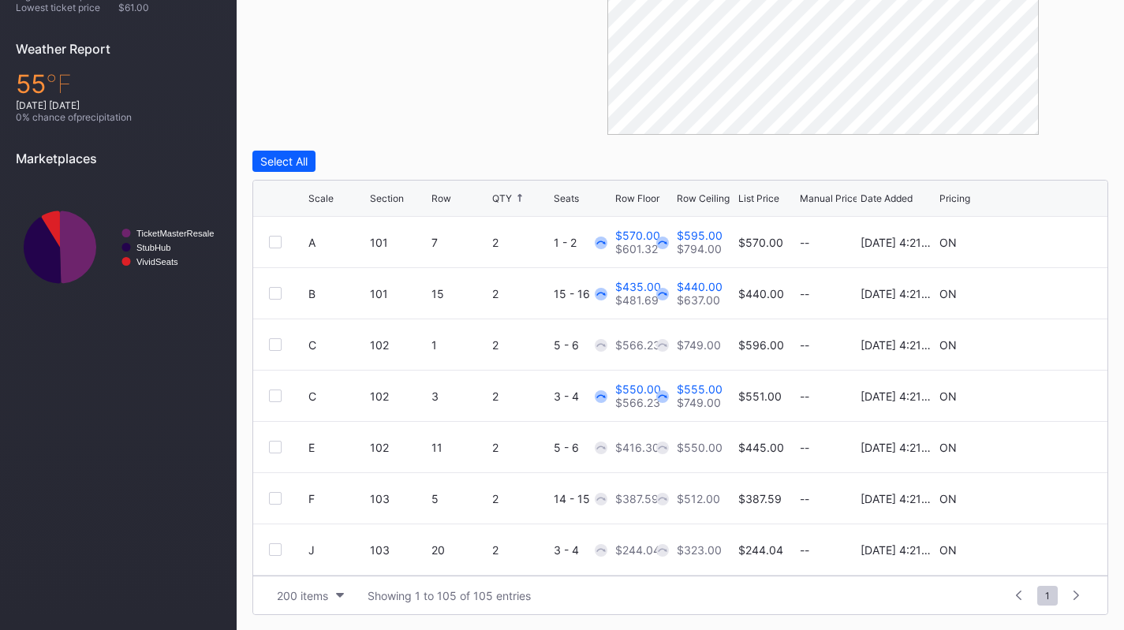
click at [509, 199] on div "QTY" at bounding box center [502, 198] width 20 height 12
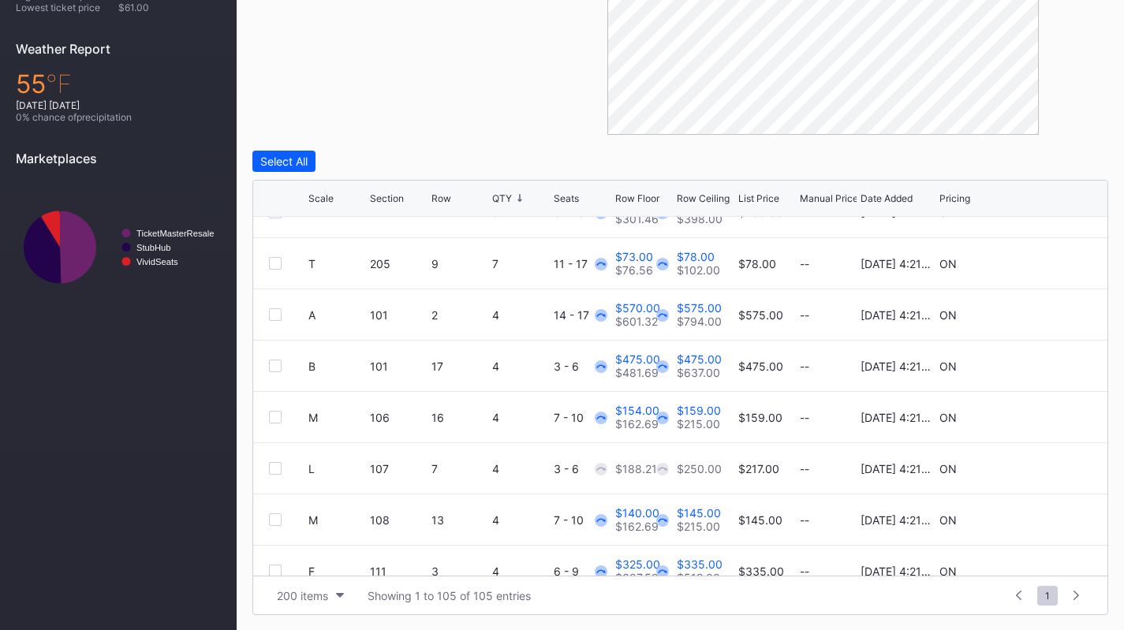
scroll to position [31, 0]
click at [1038, 258] on icon at bounding box center [1044, 263] width 12 height 12
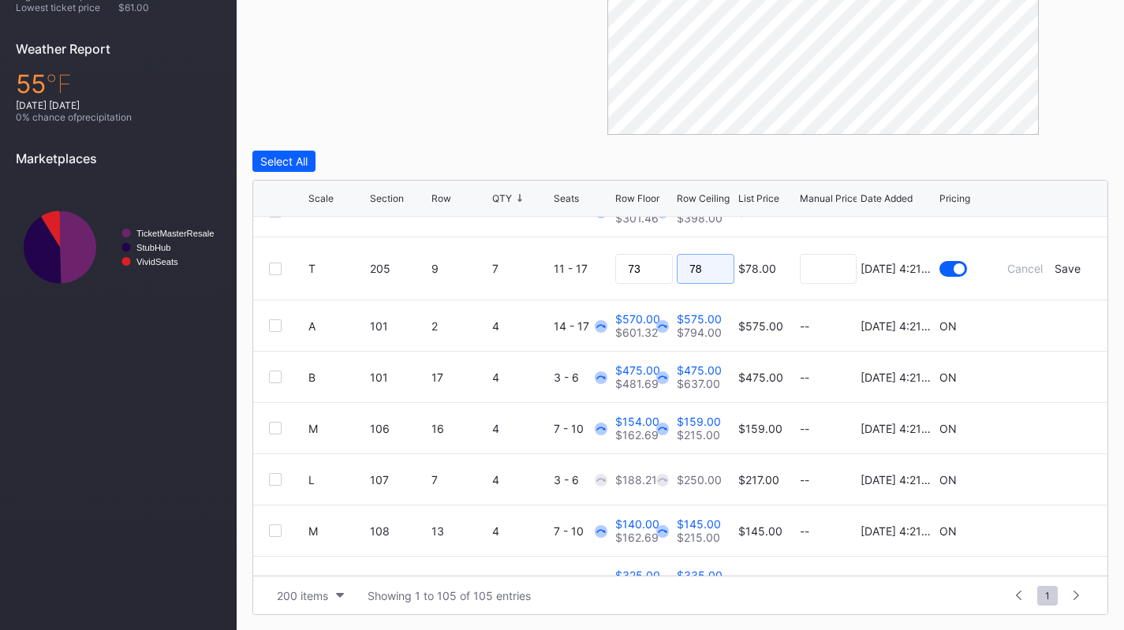
drag, startPoint x: 692, startPoint y: 263, endPoint x: 704, endPoint y: 259, distance: 13.0
click at [704, 259] on input "78" at bounding box center [706, 269] width 58 height 30
type input "75"
click at [1054, 265] on div "Save" at bounding box center [1067, 268] width 26 height 13
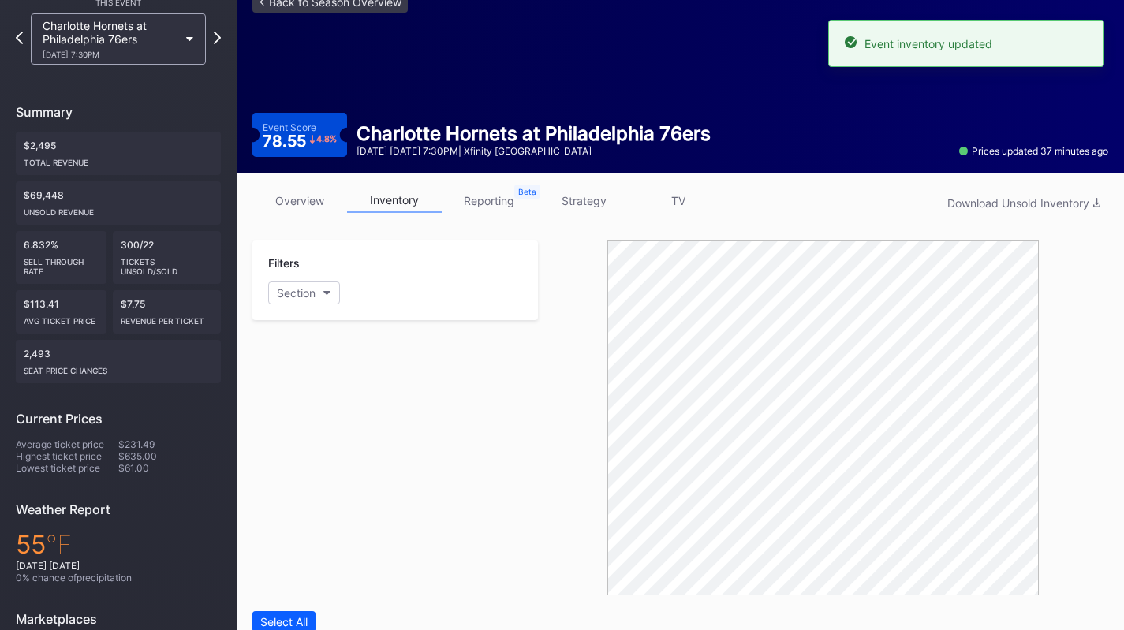
scroll to position [0, 0]
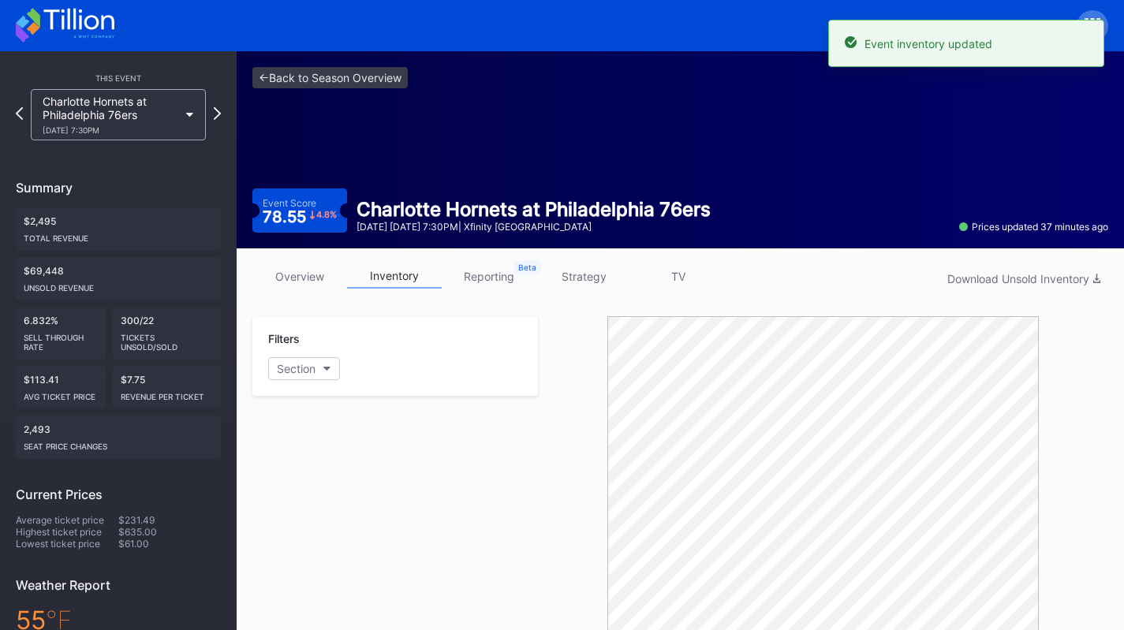
click at [90, 28] on icon at bounding box center [78, 19] width 70 height 21
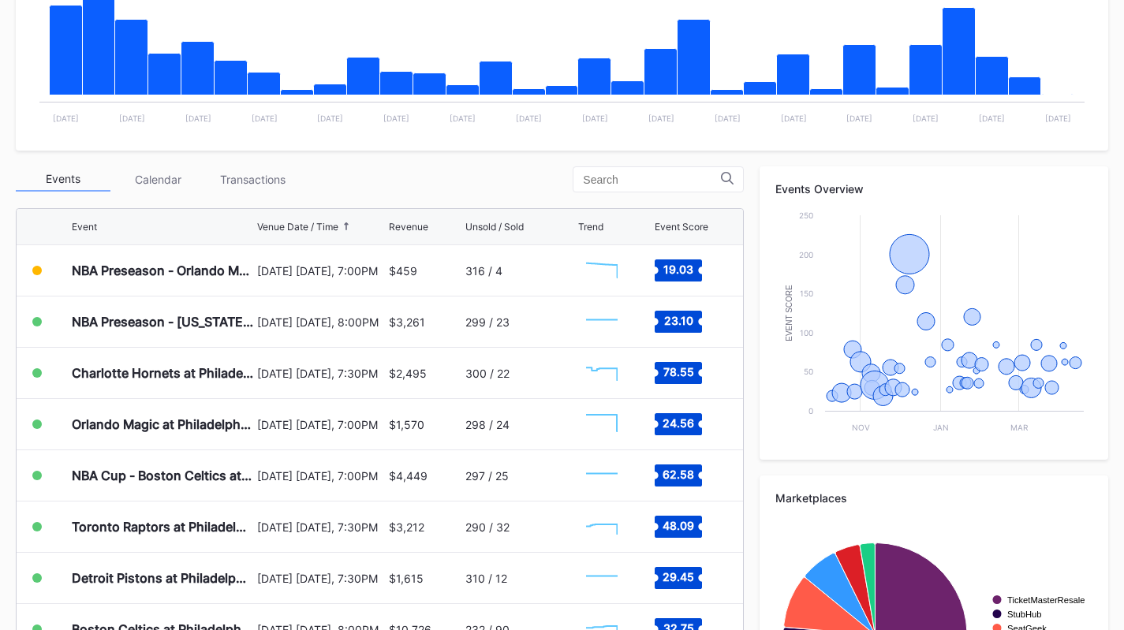
scroll to position [409, 0]
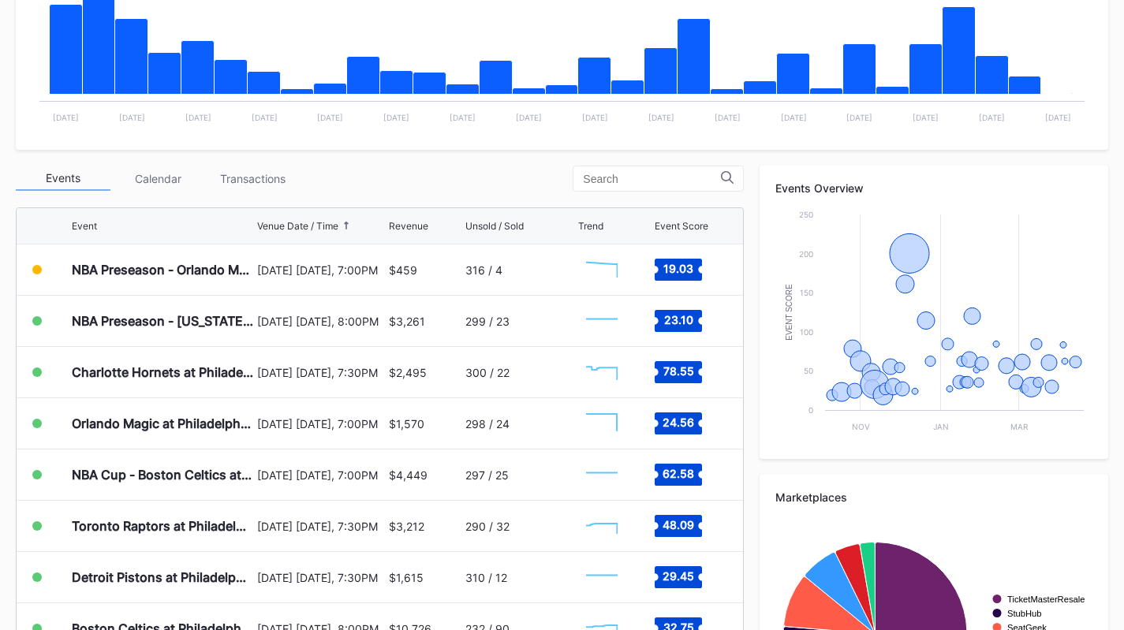
click at [256, 176] on div "Transactions" at bounding box center [252, 178] width 95 height 24
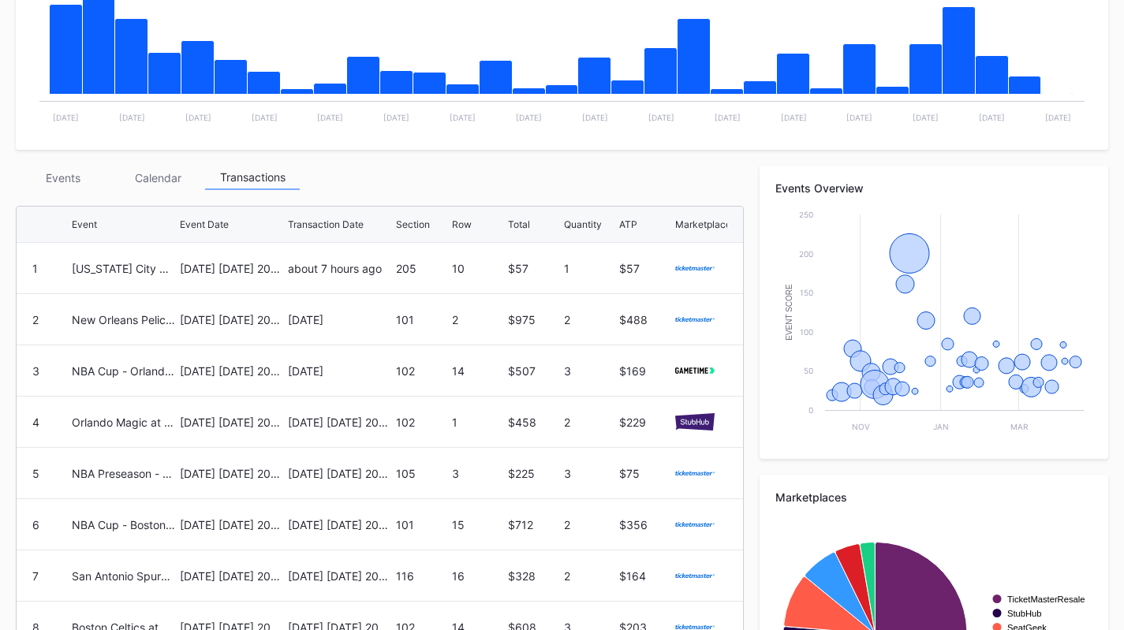
click at [54, 183] on div "Events" at bounding box center [63, 178] width 95 height 24
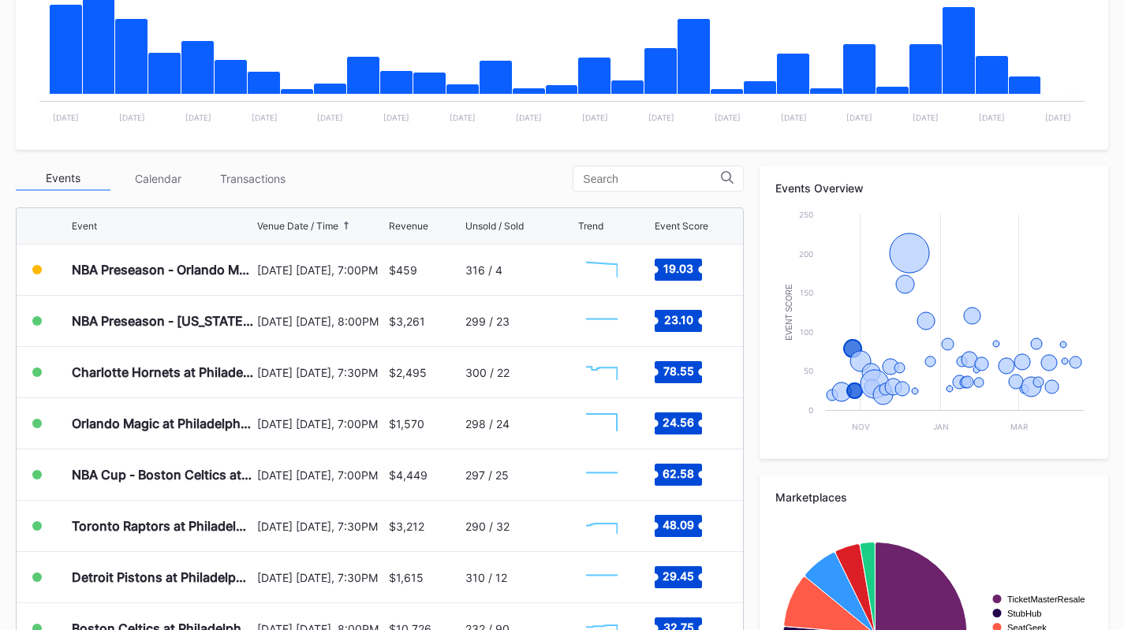
click at [133, 417] on div "Orlando Magic at Philadelphia 76ers" at bounding box center [162, 424] width 181 height 16
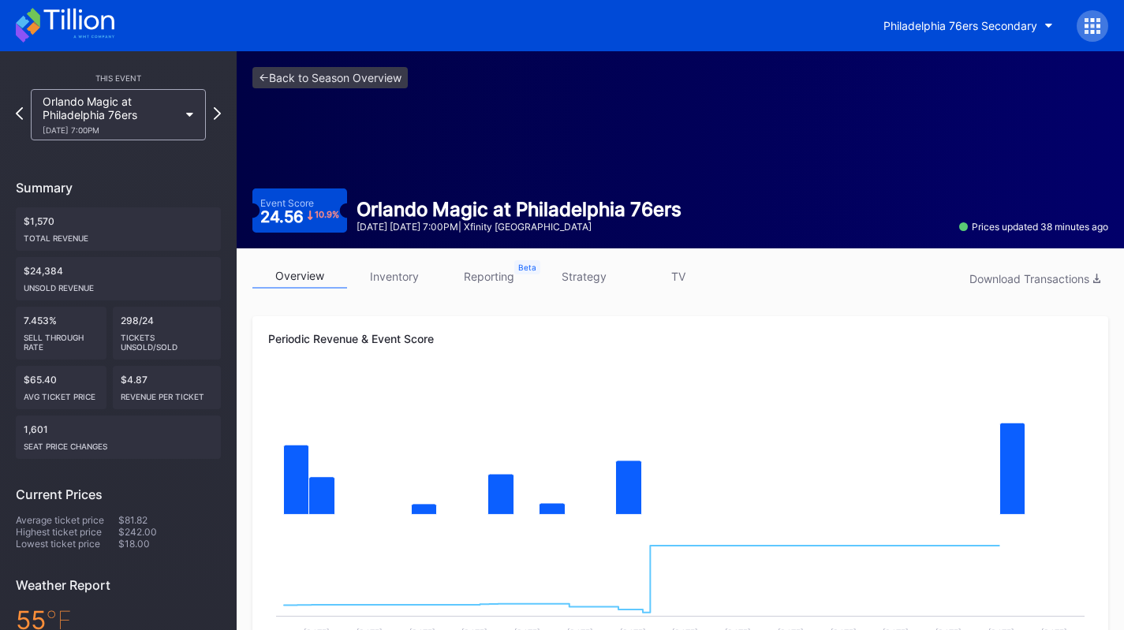
click at [394, 285] on link "inventory" at bounding box center [394, 276] width 95 height 24
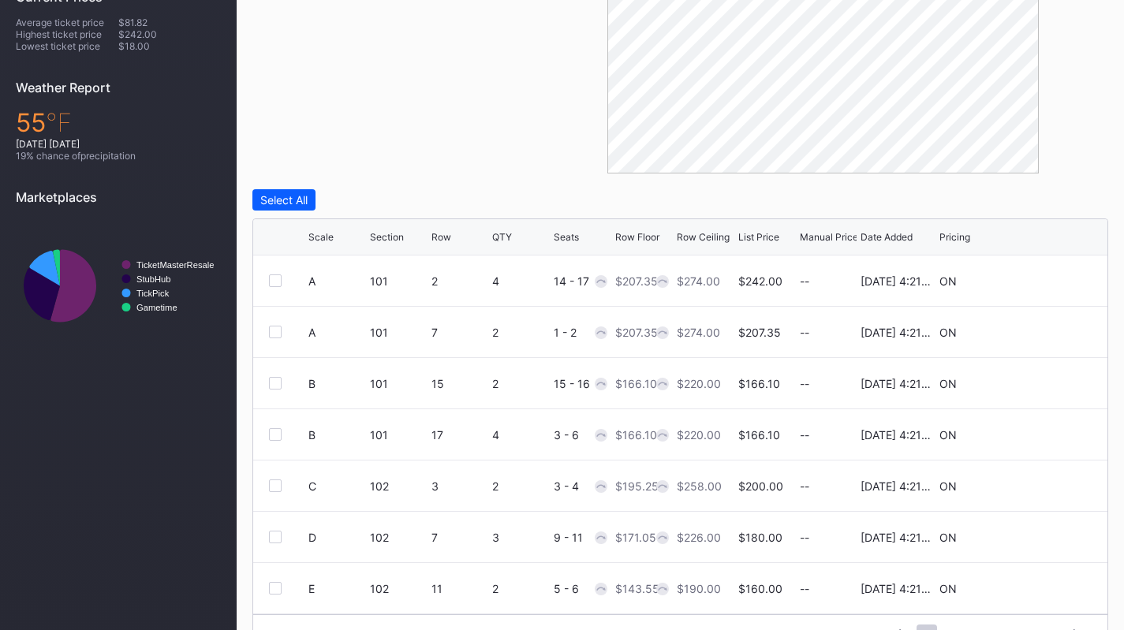
scroll to position [536, 0]
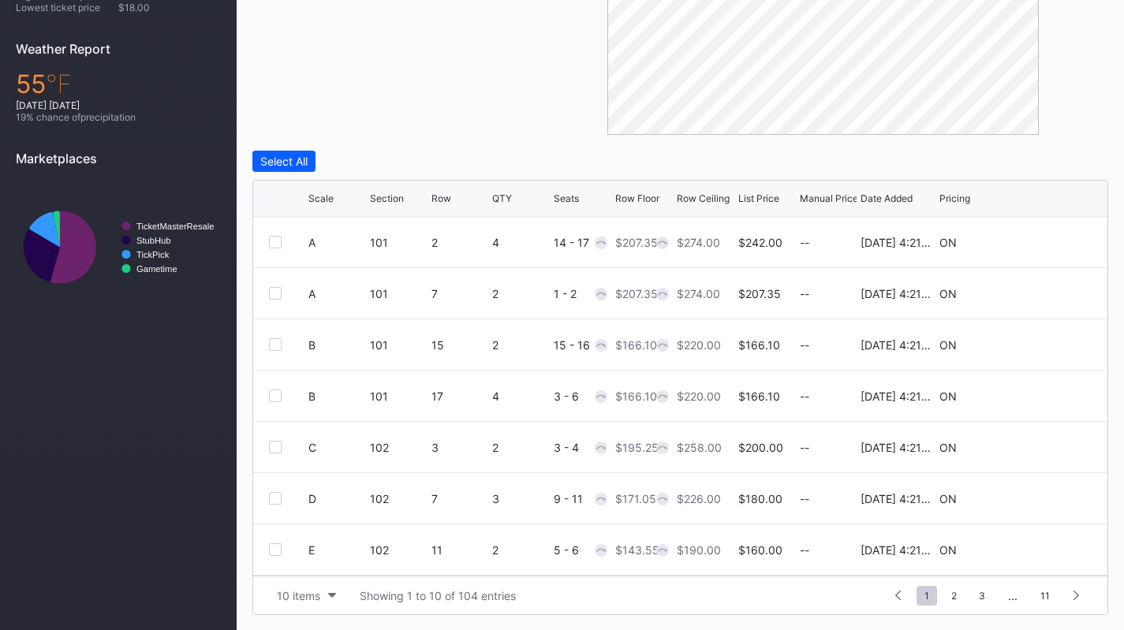
click at [287, 586] on button "10 items" at bounding box center [306, 595] width 75 height 21
click at [300, 562] on div "200 items" at bounding box center [306, 555] width 75 height 29
click at [334, 196] on div "Scale" at bounding box center [337, 198] width 58 height 12
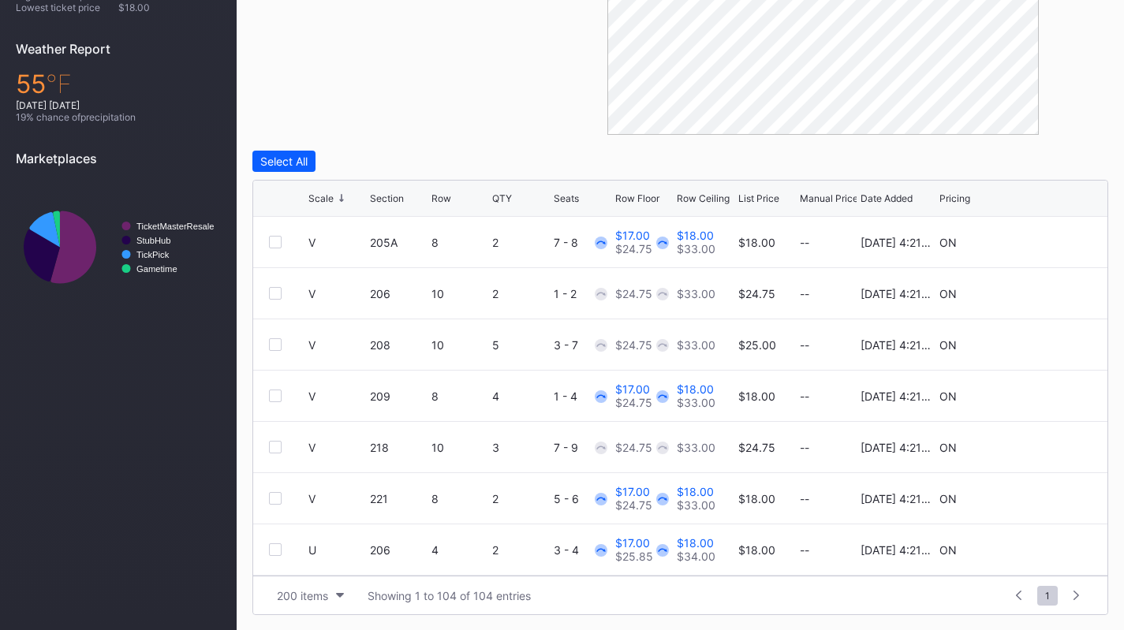
click at [334, 196] on div "Scale" at bounding box center [337, 198] width 58 height 12
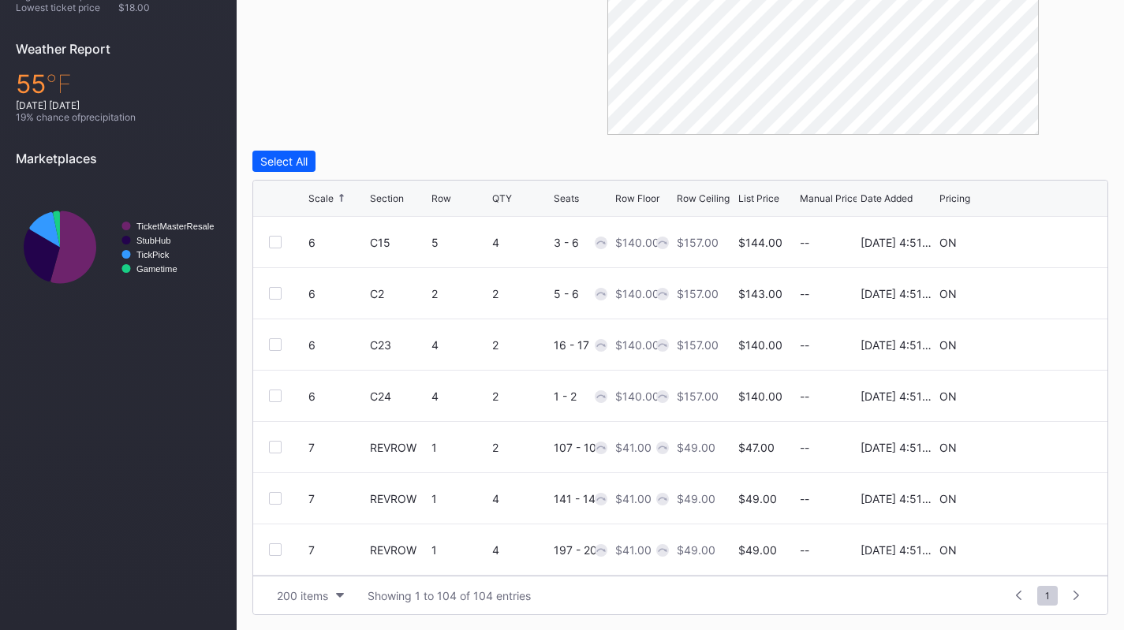
click at [282, 241] on div at bounding box center [288, 242] width 39 height 13
click at [274, 241] on div at bounding box center [275, 242] width 13 height 13
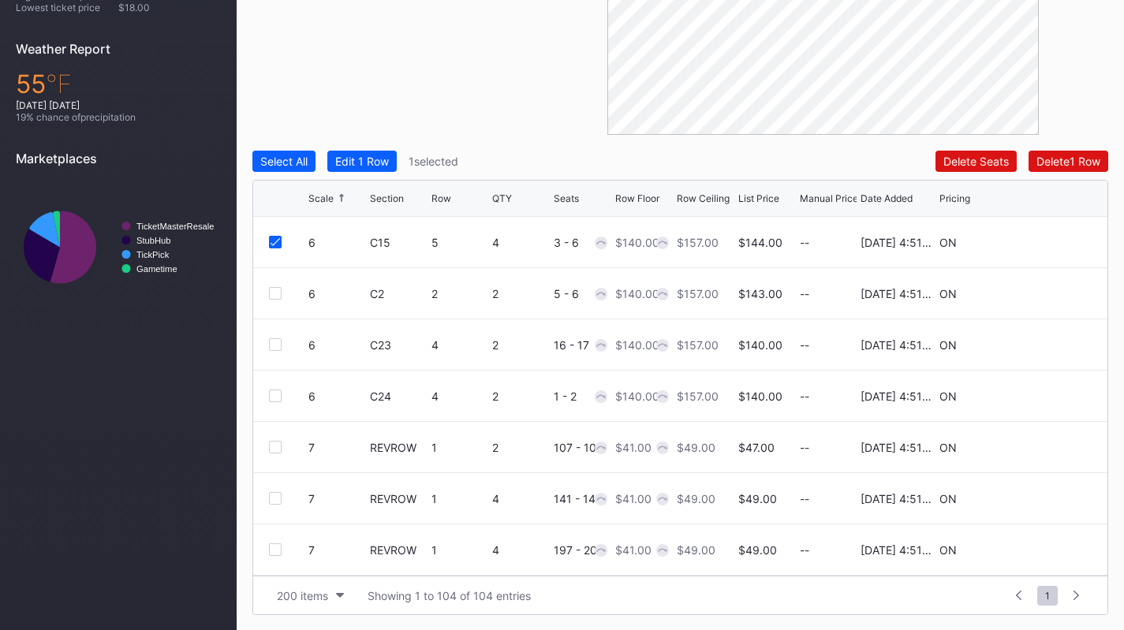
click at [273, 295] on div at bounding box center [275, 293] width 13 height 13
click at [361, 157] on div "Edit 2 Rows" at bounding box center [365, 161] width 60 height 13
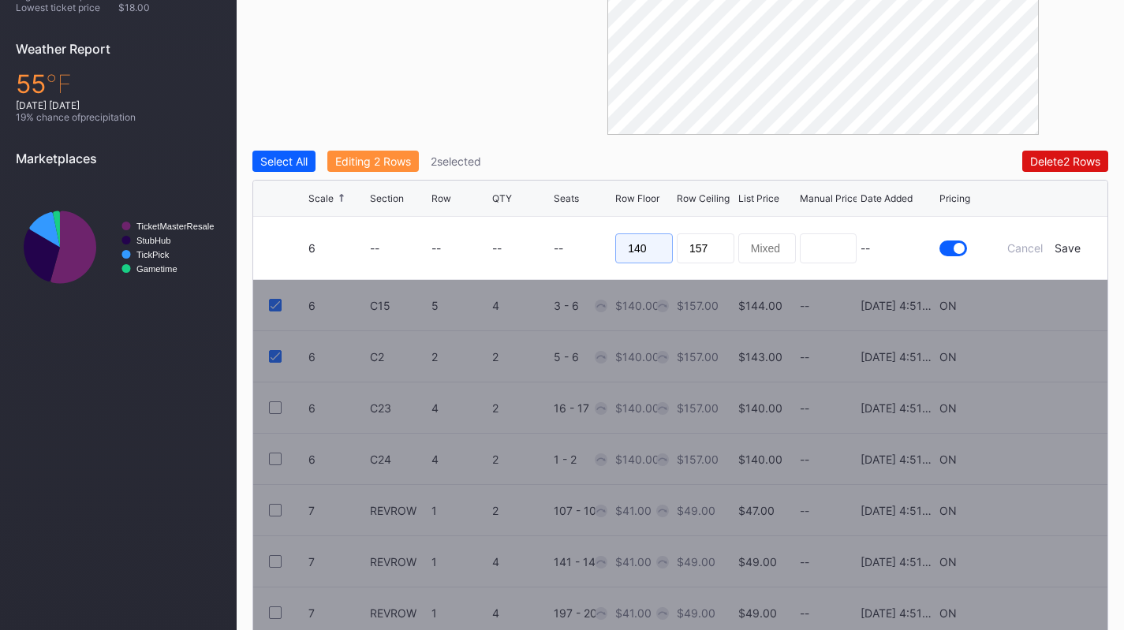
click at [645, 249] on input "140" at bounding box center [644, 248] width 58 height 30
type input "115"
type input "120"
click at [1065, 252] on div "Save" at bounding box center [1067, 247] width 26 height 13
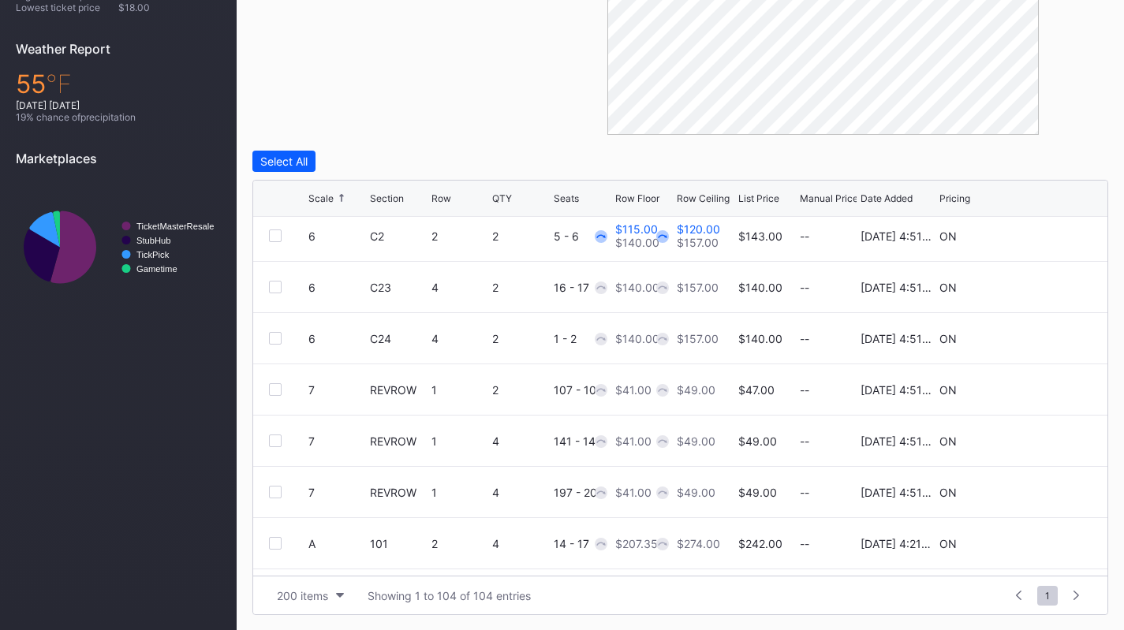
scroll to position [70, 0]
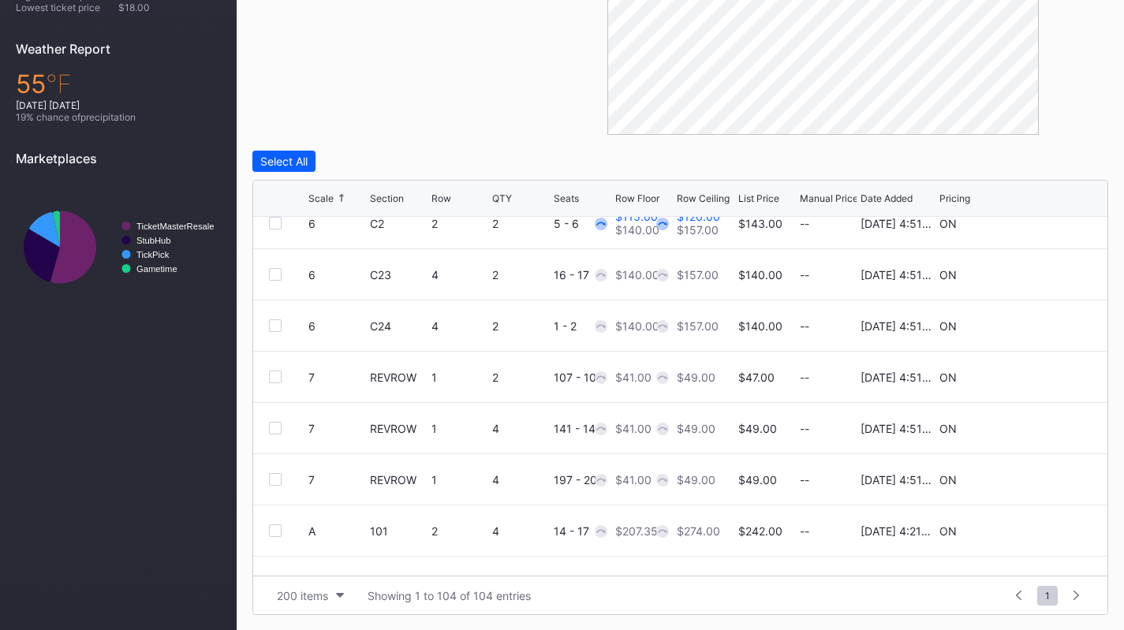
click at [276, 373] on div at bounding box center [275, 377] width 13 height 13
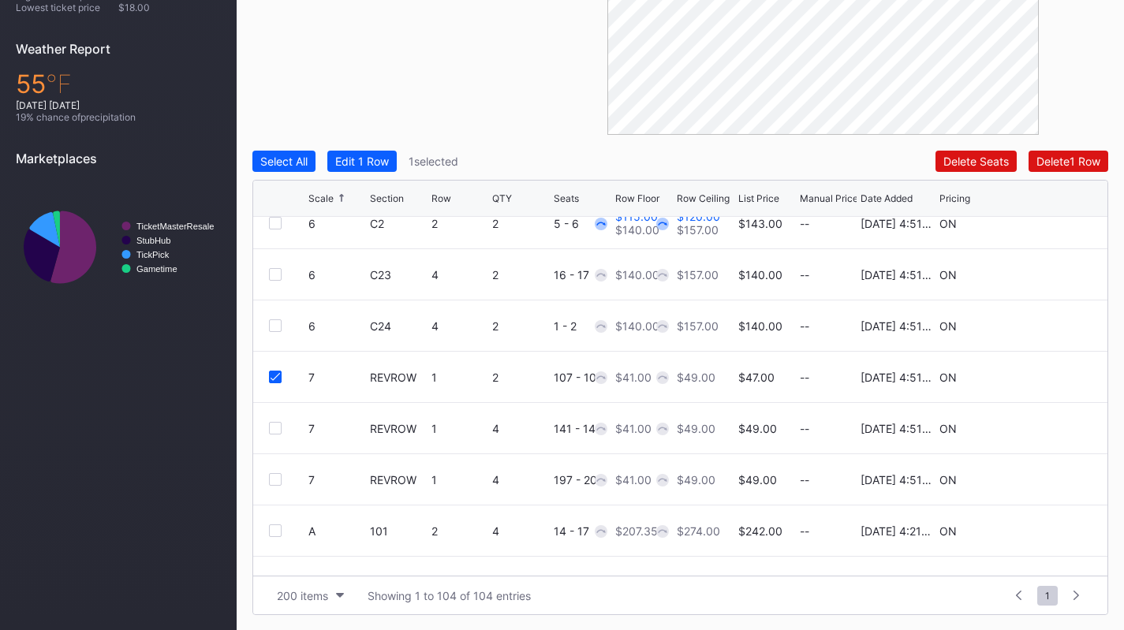
click at [277, 425] on div at bounding box center [275, 428] width 13 height 13
click at [384, 166] on div "Edit 2 Rows" at bounding box center [365, 161] width 60 height 13
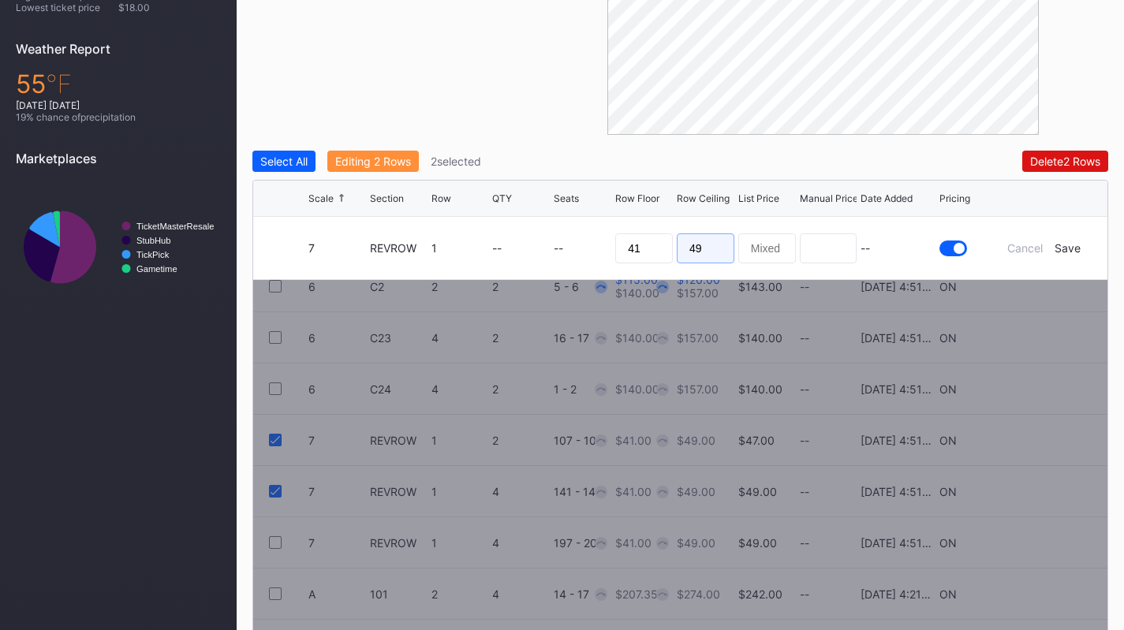
click at [699, 245] on input "49" at bounding box center [706, 248] width 58 height 30
type input "42"
click at [1058, 250] on div "Save" at bounding box center [1067, 247] width 26 height 13
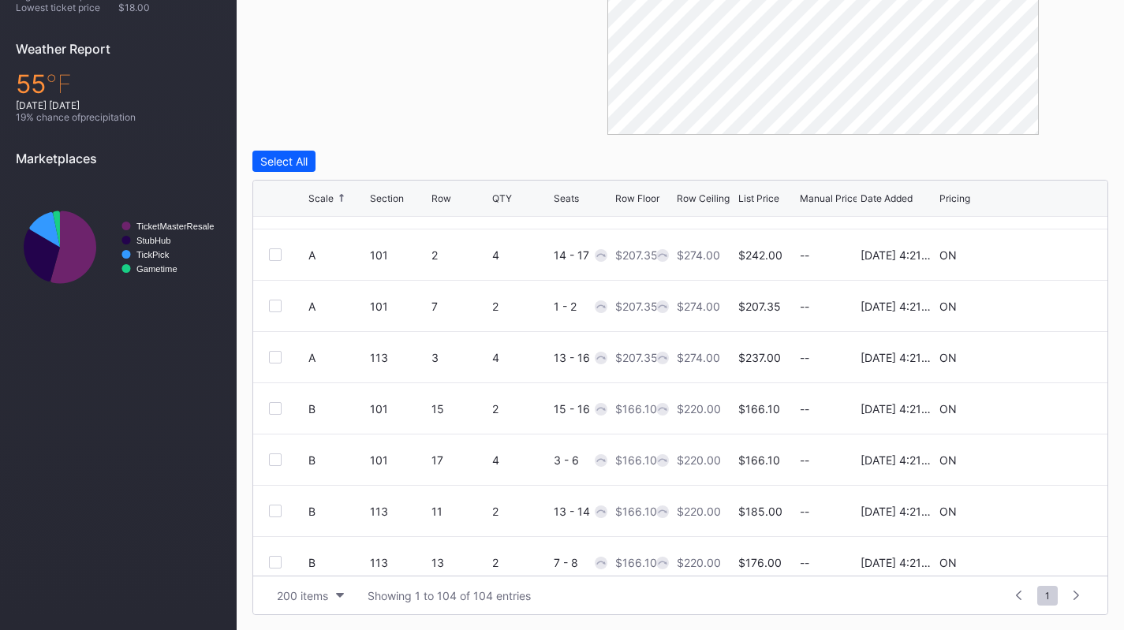
scroll to position [353, 0]
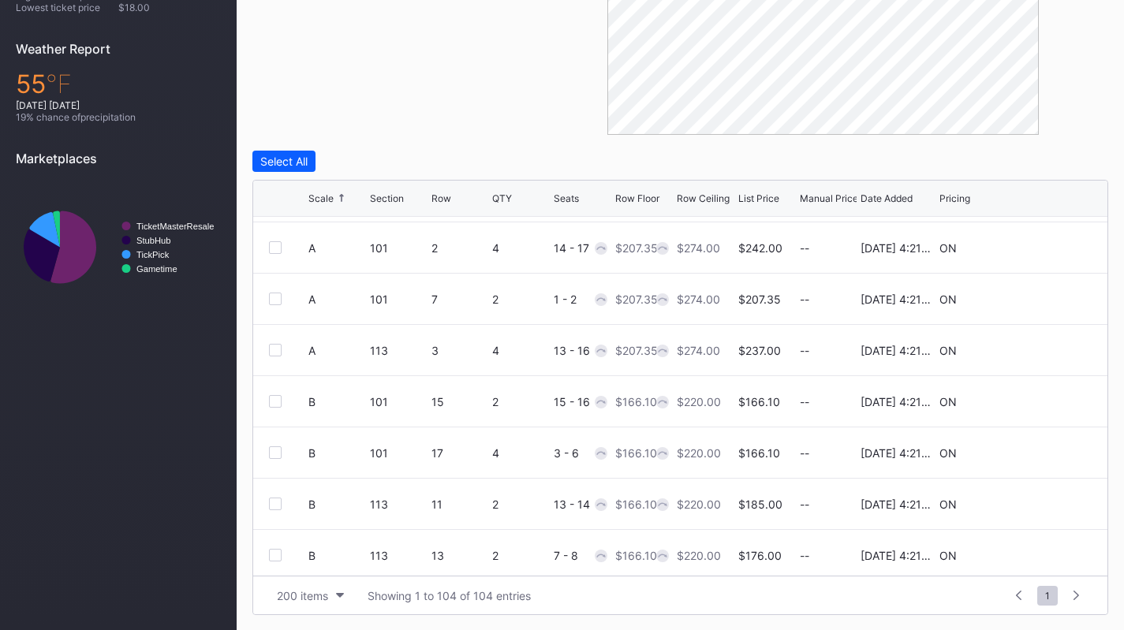
click at [1038, 295] on icon at bounding box center [1044, 299] width 12 height 12
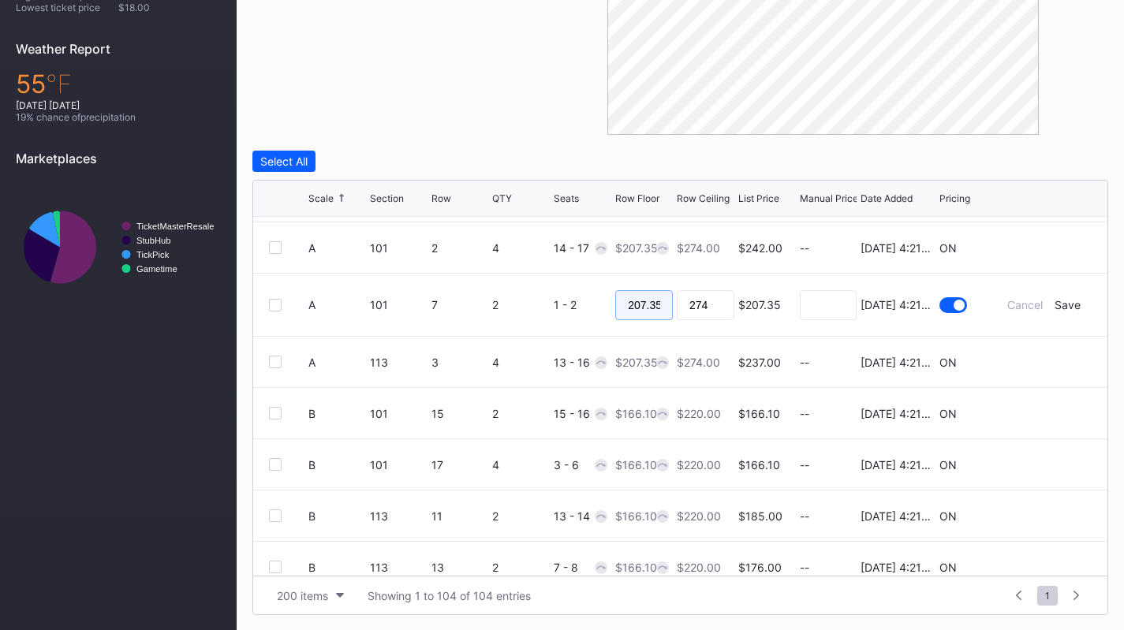
click at [637, 311] on input "207.35" at bounding box center [644, 305] width 58 height 30
type input "200"
type input "204"
click at [1054, 308] on div "Save" at bounding box center [1067, 304] width 26 height 13
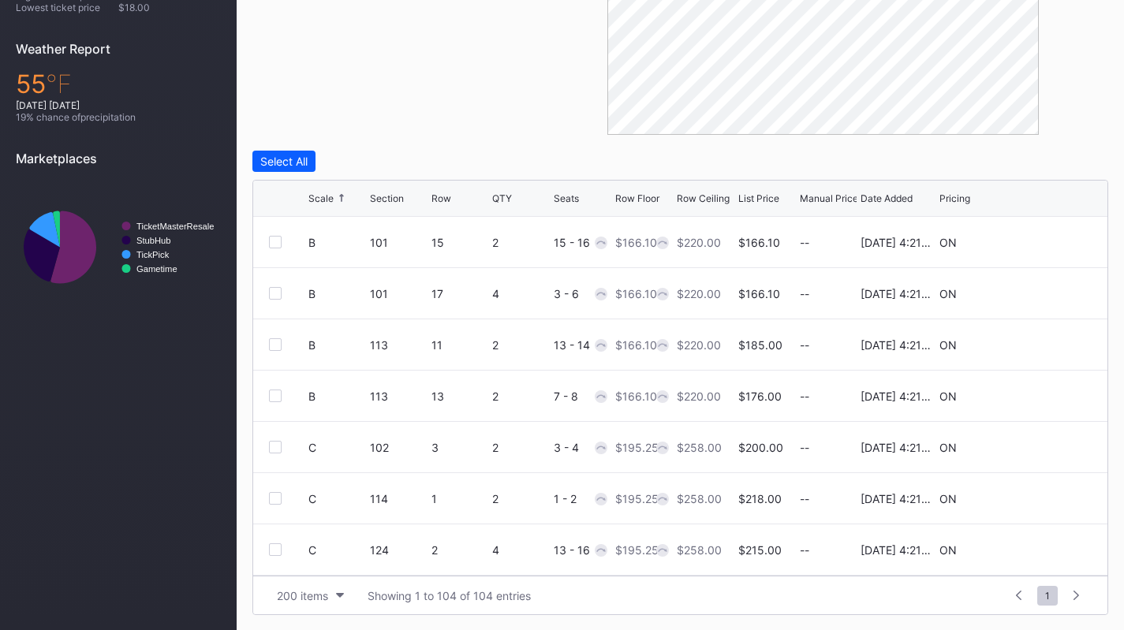
scroll to position [513, 0]
click at [1038, 289] on icon at bounding box center [1044, 293] width 12 height 12
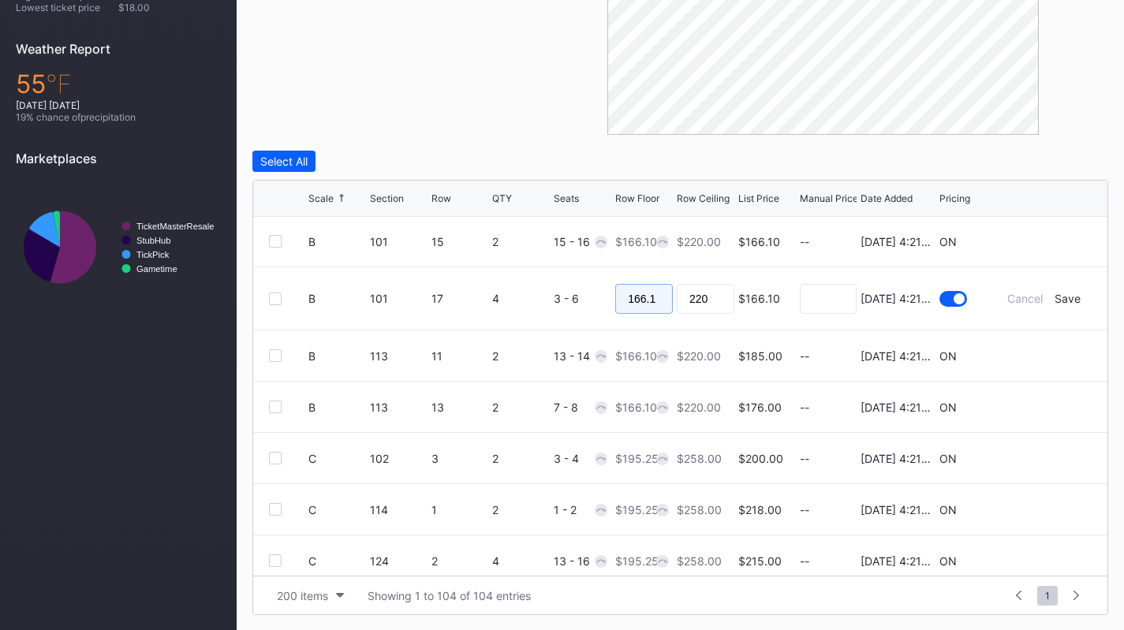
click at [641, 296] on input "166.1" at bounding box center [644, 299] width 58 height 30
type input "150"
type input "155"
click at [1057, 300] on div "Save" at bounding box center [1067, 298] width 26 height 13
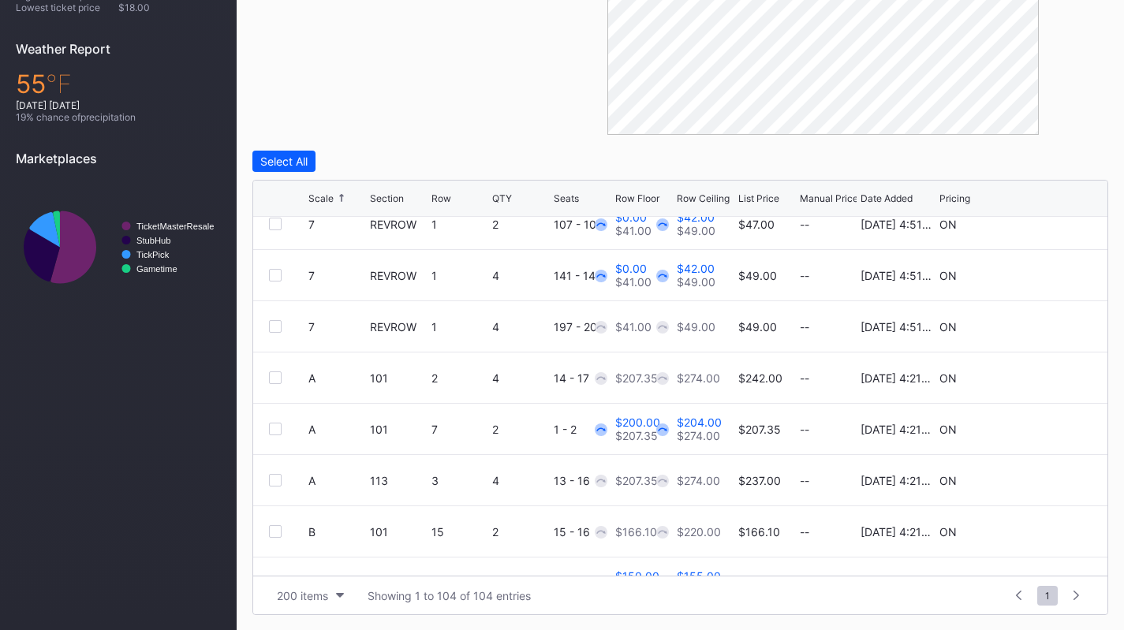
scroll to position [222, 0]
click at [1038, 273] on icon at bounding box center [1044, 277] width 12 height 12
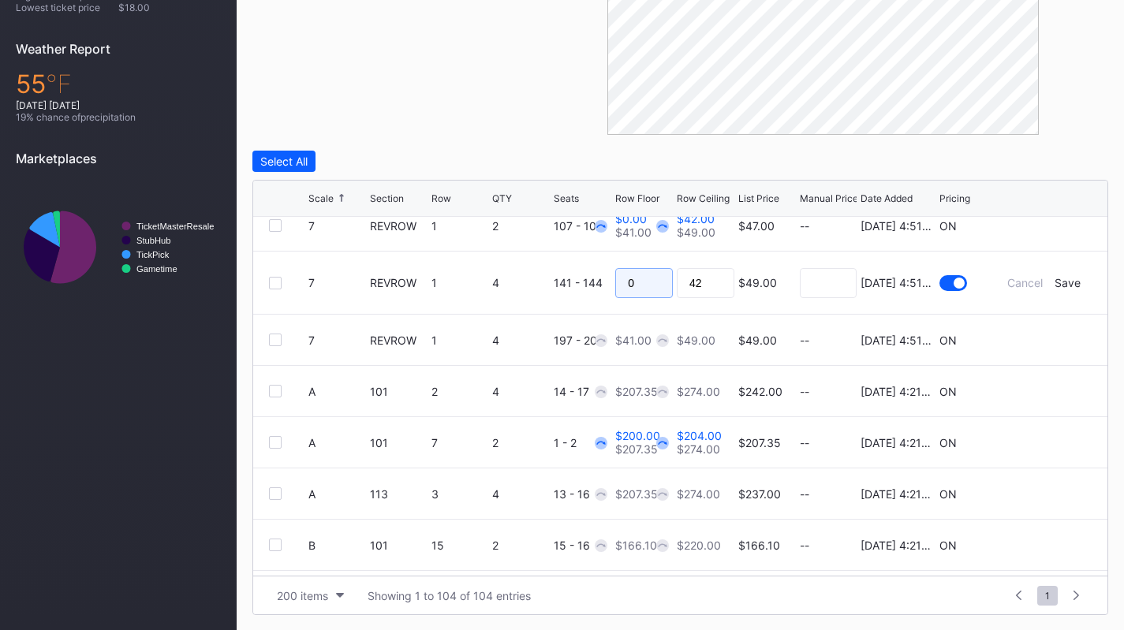
click at [631, 285] on input "0" at bounding box center [644, 283] width 58 height 30
type input "41"
click at [1056, 288] on div "Save" at bounding box center [1067, 282] width 26 height 13
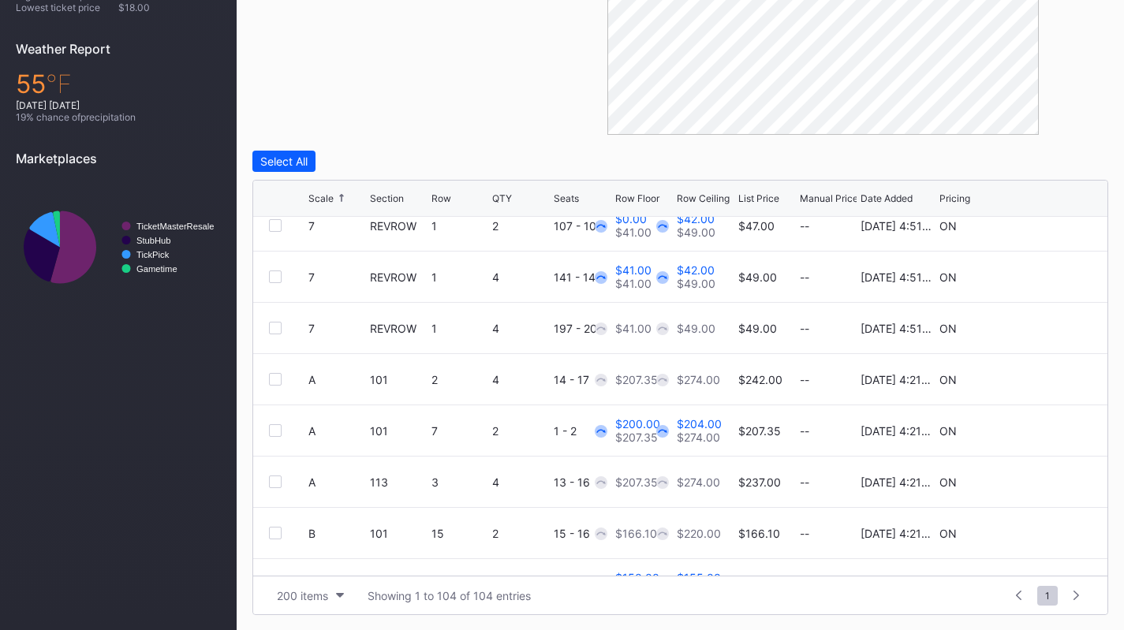
scroll to position [0, 0]
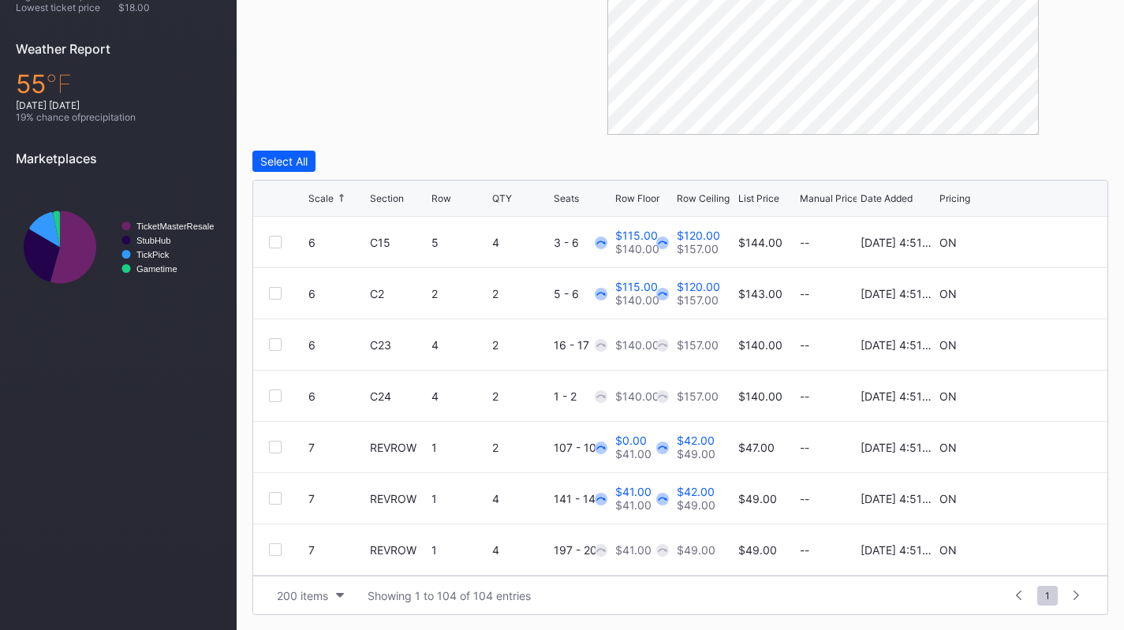
click at [1038, 443] on icon at bounding box center [1044, 447] width 12 height 12
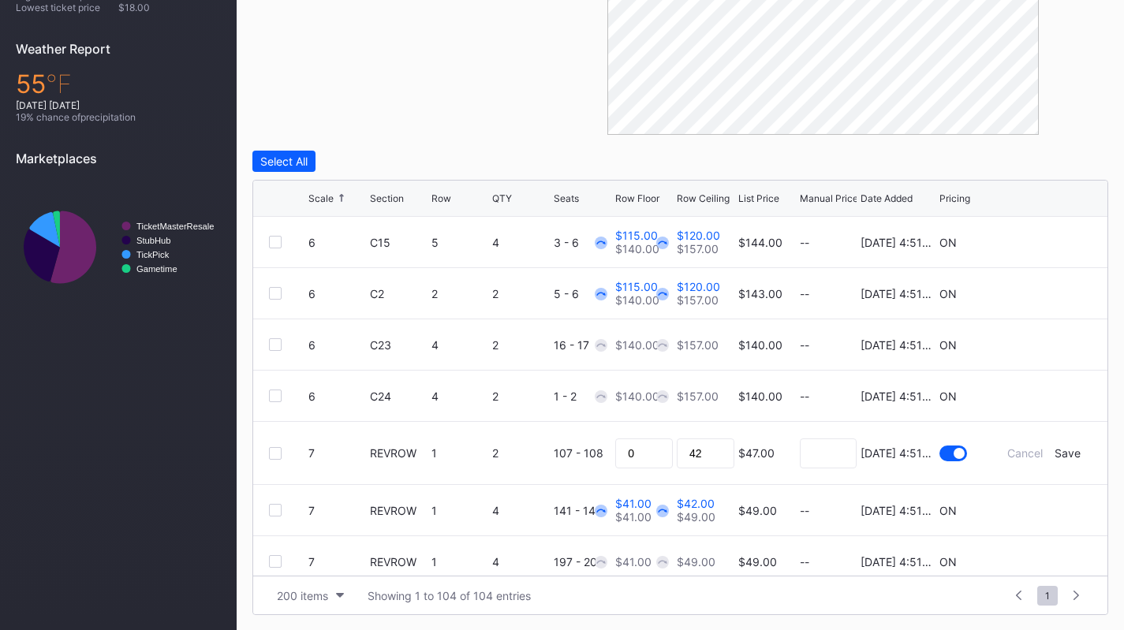
click at [645, 474] on div "0" at bounding box center [644, 453] width 58 height 62
click at [640, 449] on input "0" at bounding box center [644, 453] width 58 height 30
type input "41"
click at [1058, 457] on div "Save" at bounding box center [1067, 452] width 26 height 13
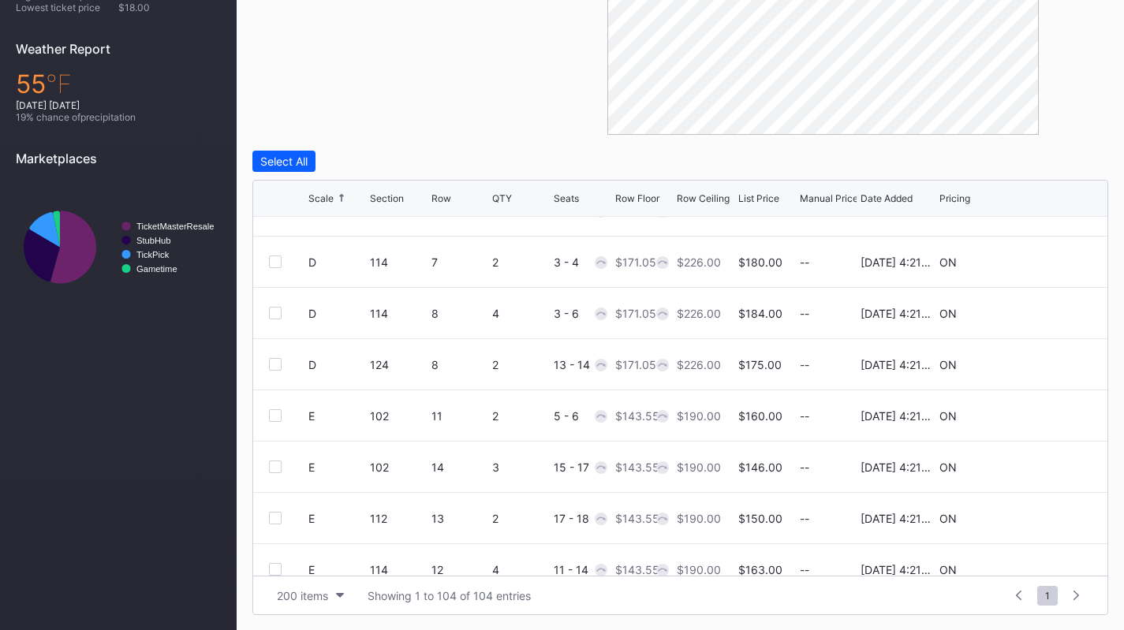
scroll to position [953, 0]
click at [1038, 312] on icon at bounding box center [1044, 314] width 12 height 12
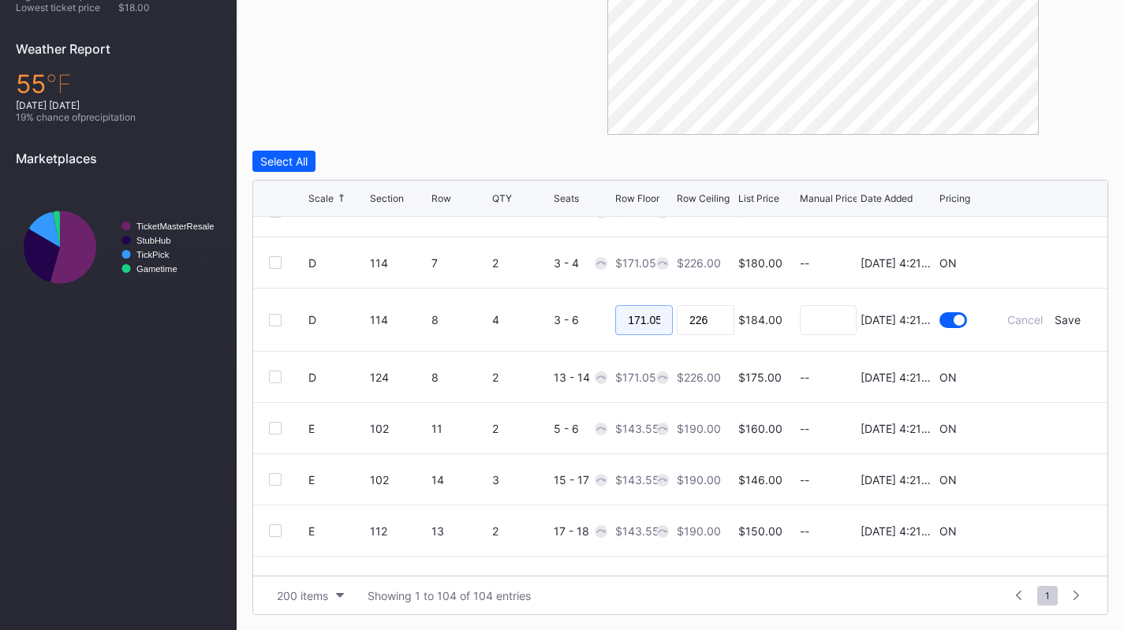
click at [656, 306] on input "171.05" at bounding box center [644, 320] width 58 height 30
type input "165"
type input "170"
click at [1063, 323] on div "Save" at bounding box center [1067, 319] width 26 height 13
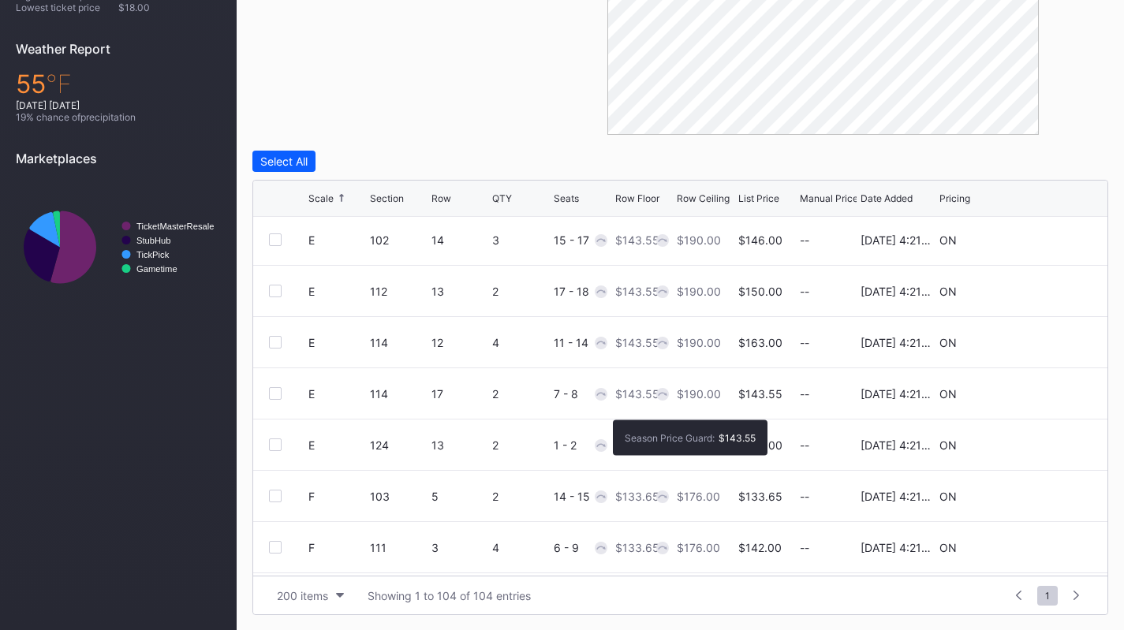
scroll to position [1184, 0]
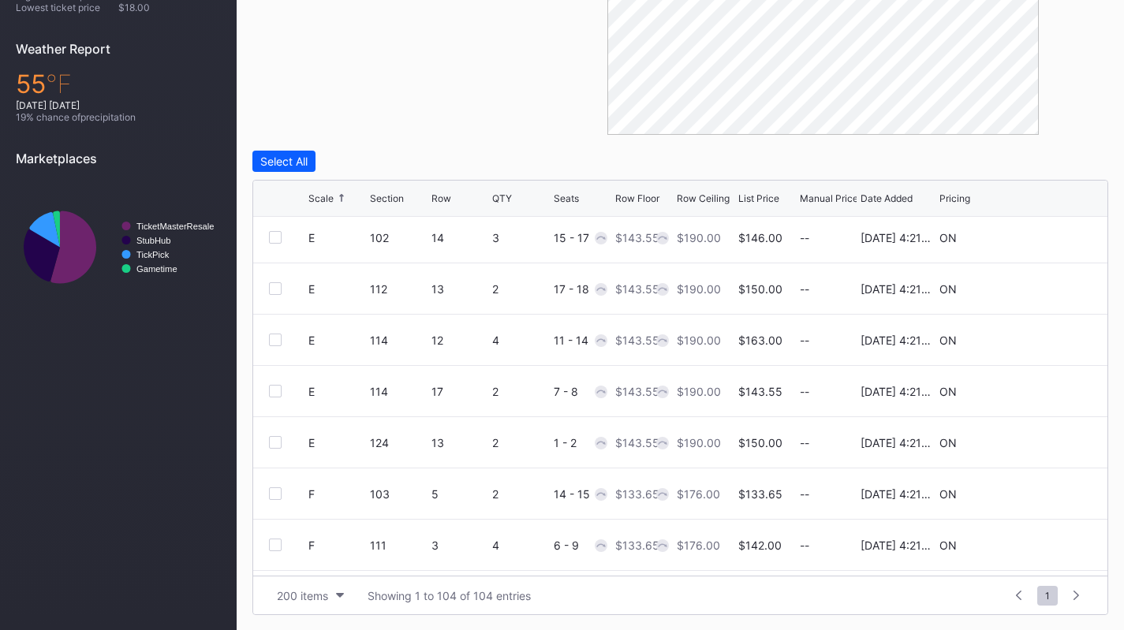
click at [1031, 332] on div "E 114 12 4 11 - 14 $143.55 $190.00 $163.00 -- [DATE] 4:21PM ON" at bounding box center [680, 340] width 854 height 51
click at [1038, 337] on icon at bounding box center [1044, 340] width 12 height 12
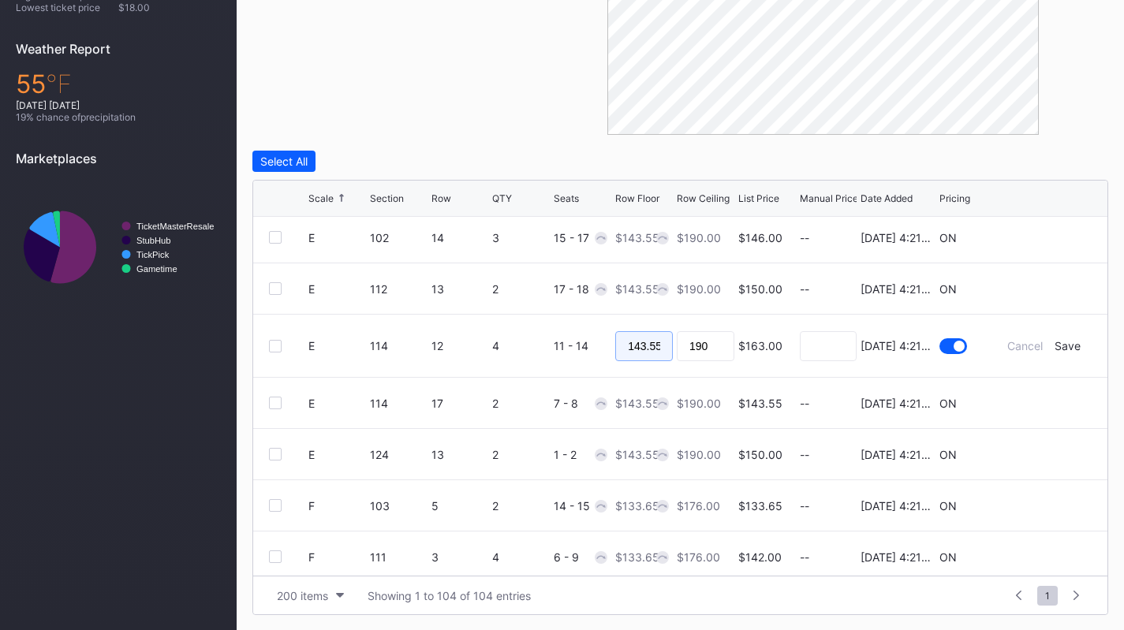
click at [644, 333] on input "143.55" at bounding box center [644, 346] width 58 height 30
type input "135"
type input "140"
click at [1054, 349] on div "Save" at bounding box center [1067, 345] width 26 height 13
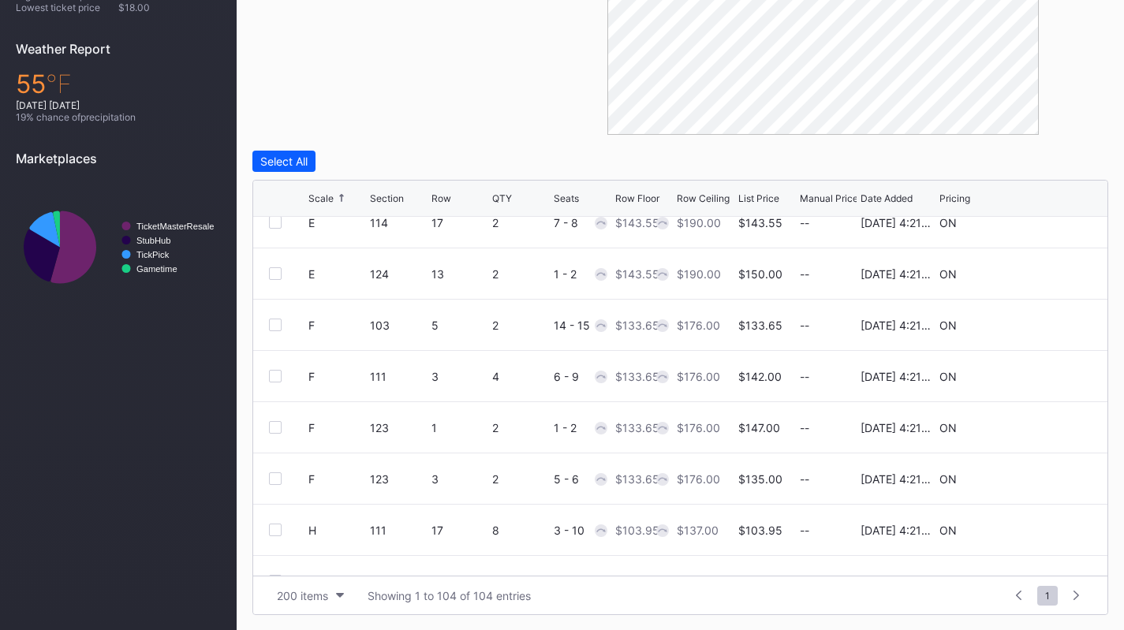
scroll to position [1362, 0]
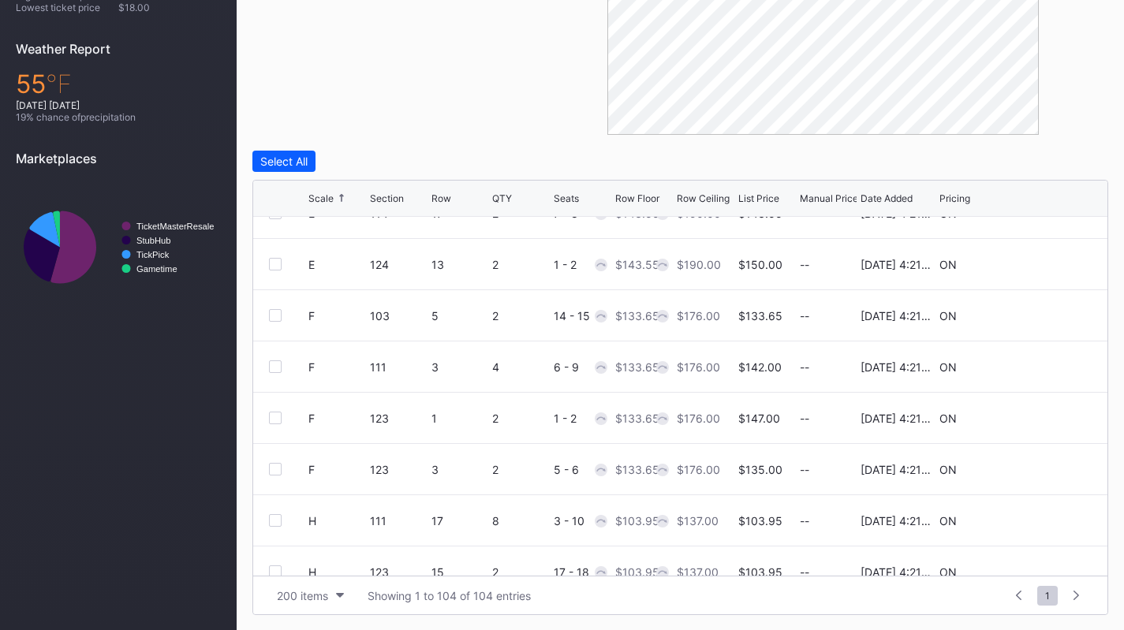
click at [1038, 365] on icon at bounding box center [1044, 366] width 12 height 12
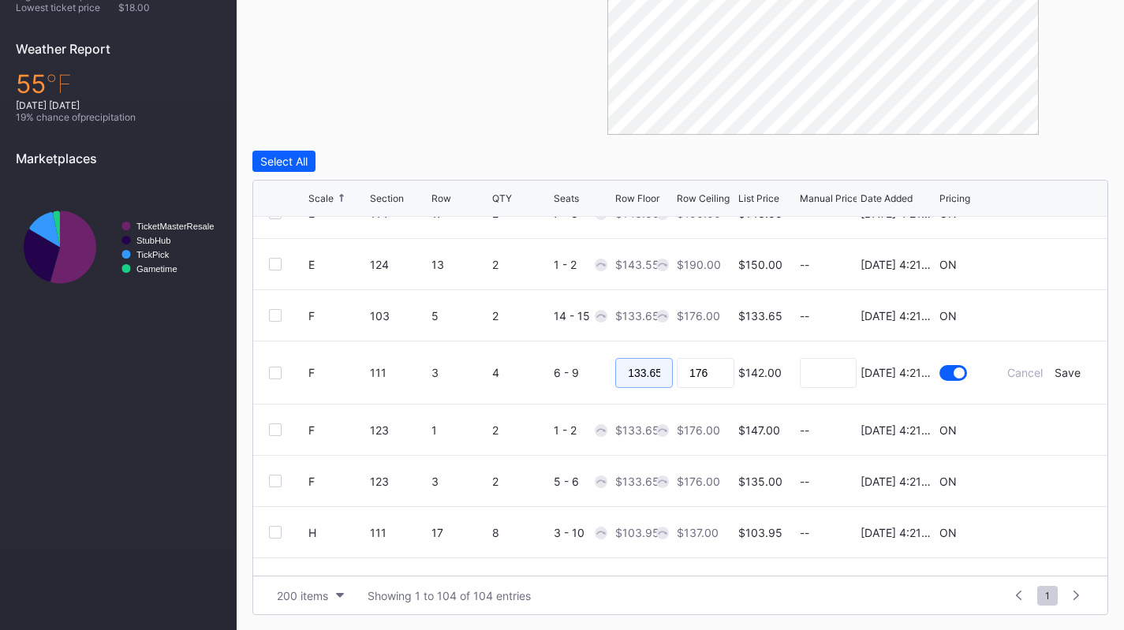
click at [658, 359] on input "133.65" at bounding box center [644, 373] width 58 height 30
type input "q"
type input "125"
type input "130"
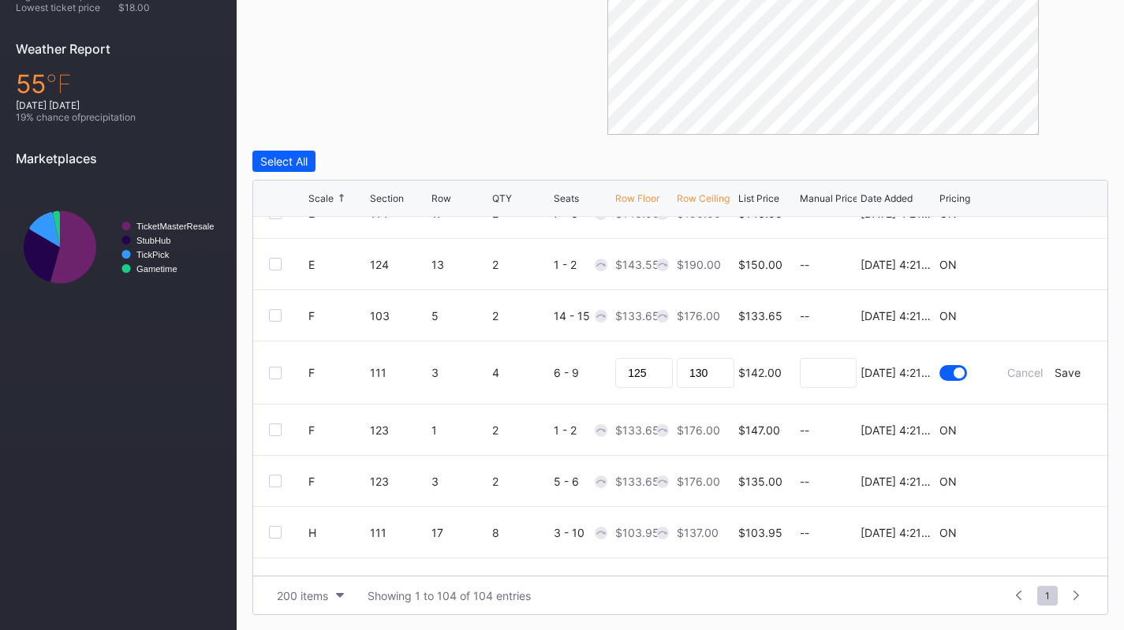
click at [1058, 375] on div "Save" at bounding box center [1067, 372] width 26 height 13
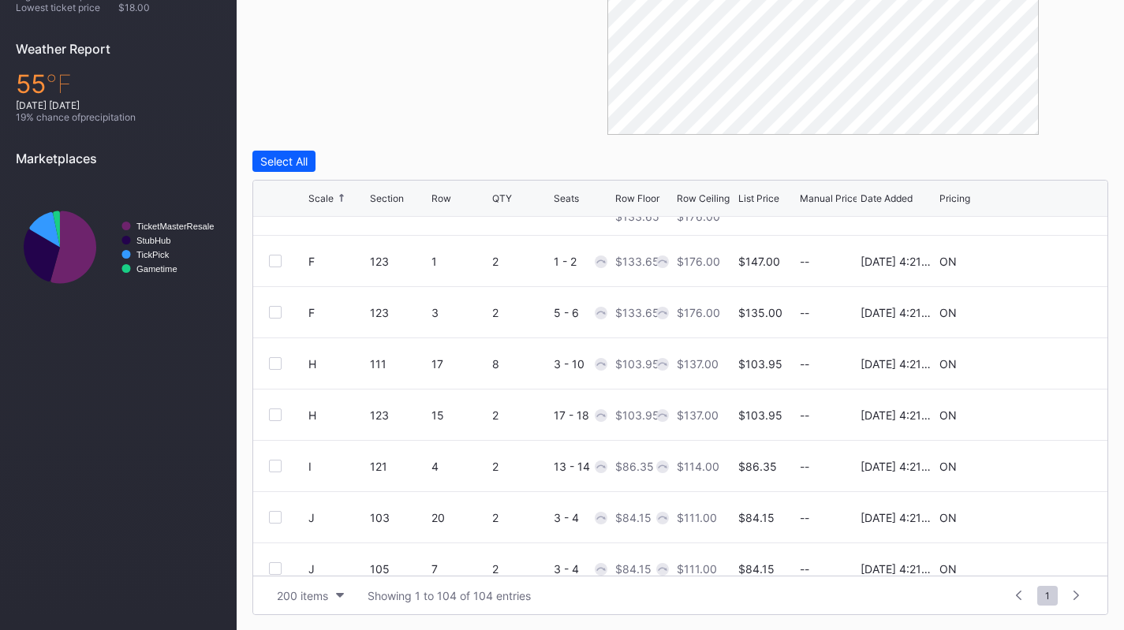
scroll to position [1532, 0]
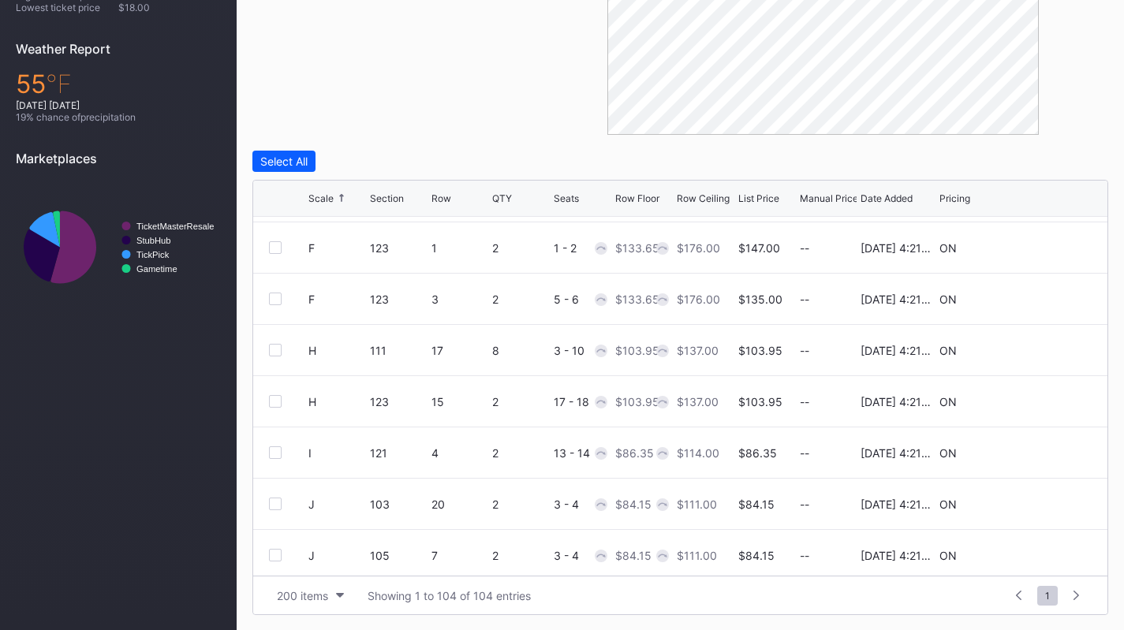
click at [1038, 349] on icon at bounding box center [1044, 351] width 12 height 12
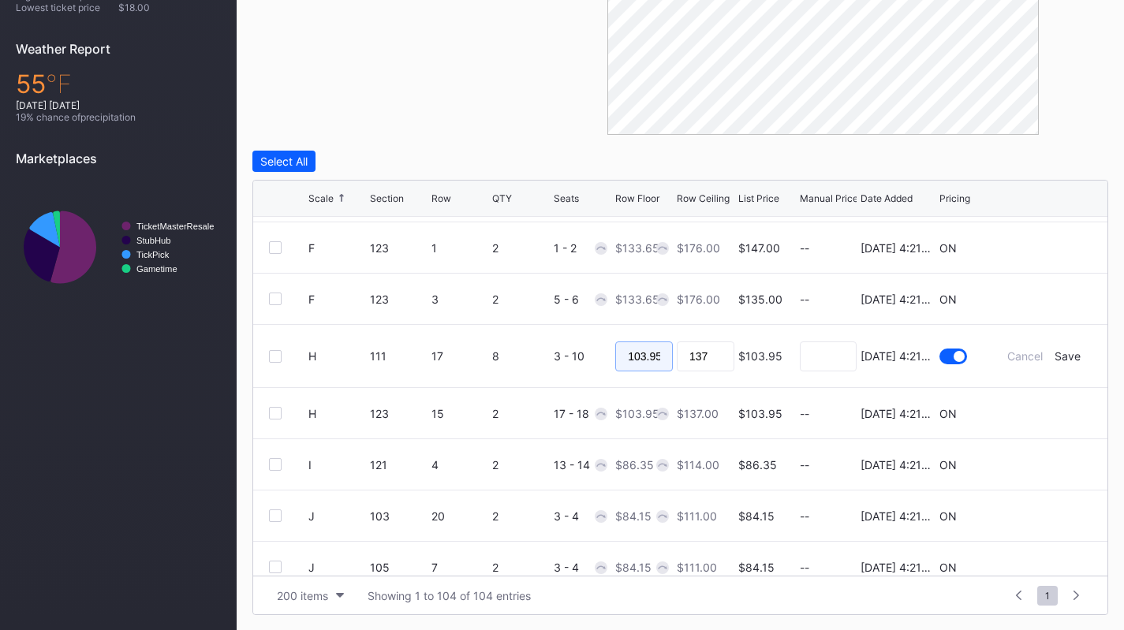
click at [644, 353] on input "103.95" at bounding box center [644, 356] width 58 height 30
type input "95"
type input "97"
click at [1058, 359] on div "Save" at bounding box center [1067, 355] width 26 height 13
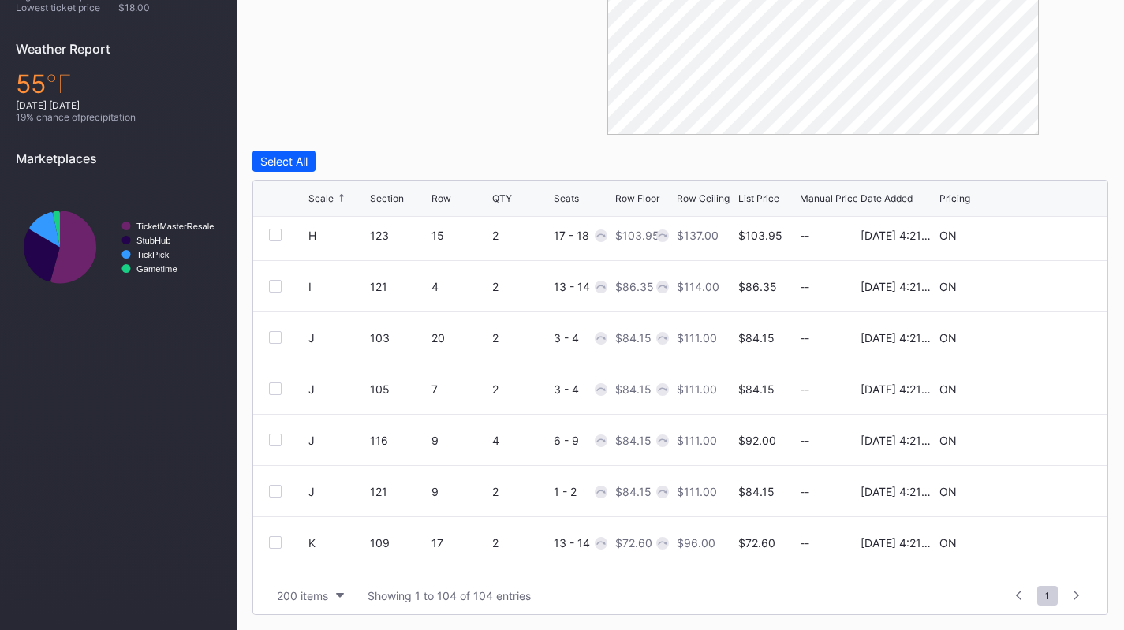
scroll to position [1700, 0]
click at [1038, 437] on icon at bounding box center [1044, 439] width 12 height 12
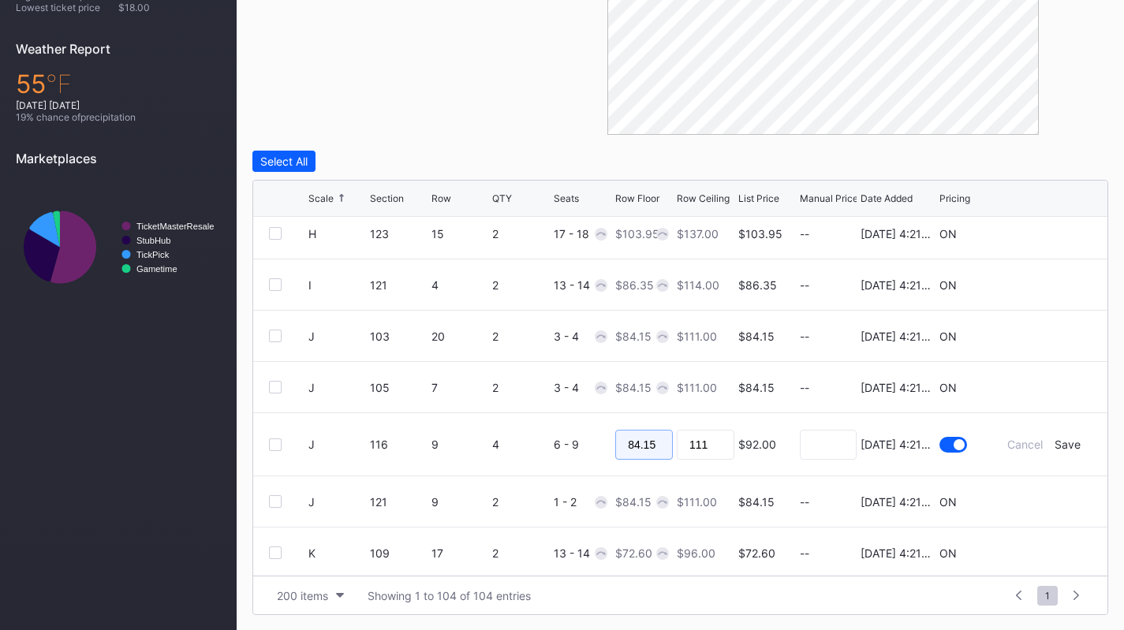
click at [647, 441] on input "84.15" at bounding box center [644, 445] width 58 height 30
type input "80"
type input "84"
click at [1054, 447] on div "Save" at bounding box center [1067, 444] width 26 height 13
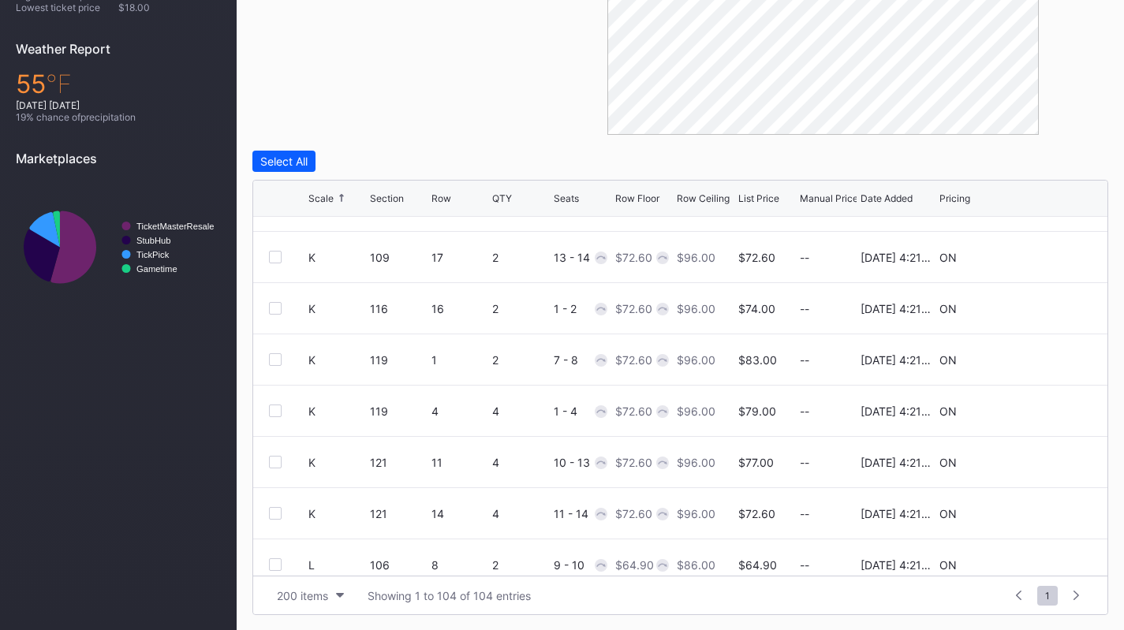
scroll to position [2020, 0]
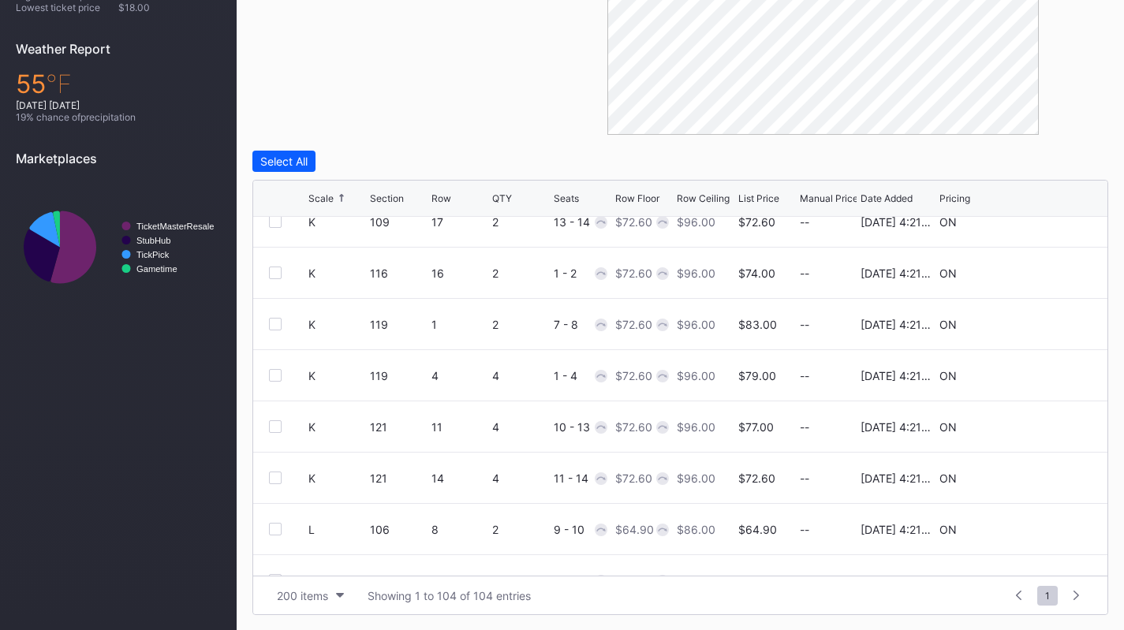
click at [1038, 374] on icon at bounding box center [1044, 376] width 12 height 12
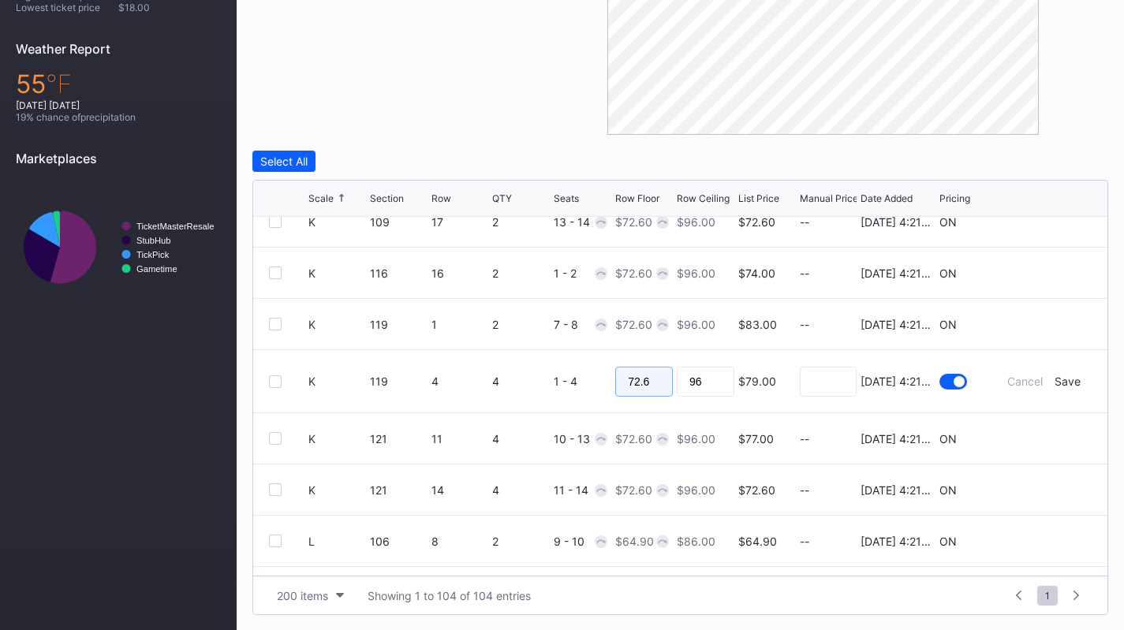
click at [640, 389] on input "72.6" at bounding box center [644, 382] width 58 height 30
type input "70"
type input "72"
click at [1054, 384] on div "Save" at bounding box center [1067, 381] width 26 height 13
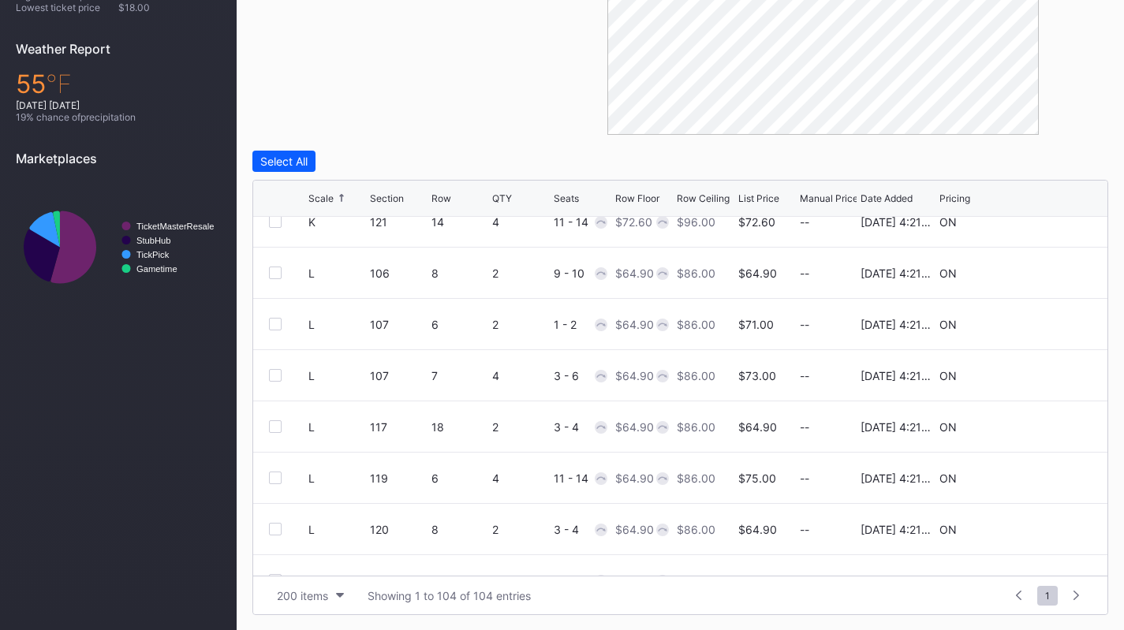
scroll to position [2277, 0]
click at [1038, 475] on icon at bounding box center [1044, 478] width 12 height 12
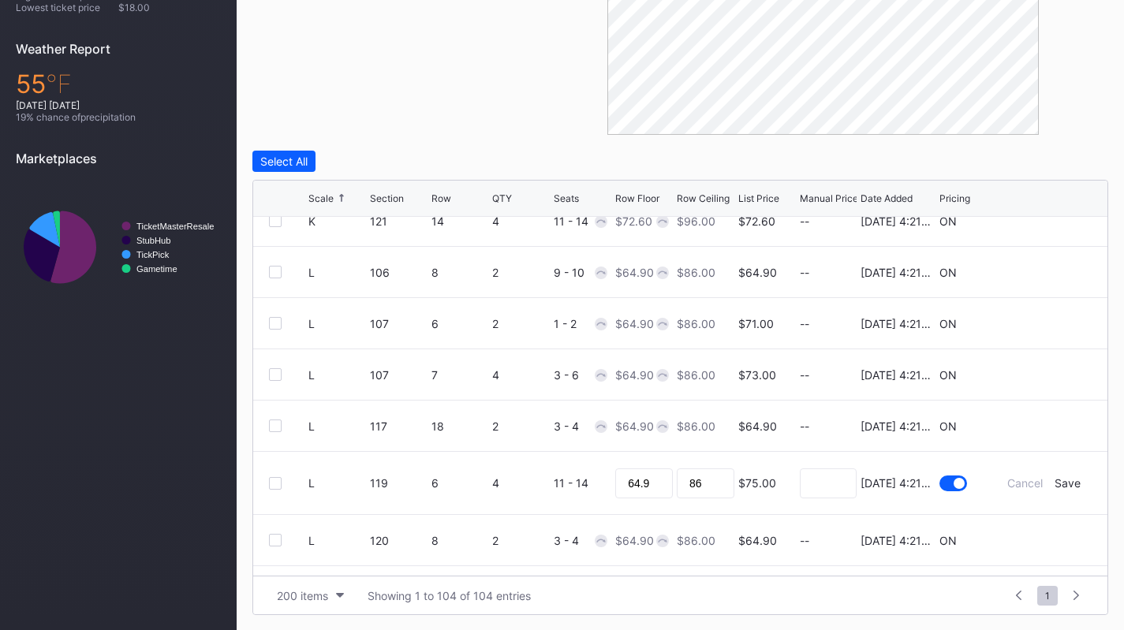
click at [624, 498] on div "64.9" at bounding box center [644, 483] width 58 height 62
click at [634, 488] on input "64.9" at bounding box center [644, 483] width 58 height 30
type input "62"
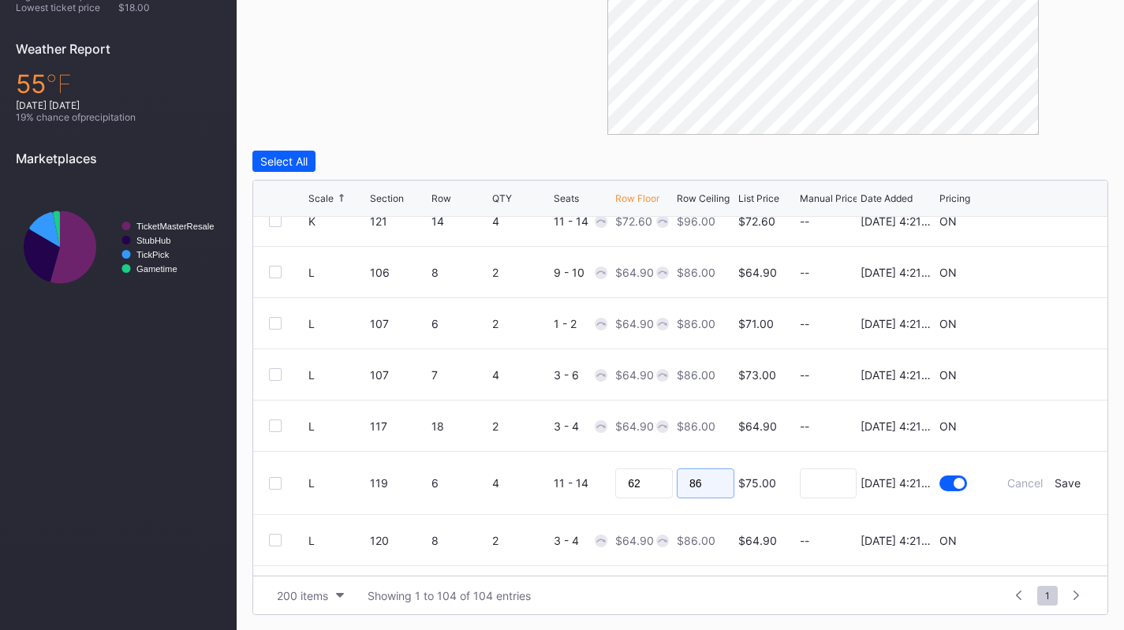
type input "5"
type input "65"
click at [1056, 483] on div "Save" at bounding box center [1067, 482] width 26 height 13
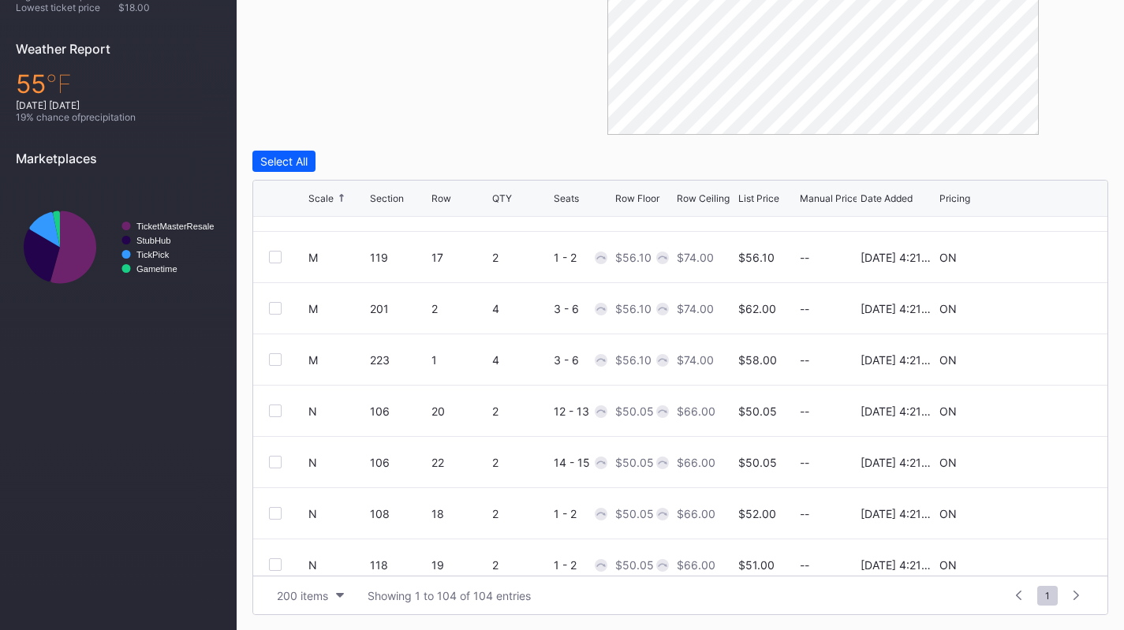
scroll to position [2805, 0]
click at [279, 308] on div at bounding box center [275, 307] width 13 height 13
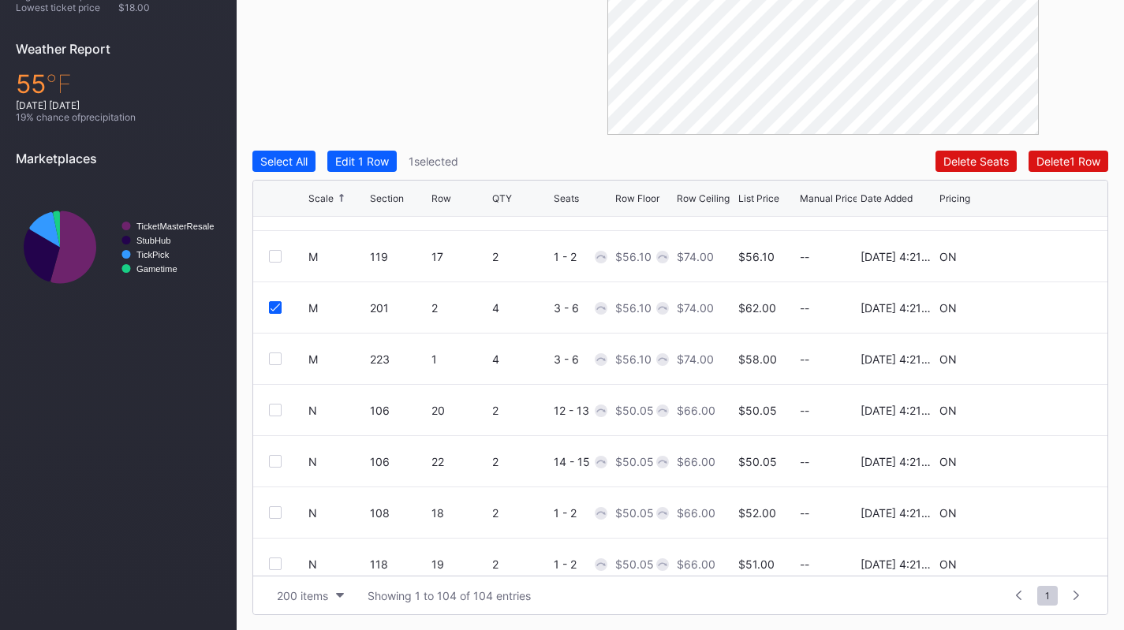
click at [276, 356] on div at bounding box center [275, 359] width 13 height 13
click at [372, 158] on div "Edit 2 Rows" at bounding box center [365, 161] width 60 height 13
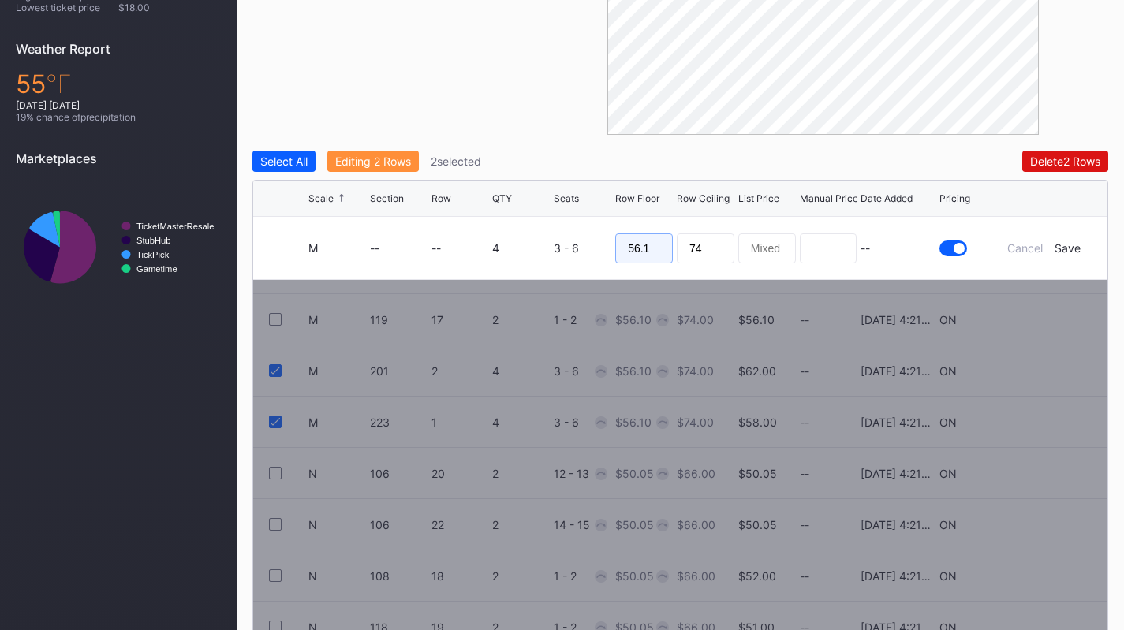
click at [652, 248] on input "56.1" at bounding box center [644, 248] width 58 height 30
type input "45"
type input "49"
click at [1063, 250] on div "Save" at bounding box center [1067, 247] width 26 height 13
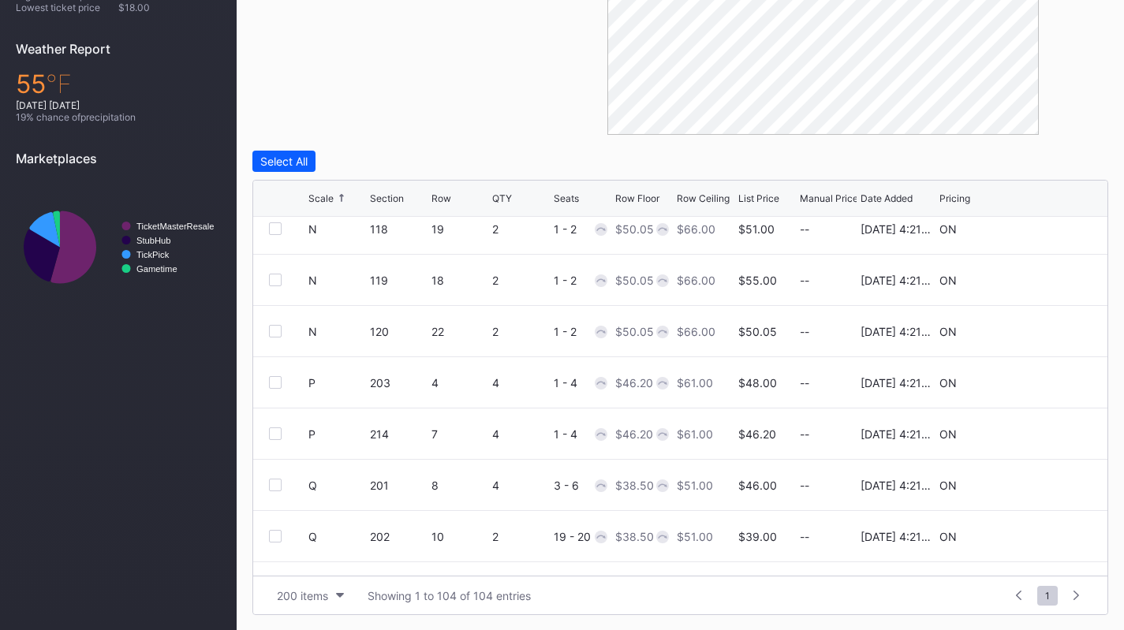
scroll to position [3143, 0]
click at [285, 375] on div at bounding box center [288, 380] width 39 height 13
click at [279, 379] on div at bounding box center [275, 380] width 13 height 13
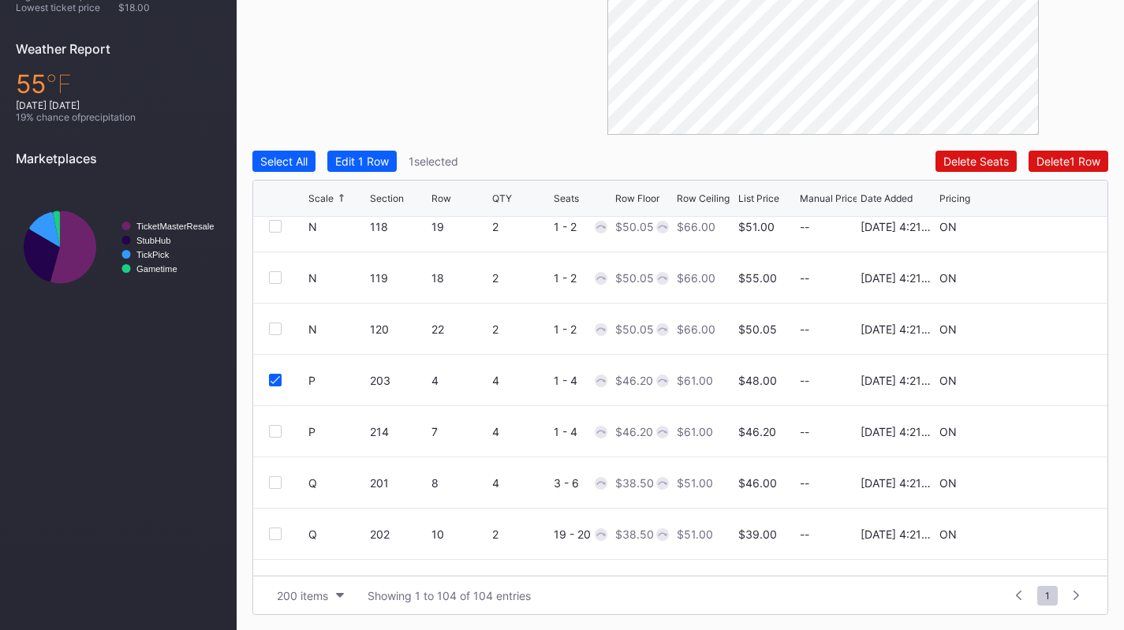
click at [276, 431] on div at bounding box center [275, 431] width 13 height 13
click at [373, 167] on div "Edit 2 Rows" at bounding box center [365, 161] width 60 height 13
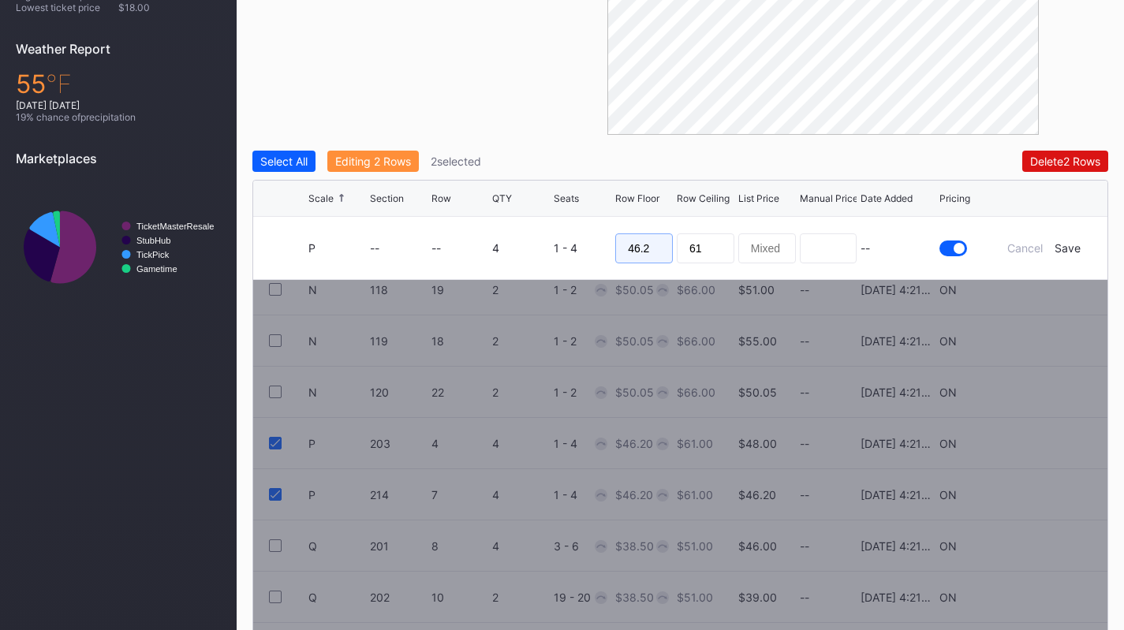
click at [640, 254] on input "46.2" at bounding box center [644, 248] width 58 height 30
type input "39"
type input "42"
click at [1065, 253] on div "Save" at bounding box center [1067, 247] width 26 height 13
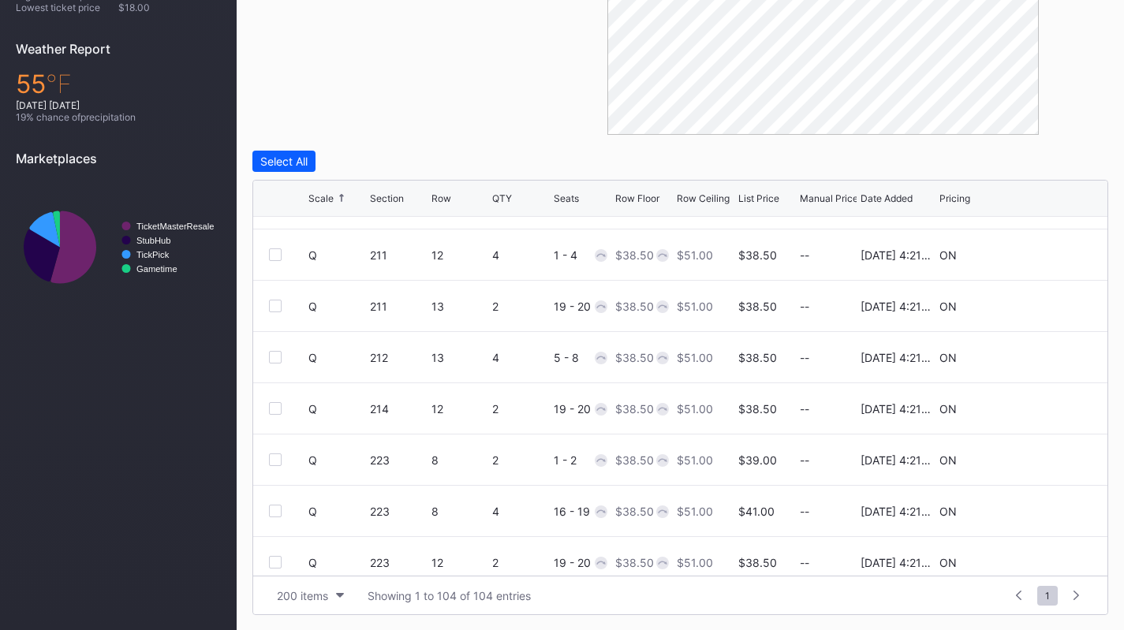
scroll to position [3547, 0]
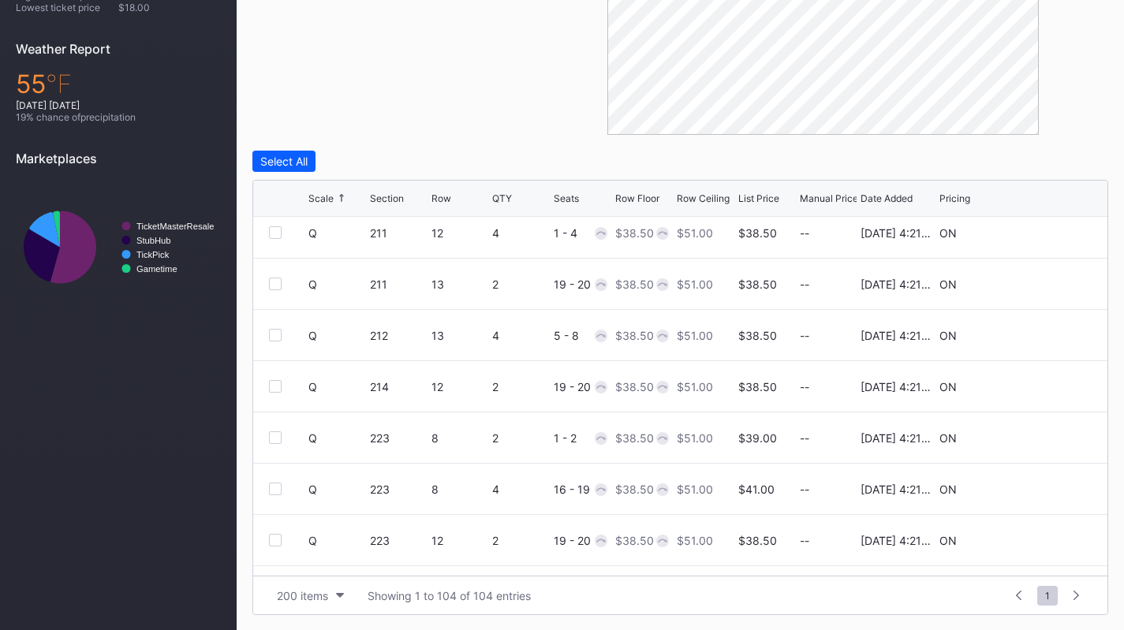
click at [1038, 336] on icon at bounding box center [1044, 336] width 12 height 12
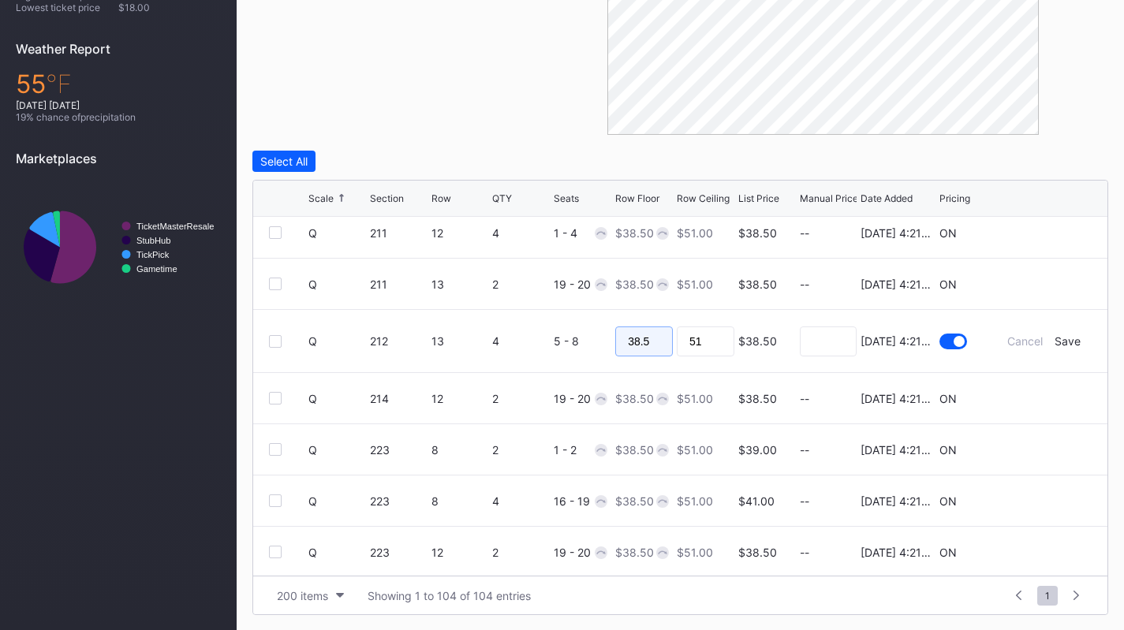
click at [637, 343] on input "38.5" at bounding box center [644, 342] width 58 height 30
type input "37"
type input "39"
click at [1057, 346] on div "Save" at bounding box center [1067, 340] width 26 height 13
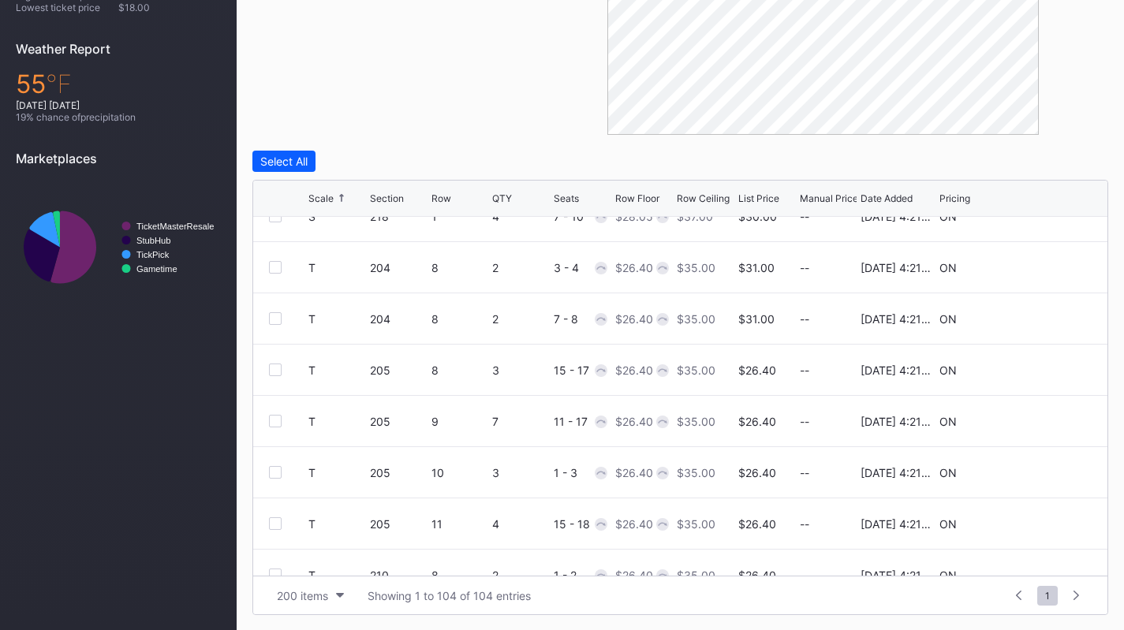
scroll to position [4282, 0]
click at [1038, 420] on icon at bounding box center [1044, 421] width 12 height 12
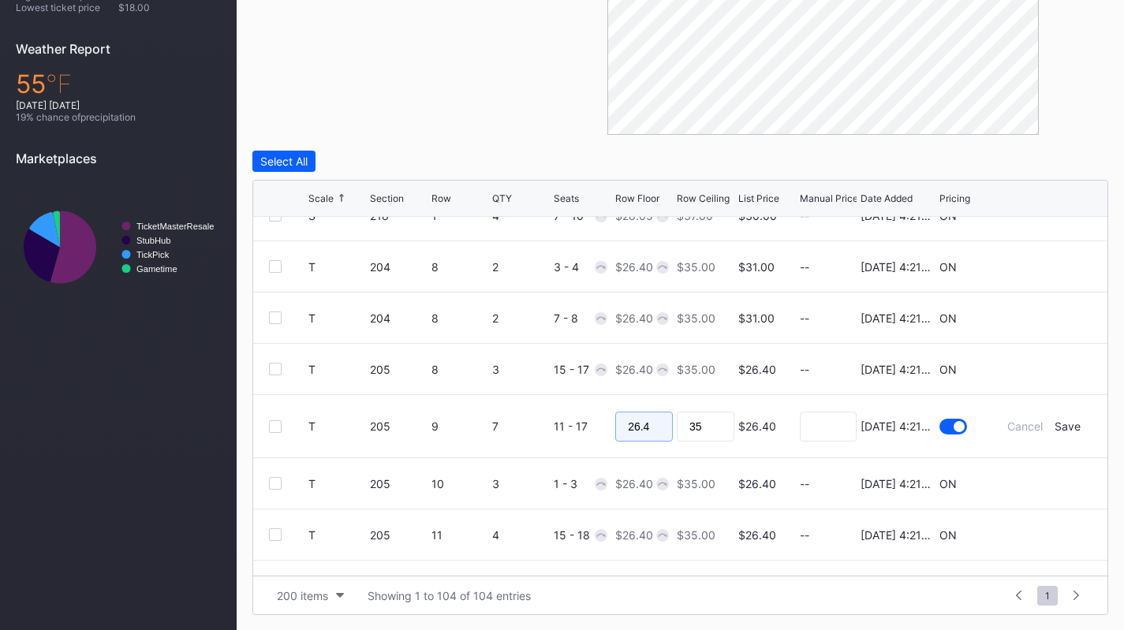
click at [632, 436] on input "26.4" at bounding box center [644, 427] width 58 height 30
type input "20"
type input "21"
click at [1063, 429] on div "Save" at bounding box center [1067, 426] width 26 height 13
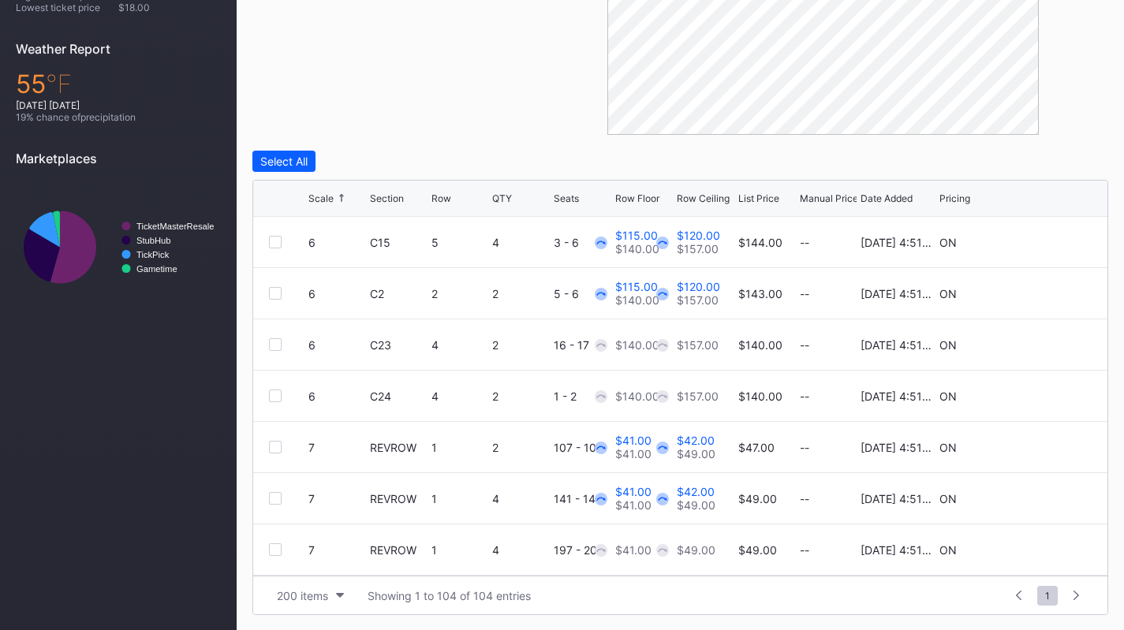
scroll to position [0, 0]
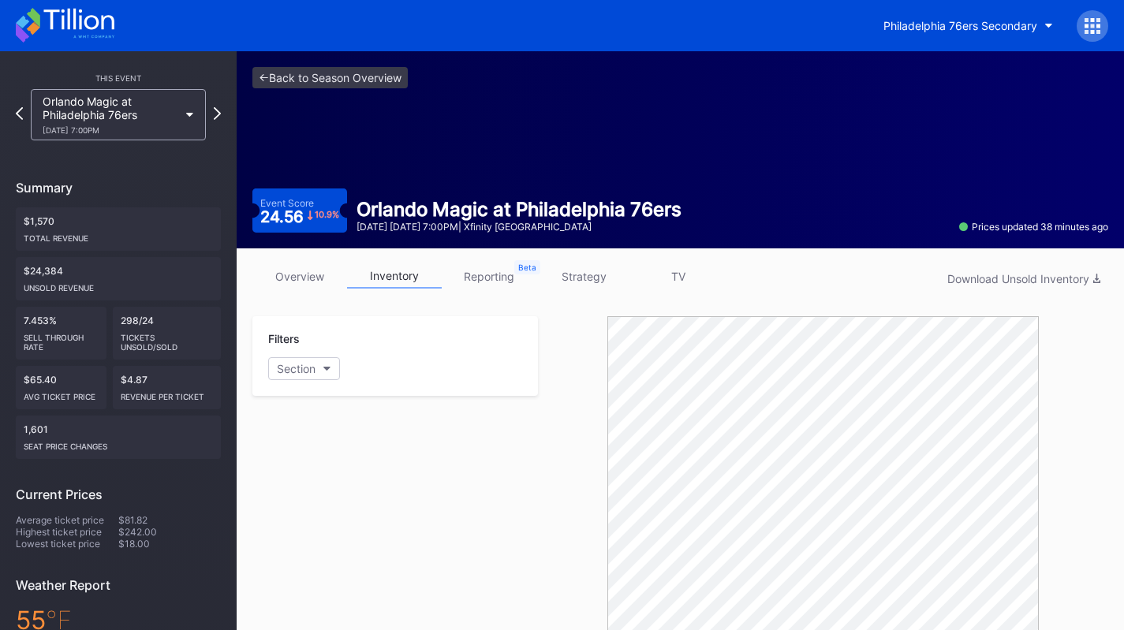
click at [118, 109] on div "Orlando Magic at Philadelphia 76ers [DATE] 7:00PM" at bounding box center [111, 115] width 136 height 40
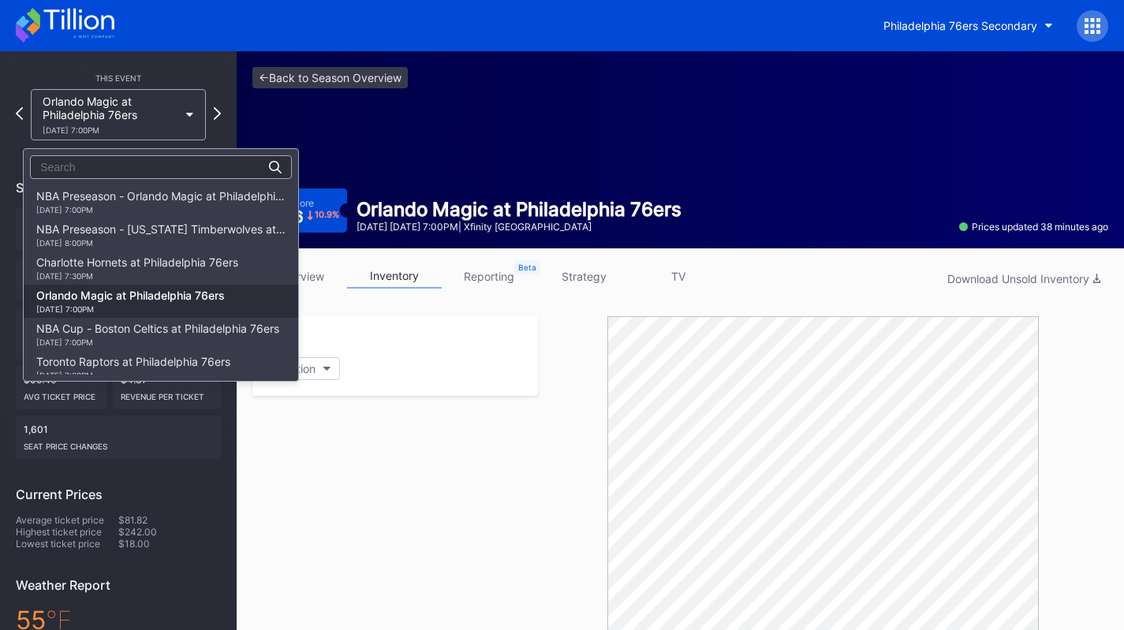
scroll to position [99, 0]
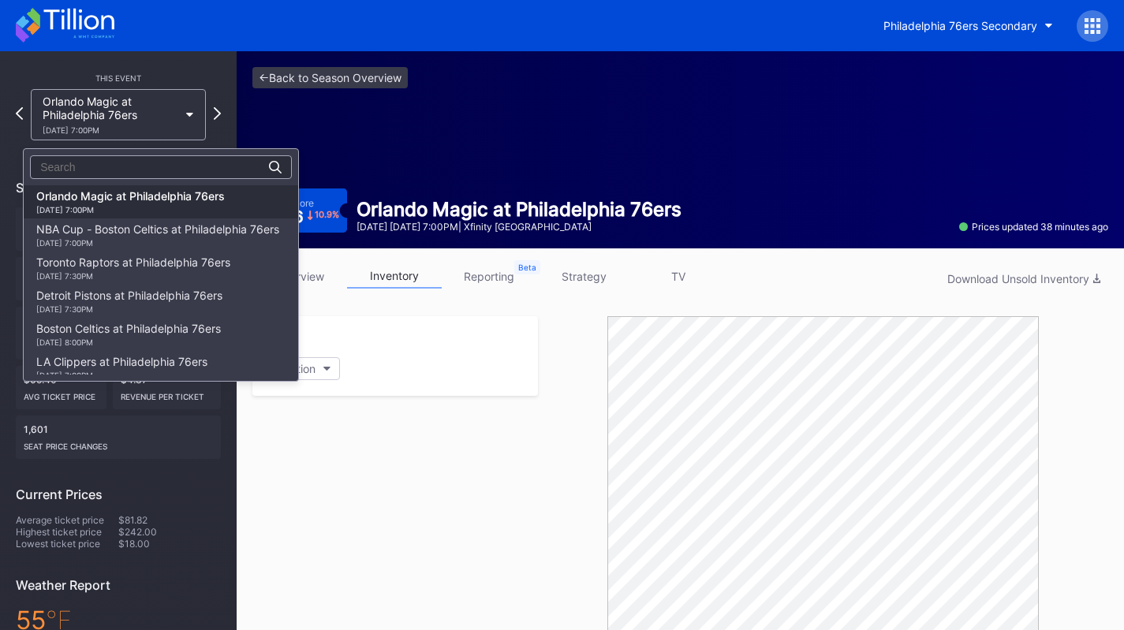
click at [155, 242] on div "[DATE] 7:00PM" at bounding box center [157, 242] width 243 height 9
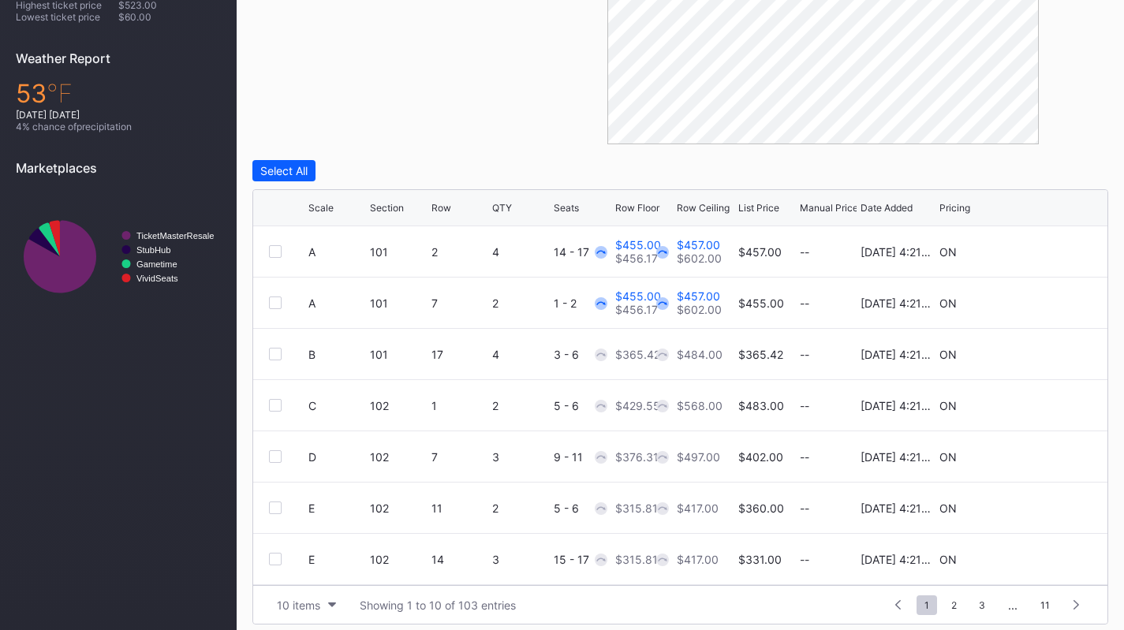
scroll to position [536, 0]
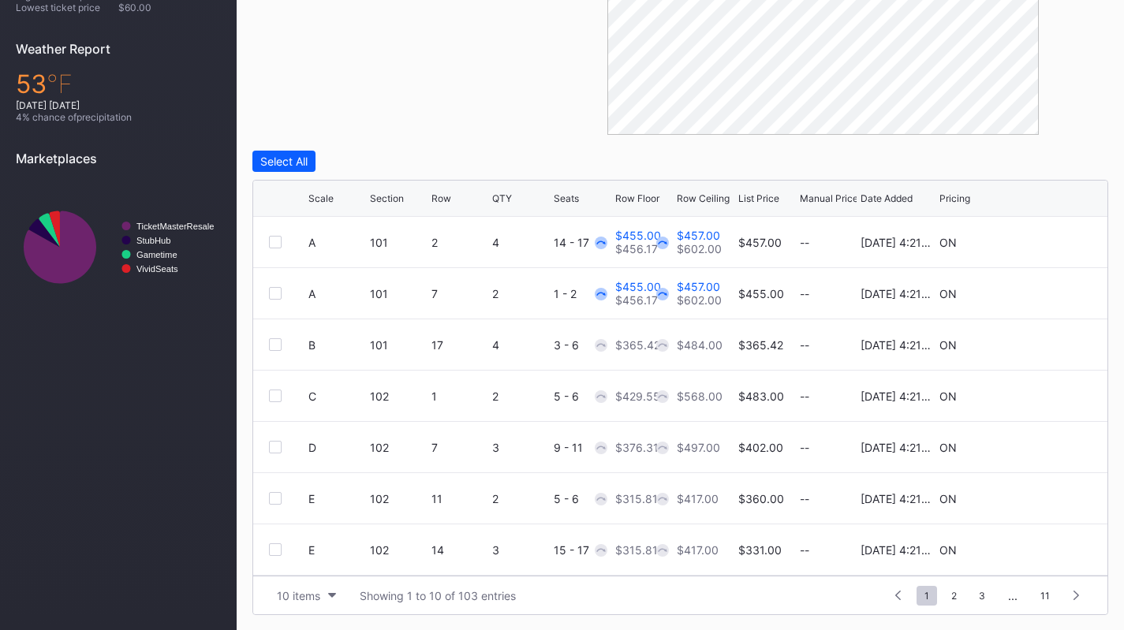
click at [312, 596] on div "10 items" at bounding box center [298, 595] width 43 height 13
click at [314, 553] on div "200 items" at bounding box center [306, 555] width 51 height 13
click at [332, 192] on div "Scale Section Row QTY Seats Row Floor Row Ceiling List Price Manual Price Date …" at bounding box center [680, 199] width 854 height 36
click at [332, 194] on div "Scale" at bounding box center [320, 198] width 25 height 12
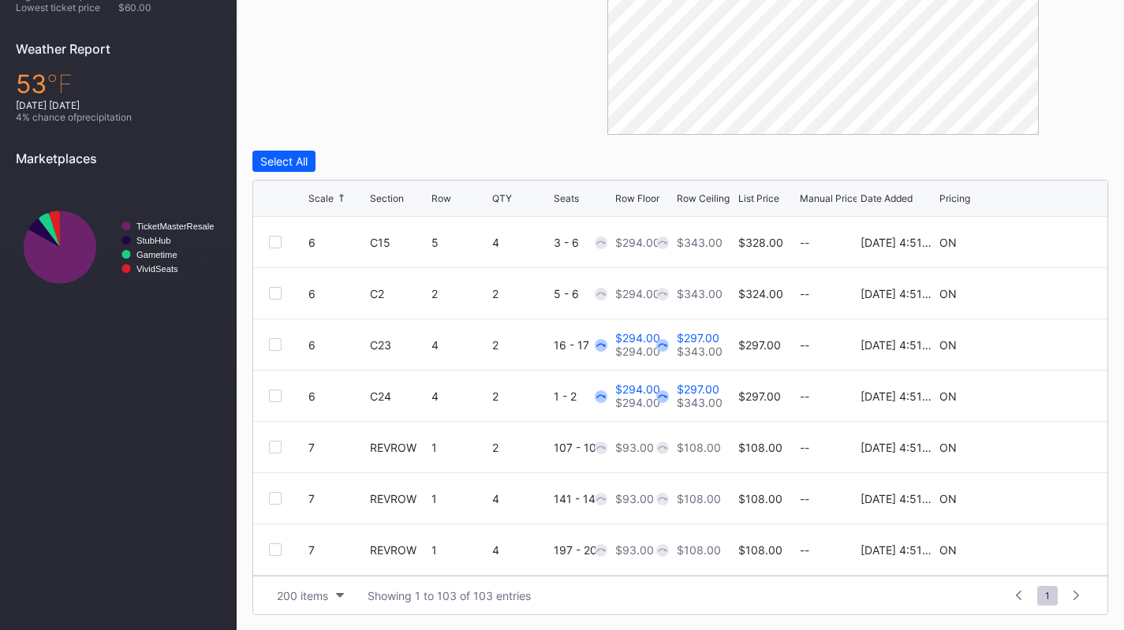
click at [278, 342] on div at bounding box center [275, 344] width 13 height 13
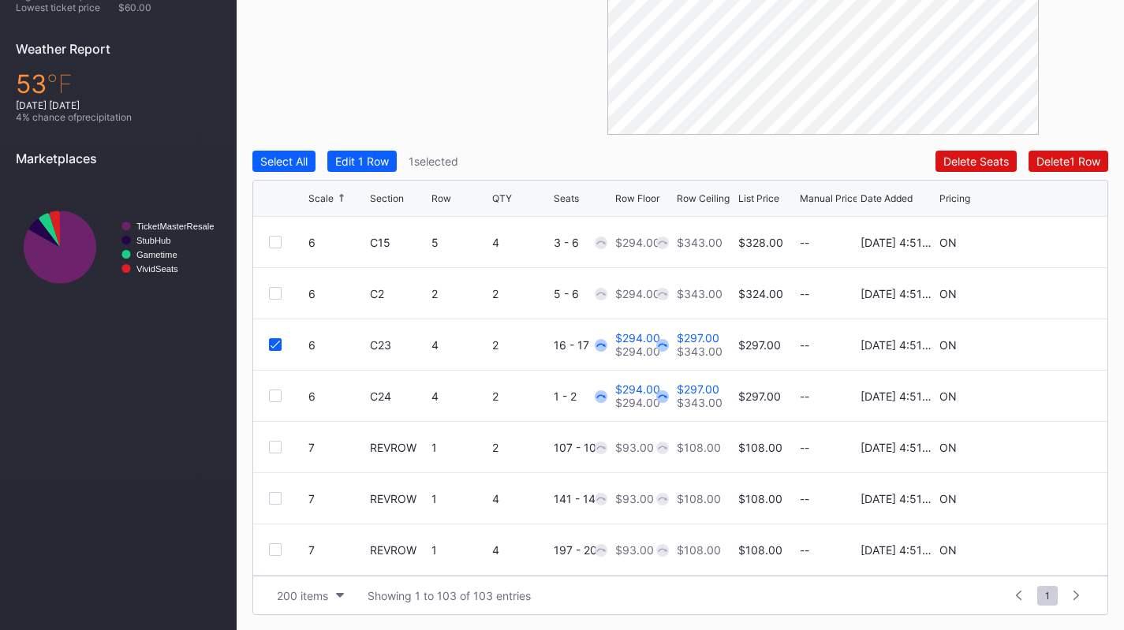
click at [277, 390] on div at bounding box center [275, 396] width 13 height 13
click at [356, 174] on div "Select All Edit 2 Rows 2 selected Delete 2 Rows Scale Section Row QTY Seats Row…" at bounding box center [680, 383] width 856 height 465
click at [357, 170] on button "Edit 2 Rows" at bounding box center [365, 161] width 76 height 21
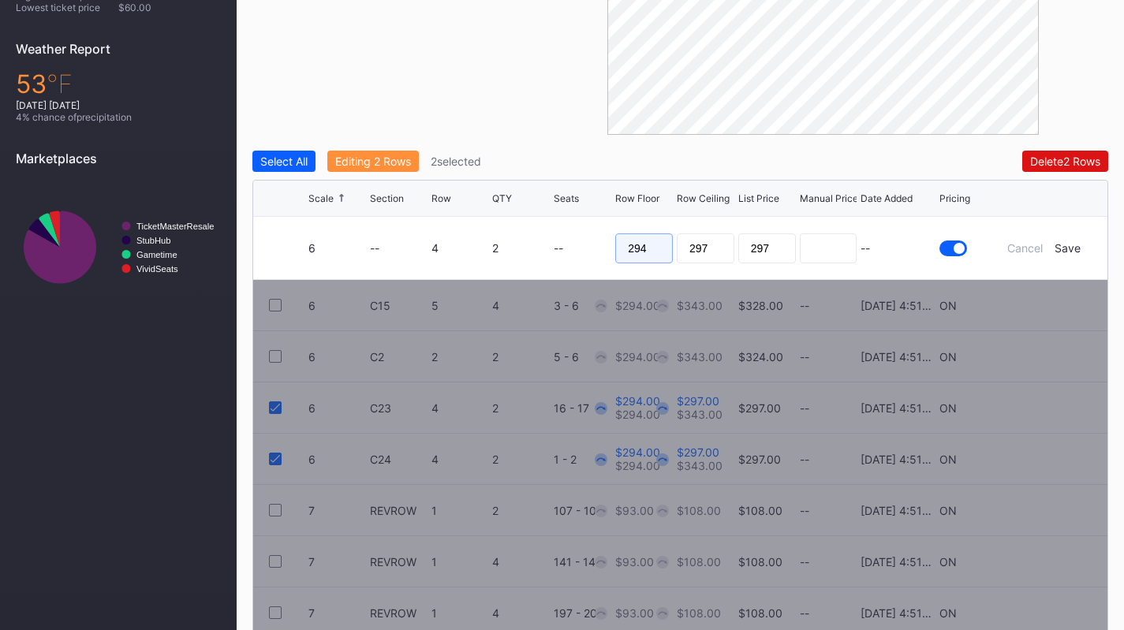
drag, startPoint x: 651, startPoint y: 249, endPoint x: 587, endPoint y: 247, distance: 63.9
click at [587, 247] on form "6 -- 4 2 -- 294 297 297 -- Cancel Save" at bounding box center [699, 248] width 783 height 62
type input "285"
type input "290"
click at [1071, 253] on div "Save" at bounding box center [1067, 247] width 26 height 13
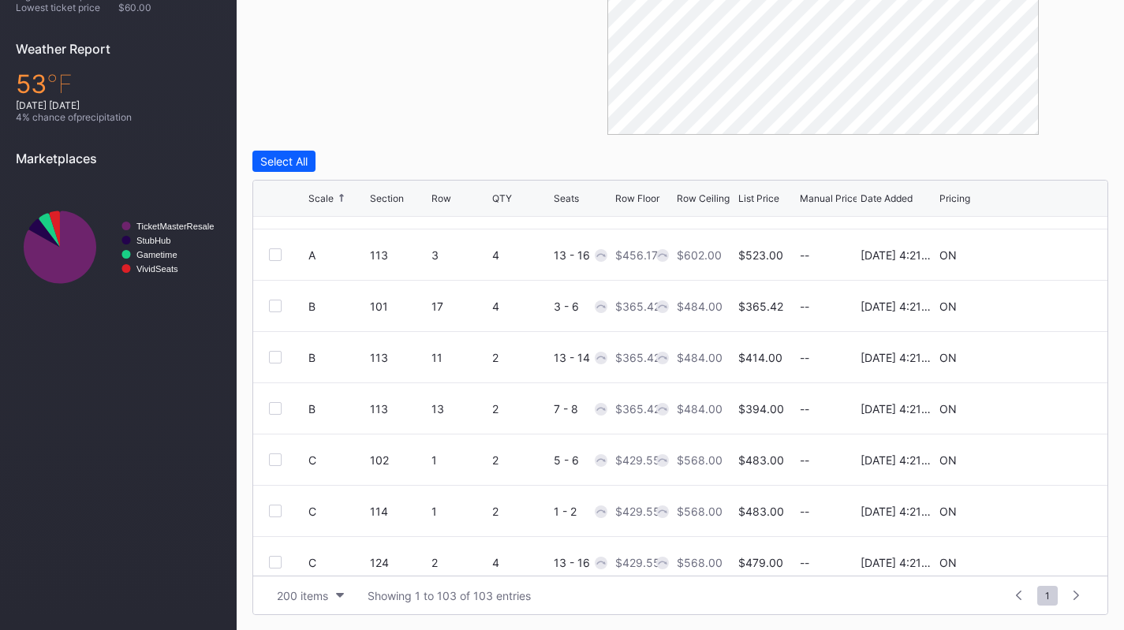
scroll to position [443, 0]
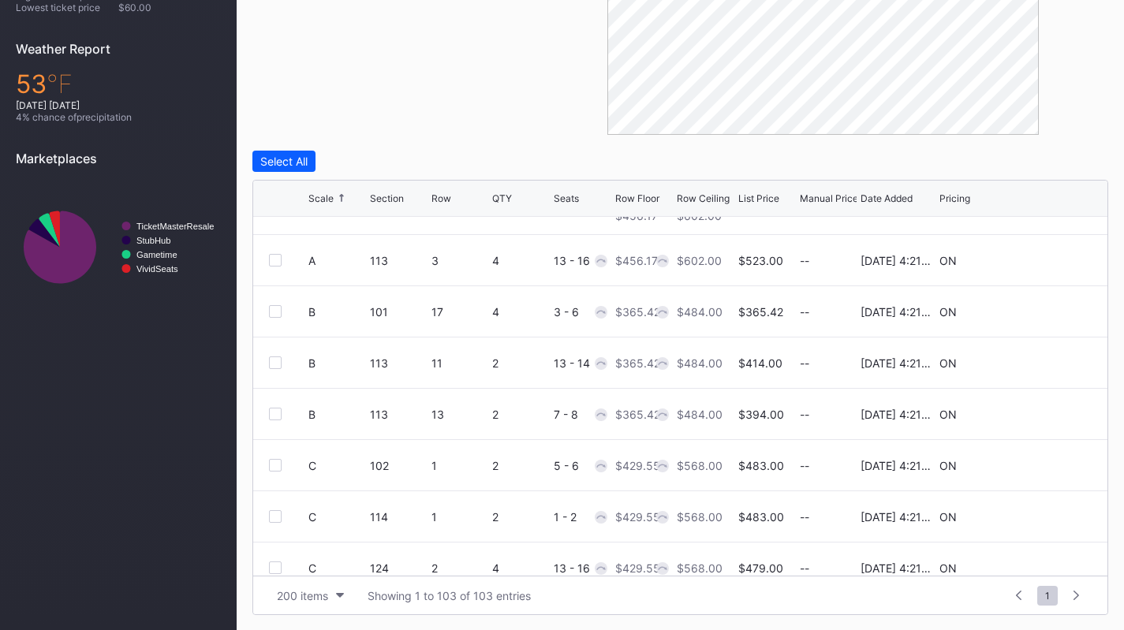
click at [1038, 309] on icon at bounding box center [1044, 312] width 12 height 12
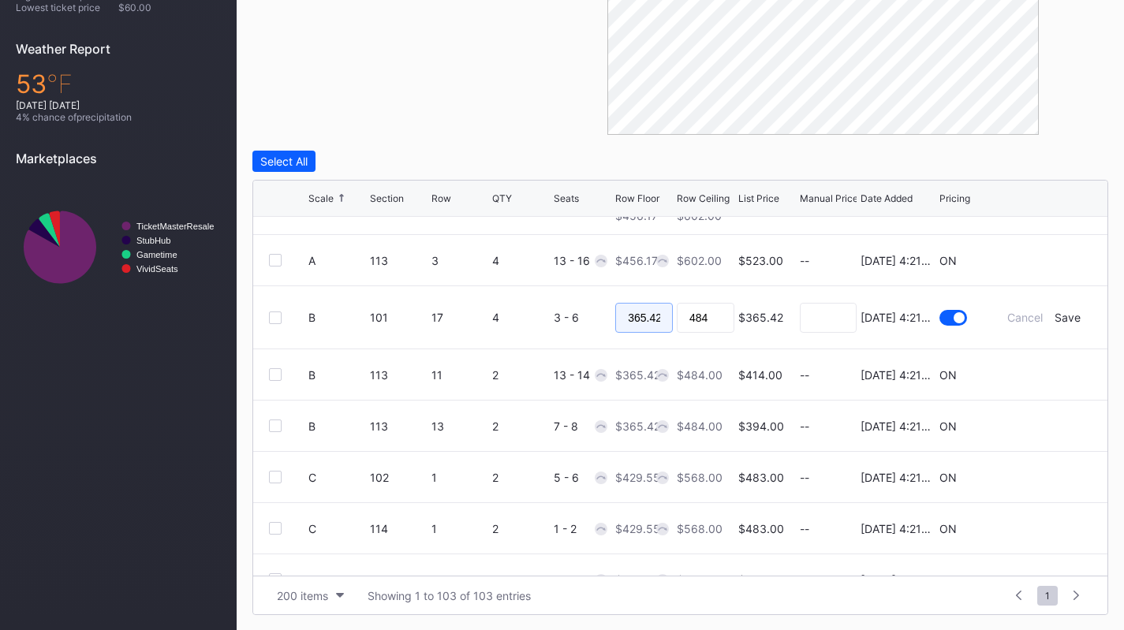
click at [640, 311] on input "365.42" at bounding box center [644, 318] width 58 height 30
type input "360"
type input "362"
click at [1054, 319] on div "Save" at bounding box center [1067, 317] width 26 height 13
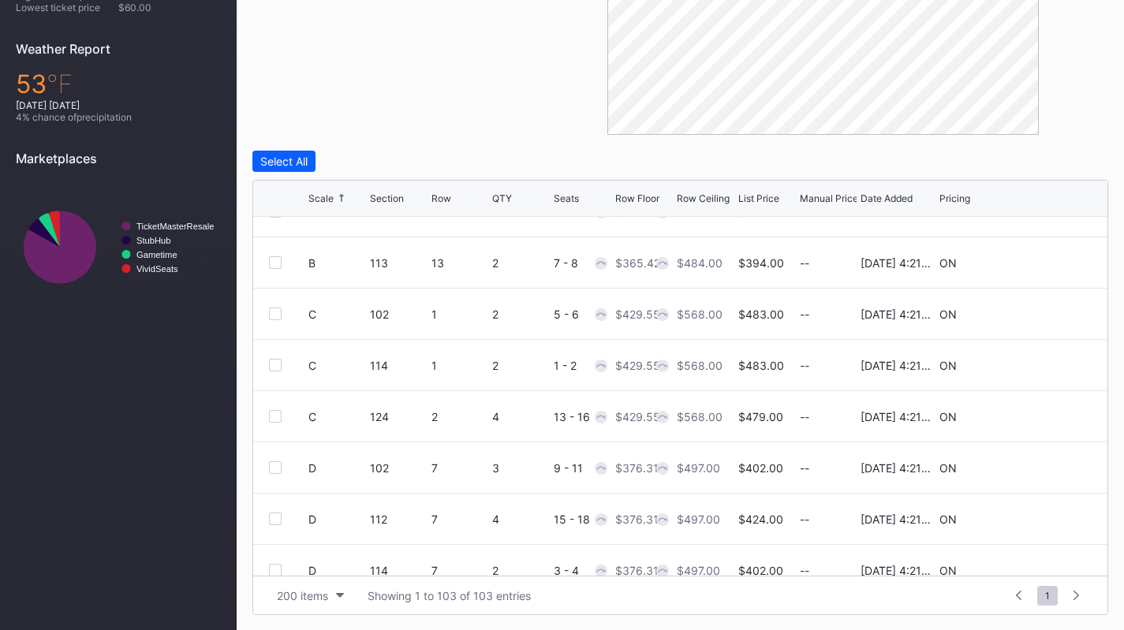
scroll to position [593, 0]
click at [1038, 370] on icon at bounding box center [1044, 366] width 12 height 12
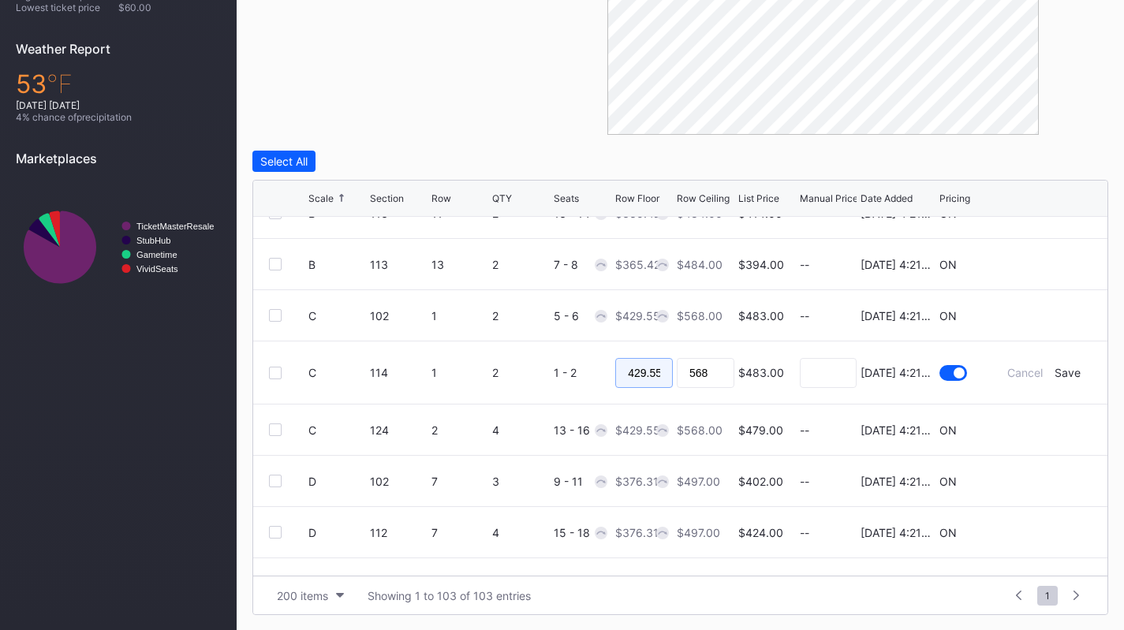
click at [632, 371] on input "429.55" at bounding box center [644, 373] width 58 height 30
type input "410"
type input "412"
click at [1056, 371] on div "Save" at bounding box center [1067, 372] width 26 height 13
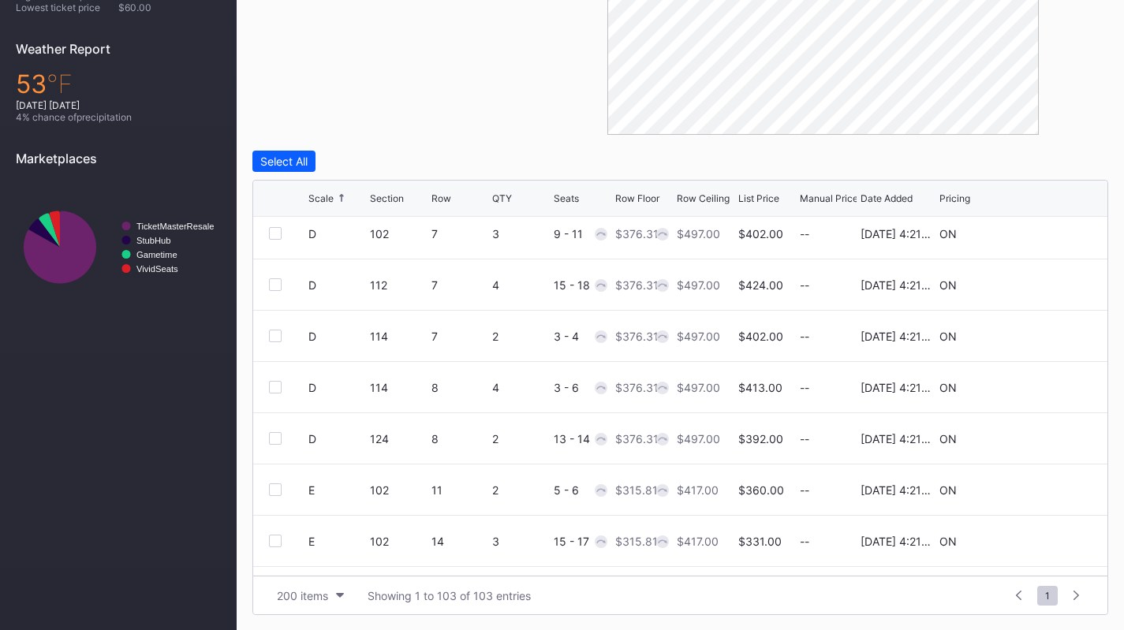
scroll to position [846, 0]
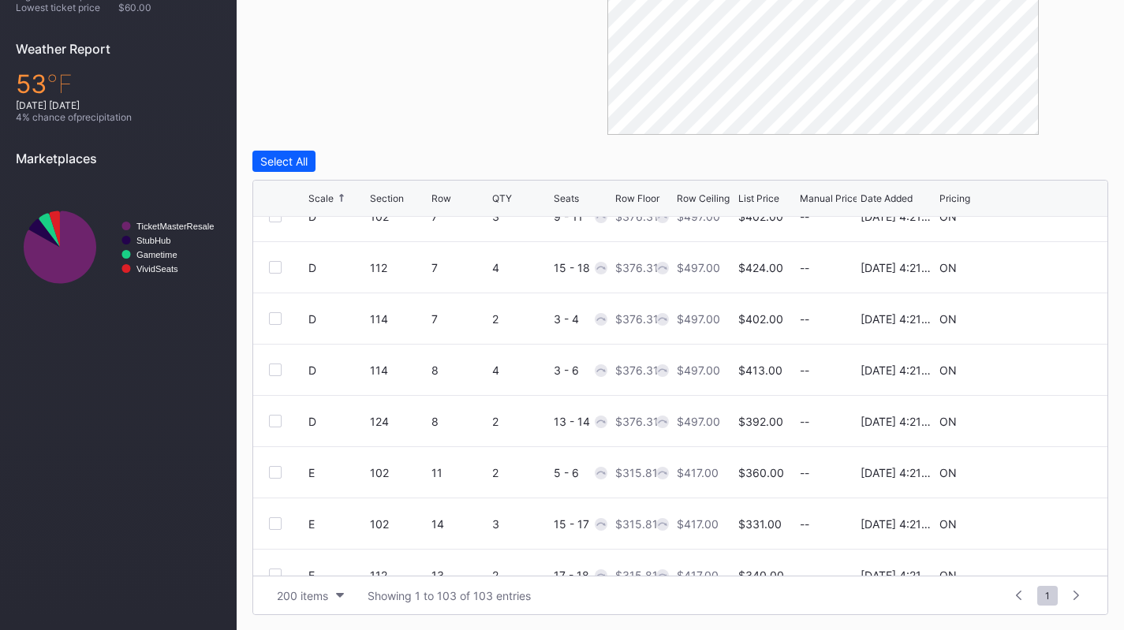
click at [1038, 372] on icon at bounding box center [1044, 370] width 12 height 12
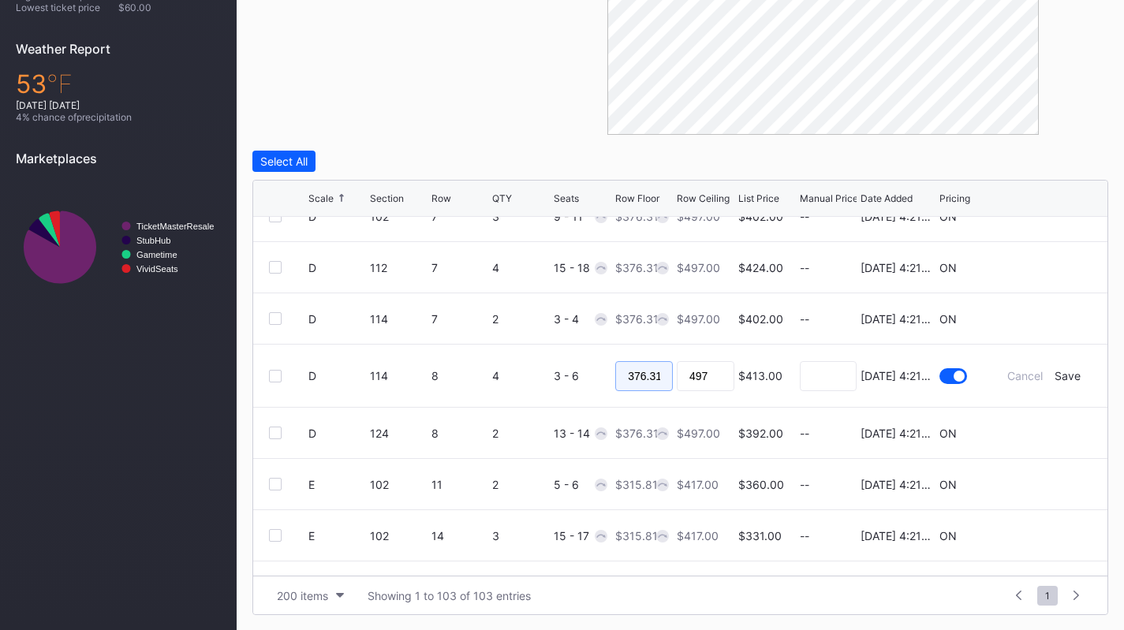
click at [652, 381] on input "376.31" at bounding box center [644, 376] width 58 height 30
type input "370"
type input "372"
click at [1056, 375] on div "Save" at bounding box center [1067, 375] width 26 height 13
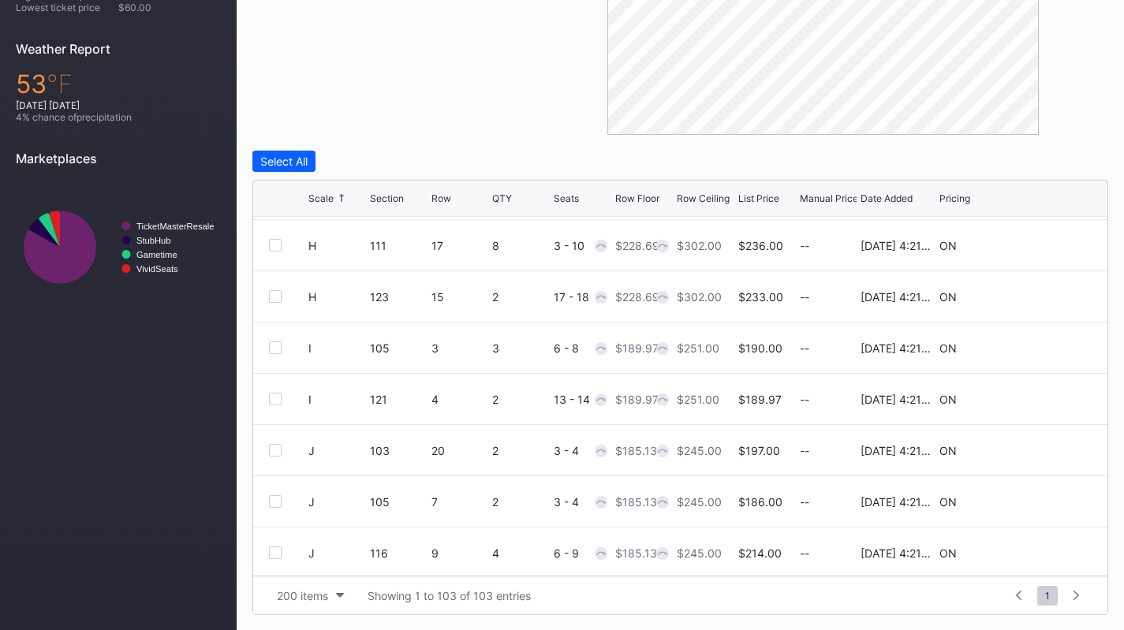
scroll to position [1478, 0]
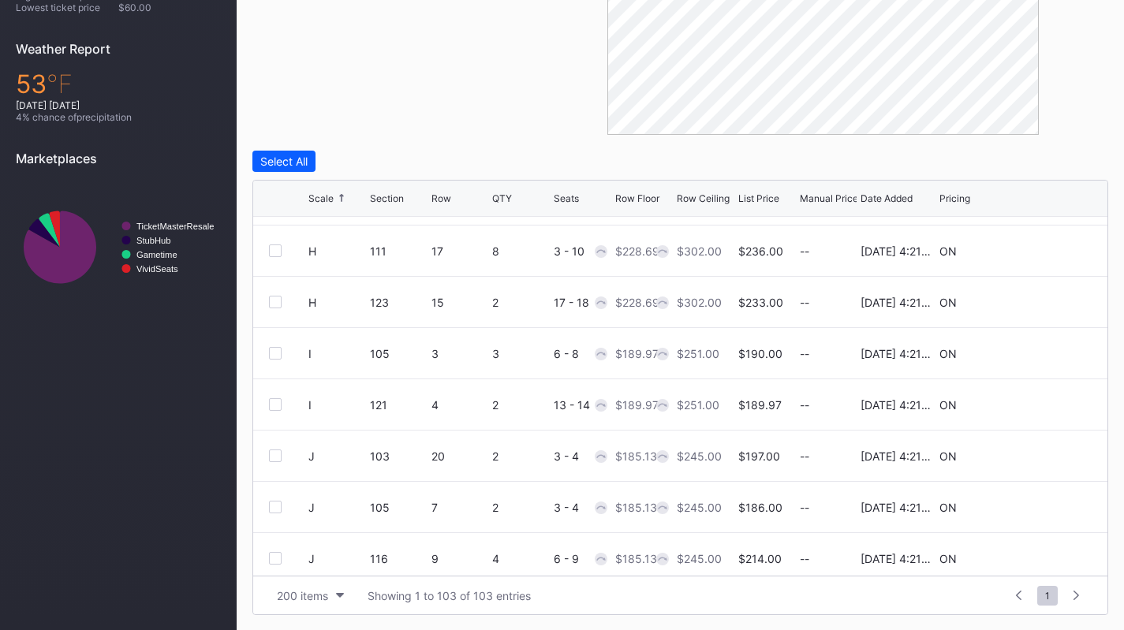
click at [1038, 248] on icon at bounding box center [1044, 250] width 12 height 12
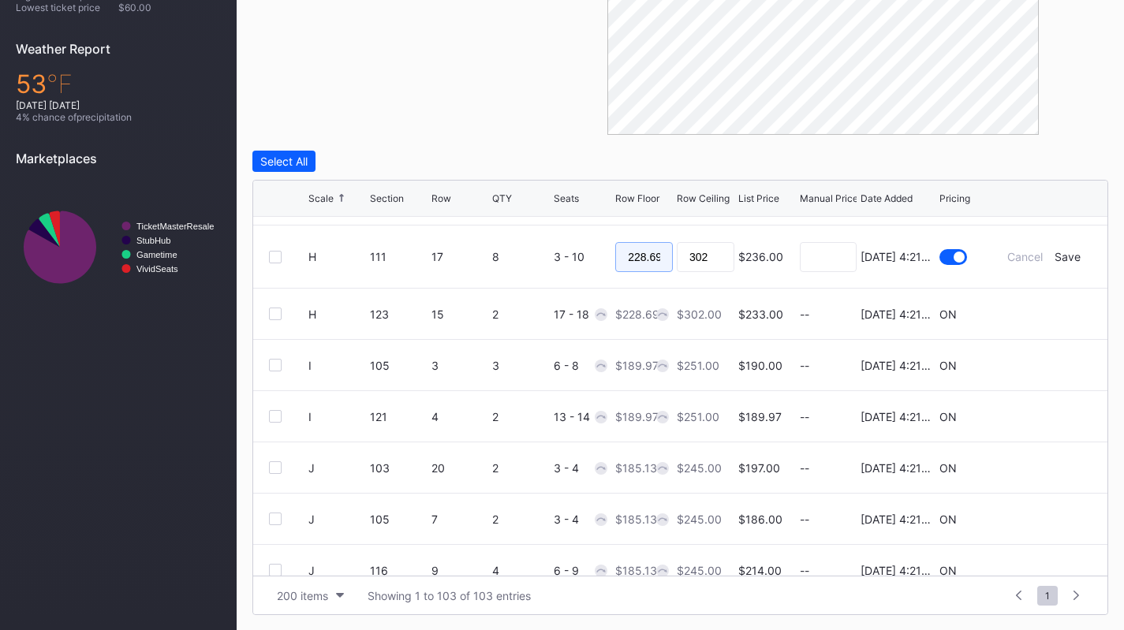
click at [652, 257] on input "228.69" at bounding box center [644, 257] width 58 height 30
type input "210"
type input "215"
click at [1064, 253] on div "Save" at bounding box center [1067, 256] width 26 height 13
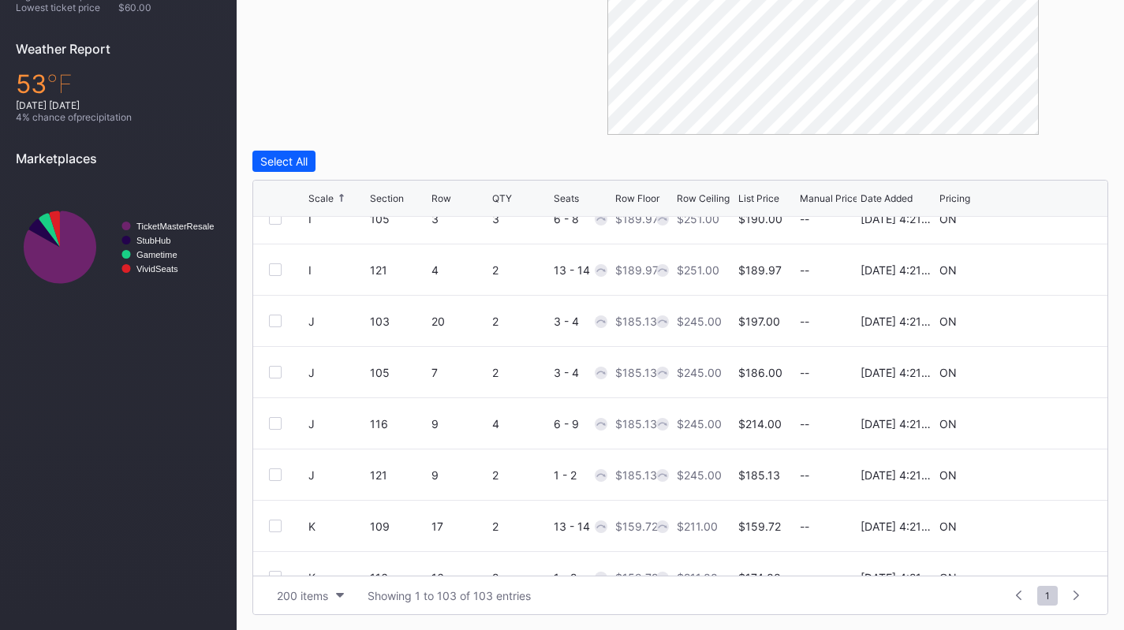
scroll to position [1614, 0]
click at [1038, 420] on icon at bounding box center [1044, 423] width 12 height 12
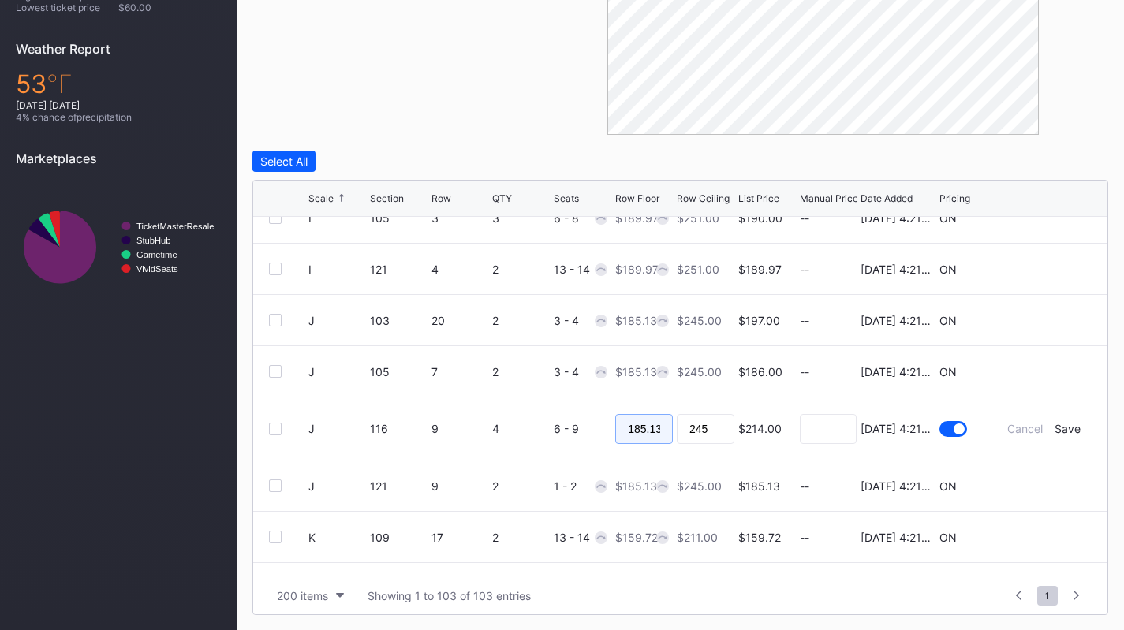
click at [655, 423] on input "185.13" at bounding box center [644, 429] width 58 height 30
type input "175"
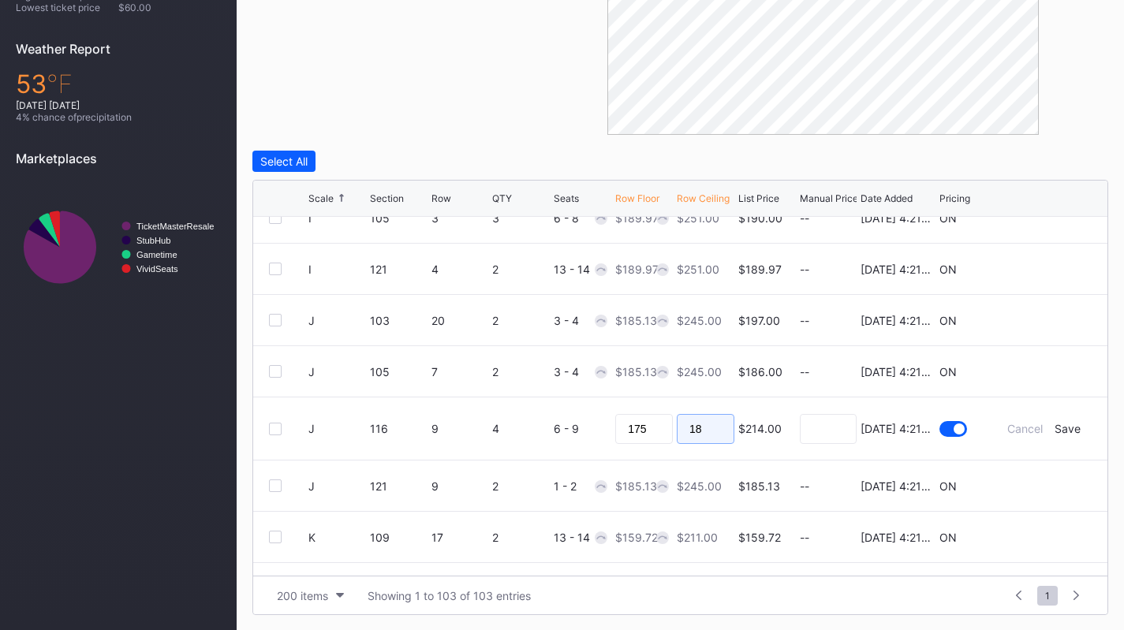
type input "180"
click at [1054, 432] on div "Save" at bounding box center [1067, 428] width 26 height 13
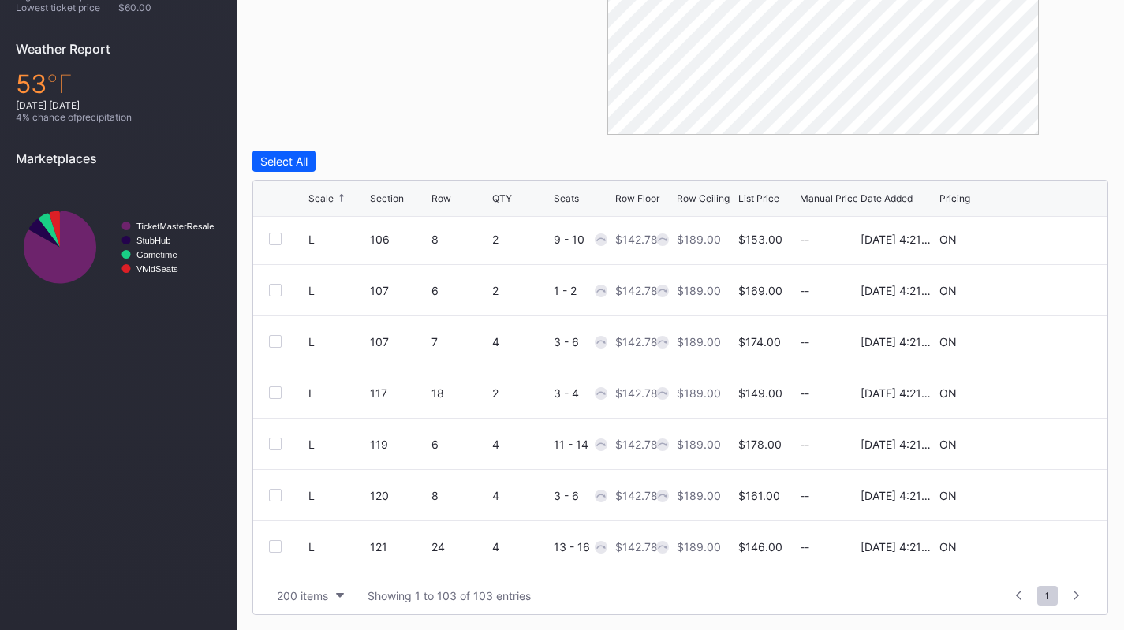
scroll to position [2205, 0]
click at [1038, 342] on icon at bounding box center [1044, 344] width 12 height 12
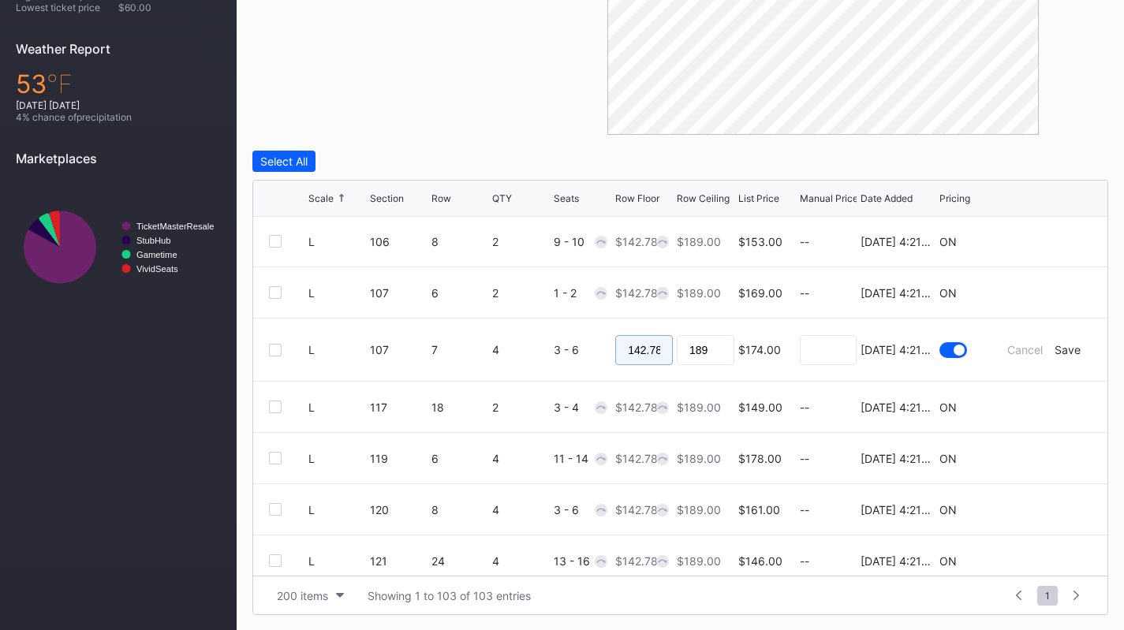
click at [632, 351] on input "142.78" at bounding box center [644, 350] width 58 height 30
type input "138"
type input "140"
click at [1054, 350] on div "Save" at bounding box center [1067, 349] width 26 height 13
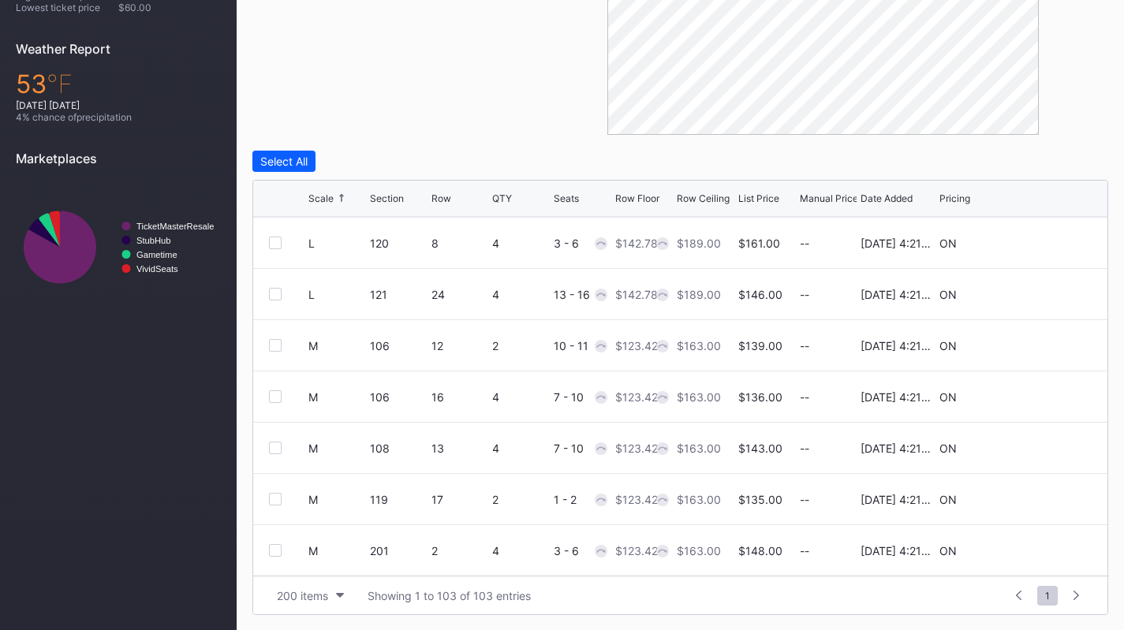
scroll to position [2460, 0]
click at [1038, 394] on icon at bounding box center [1044, 397] width 12 height 12
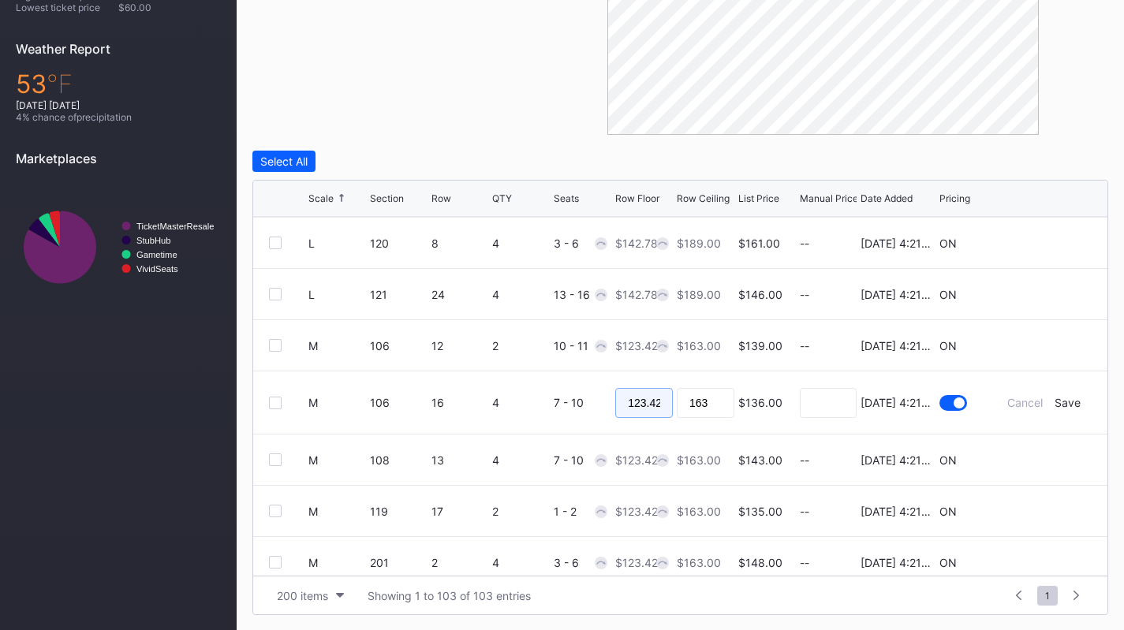
click at [654, 404] on input "123.42" at bounding box center [644, 403] width 58 height 30
type input "118"
type input "120"
click at [1056, 404] on div "Save" at bounding box center [1067, 402] width 26 height 13
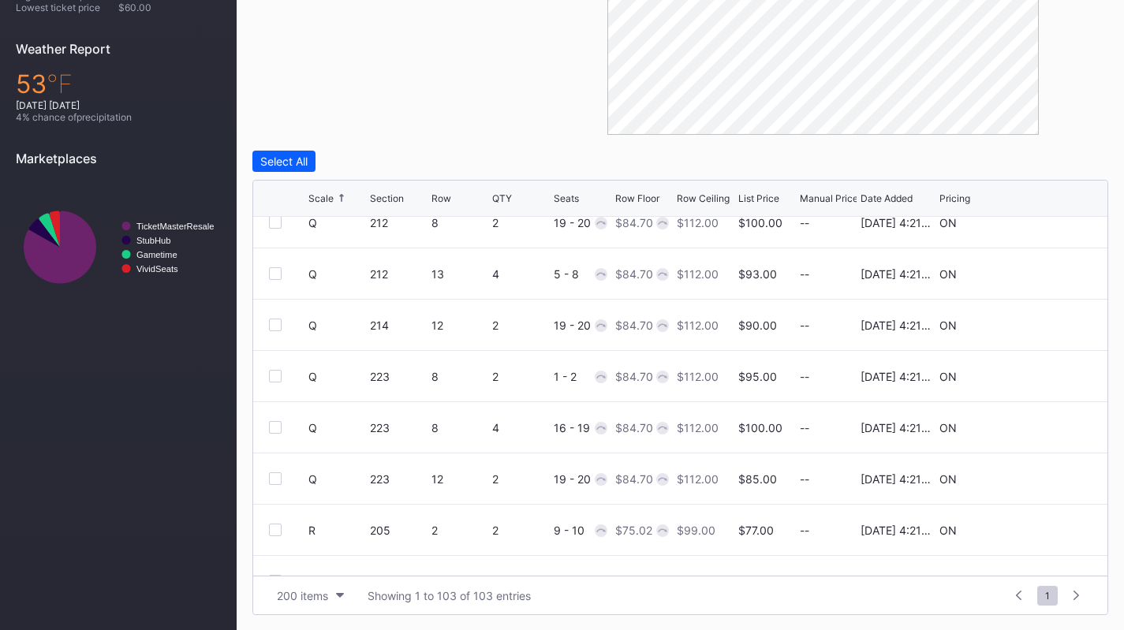
scroll to position [3711, 0]
click at [1038, 427] on icon at bounding box center [1044, 427] width 12 height 12
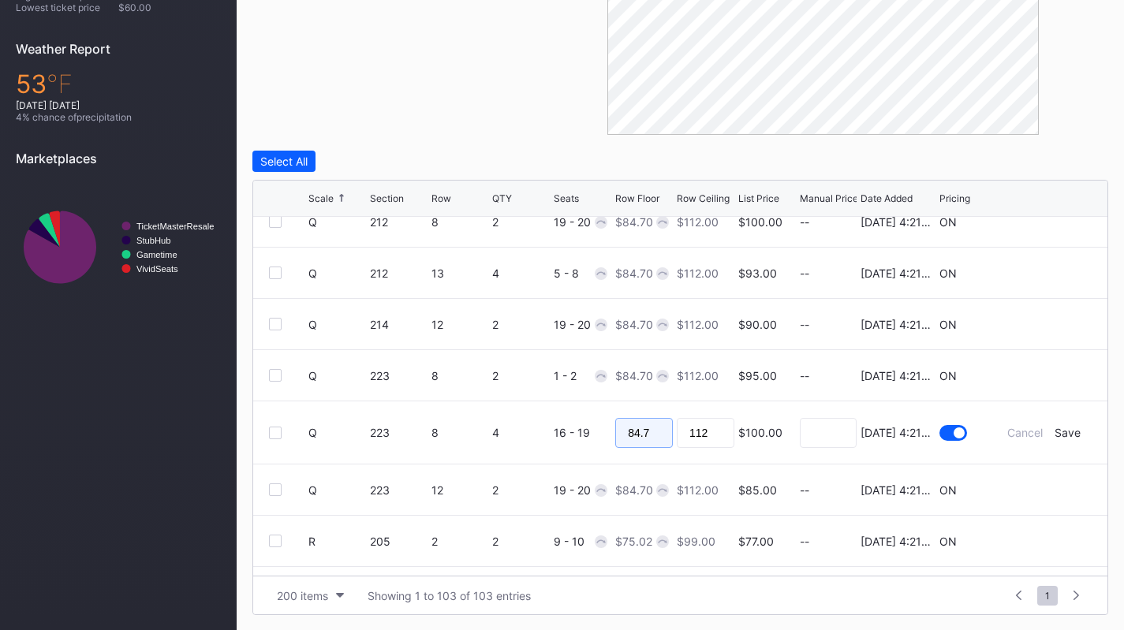
click at [636, 438] on input "84.7" at bounding box center [644, 433] width 58 height 30
type input "80"
type input "85"
click at [1054, 438] on div "Save" at bounding box center [1067, 432] width 26 height 13
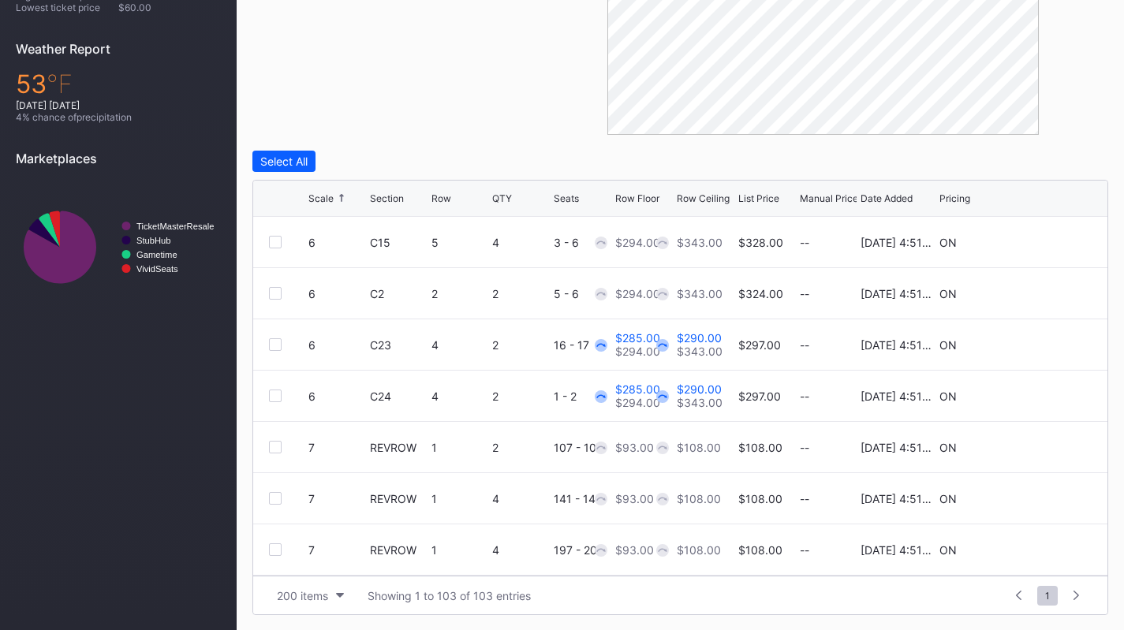
scroll to position [0, 0]
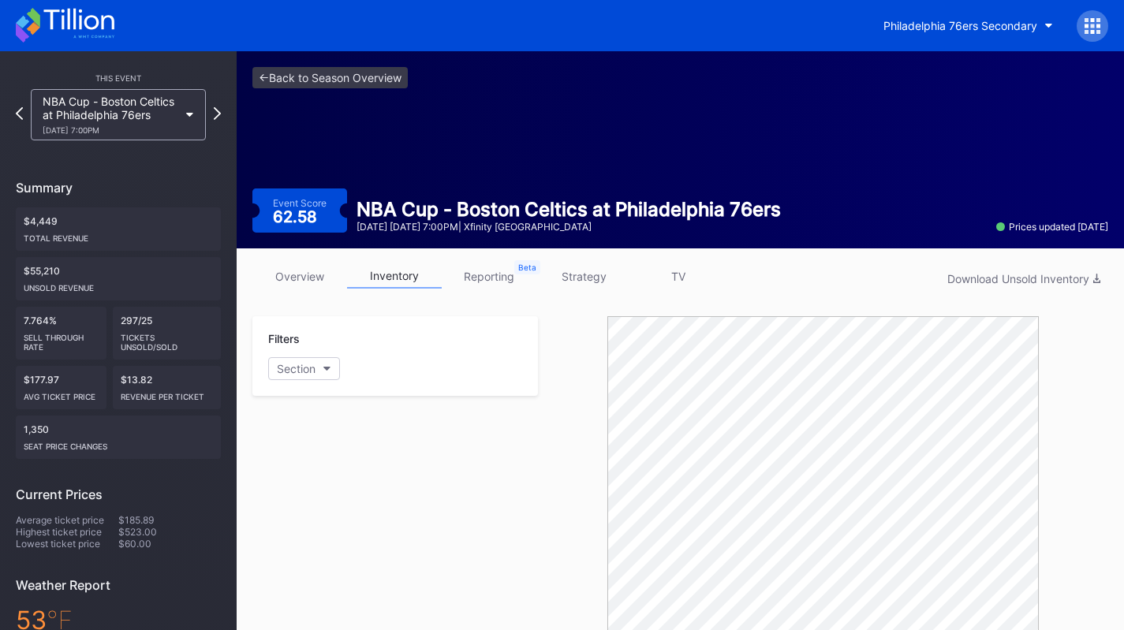
click at [140, 134] on div "[DATE] 7:00PM" at bounding box center [111, 129] width 136 height 9
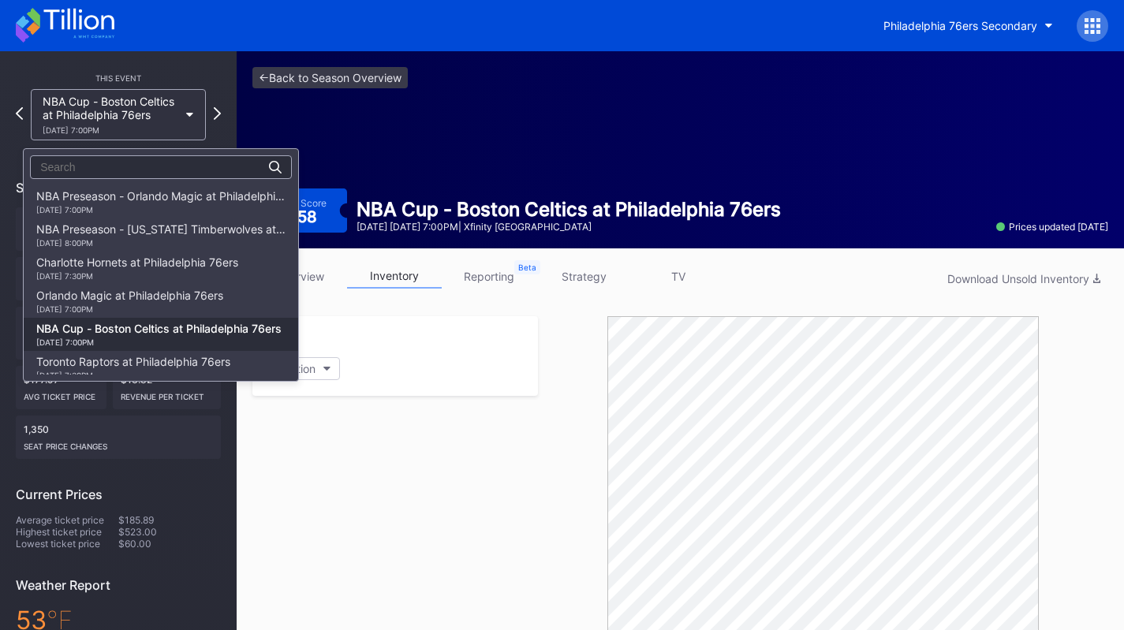
scroll to position [132, 0]
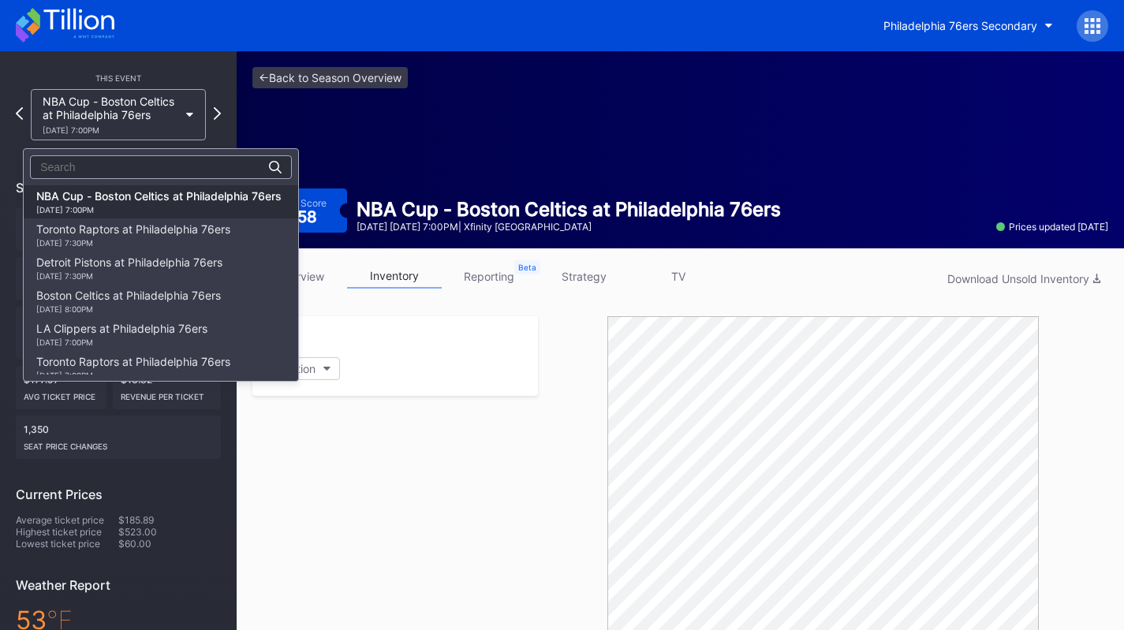
click at [180, 224] on div "Toronto Raptors at Philadelphia 76ers [DATE] 7:30PM" at bounding box center [133, 234] width 194 height 25
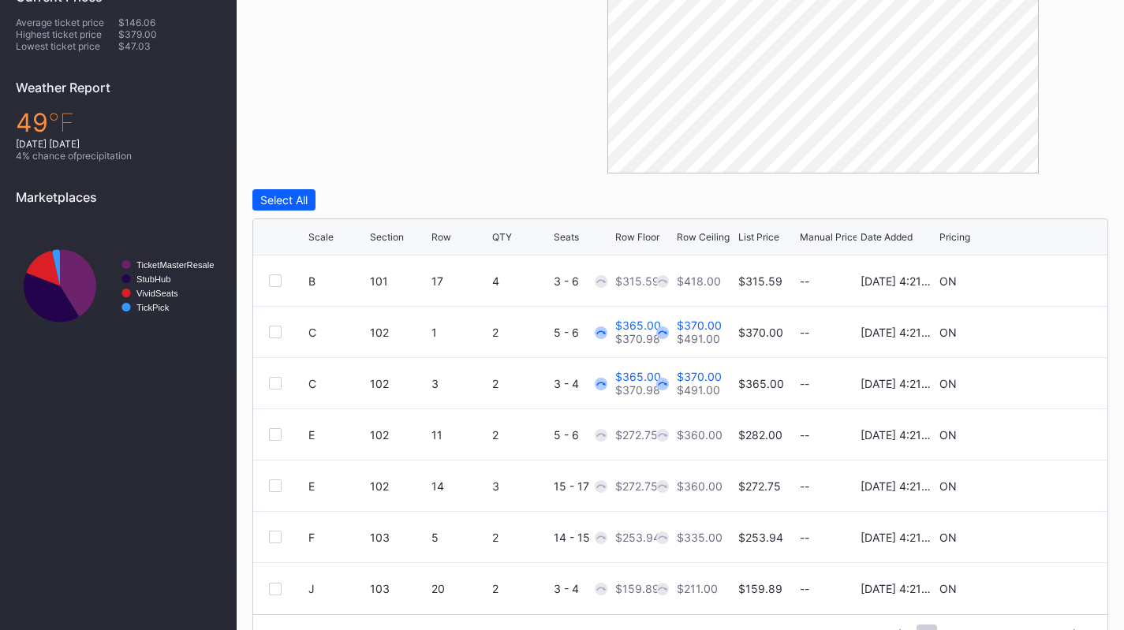
scroll to position [536, 0]
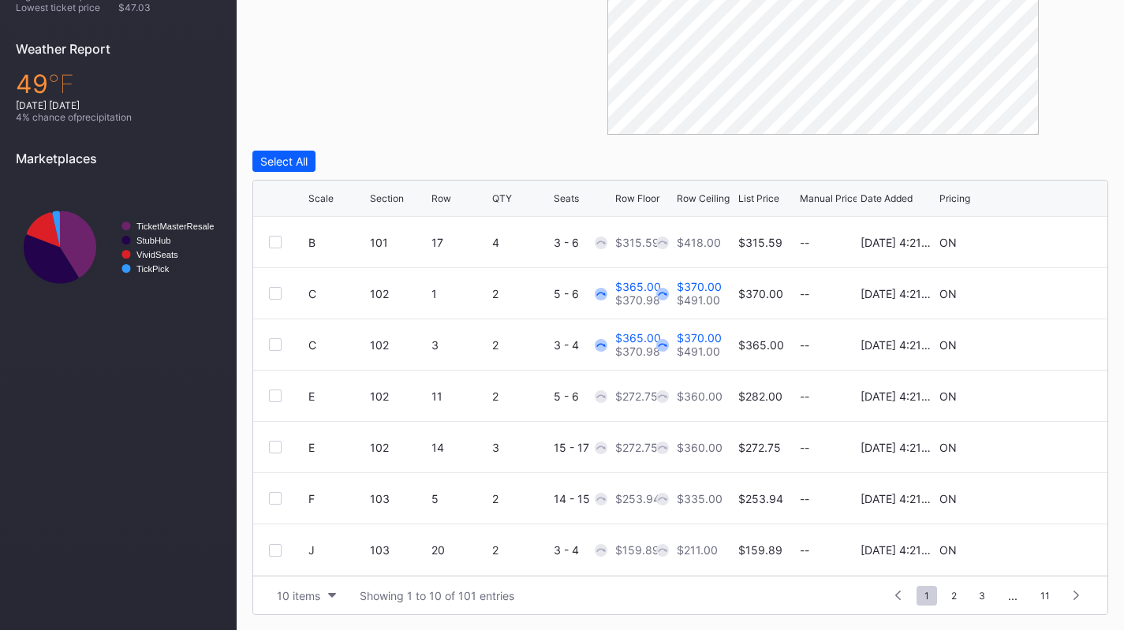
click at [293, 592] on div "10 items" at bounding box center [298, 595] width 43 height 13
click at [319, 558] on div "200 items" at bounding box center [306, 555] width 51 height 13
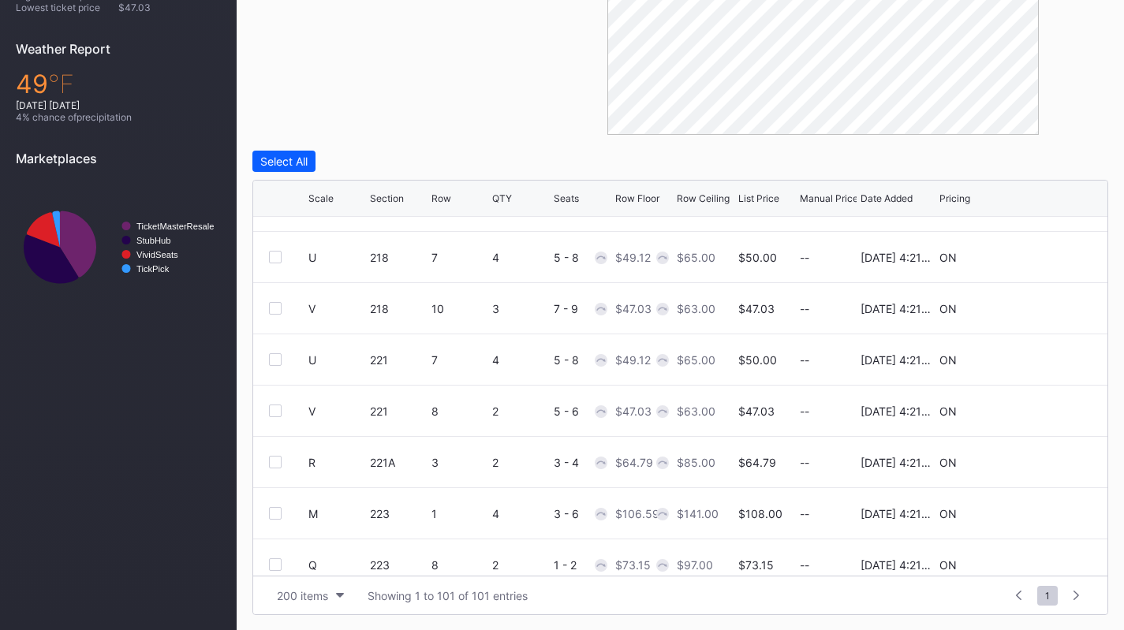
scroll to position [4819, 0]
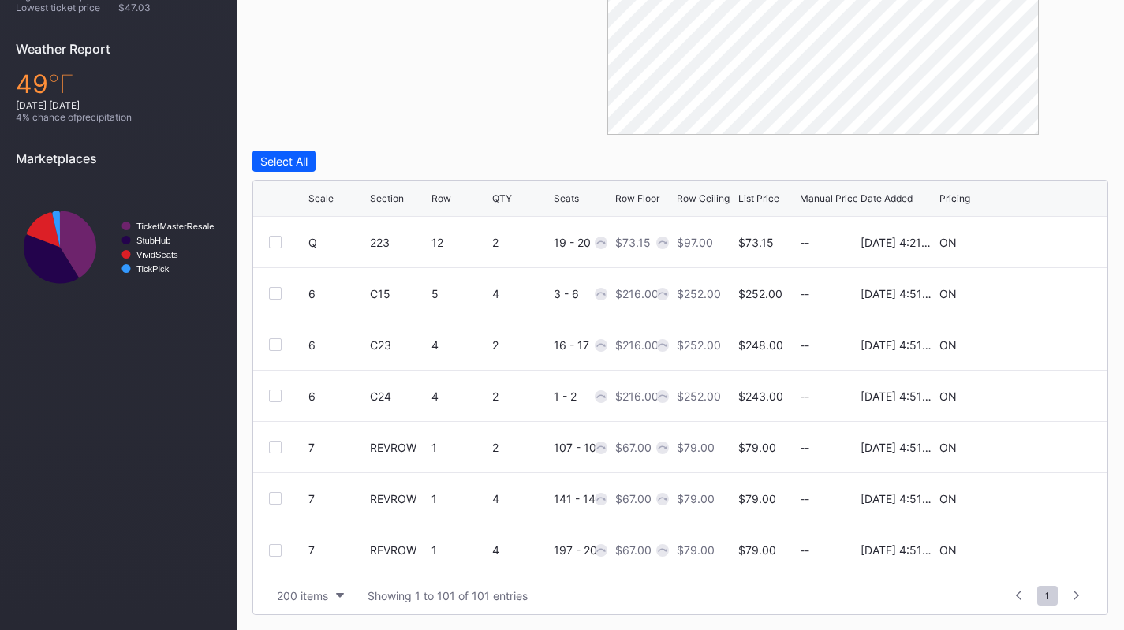
click at [279, 494] on div at bounding box center [275, 498] width 13 height 13
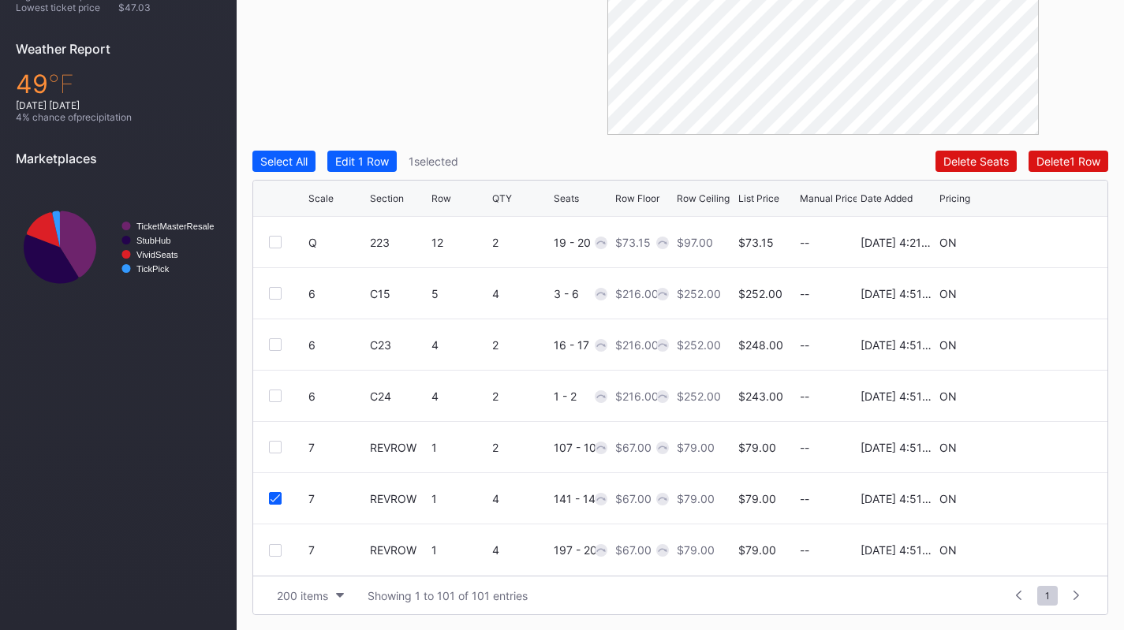
click at [277, 549] on div at bounding box center [275, 550] width 13 height 13
click at [368, 159] on div "Edit 2 Rows" at bounding box center [365, 161] width 60 height 13
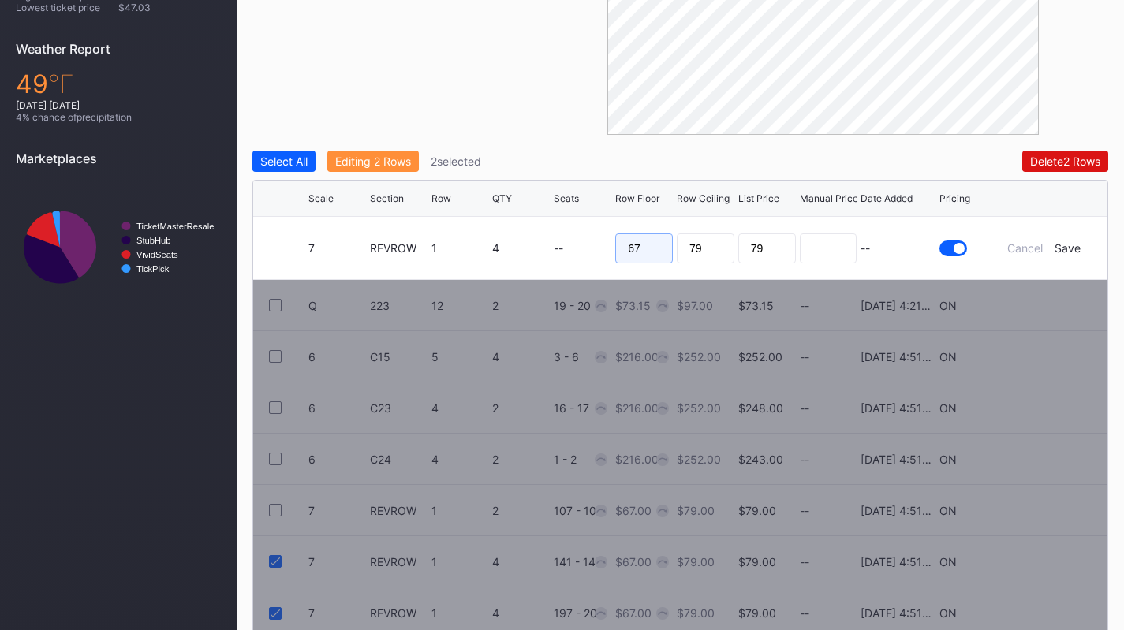
click at [658, 248] on input "67" at bounding box center [644, 248] width 58 height 30
type input "65"
type input "67"
click at [1070, 249] on div "Save" at bounding box center [1067, 247] width 26 height 13
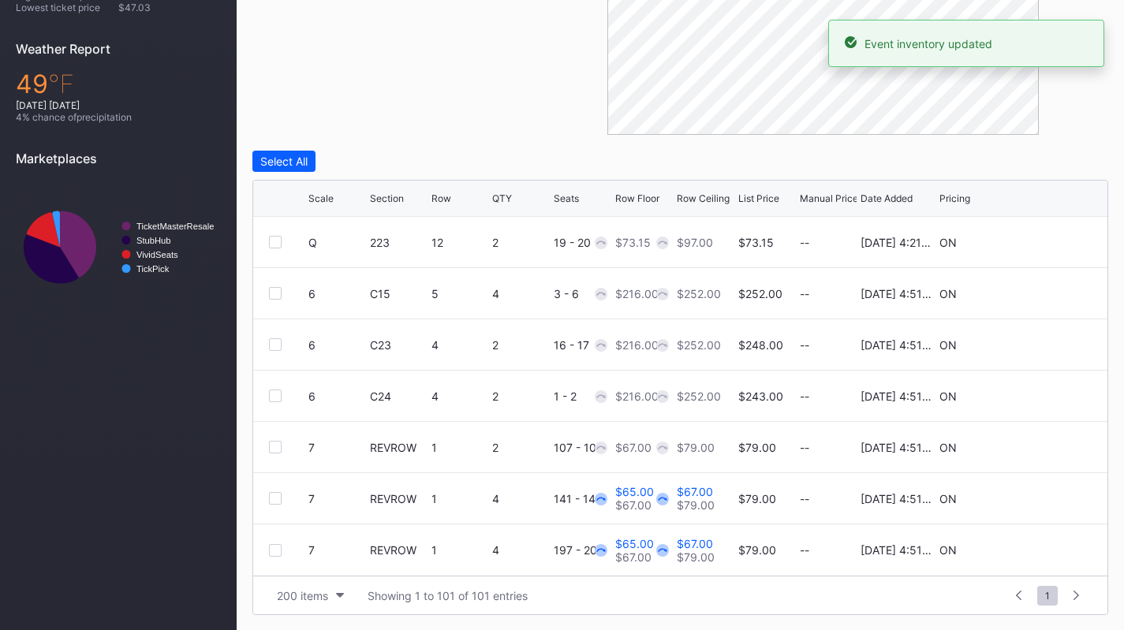
scroll to position [0, 0]
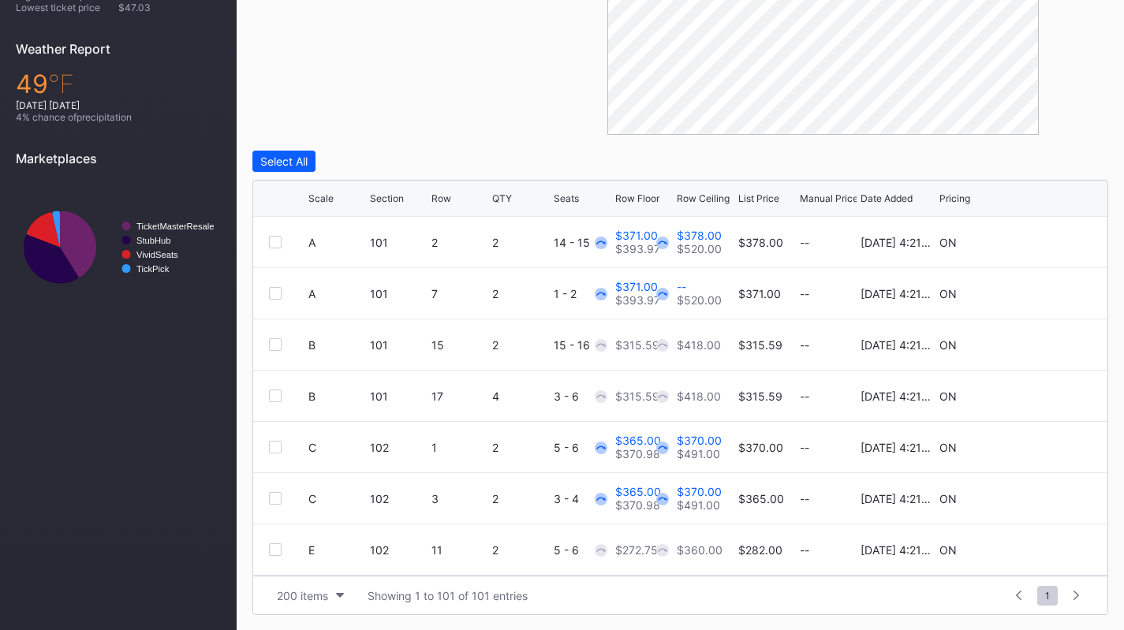
click at [316, 194] on div "Scale" at bounding box center [320, 198] width 25 height 12
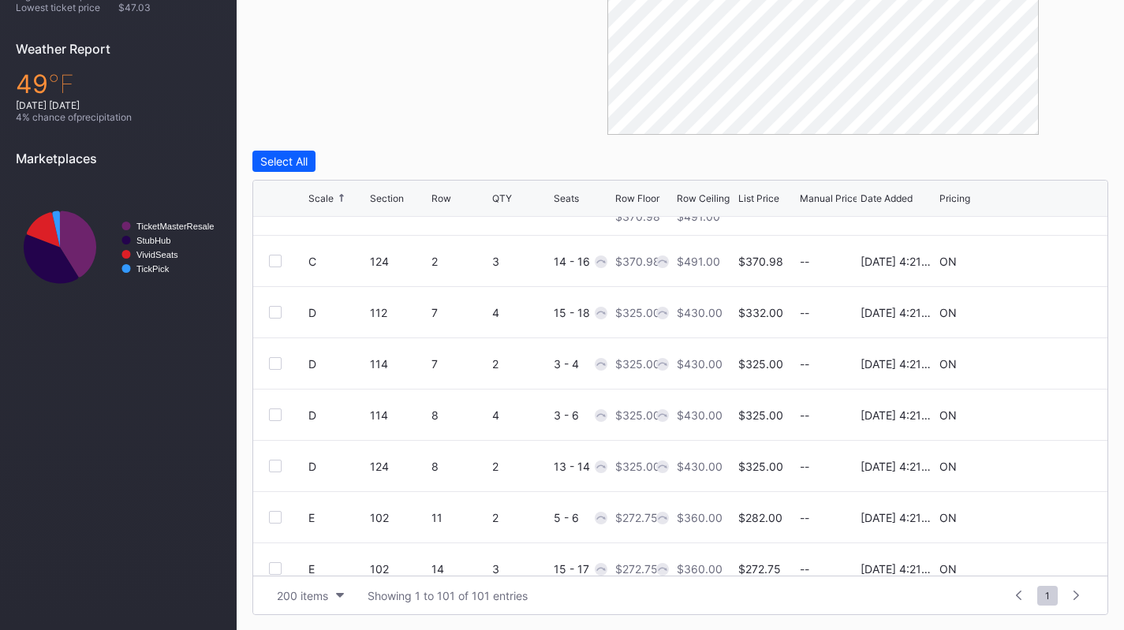
scroll to position [802, 0]
click at [1038, 307] on icon at bounding box center [1044, 312] width 12 height 12
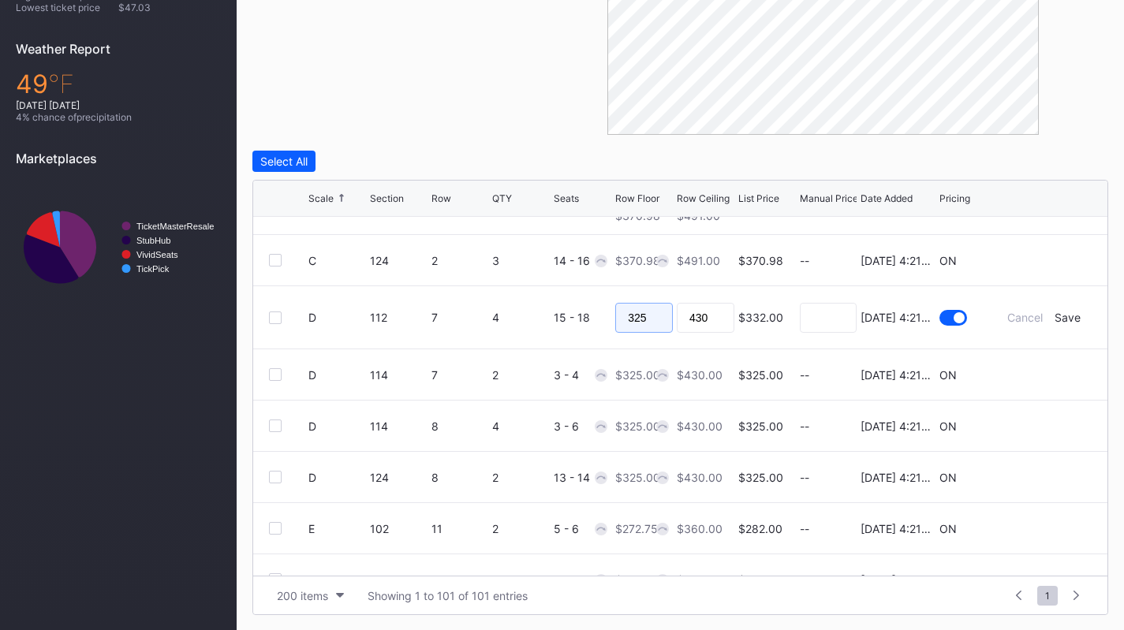
click at [642, 312] on input "325" at bounding box center [644, 318] width 58 height 30
type input "315"
type input "320"
click at [1062, 320] on div "Save" at bounding box center [1067, 317] width 26 height 13
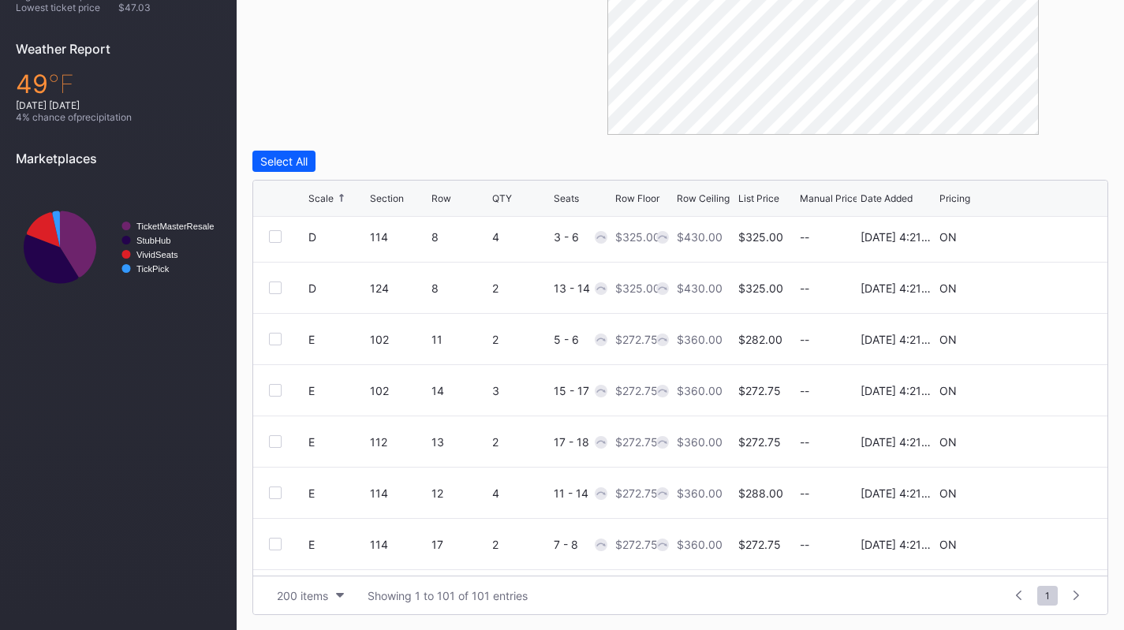
scroll to position [982, 0]
click at [1038, 438] on icon at bounding box center [1044, 439] width 12 height 12
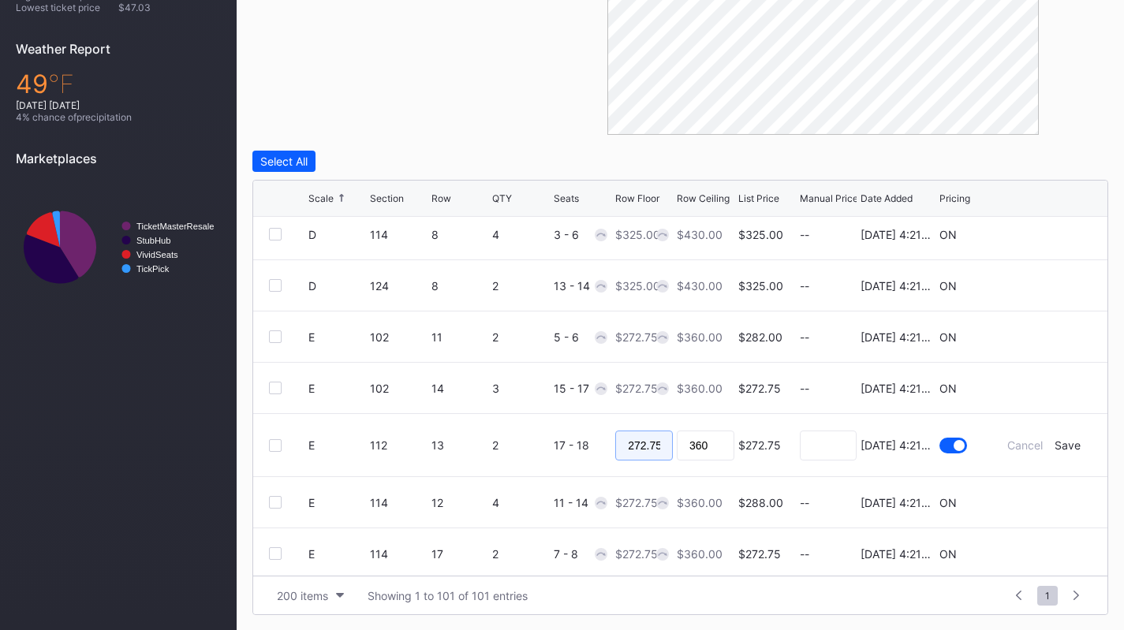
click at [635, 446] on input "272.75" at bounding box center [644, 446] width 58 height 30
type input "260"
type input "270"
click at [1058, 444] on div "Save" at bounding box center [1067, 444] width 26 height 13
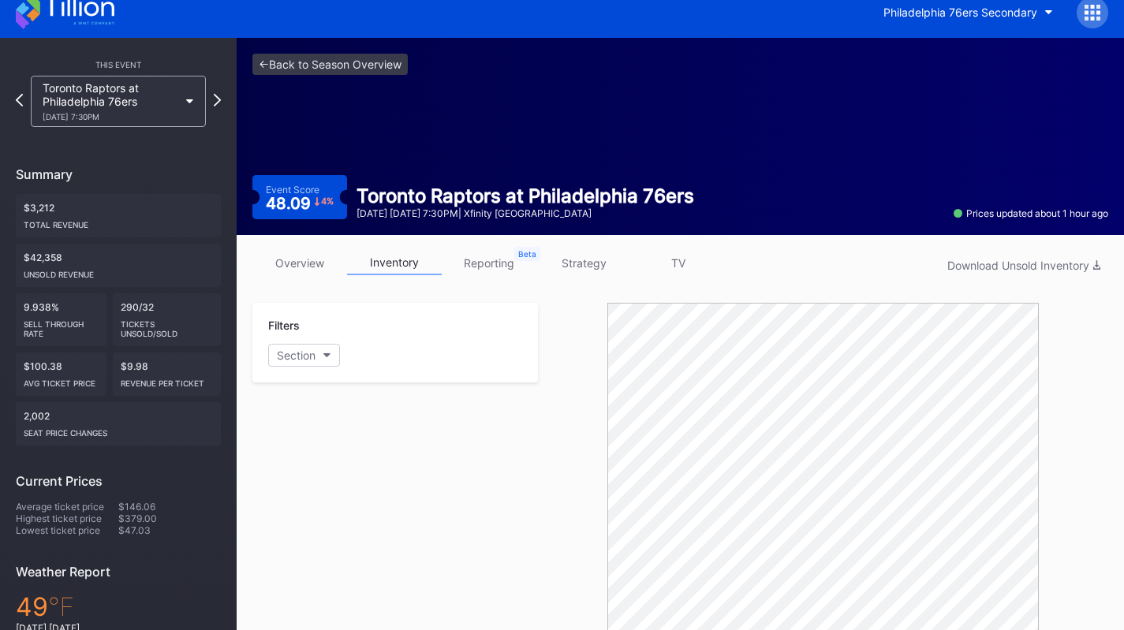
scroll to position [0, 0]
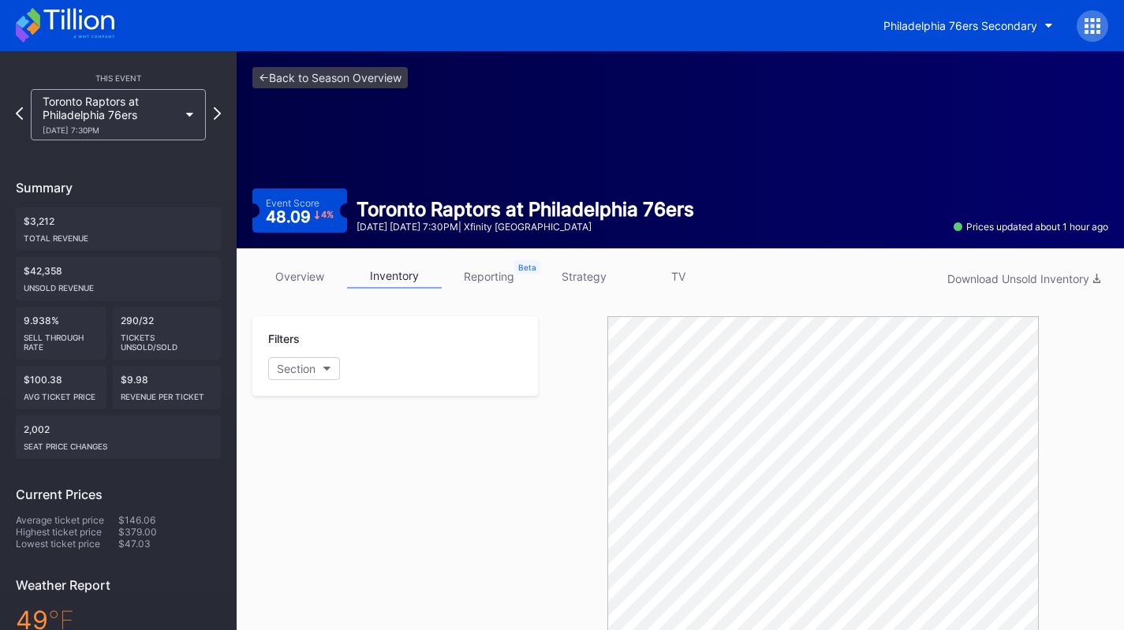
click at [105, 24] on icon at bounding box center [65, 25] width 99 height 35
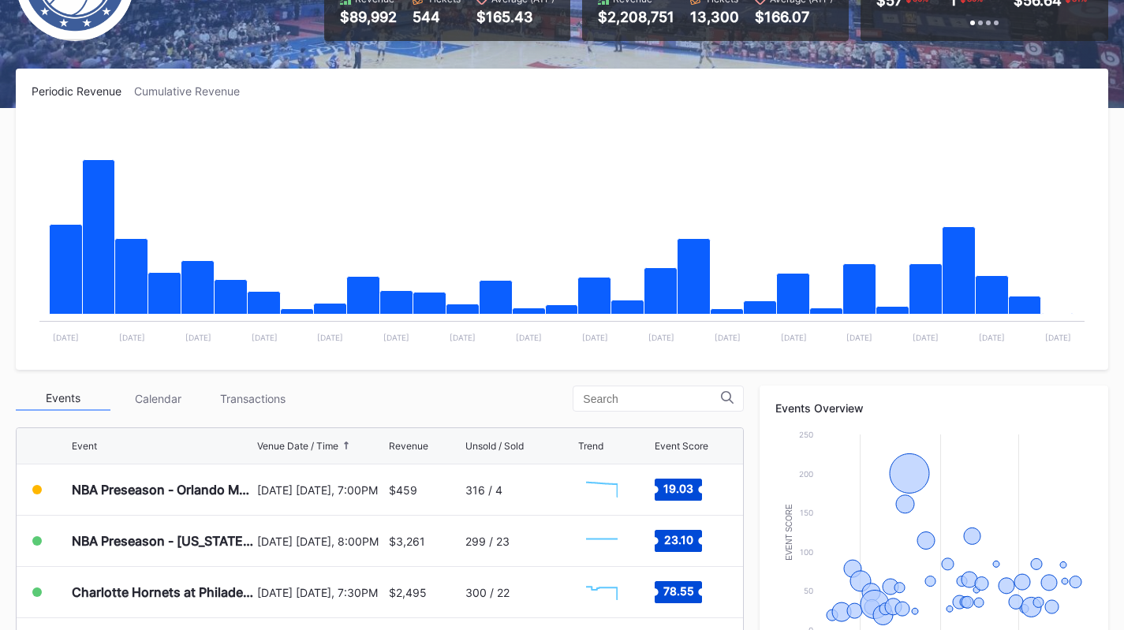
scroll to position [189, 0]
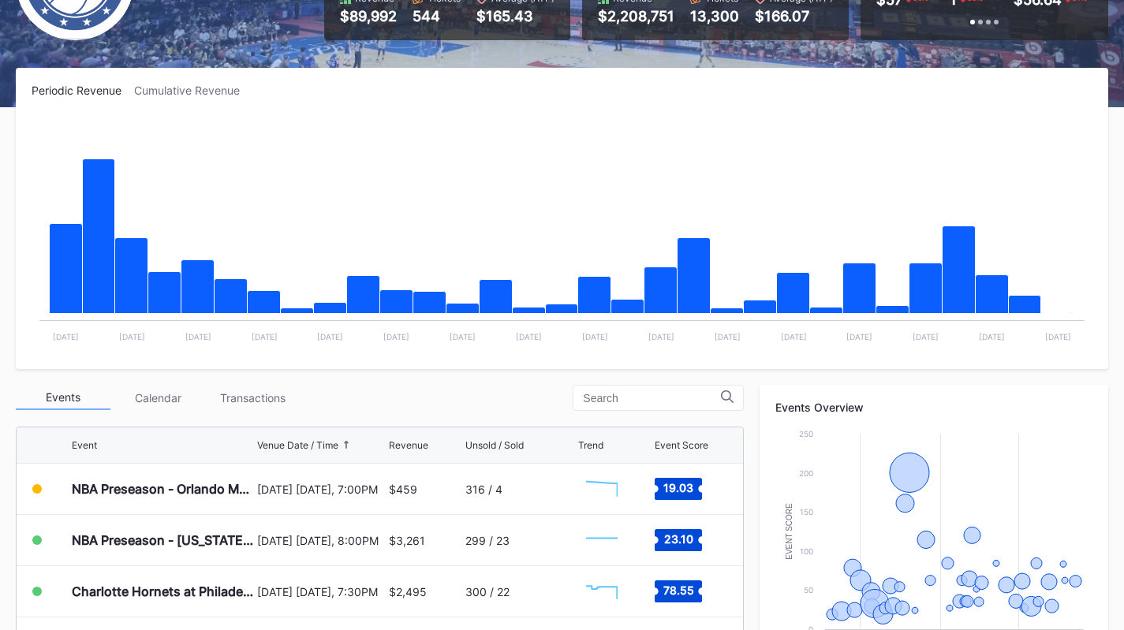
click at [278, 405] on div "Transactions" at bounding box center [252, 398] width 95 height 24
